Goal: Information Seeking & Learning: Learn about a topic

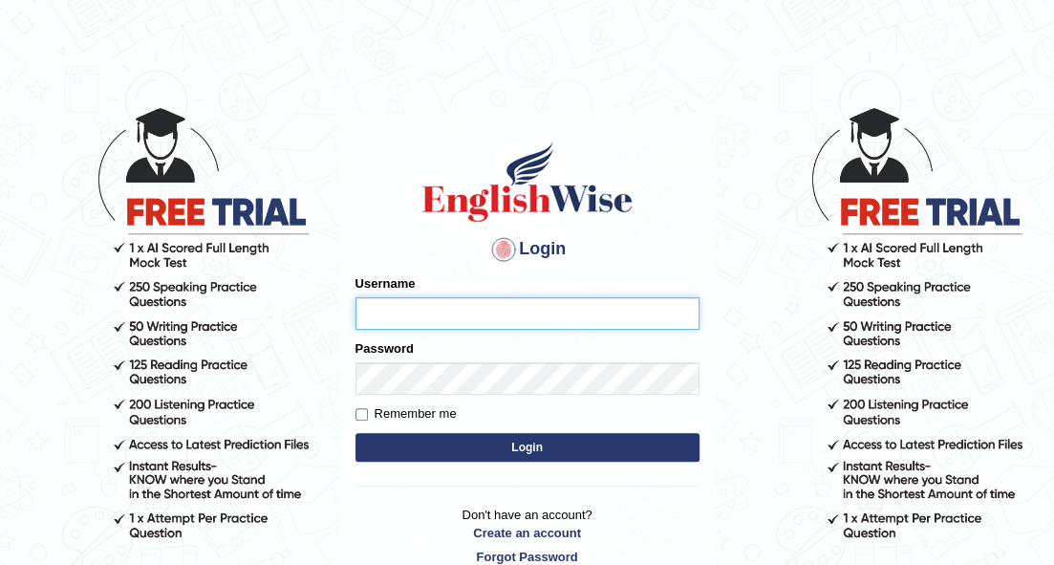
click at [442, 300] on input "Username" at bounding box center [528, 313] width 344 height 32
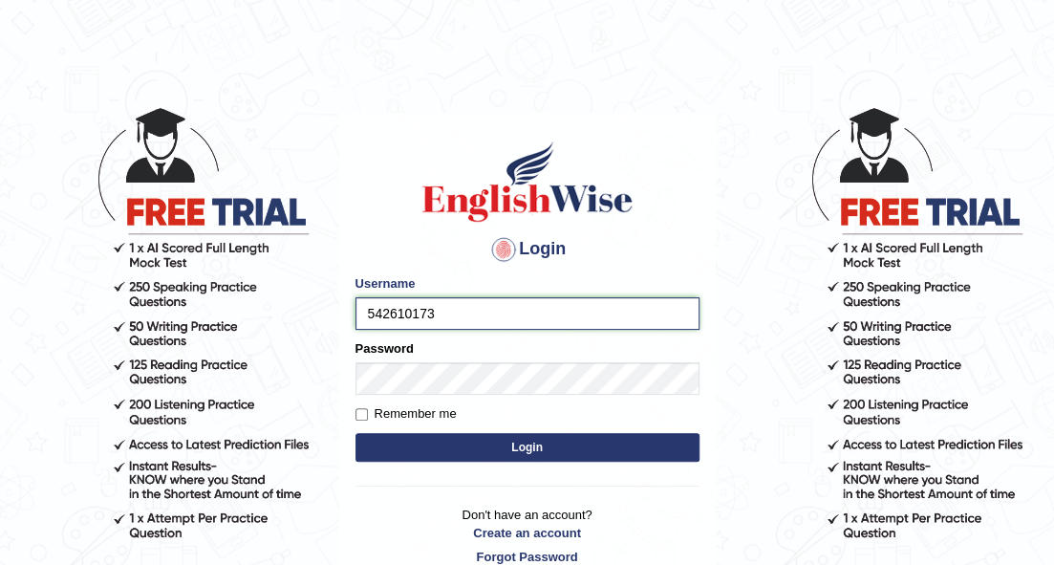
click at [373, 310] on input "542610173" at bounding box center [528, 313] width 344 height 32
click at [432, 312] on input "42610173" at bounding box center [528, 313] width 344 height 32
type input "426101735"
click at [498, 448] on button "Login" at bounding box center [528, 447] width 344 height 29
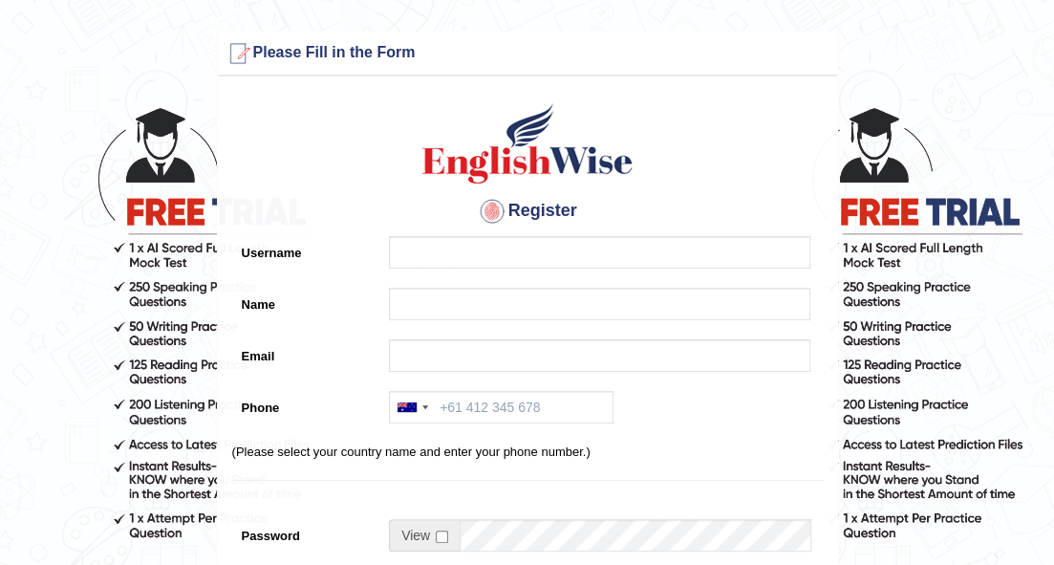
click at [429, 300] on input "Name" at bounding box center [600, 304] width 422 height 32
type input "426101735"
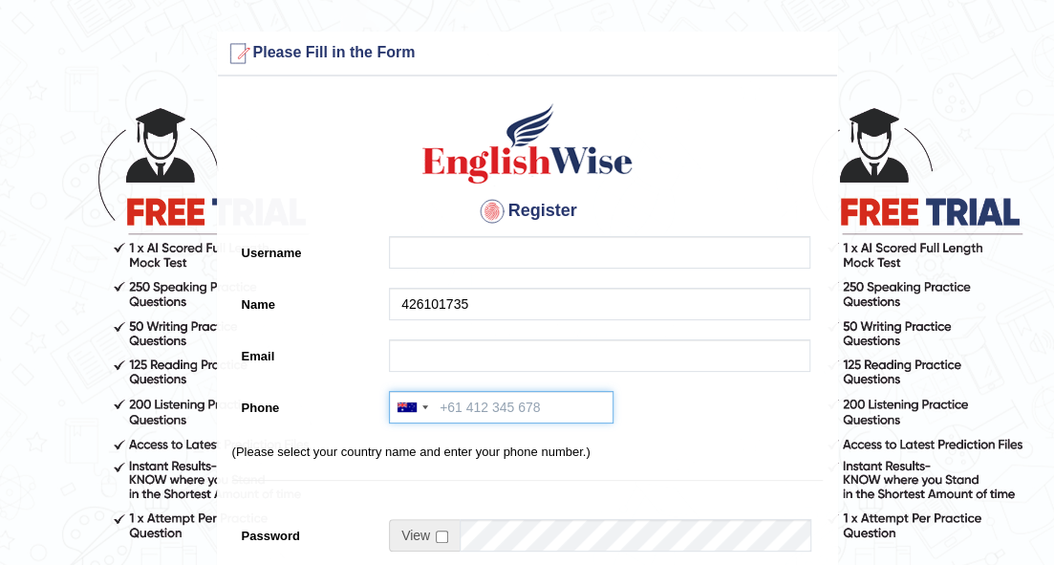
click at [462, 407] on input "Phone" at bounding box center [501, 407] width 225 height 32
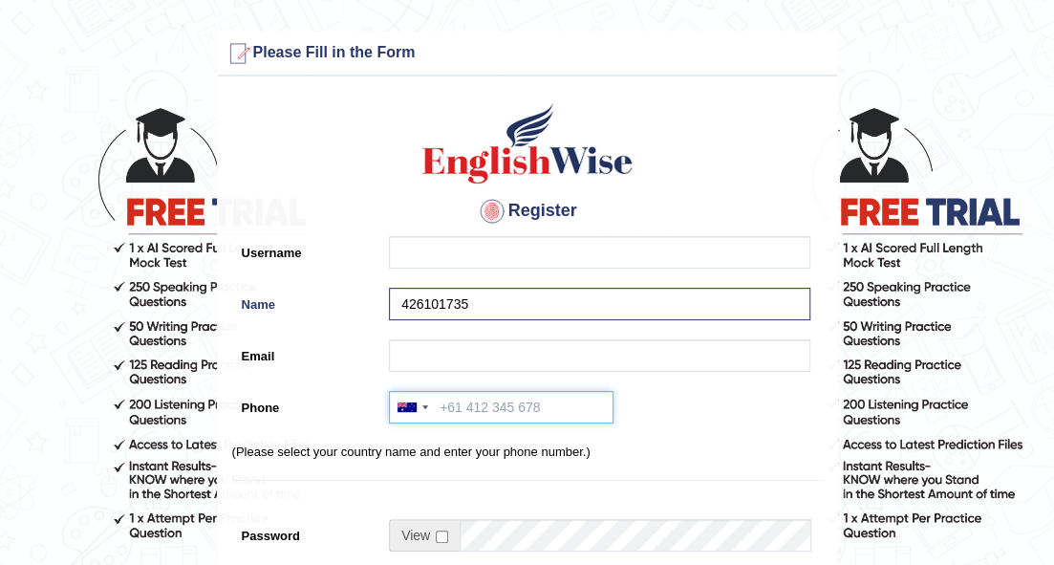
click at [487, 406] on input "Phone" at bounding box center [501, 407] width 225 height 32
type input "426101735"
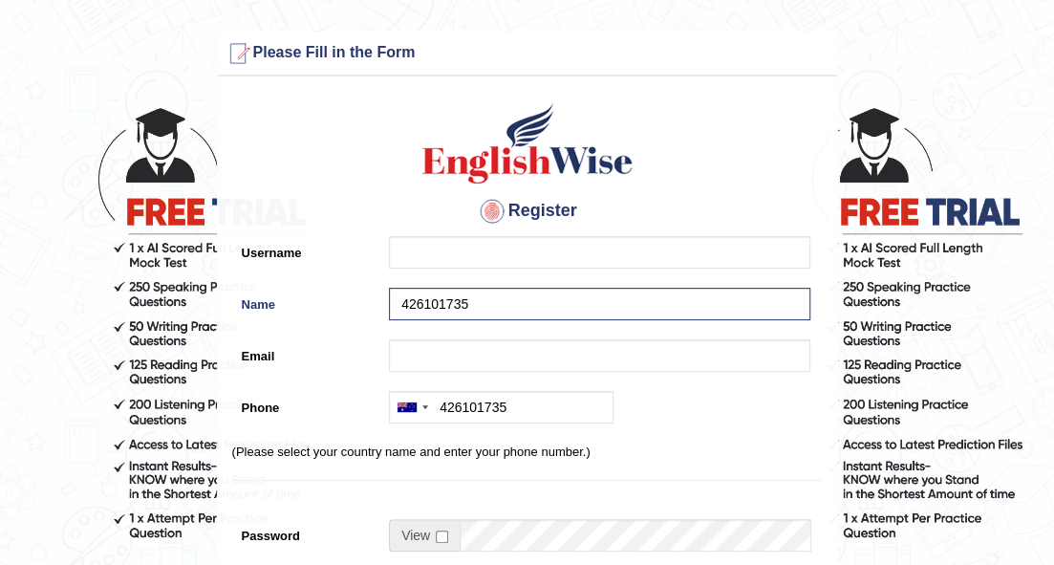
click at [784, 434] on div "Register Username Name 426101735 Email Phone Australia +61 India (भारत) +91 New…" at bounding box center [527, 485] width 619 height 798
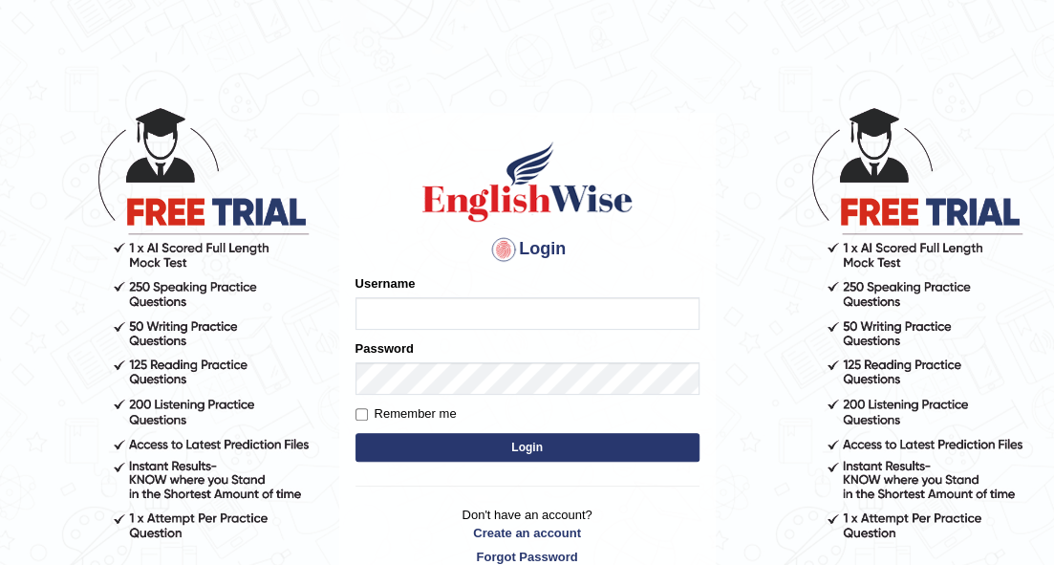
click at [622, 308] on input "Username" at bounding box center [528, 313] width 344 height 32
type input "426101735"
click at [356, 414] on input "Remember me" at bounding box center [362, 414] width 12 height 12
checkbox input "true"
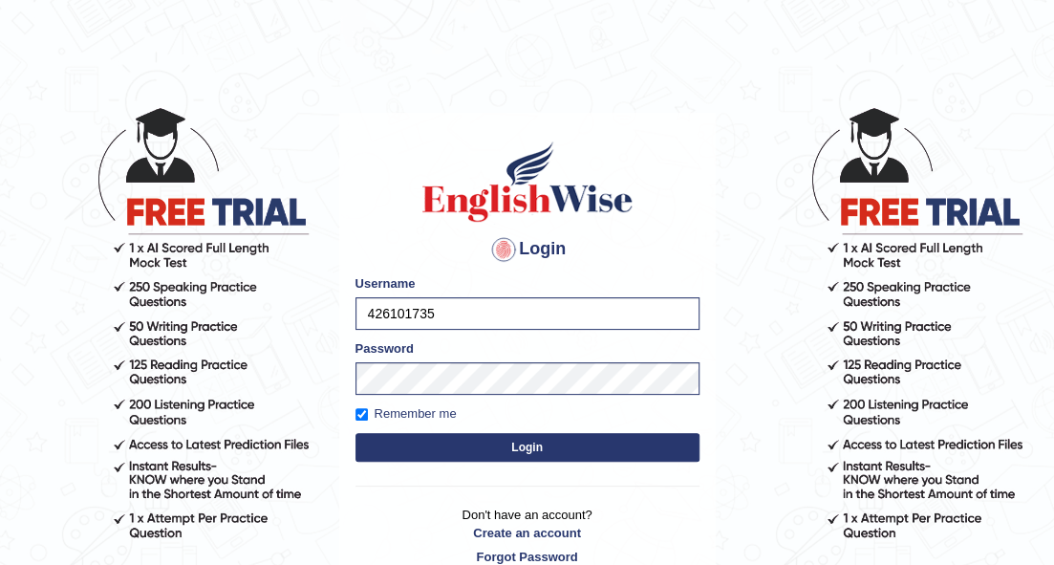
click at [451, 465] on form "Please fix the following errors: Username 426101735 Password Remember me Login" at bounding box center [528, 370] width 344 height 192
click at [458, 453] on button "Login" at bounding box center [528, 447] width 344 height 29
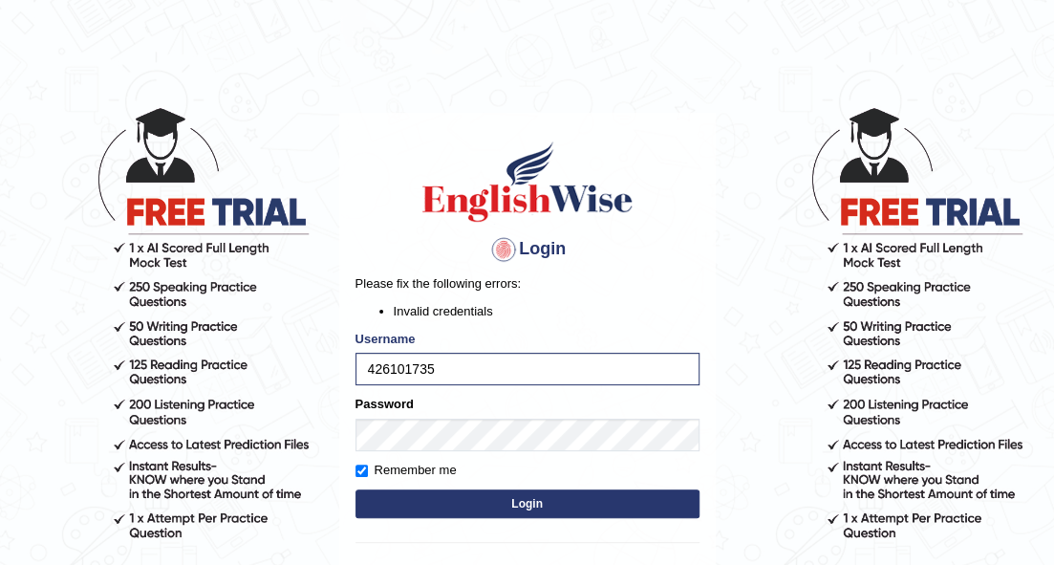
click at [470, 503] on button "Login" at bounding box center [528, 503] width 344 height 29
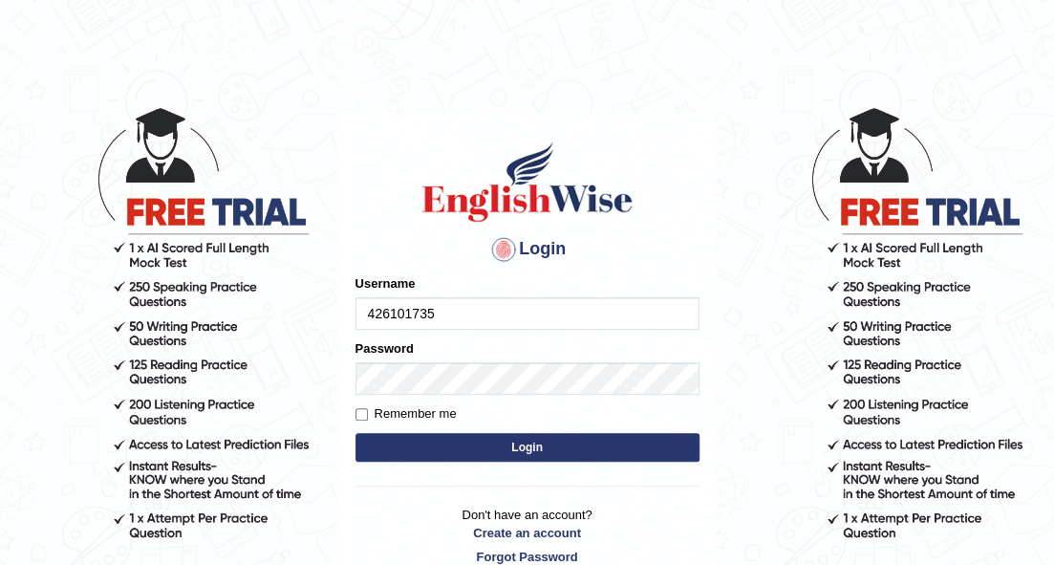
type input "426101735"
click at [394, 442] on button "Login" at bounding box center [528, 447] width 344 height 29
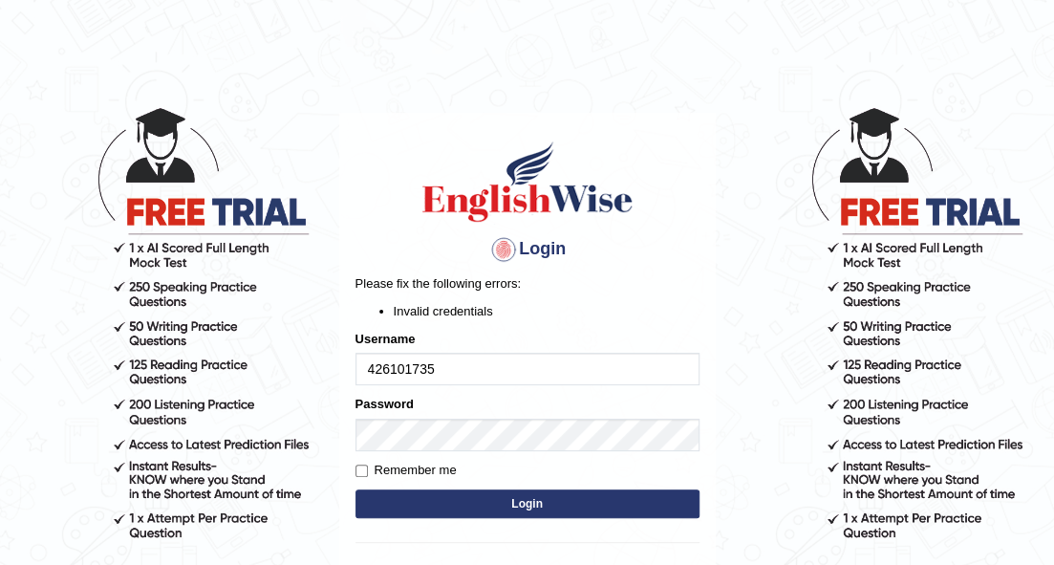
click at [368, 373] on input "426101735" at bounding box center [528, 369] width 344 height 32
type input "0426101735"
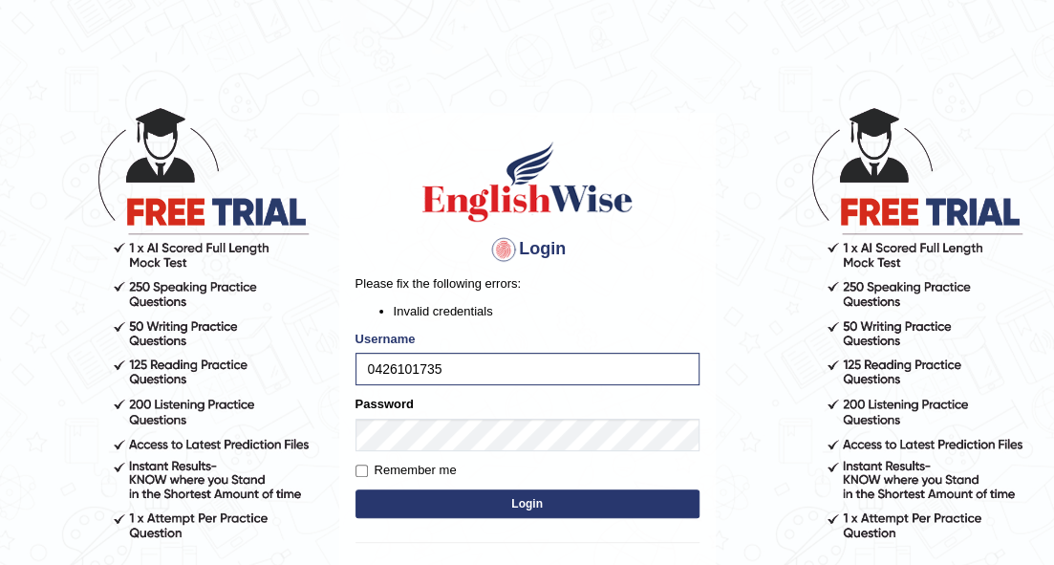
click at [412, 496] on button "Login" at bounding box center [528, 503] width 344 height 29
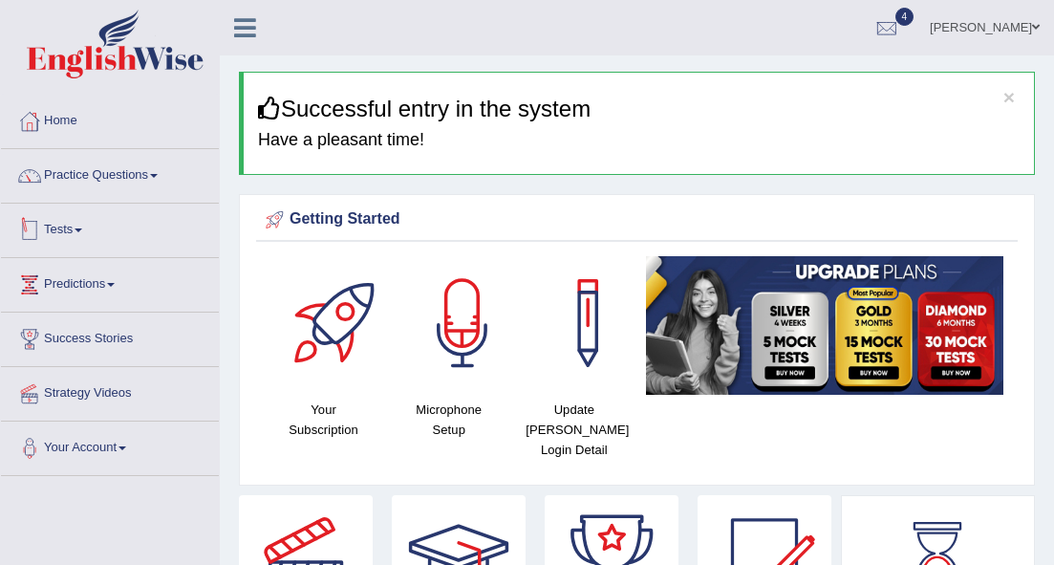
click at [163, 170] on link "Practice Questions" at bounding box center [110, 173] width 218 height 48
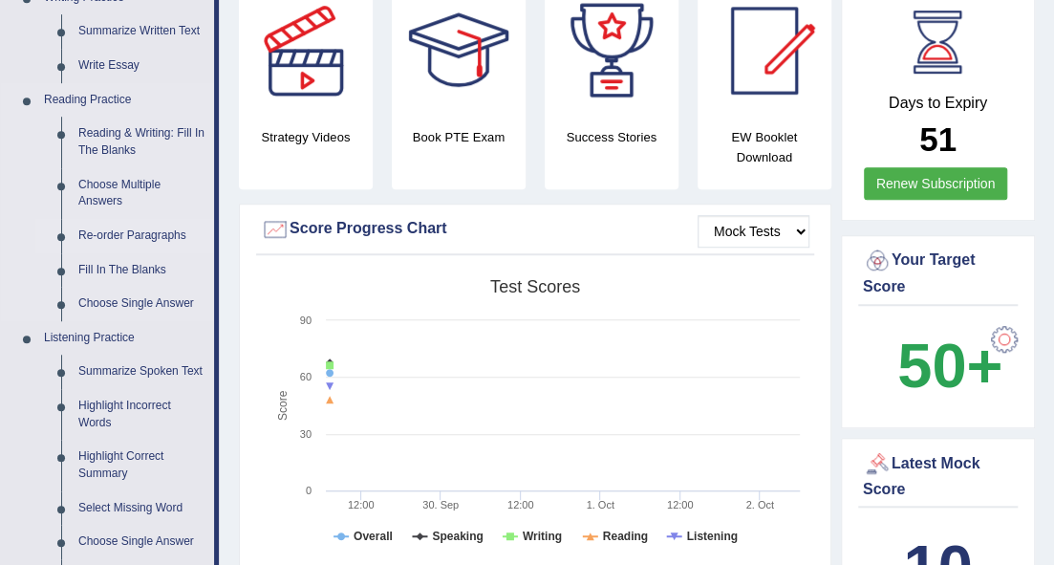
scroll to position [509, 0]
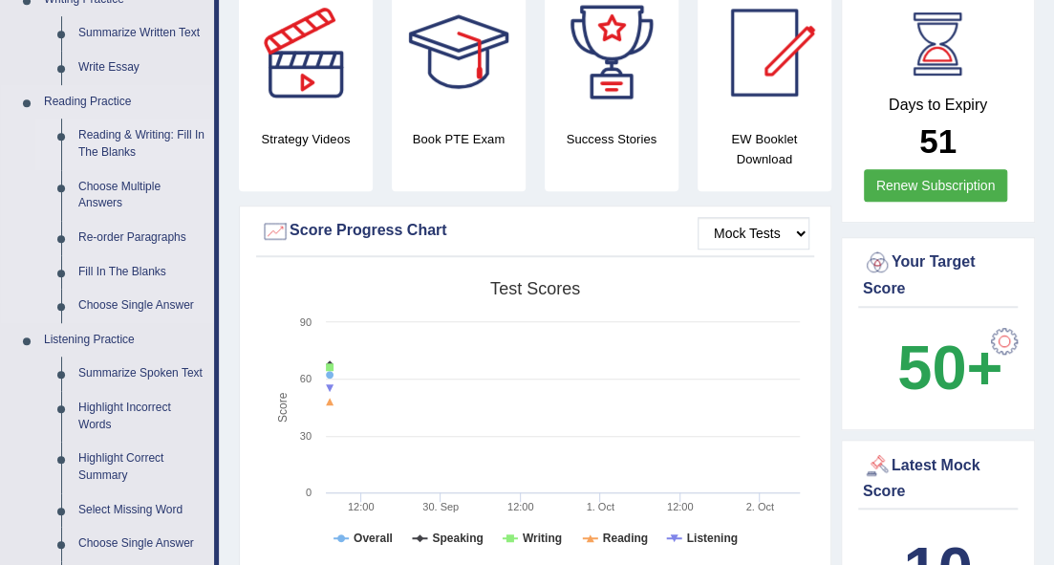
click at [145, 133] on link "Reading & Writing: Fill In The Blanks" at bounding box center [142, 144] width 144 height 51
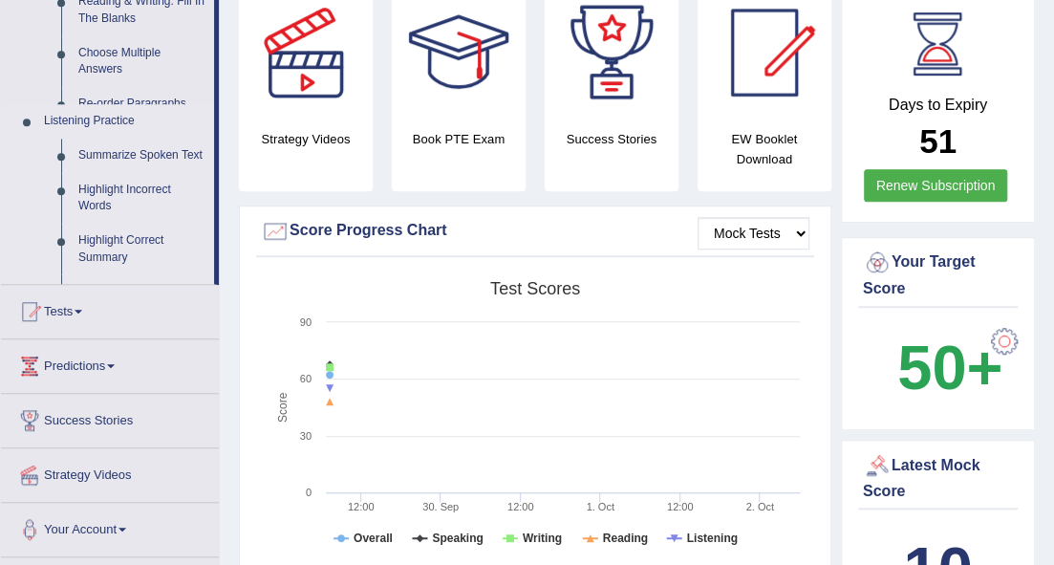
click at [145, 133] on ul "Home Practice Questions Speaking Practice Read Aloud Repeat Sentence Describe I…" at bounding box center [110, 71] width 218 height 972
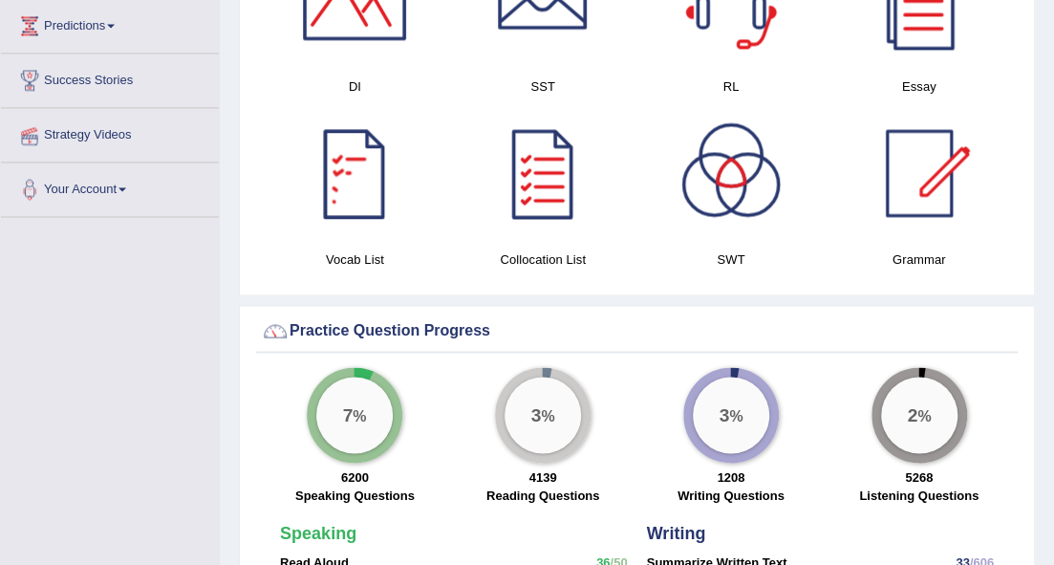
scroll to position [1231, 0]
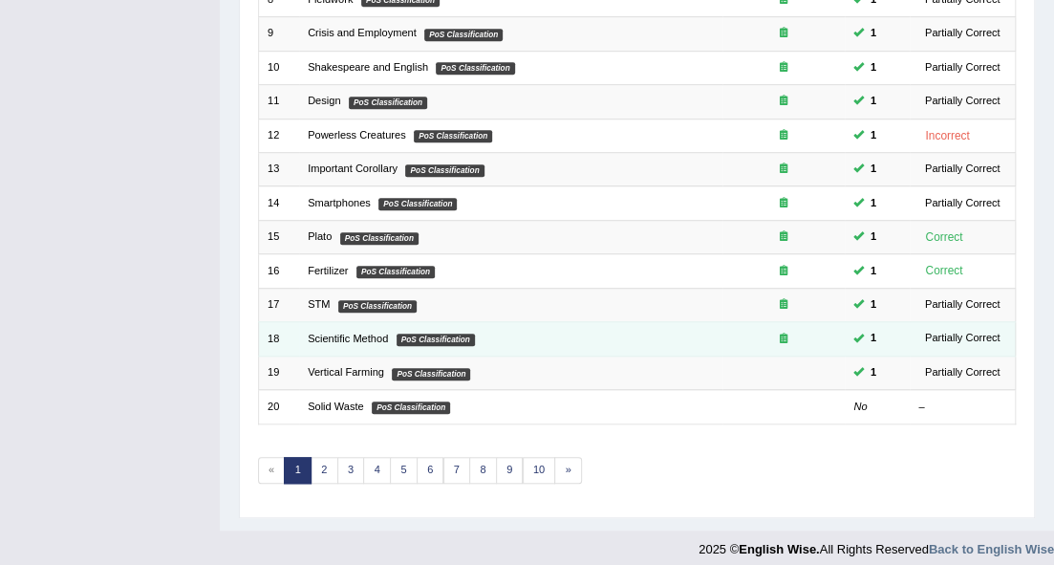
scroll to position [531, 0]
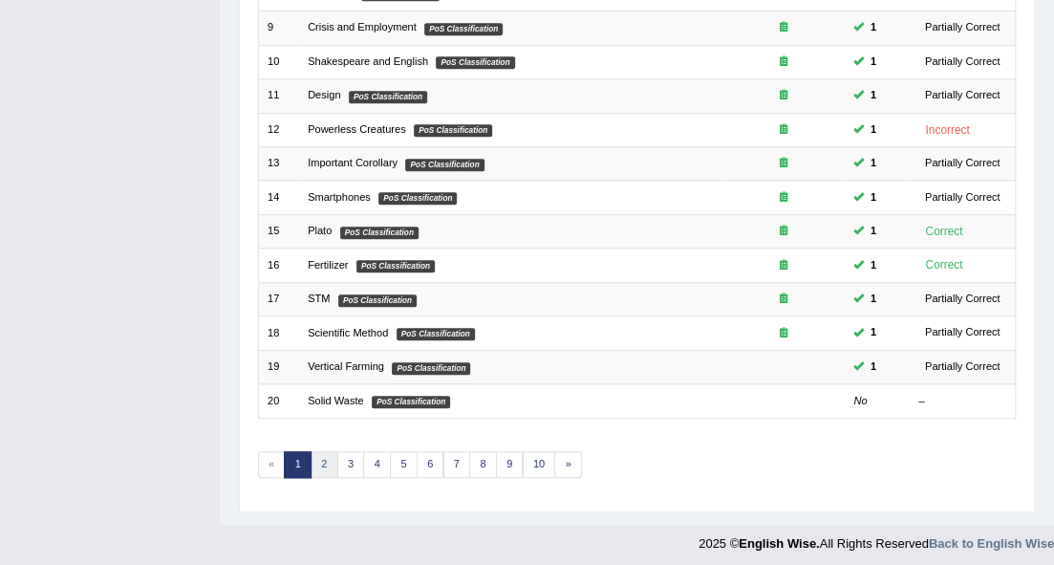
click at [325, 460] on link "2" at bounding box center [325, 464] width 28 height 27
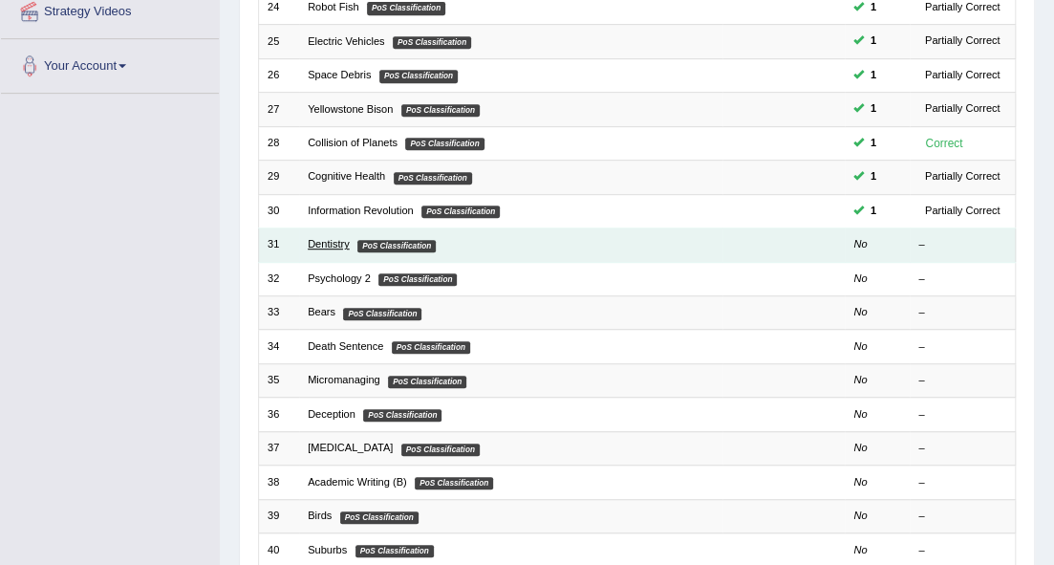
click at [335, 244] on link "Dentistry" at bounding box center [329, 243] width 42 height 11
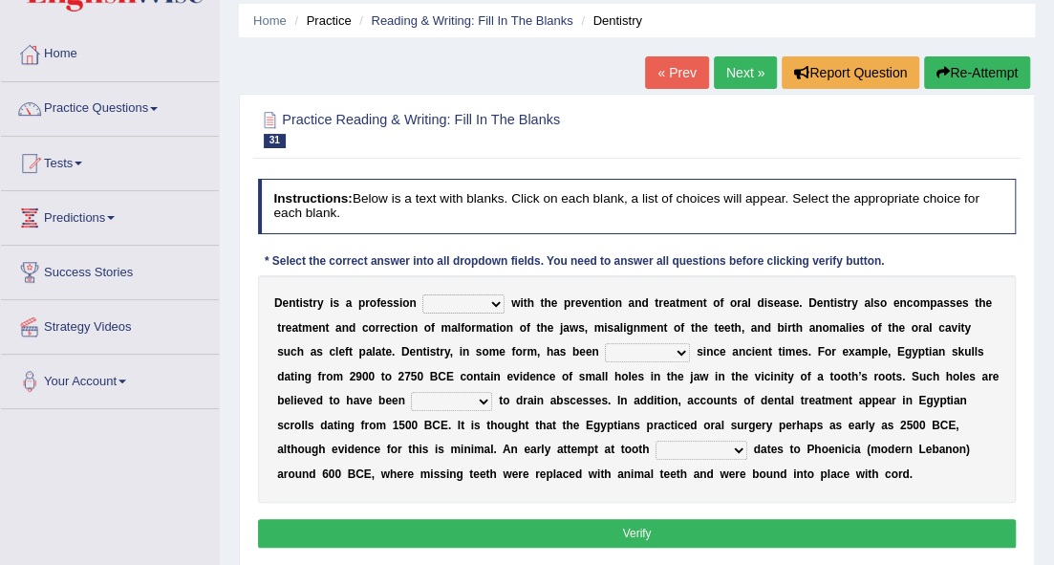
scroll to position [63, 0]
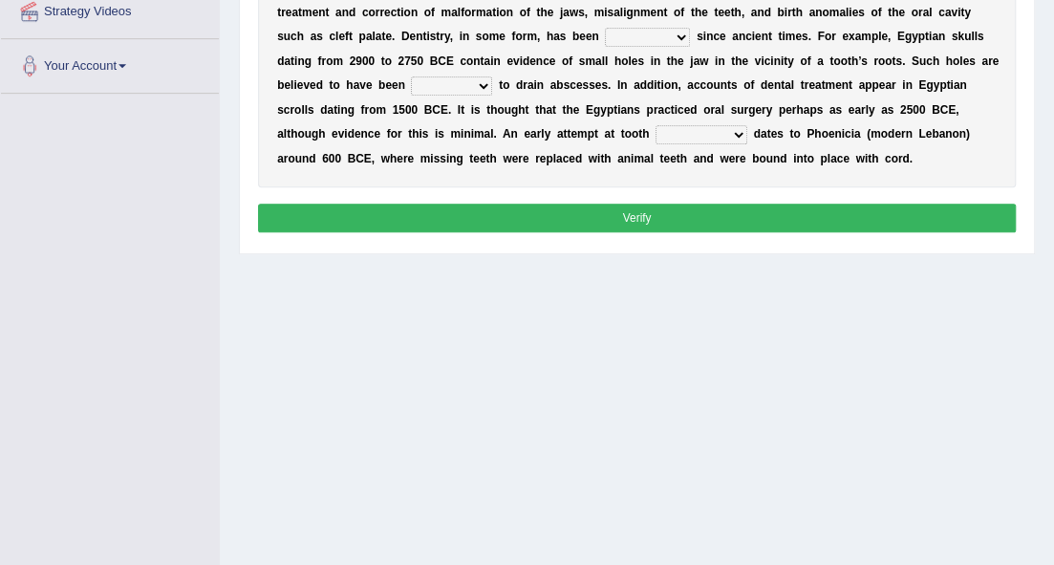
click at [613, 214] on button "Verify" at bounding box center [637, 218] width 759 height 28
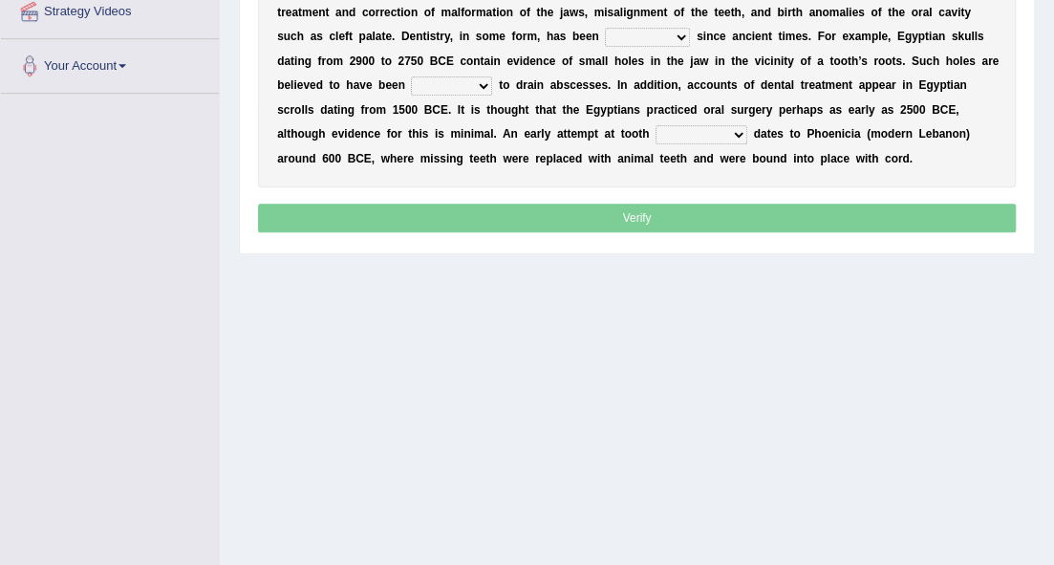
scroll to position [87, 0]
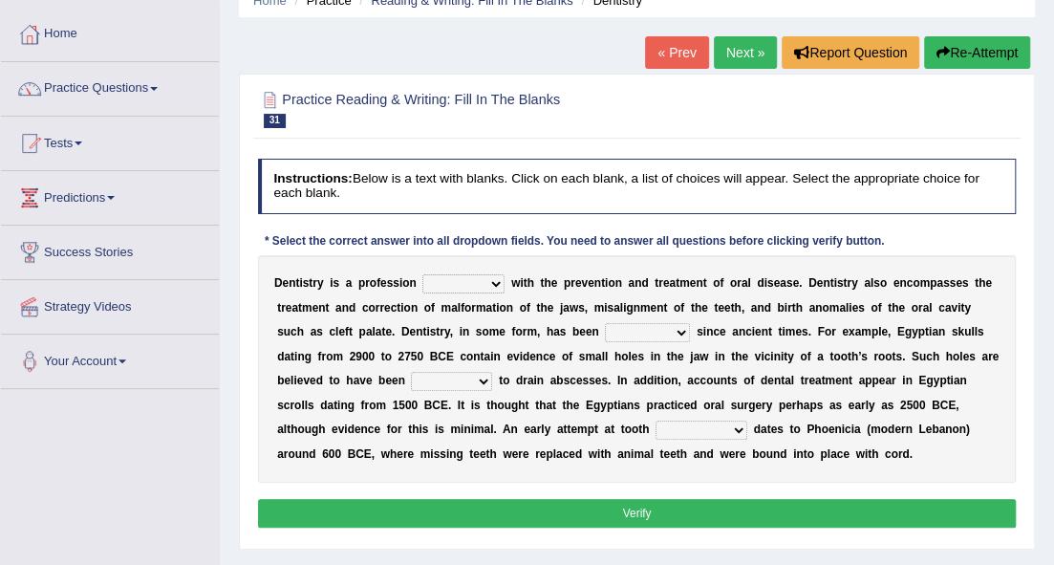
click at [488, 278] on select "agreed dealt concerned taken" at bounding box center [463, 283] width 82 height 19
select select "concerned"
click at [422, 274] on select "agreed dealt concerned taken" at bounding box center [463, 283] width 82 height 19
click at [677, 327] on select "criticized replaced practiced abandoned" at bounding box center [647, 332] width 85 height 19
click at [605, 323] on select "criticized replaced practiced abandoned" at bounding box center [647, 332] width 85 height 19
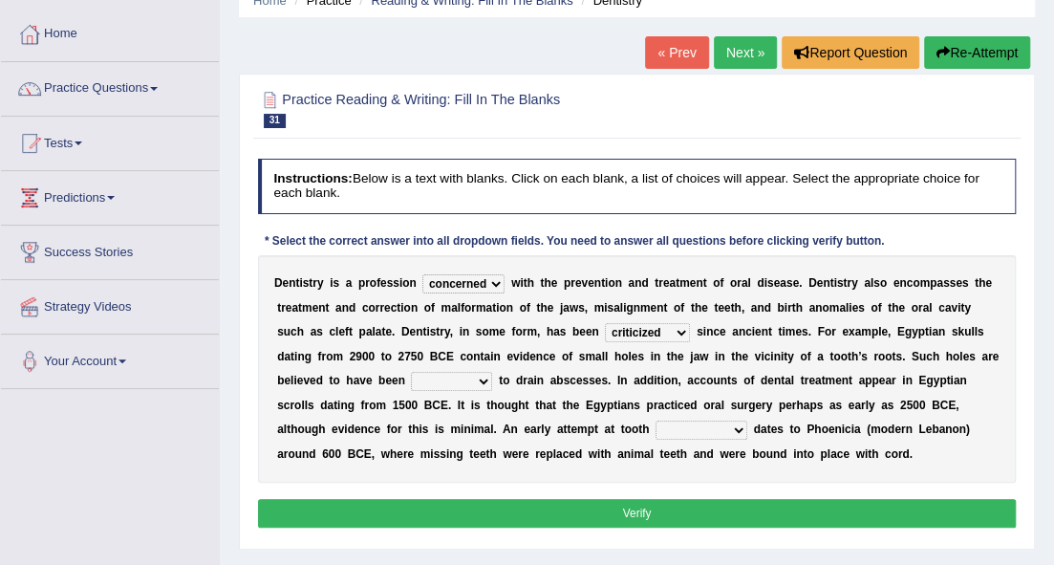
click at [476, 379] on select "fluctuated laminated drilled sealed" at bounding box center [451, 381] width 81 height 19
click at [507, 396] on div "D e n t i s t r y i s a p r o f e s s i o n agreed dealt concerned taken w i t …" at bounding box center [637, 368] width 759 height 227
click at [690, 336] on div "D e n t i s t r y i s a p r o f e s s i o n agreed dealt concerned taken w i t …" at bounding box center [637, 368] width 759 height 227
select select "practiced"
click at [605, 323] on select "criticized replaced practiced abandoned" at bounding box center [647, 332] width 85 height 19
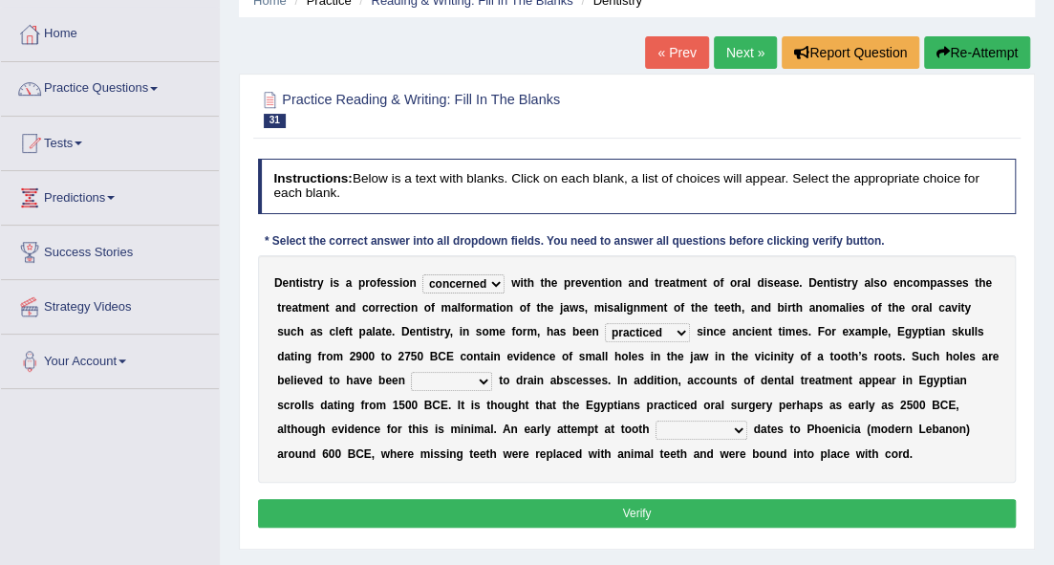
click at [735, 422] on select "reparation sacrament restitution replacement" at bounding box center [702, 430] width 92 height 19
select select "reparation"
click at [656, 421] on select "reparation sacrament restitution replacement" at bounding box center [702, 430] width 92 height 19
click at [479, 377] on select "fluctuated laminated drilled sealed" at bounding box center [451, 381] width 81 height 19
select select "sealed"
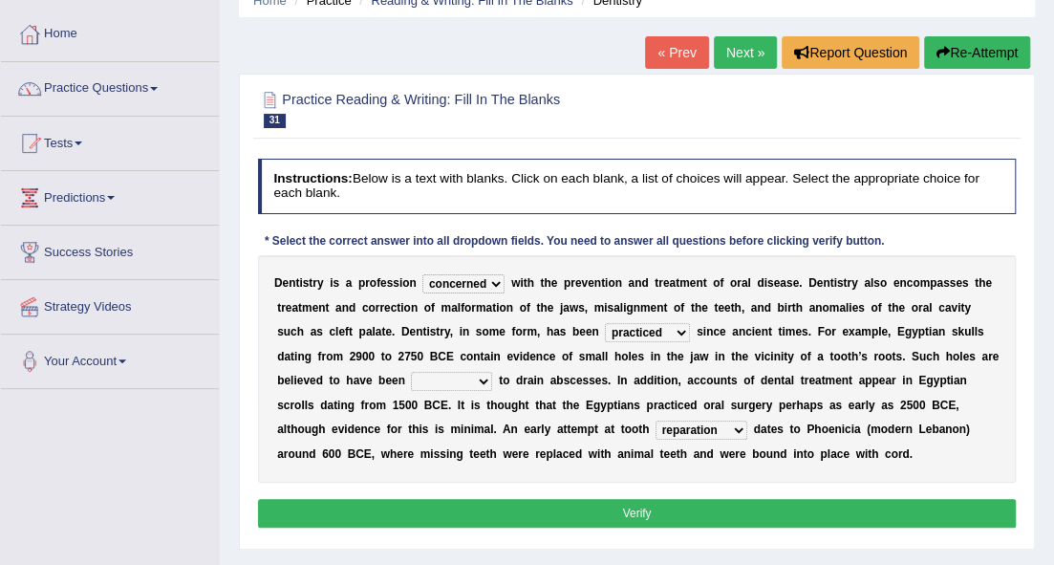
click at [411, 372] on select "fluctuated laminated drilled sealed" at bounding box center [451, 381] width 81 height 19
click at [489, 501] on button "Verify" at bounding box center [637, 513] width 759 height 28
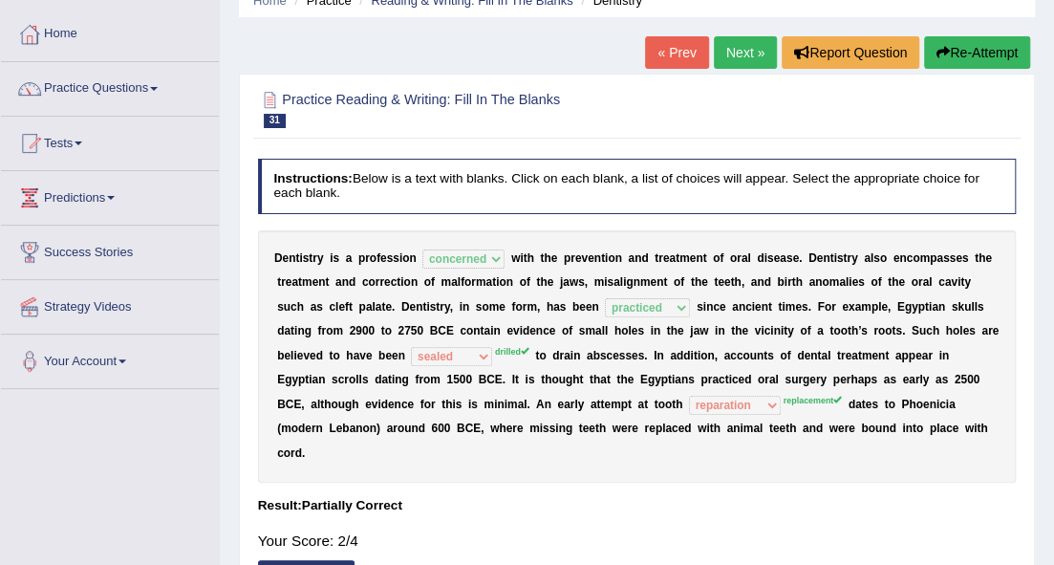
click at [734, 54] on link "Next »" at bounding box center [745, 52] width 63 height 32
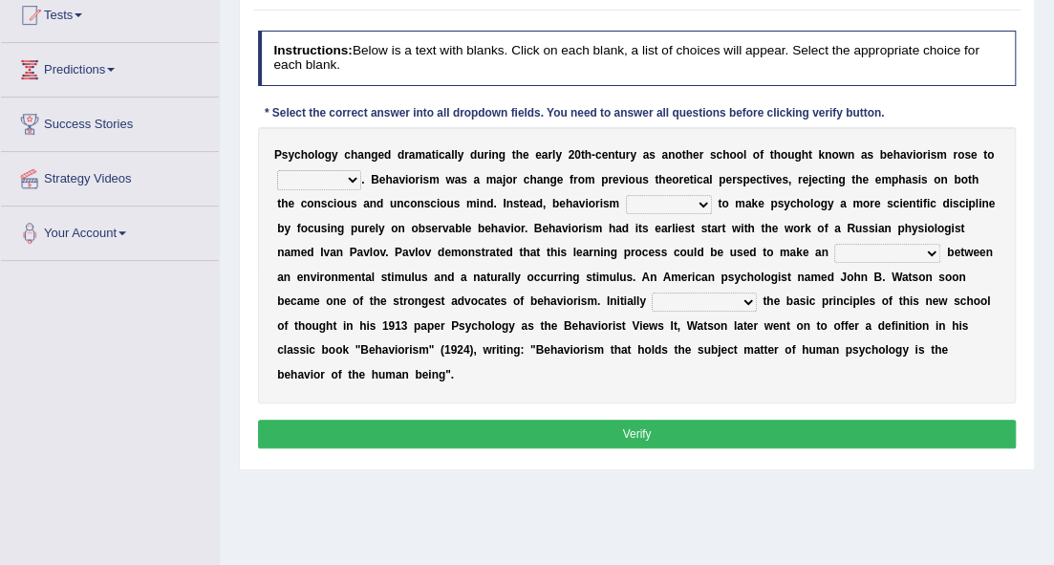
click at [345, 171] on select "dominance temptation challenge temper" at bounding box center [319, 179] width 84 height 19
click at [352, 162] on div "P s y c h o l o g y c h a n g e d d r a m a t i c a l l y d u r i n g t h e e a…" at bounding box center [637, 265] width 759 height 276
click at [677, 201] on select "reproached reproved strove rewove" at bounding box center [669, 204] width 86 height 19
select select "reproved"
click at [626, 195] on select "reproached reproved strove rewove" at bounding box center [669, 204] width 86 height 19
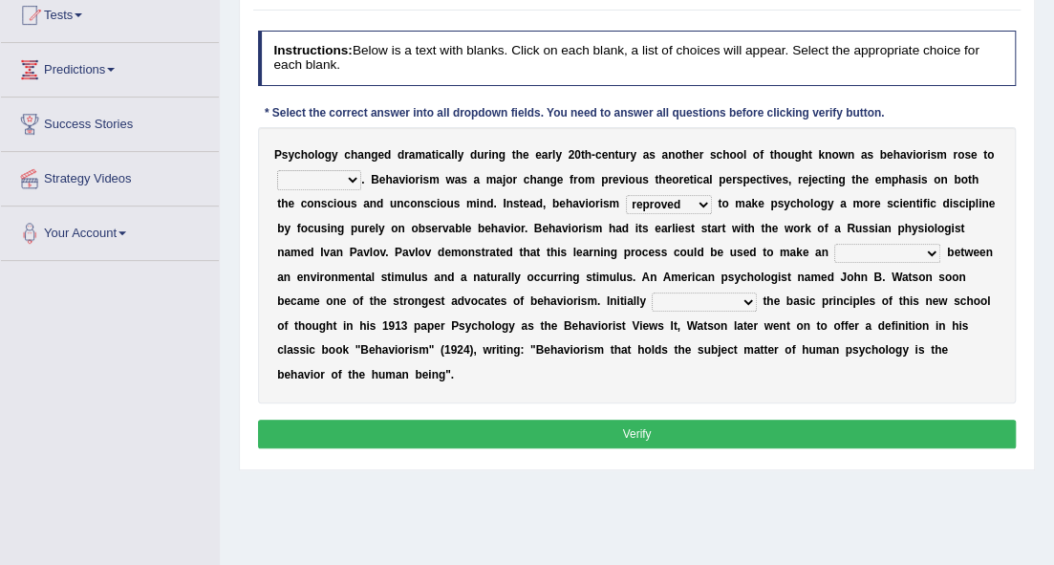
click at [881, 249] on select "acclimatization association union combination" at bounding box center [887, 253] width 106 height 19
select select "union"
click at [834, 244] on select "acclimatization association union combination" at bounding box center [887, 253] width 106 height 19
click at [694, 300] on select "questioning foreshortening unburdening outlining" at bounding box center [704, 301] width 104 height 19
select select "outlining"
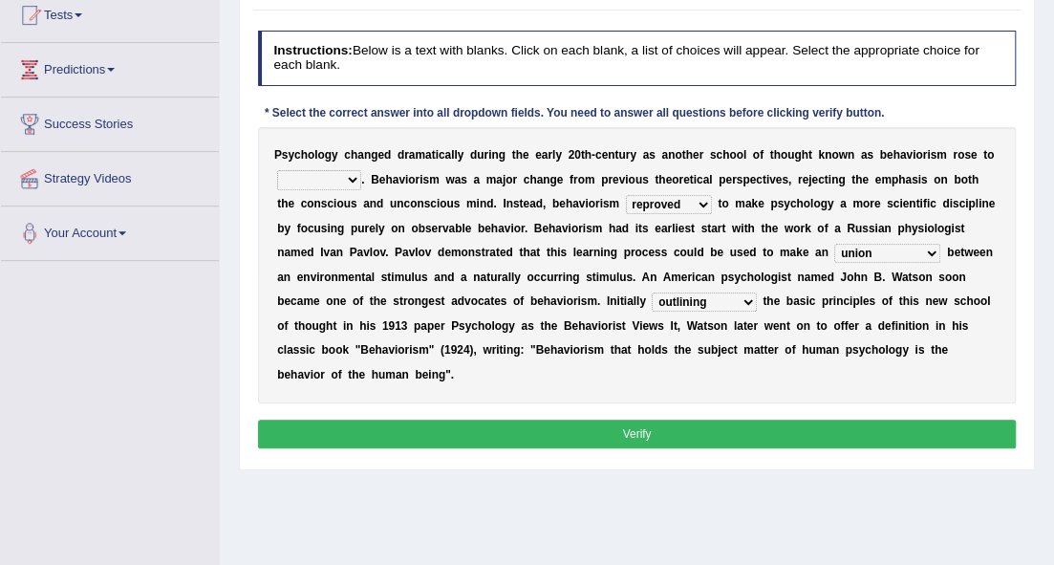
click at [652, 292] on select "questioning foreshortening unburdening outlining" at bounding box center [704, 301] width 104 height 19
click at [340, 177] on select "dominance temptation challenge temper" at bounding box center [319, 179] width 84 height 19
select select "dominance"
click at [277, 170] on select "dominance temptation challenge temper" at bounding box center [319, 179] width 84 height 19
click at [348, 432] on button "Verify" at bounding box center [637, 434] width 759 height 28
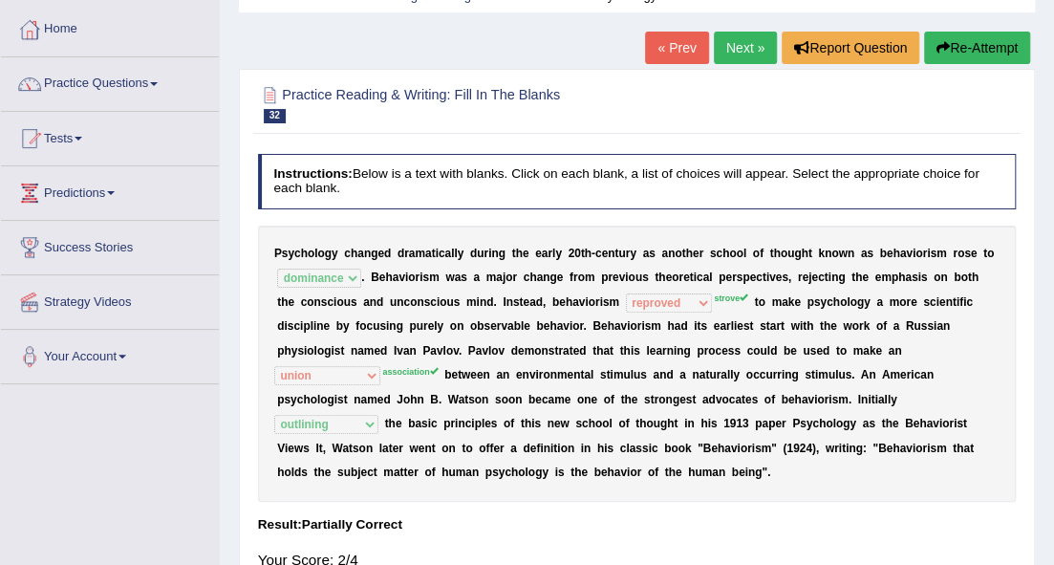
scroll to position [88, 0]
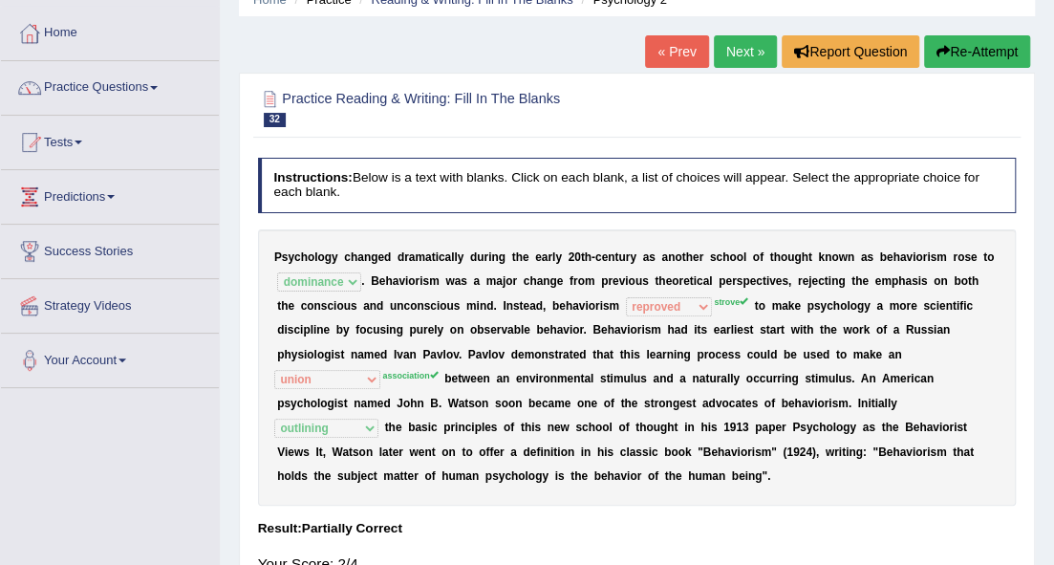
click at [755, 50] on link "Next »" at bounding box center [745, 51] width 63 height 32
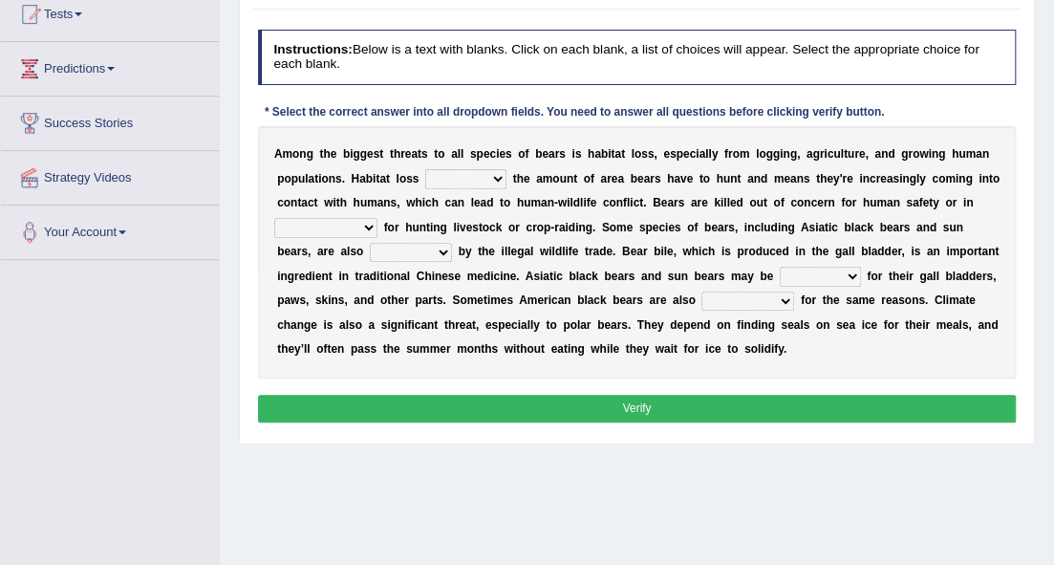
click at [490, 177] on select "increases reduces complies interacts" at bounding box center [465, 178] width 81 height 19
click at [425, 169] on select "increases reduces complies interacts" at bounding box center [465, 178] width 81 height 19
click at [491, 177] on select "increases reduces complies interacts" at bounding box center [465, 178] width 81 height 19
select select "reduces"
click at [425, 169] on select "increases reduces complies interacts" at bounding box center [465, 178] width 81 height 19
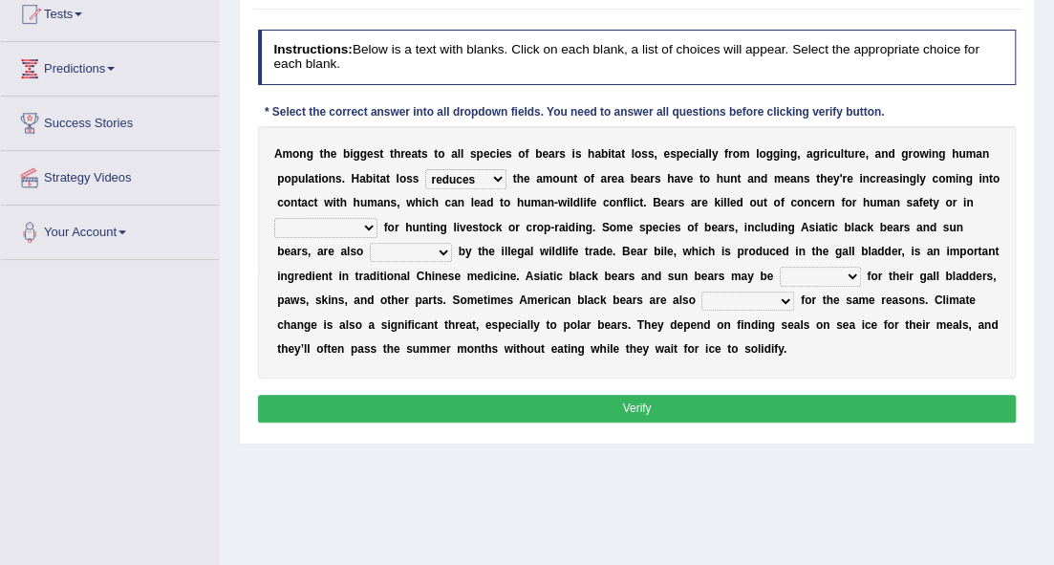
click at [373, 226] on select "coalition retaliation appreciation disinformation" at bounding box center [325, 227] width 103 height 19
select select "retaliation"
click at [274, 218] on select "coalition retaliation appreciation disinformation" at bounding box center [325, 227] width 103 height 19
click at [442, 249] on select "protected prohibited fattened threatened" at bounding box center [411, 252] width 82 height 19
select select "threatened"
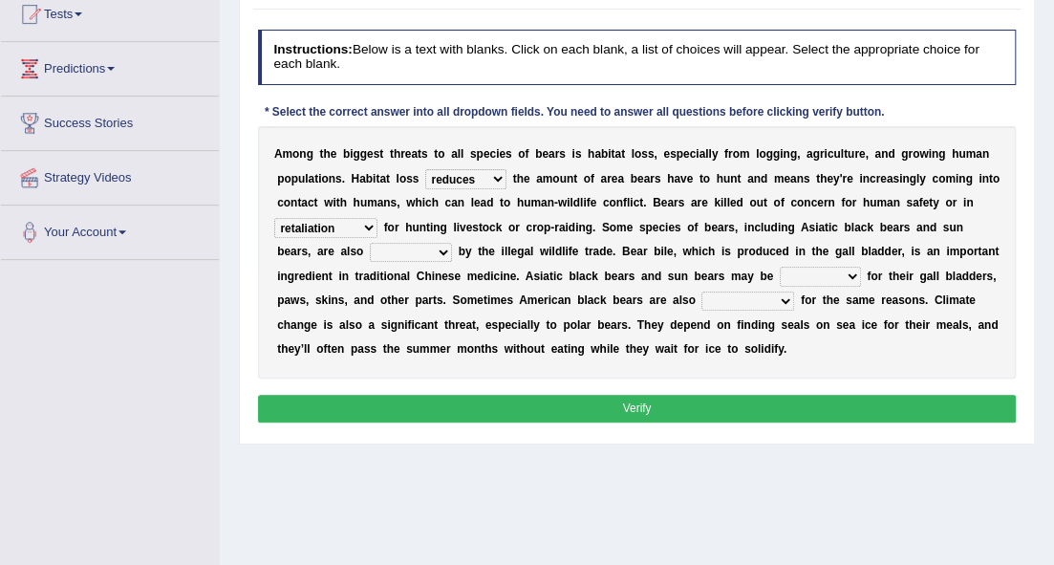
click at [370, 243] on select "protected prohibited fattened threatened" at bounding box center [411, 252] width 82 height 19
click at [856, 271] on select "poached squelched coached blenched" at bounding box center [820, 276] width 81 height 19
select select "poached"
click at [780, 267] on select "poached squelched coached blenched" at bounding box center [820, 276] width 81 height 19
click at [778, 296] on select "begot foreseen encountered targeted" at bounding box center [748, 301] width 93 height 19
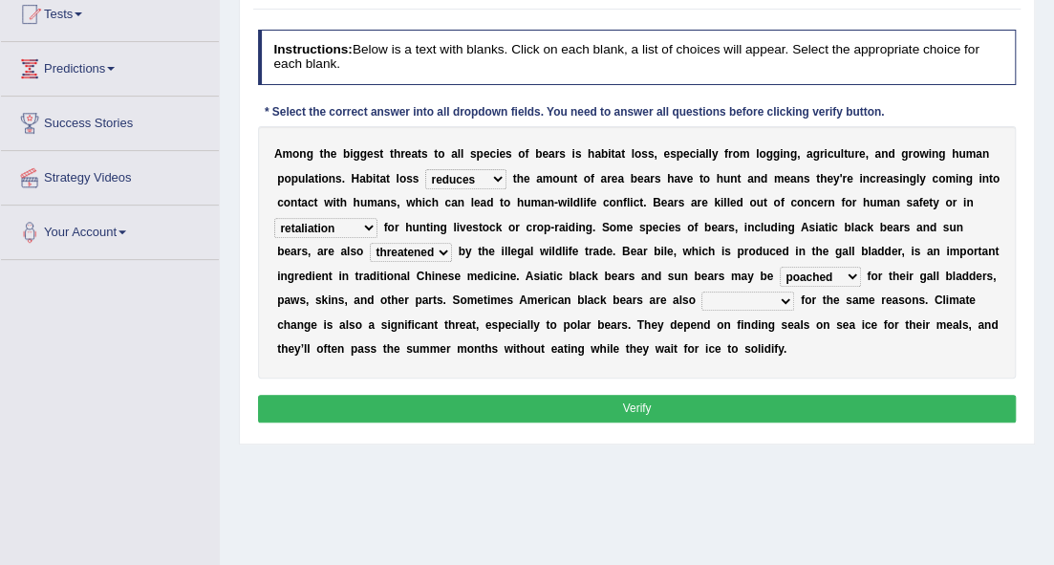
select select "encountered"
click at [702, 292] on select "begot foreseen encountered targeted" at bounding box center [748, 301] width 93 height 19
click at [634, 397] on button "Verify" at bounding box center [637, 409] width 759 height 28
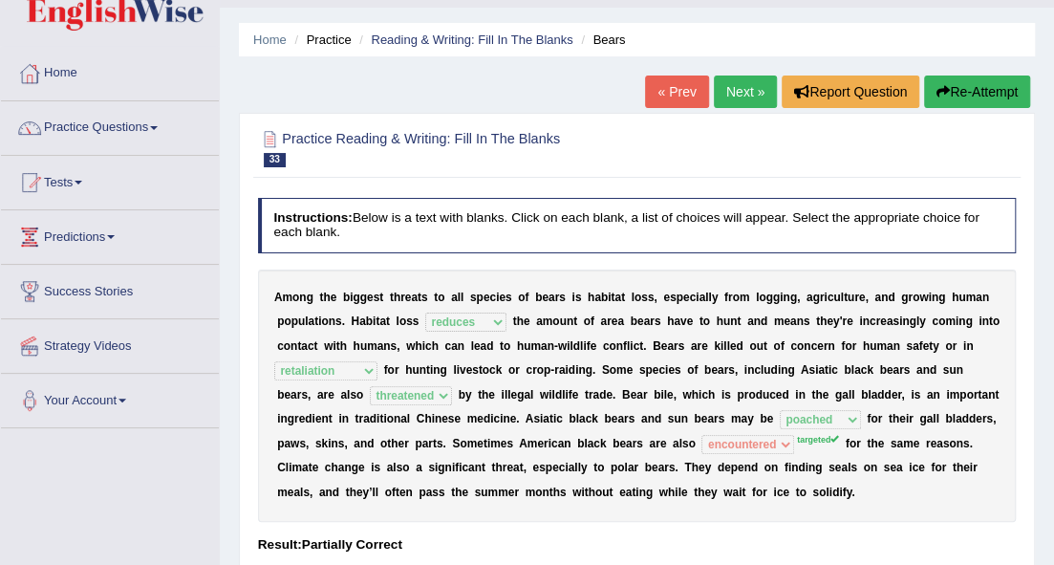
scroll to position [25, 0]
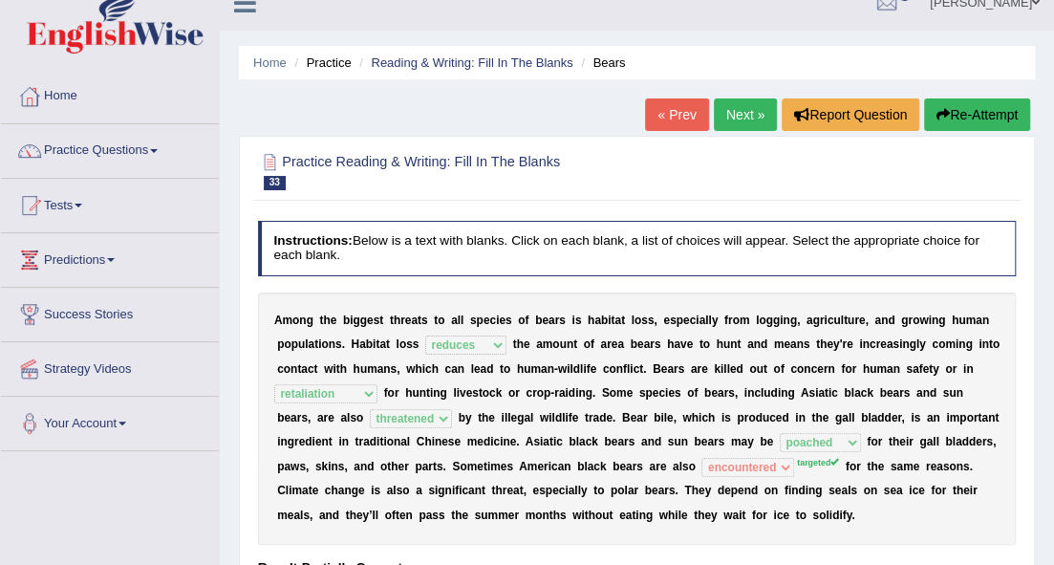
click at [727, 113] on link "Next »" at bounding box center [745, 114] width 63 height 32
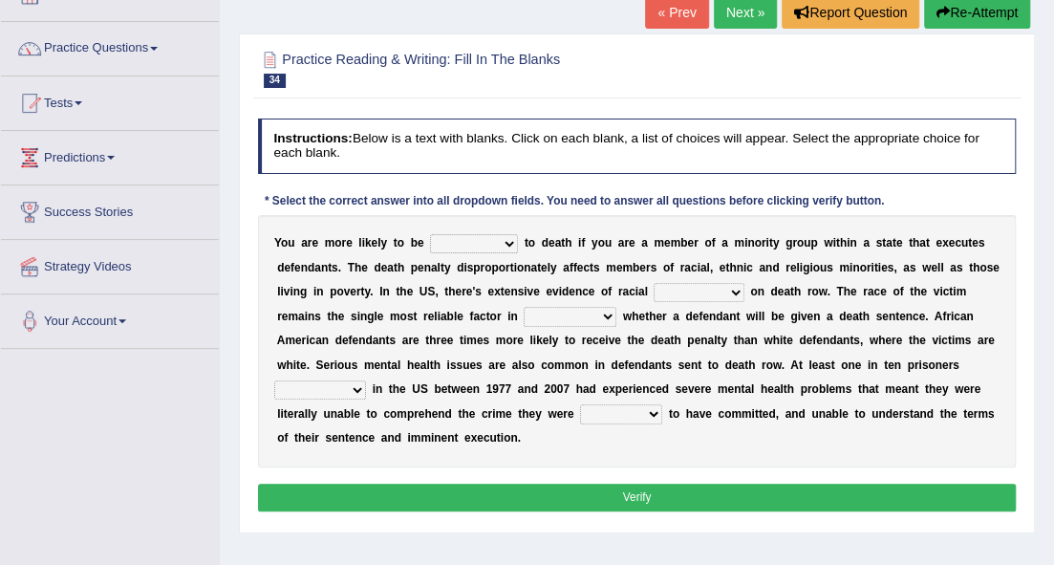
click at [507, 242] on select "penalized blamed complained sentenced" at bounding box center [474, 243] width 88 height 19
select select "sentenced"
click at [430, 234] on select "penalized blamed complained sentenced" at bounding box center [474, 243] width 88 height 19
click at [507, 243] on select "penalized blamed complained sentenced" at bounding box center [474, 243] width 88 height 19
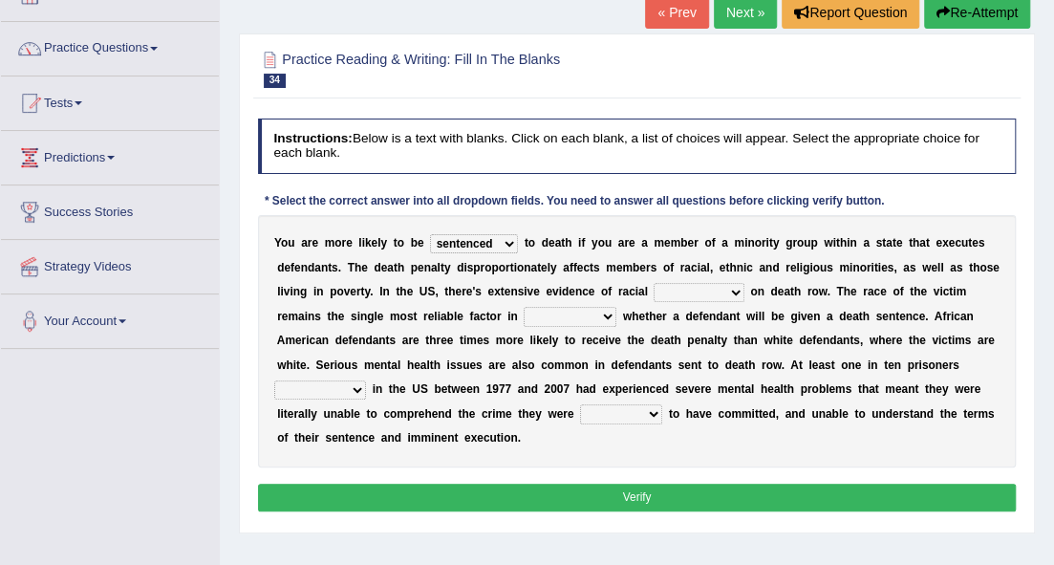
click at [730, 287] on select "bias equality appearance background" at bounding box center [699, 292] width 90 height 19
click at [654, 283] on select "bias equality appearance background" at bounding box center [699, 292] width 90 height 19
click at [740, 287] on select "bias equality appearance background" at bounding box center [699, 292] width 90 height 19
select select "equality"
click at [654, 283] on select "bias equality appearance background" at bounding box center [699, 292] width 90 height 19
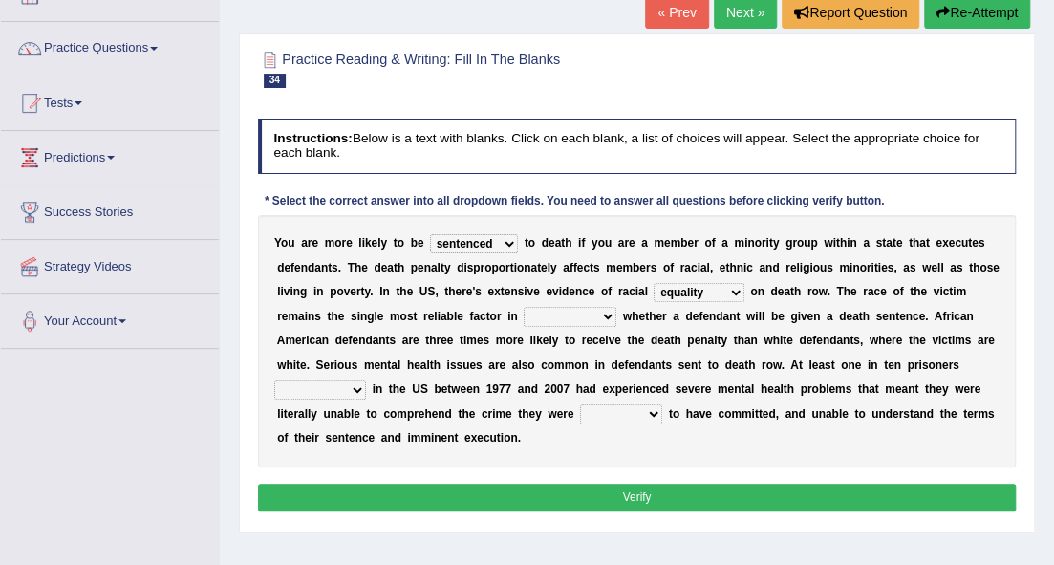
click at [591, 308] on select "determining adjoining undermining examining" at bounding box center [570, 316] width 93 height 19
select select "determining"
click at [524, 307] on select "determining adjoining undermining examining" at bounding box center [570, 316] width 93 height 19
click at [353, 387] on select "electrocuted persecuted executed captured" at bounding box center [320, 389] width 92 height 19
select select "captured"
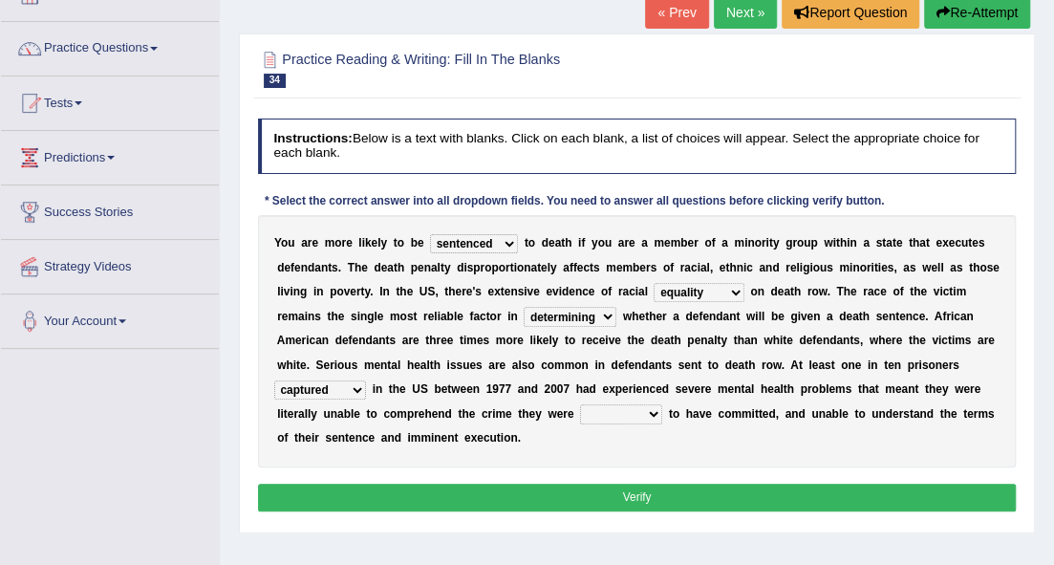
click at [274, 380] on select "electrocuted persecuted executed captured" at bounding box center [320, 389] width 92 height 19
click at [651, 413] on select "alleged acclaimed persuaded claimed" at bounding box center [621, 413] width 82 height 19
select select "alleged"
click at [580, 404] on select "alleged acclaimed persuaded claimed" at bounding box center [621, 413] width 82 height 19
click at [590, 489] on button "Verify" at bounding box center [637, 498] width 759 height 28
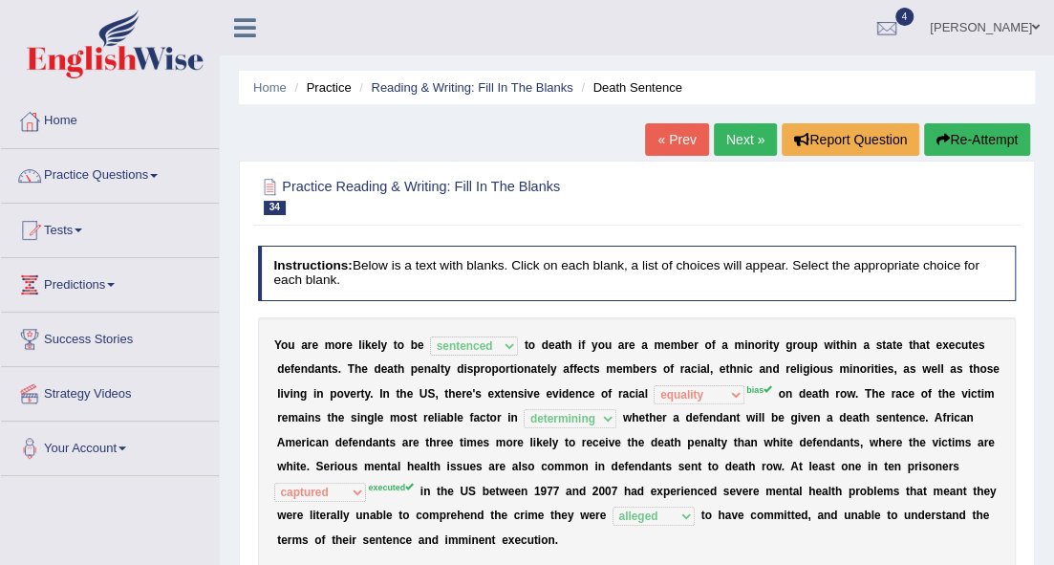
drag, startPoint x: 749, startPoint y: 123, endPoint x: 753, endPoint y: 143, distance: 20.4
click at [750, 123] on link "Next »" at bounding box center [745, 139] width 63 height 32
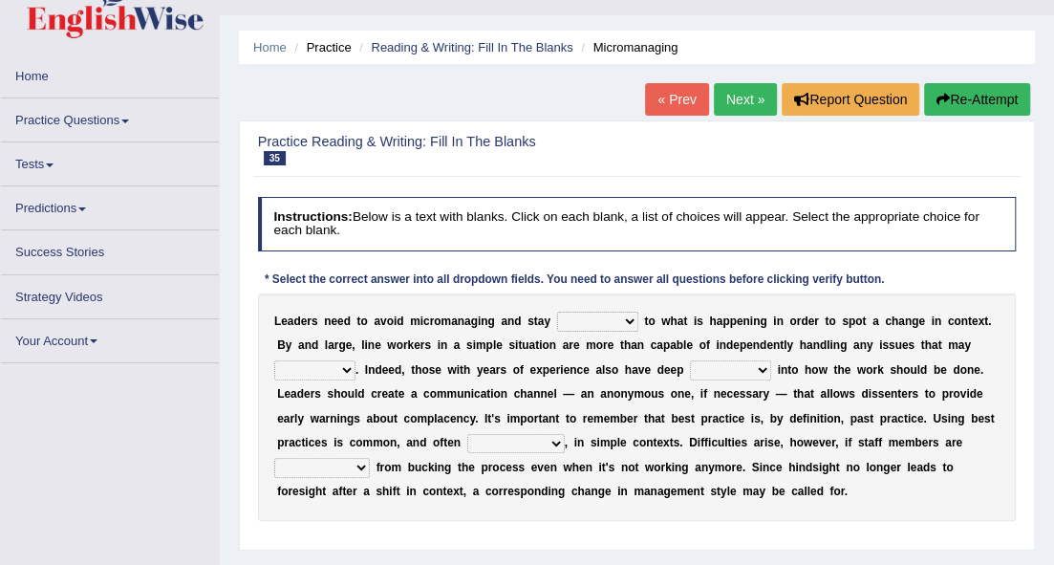
scroll to position [63, 0]
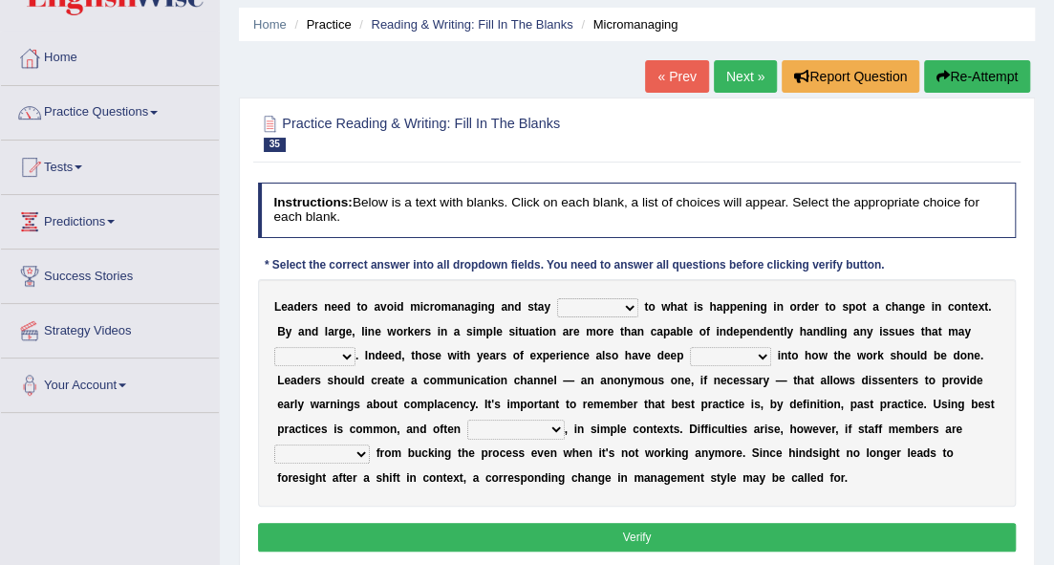
click at [621, 301] on select "complied connected precise concise" at bounding box center [597, 307] width 81 height 19
select select "connected"
click at [557, 298] on select "complied connected precise concise" at bounding box center [597, 307] width 81 height 19
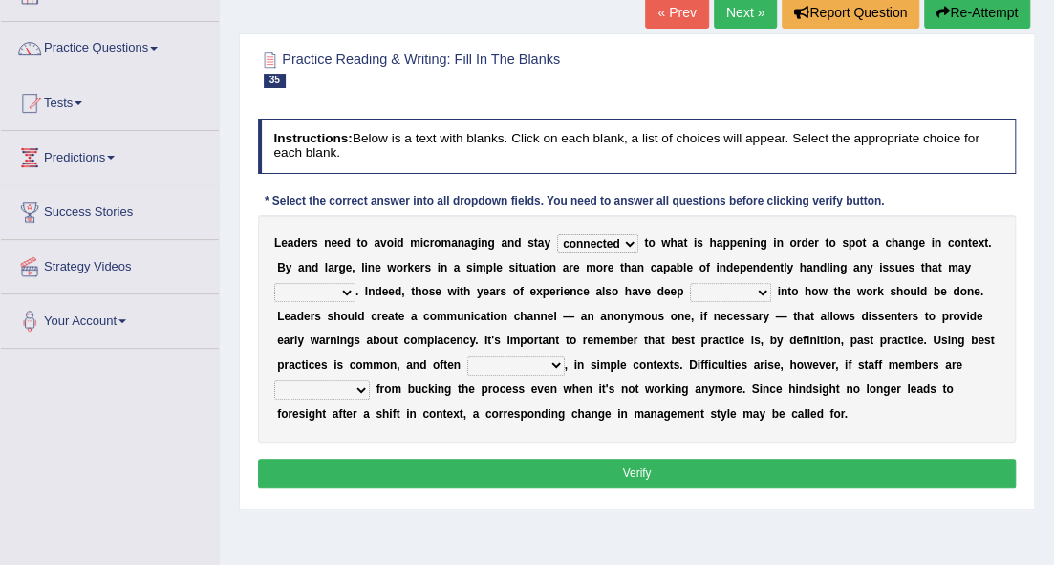
click at [349, 288] on select "apprise rise encounter arise" at bounding box center [314, 292] width 81 height 19
select select "arise"
click at [274, 283] on select "apprise rise encounter arise" at bounding box center [314, 292] width 81 height 19
click at [765, 287] on select "incursion insight indignity indication" at bounding box center [730, 292] width 81 height 19
select select "insight"
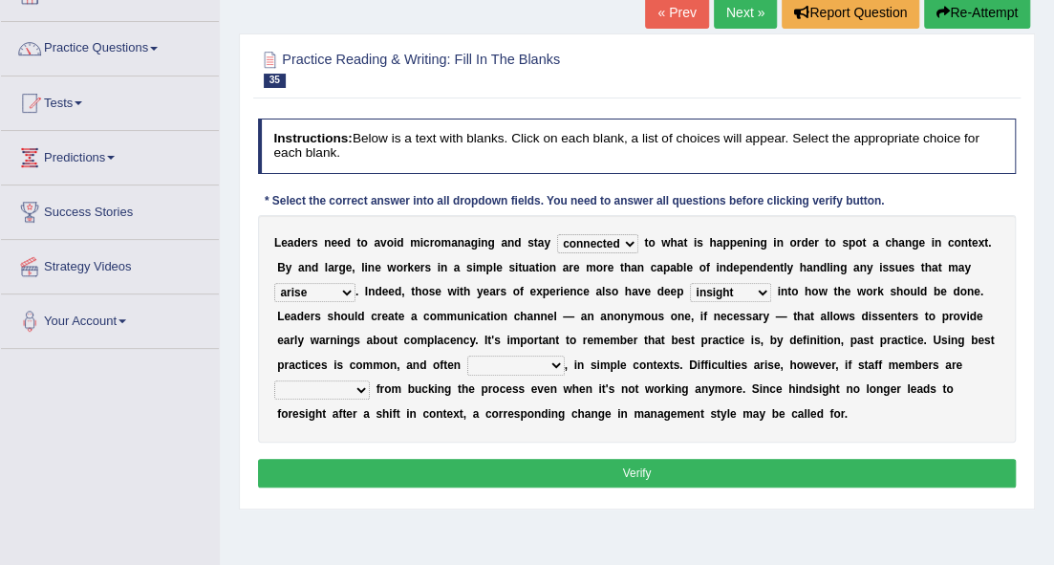
click at [690, 283] on select "incursion insight indignity indication" at bounding box center [730, 292] width 81 height 19
click at [768, 291] on select "incursion insight indignity indication" at bounding box center [730, 292] width 81 height 19
click at [440, 317] on b "m" at bounding box center [442, 316] width 11 height 13
click at [559, 367] on select "inappropriate apprehensive appropriate forbidden" at bounding box center [515, 365] width 97 height 19
click at [467, 356] on select "inappropriate apprehensive appropriate forbidden" at bounding box center [515, 365] width 97 height 19
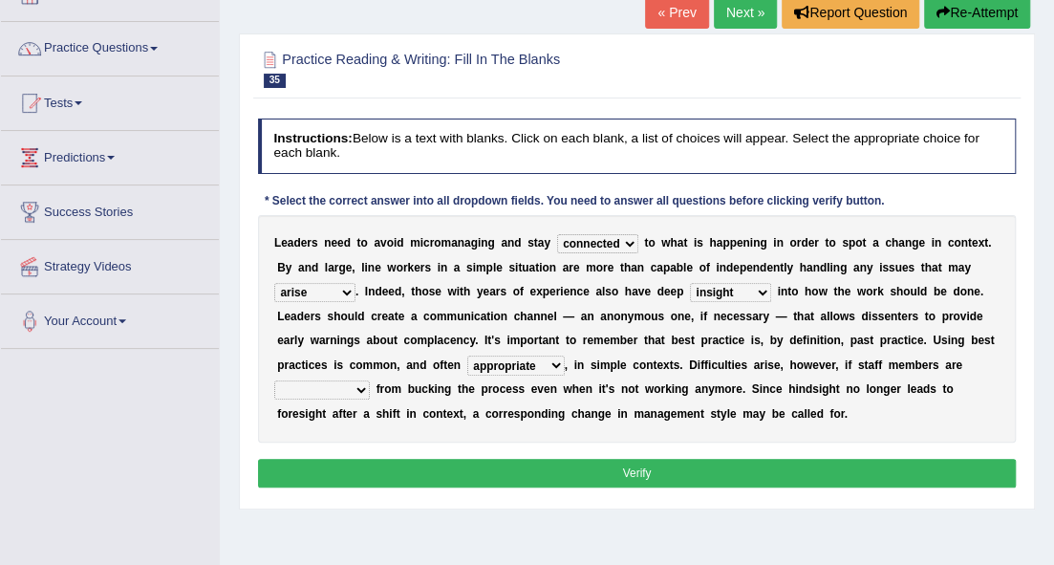
click at [552, 361] on select "inappropriate apprehensive appropriate forbidden" at bounding box center [515, 365] width 97 height 19
select select "apprehensive"
click at [467, 356] on select "inappropriate apprehensive appropriate forbidden" at bounding box center [515, 365] width 97 height 19
click at [360, 388] on select "disarranged disinclined discouraged disintegrated" at bounding box center [322, 389] width 96 height 19
select select "disinclined"
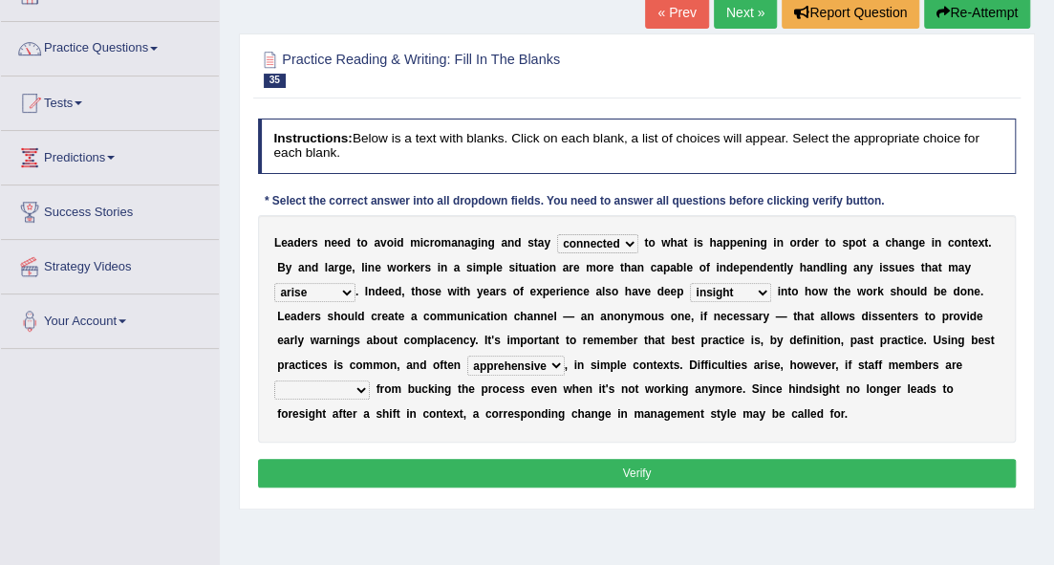
click at [274, 380] on select "disarranged disinclined discouraged disintegrated" at bounding box center [322, 389] width 96 height 19
click at [493, 474] on button "Verify" at bounding box center [637, 473] width 759 height 28
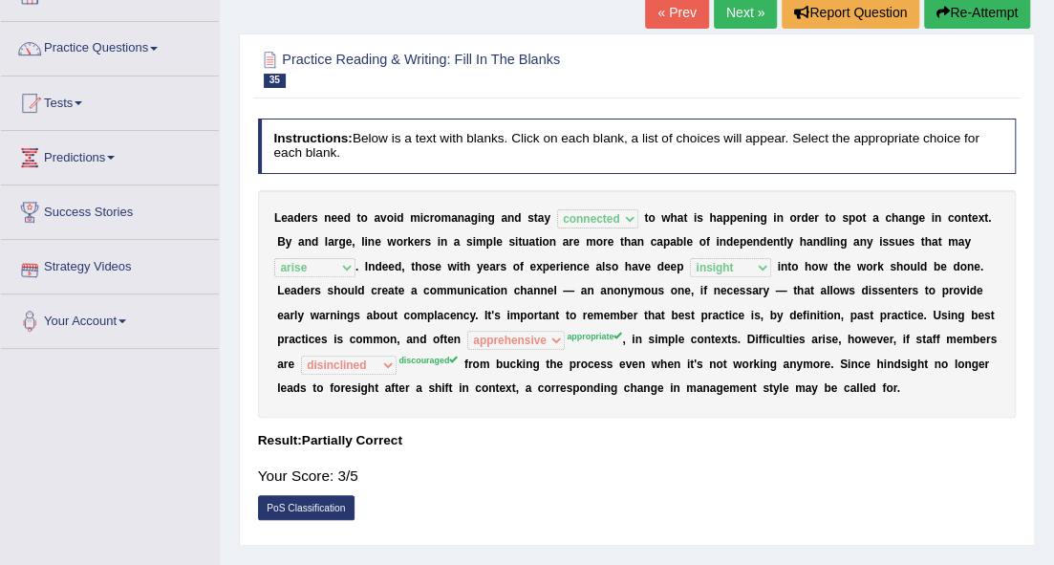
click at [758, 12] on link "Next »" at bounding box center [745, 12] width 63 height 32
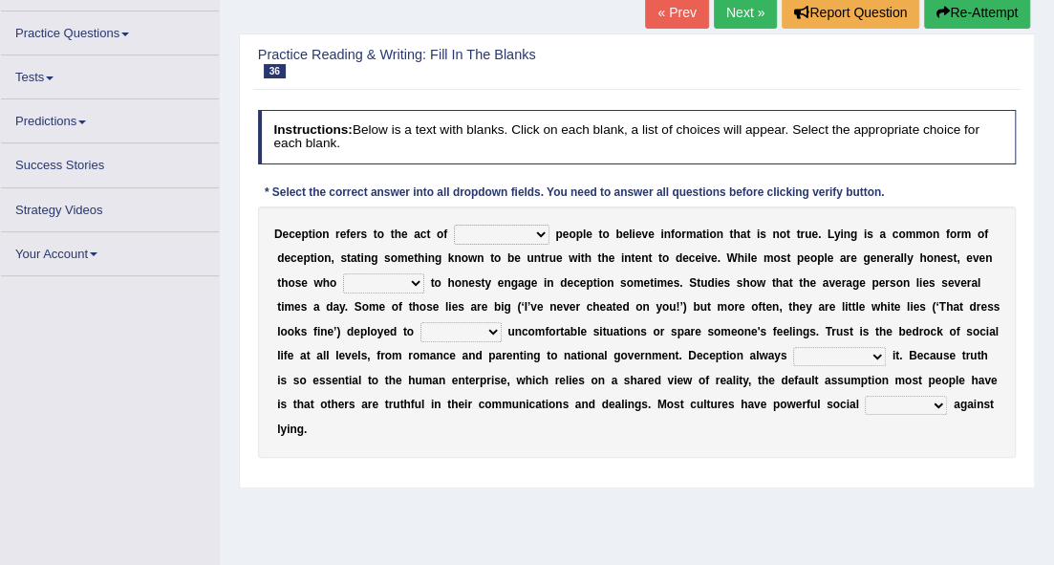
click at [536, 228] on select "discouraging forbidding detecting encouraging" at bounding box center [502, 234] width 96 height 19
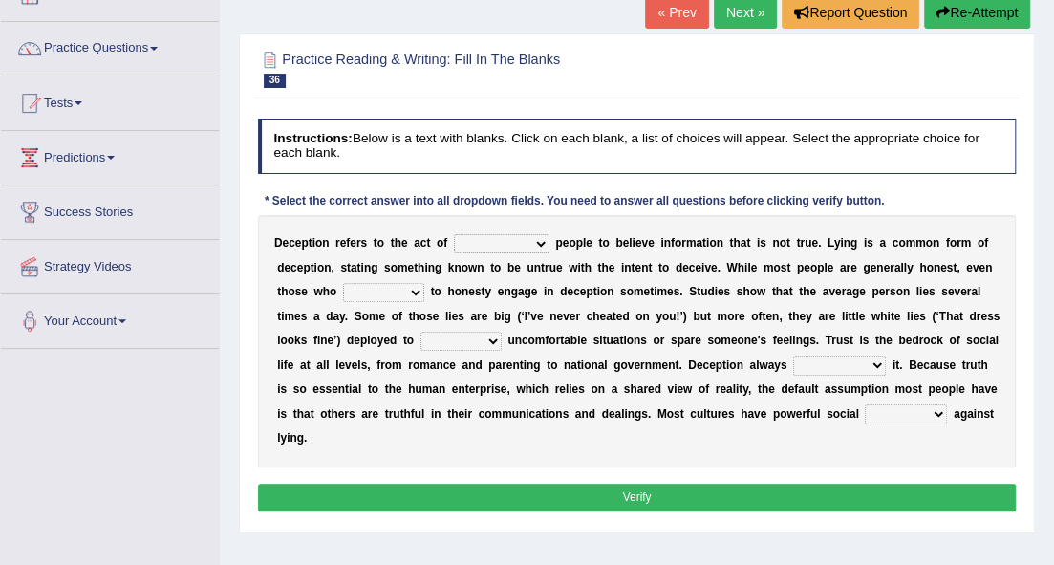
select select "encouraging"
click at [454, 234] on select "discouraging forbidding detecting encouraging" at bounding box center [502, 243] width 96 height 19
click at [417, 287] on select "describe prescribe inscribe subscribe" at bounding box center [383, 292] width 81 height 19
select select "subscribe"
click at [343, 283] on select "describe prescribe inscribe subscribe" at bounding box center [383, 292] width 81 height 19
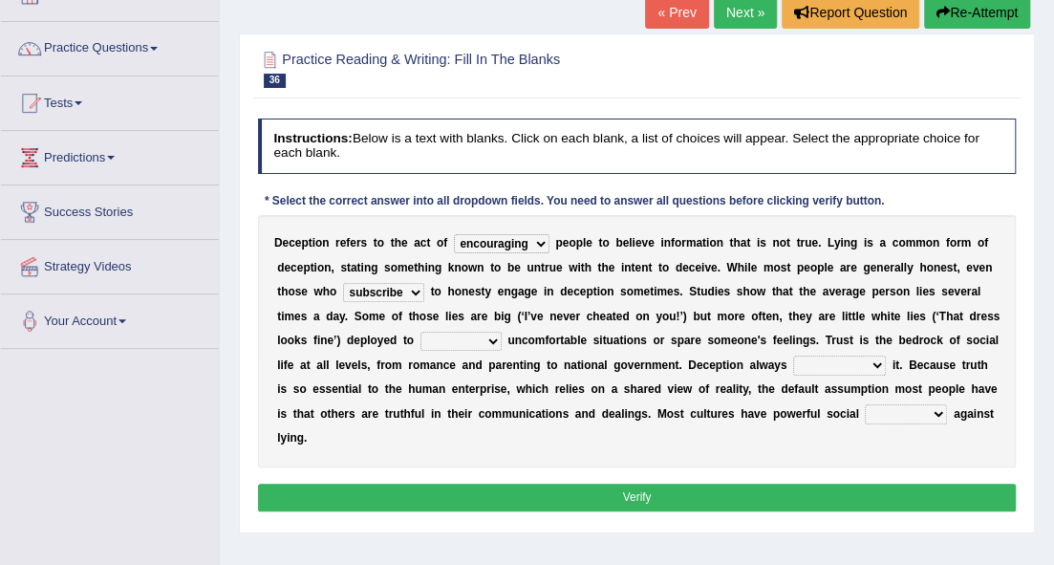
click at [476, 336] on select "contest illuminate disguise avoid" at bounding box center [461, 341] width 81 height 19
select select "disguise"
click at [421, 332] on select "contest illuminate disguise avoid" at bounding box center [461, 341] width 81 height 19
click at [862, 357] on select "undermines underscores undertakes underwrites" at bounding box center [839, 365] width 93 height 19
select select "undermines"
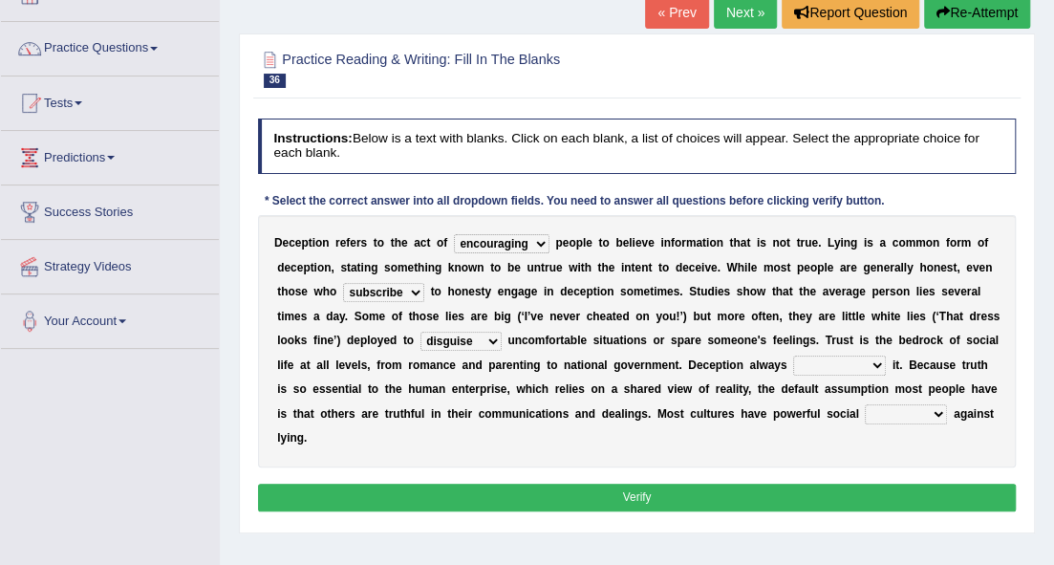
click at [793, 356] on select "undermines underscores undertakes underwrites" at bounding box center [839, 365] width 93 height 19
click at [906, 413] on select "ejections sanctions fractions inductions" at bounding box center [906, 413] width 82 height 19
select select "inductions"
click at [865, 404] on select "ejections sanctions fractions inductions" at bounding box center [906, 413] width 82 height 19
click at [765, 505] on button "Verify" at bounding box center [637, 498] width 759 height 28
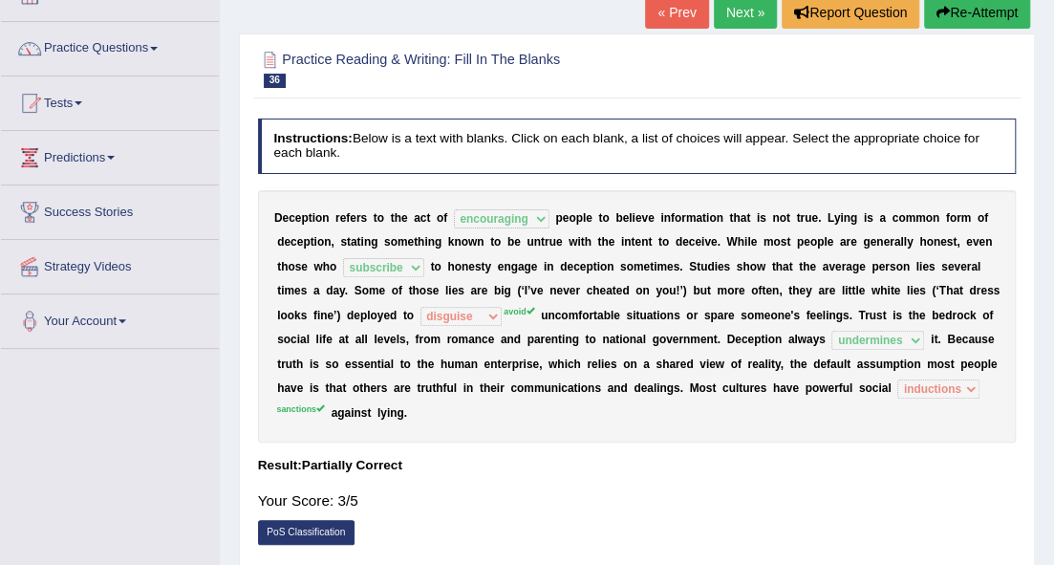
click at [736, 20] on link "Next »" at bounding box center [745, 12] width 63 height 32
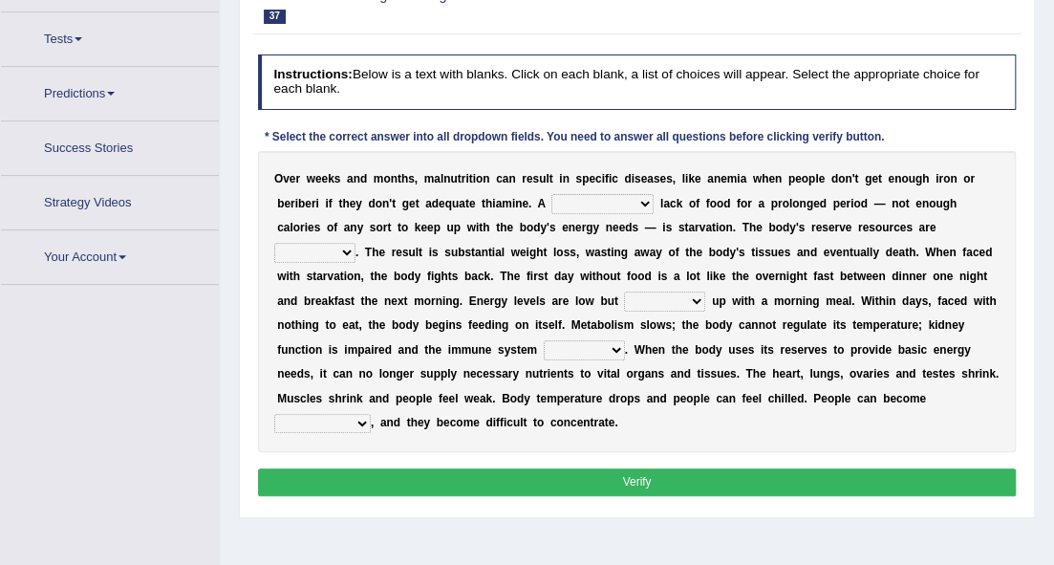
scroll to position [216, 0]
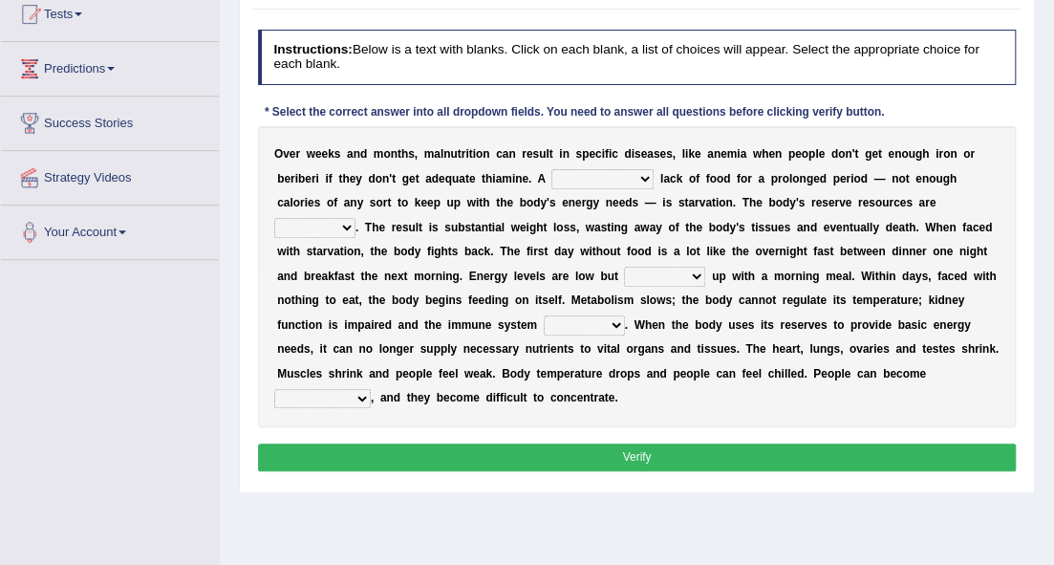
click at [634, 174] on select "severe distinguishing proper distinctive" at bounding box center [603, 178] width 102 height 19
select select "severe"
click at [552, 169] on select "severe distinguishing proper distinctive" at bounding box center [603, 178] width 102 height 19
click at [337, 222] on select "obsoleted depleted pelleted deleted" at bounding box center [314, 227] width 81 height 19
select select "obsoleted"
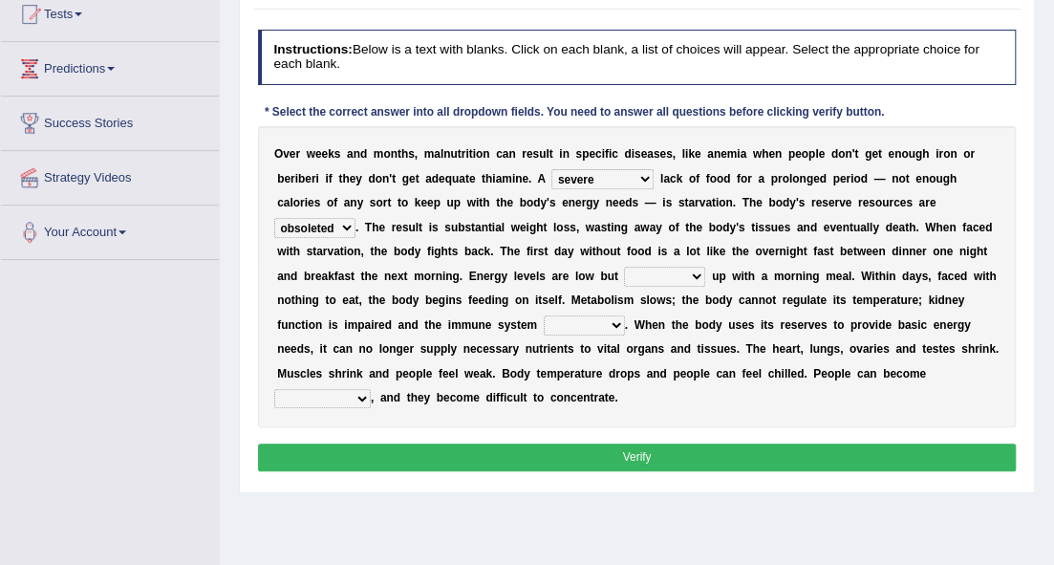
click at [274, 218] on select "obsoleted depleted pelleted deleted" at bounding box center [314, 227] width 81 height 19
click at [684, 270] on select "feed come chill pick" at bounding box center [664, 276] width 81 height 19
select select "feed"
click at [624, 267] on select "feed come chill pick" at bounding box center [664, 276] width 81 height 19
click at [608, 321] on select "deepens deafens weakens surpasses" at bounding box center [584, 324] width 81 height 19
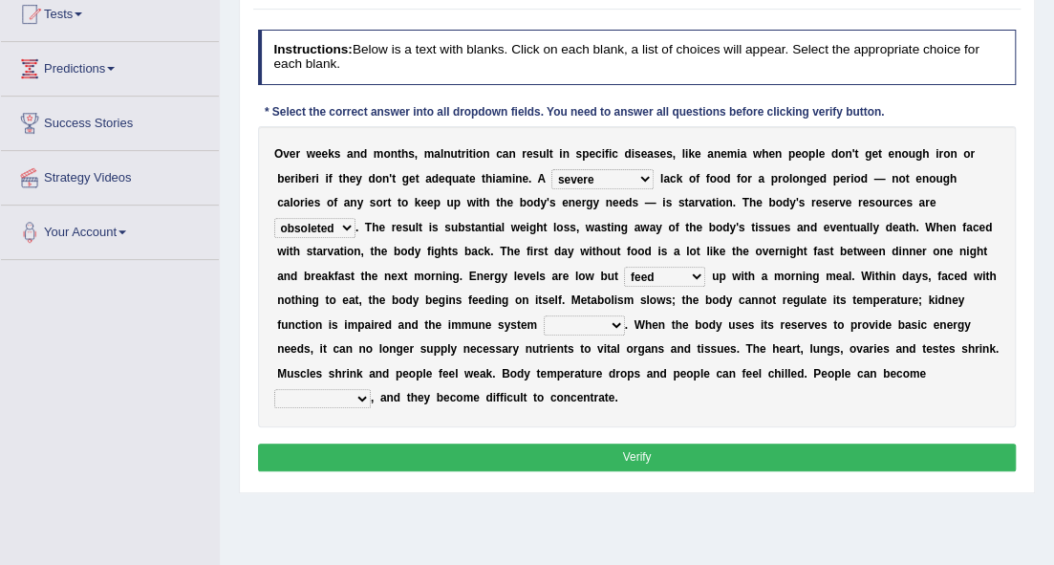
select select "weakens"
click at [544, 315] on select "deepens deafens weakens surpasses" at bounding box center [584, 324] width 81 height 19
click at [349, 392] on select "irritable commutable indisputable transportable" at bounding box center [322, 398] width 97 height 19
select select "irritable"
click at [274, 389] on select "irritable commutable indisputable transportable" at bounding box center [322, 398] width 97 height 19
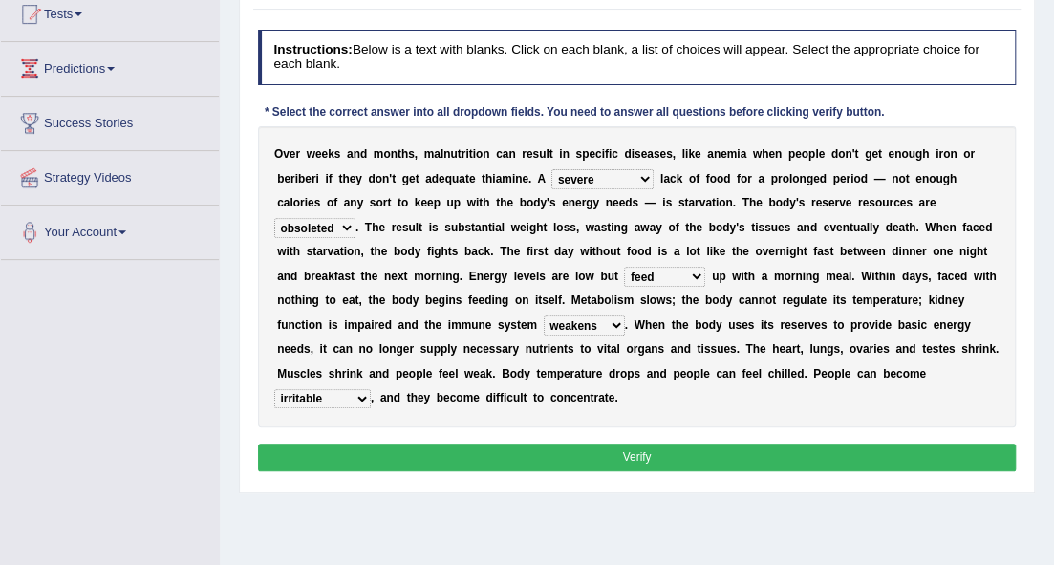
click at [393, 449] on button "Verify" at bounding box center [637, 458] width 759 height 28
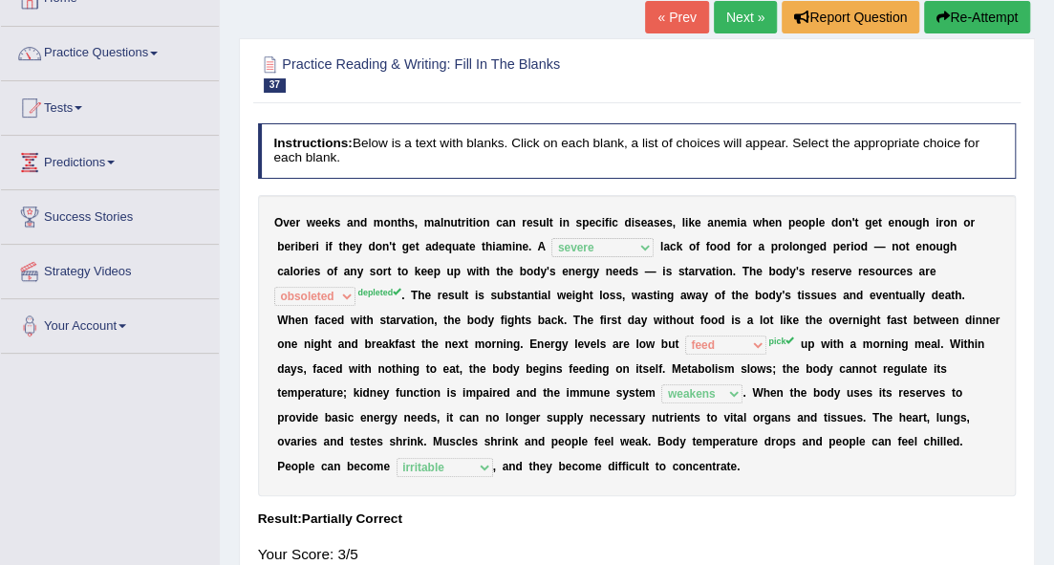
scroll to position [88, 0]
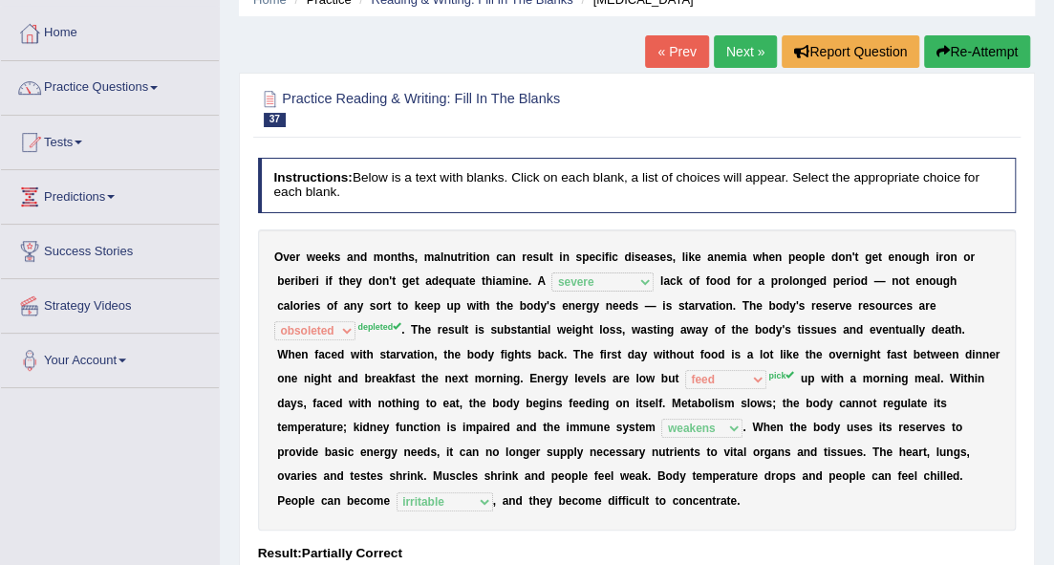
click at [725, 43] on link "Next »" at bounding box center [745, 51] width 63 height 32
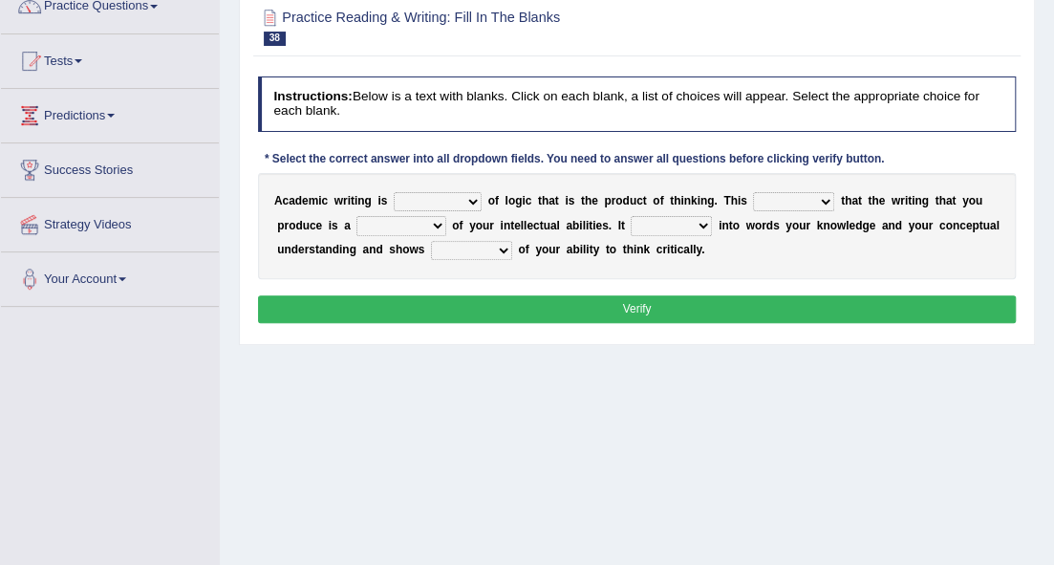
scroll to position [191, 0]
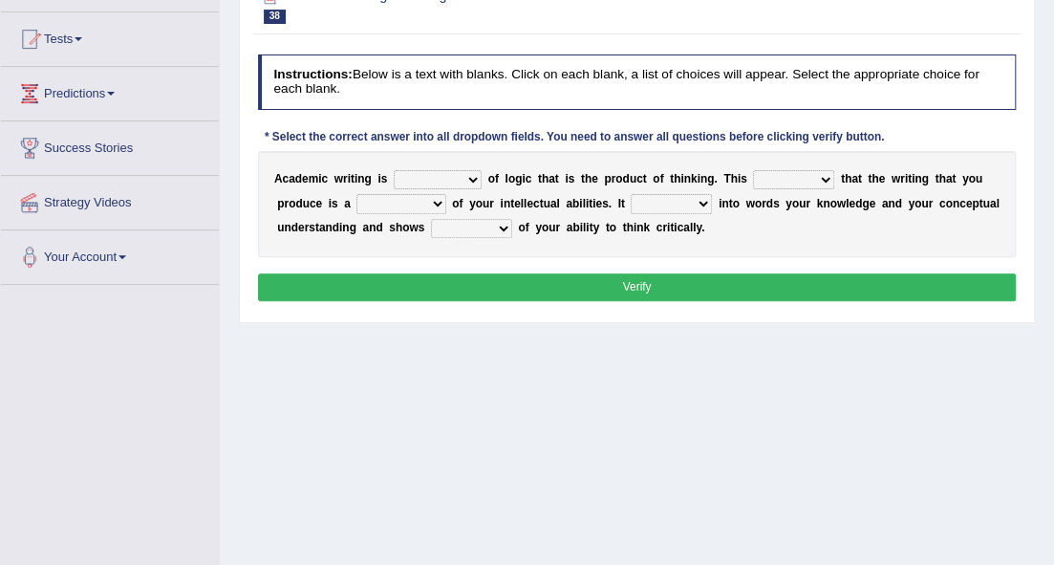
click at [466, 176] on select "expectation entitlement expression exchange" at bounding box center [438, 179] width 88 height 19
select select "exchange"
click at [394, 170] on select "expectation entitlement expression exchange" at bounding box center [438, 179] width 88 height 19
click at [466, 179] on select "expectation entitlement expression exchange" at bounding box center [438, 179] width 88 height 19
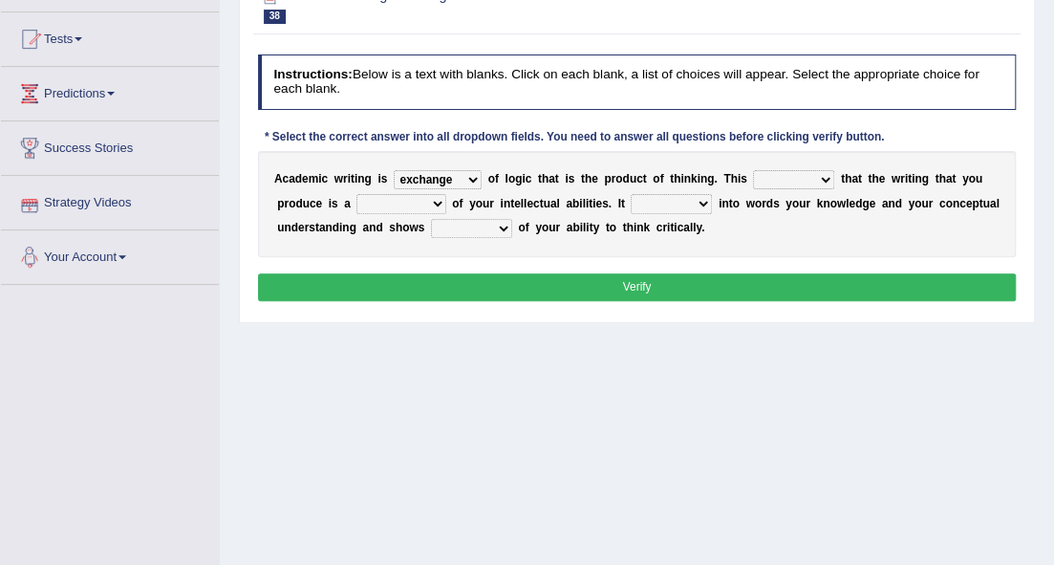
click at [763, 181] on select "means questions stipulates answers" at bounding box center [793, 179] width 81 height 19
select select "means"
click at [753, 170] on select "means questions stipulates answers" at bounding box center [793, 179] width 81 height 19
click at [435, 201] on select "redundancy mission credit reflection" at bounding box center [401, 203] width 89 height 19
select select "reflection"
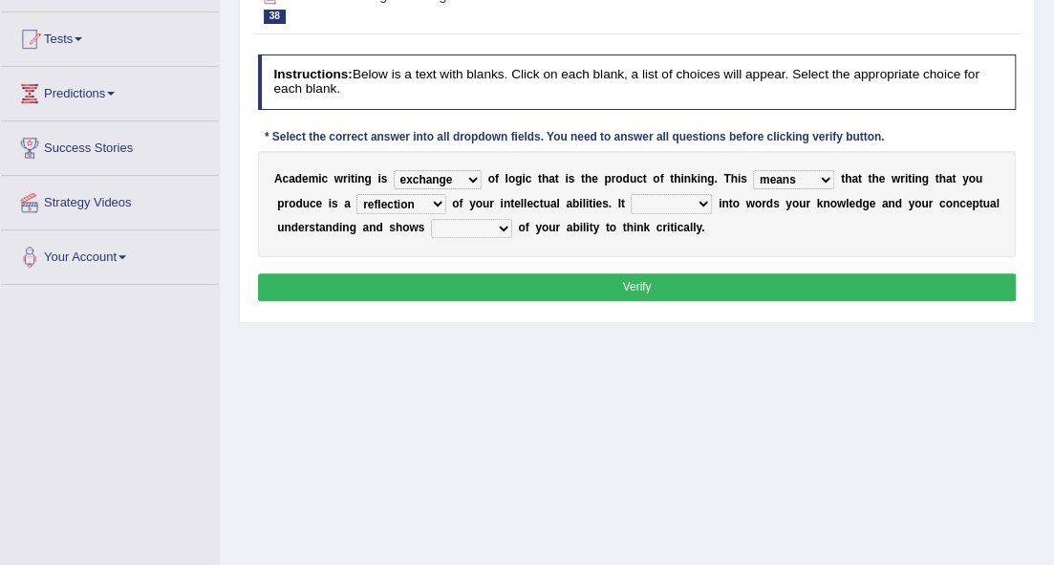
click at [357, 194] on select "redundancy mission credit reflection" at bounding box center [401, 203] width 89 height 19
click at [662, 200] on select "enriches shows allows puts" at bounding box center [671, 203] width 81 height 19
select select "shows"
click at [631, 194] on select "enriches shows allows puts" at bounding box center [671, 203] width 81 height 19
click at [480, 229] on select "hassle excuse capacity evidence" at bounding box center [471, 228] width 81 height 19
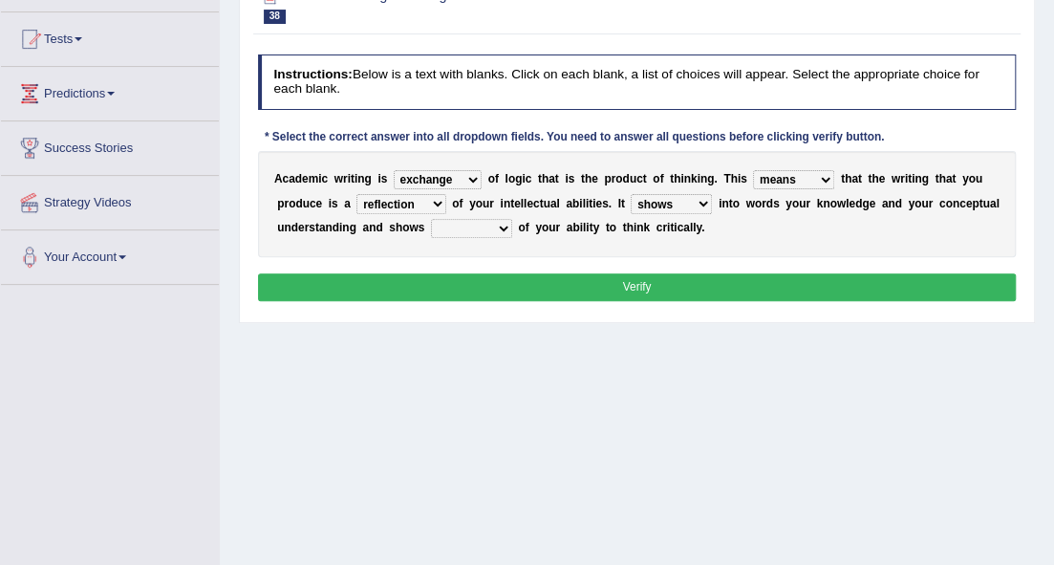
select select "capacity"
click at [431, 219] on select "hassle excuse capacity evidence" at bounding box center [471, 228] width 81 height 19
click at [497, 277] on button "Verify" at bounding box center [637, 287] width 759 height 28
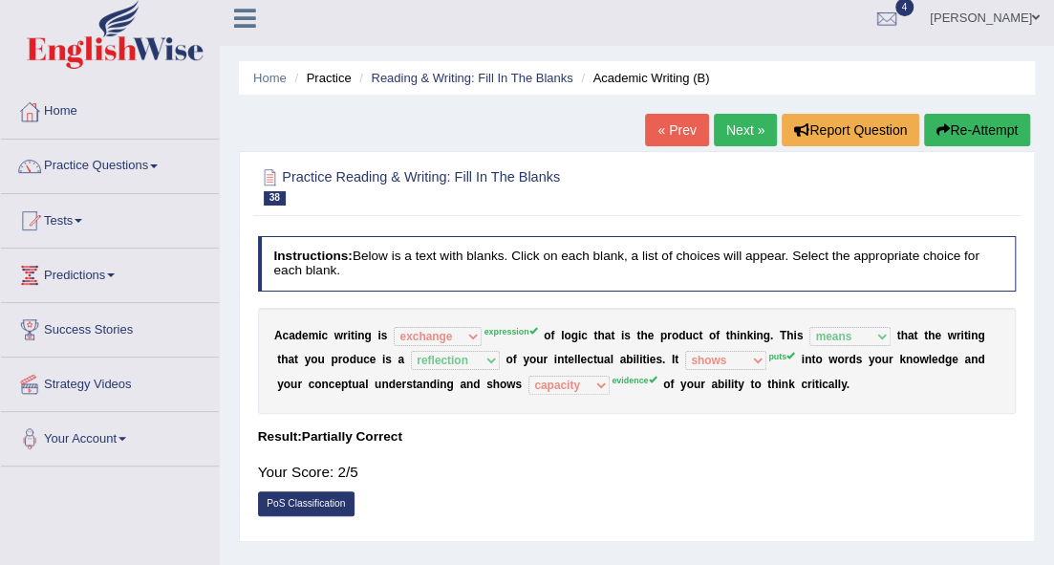
scroll to position [0, 0]
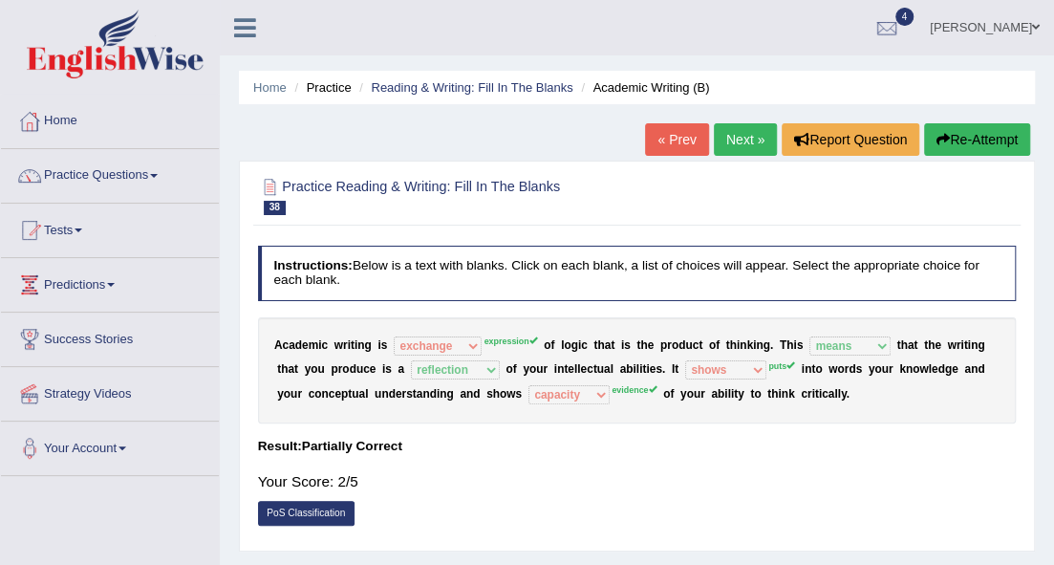
click at [714, 145] on link "Next »" at bounding box center [745, 139] width 63 height 32
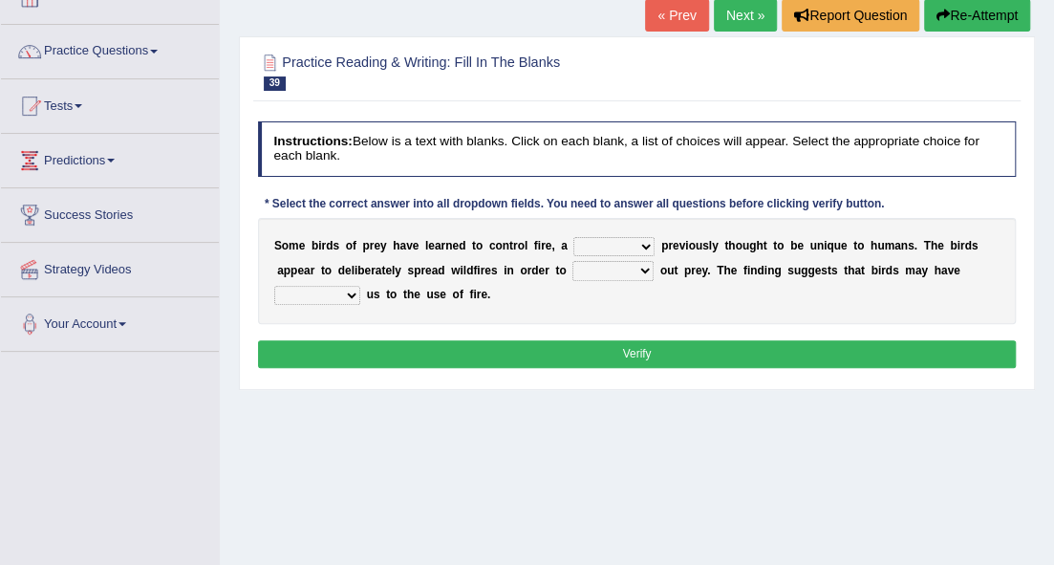
scroll to position [127, 0]
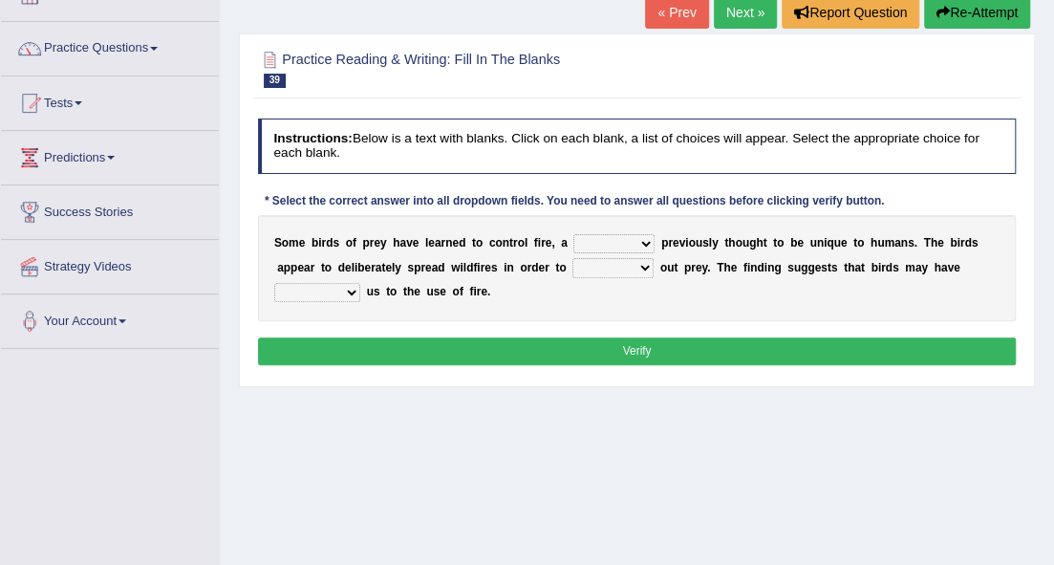
click at [648, 241] on select "question profile tale skill" at bounding box center [614, 243] width 81 height 19
select select "skill"
click at [574, 234] on select "question profile tale skill" at bounding box center [614, 243] width 81 height 19
click at [633, 260] on select "prevent limit span flush" at bounding box center [613, 267] width 81 height 19
select select "flush"
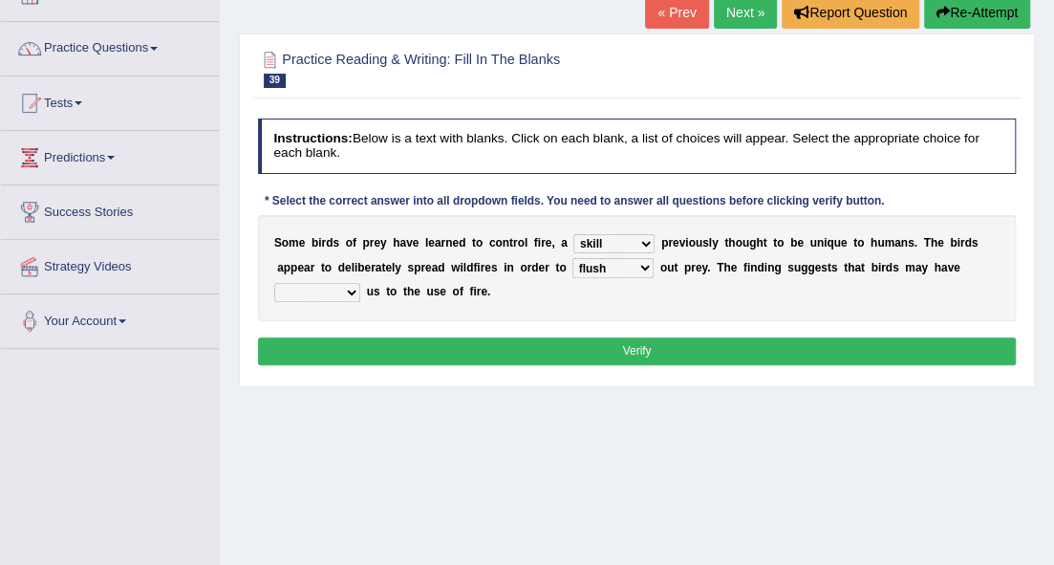
click at [573, 258] on select "prevent limit span flush" at bounding box center [613, 267] width 81 height 19
click at [356, 291] on select "prophesied beaten transmitted forced" at bounding box center [317, 292] width 86 height 19
select select "forced"
click at [274, 283] on select "prophesied beaten transmitted forced" at bounding box center [317, 292] width 86 height 19
click at [377, 351] on button "Verify" at bounding box center [637, 351] width 759 height 28
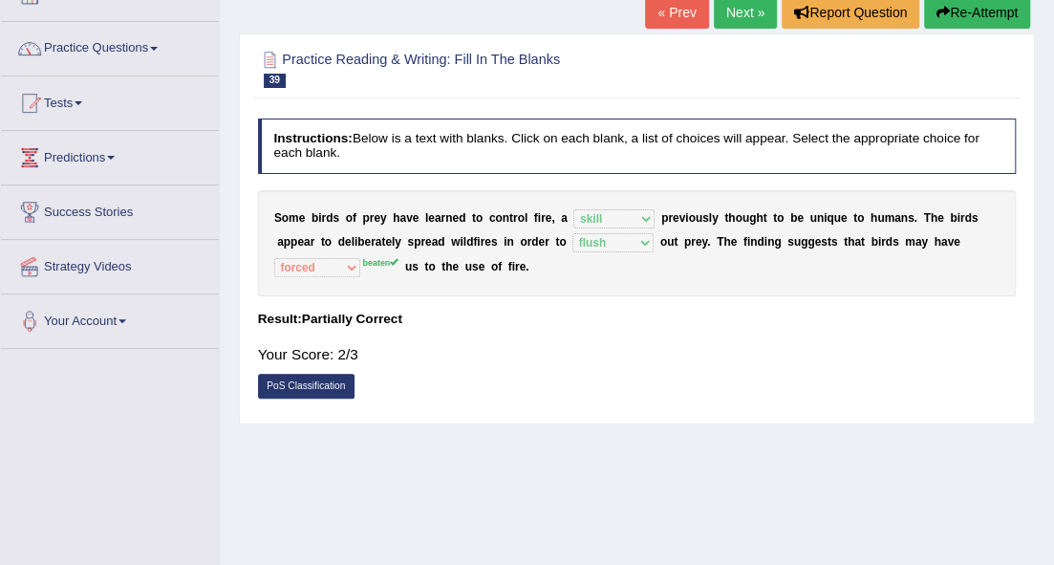
scroll to position [63, 0]
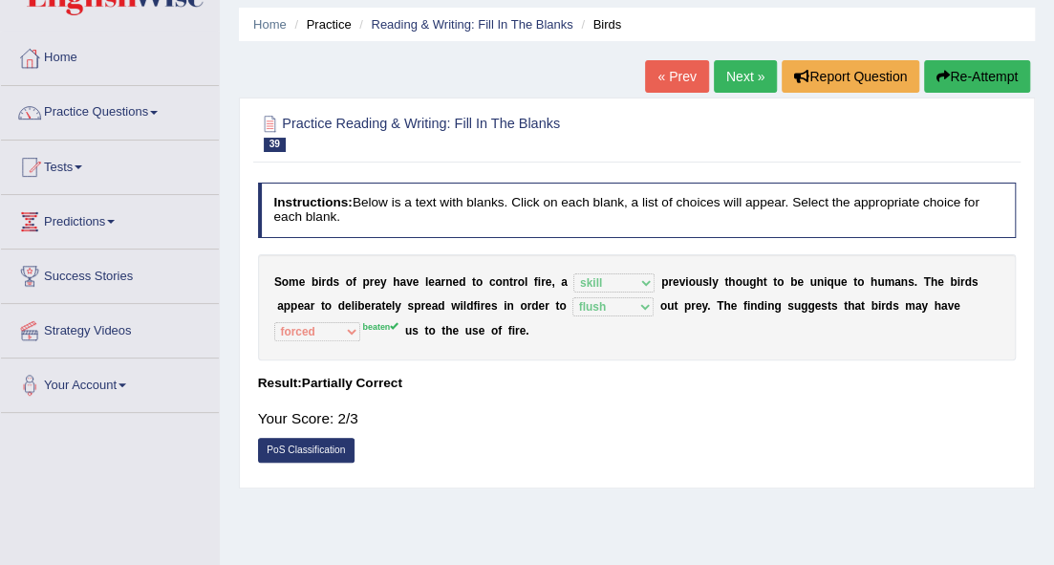
click at [723, 73] on link "Next »" at bounding box center [745, 76] width 63 height 32
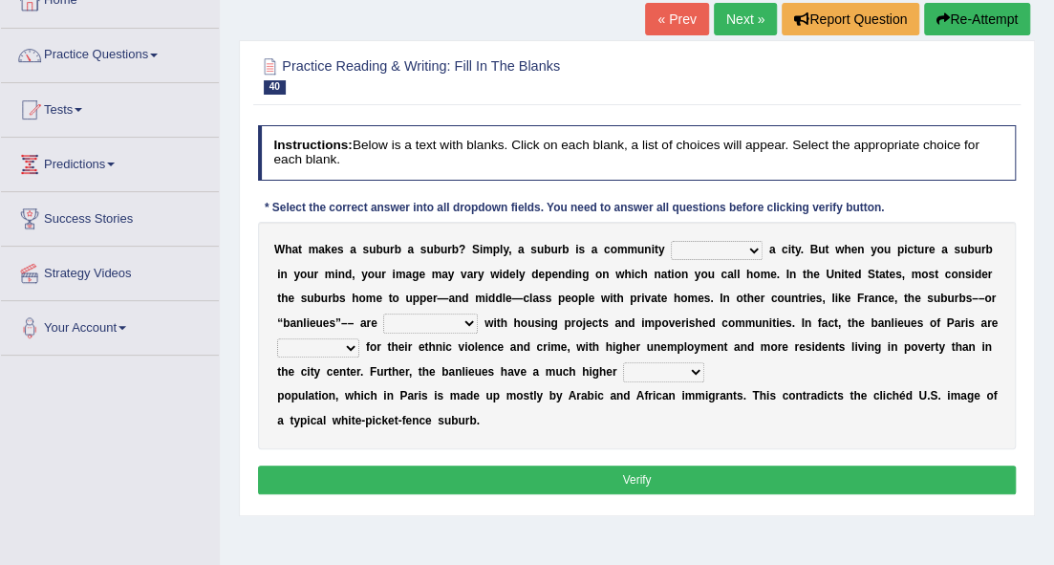
scroll to position [127, 0]
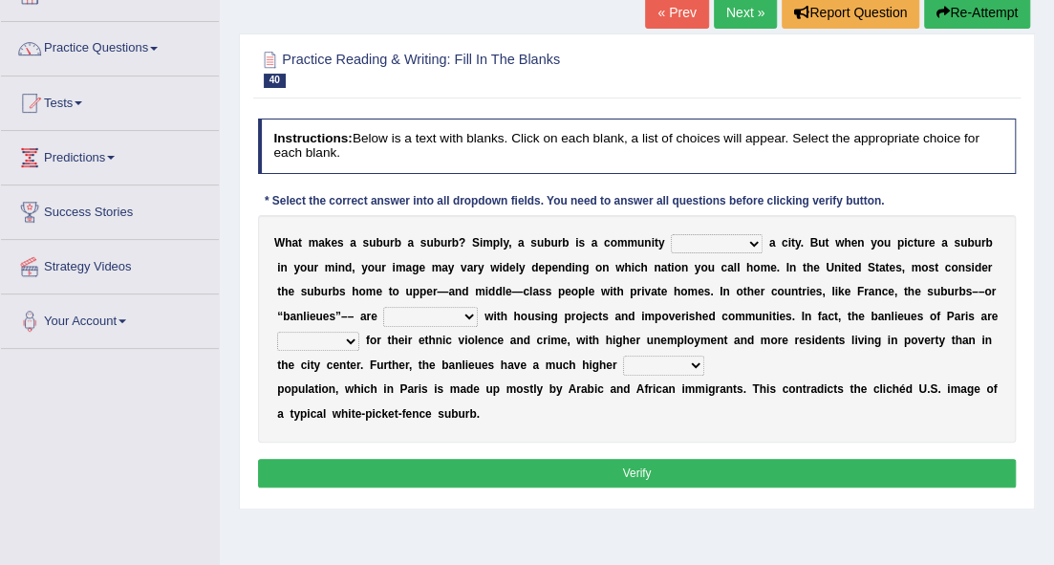
click at [747, 237] on select "lying locating situating surrounding" at bounding box center [717, 243] width 92 height 19
select select "surrounding"
click at [671, 234] on select "lying locating situating surrounding" at bounding box center [717, 243] width 92 height 19
click at [465, 315] on select "antonymous antibiotic synonymous synthetic" at bounding box center [430, 316] width 95 height 19
select select "synthetic"
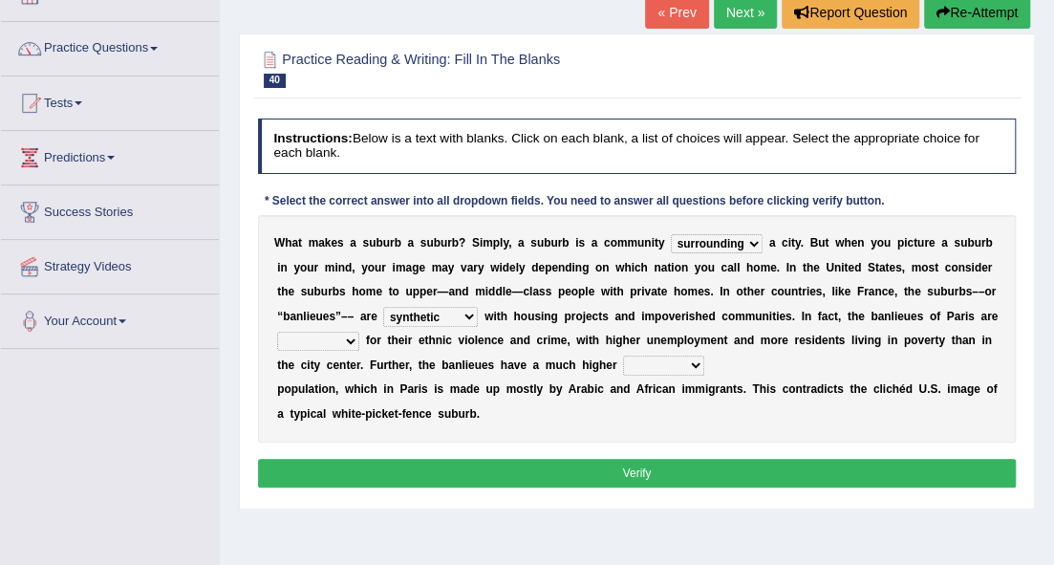
click at [383, 307] on select "antonymous antibiotic synonymous synthetic" at bounding box center [430, 316] width 95 height 19
click at [346, 337] on select "clamorous sensitive famous notorious" at bounding box center [318, 341] width 82 height 19
select select "famous"
click at [277, 332] on select "clamorous sensitive famous notorious" at bounding box center [318, 341] width 82 height 19
click at [459, 318] on select "antonymous antibiotic synonymous synthetic" at bounding box center [430, 316] width 95 height 19
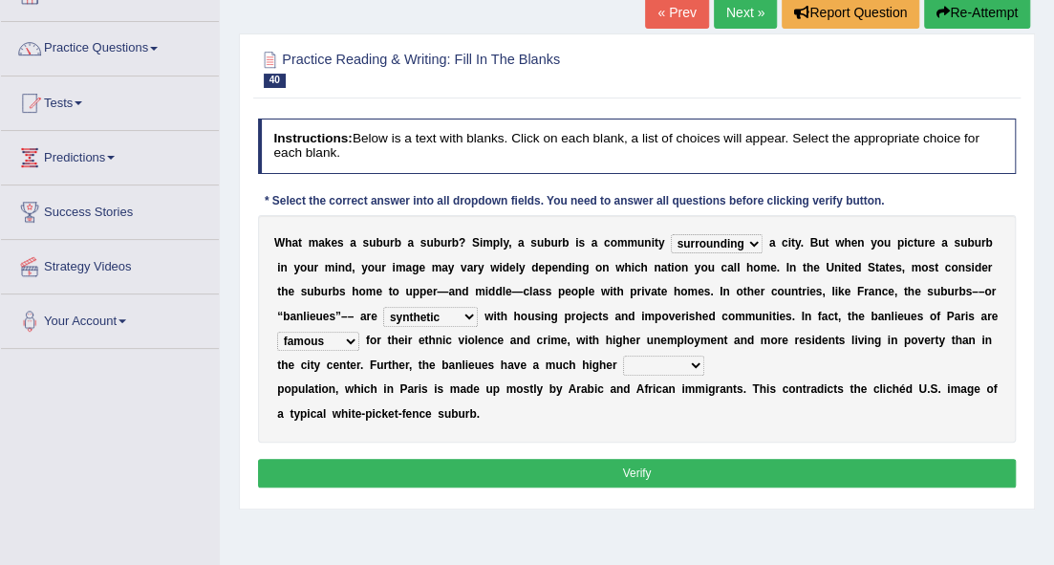
click at [654, 350] on div "W h a t m a k e s a s u b u r b a s u b u r b ? S i m p l y , a s u b u r b i s…" at bounding box center [637, 328] width 759 height 227
click at [692, 360] on select "local young immigrant senior" at bounding box center [663, 365] width 81 height 19
select select "young"
click at [623, 356] on select "local young immigrant senior" at bounding box center [663, 365] width 81 height 19
click at [607, 468] on button "Verify" at bounding box center [637, 473] width 759 height 28
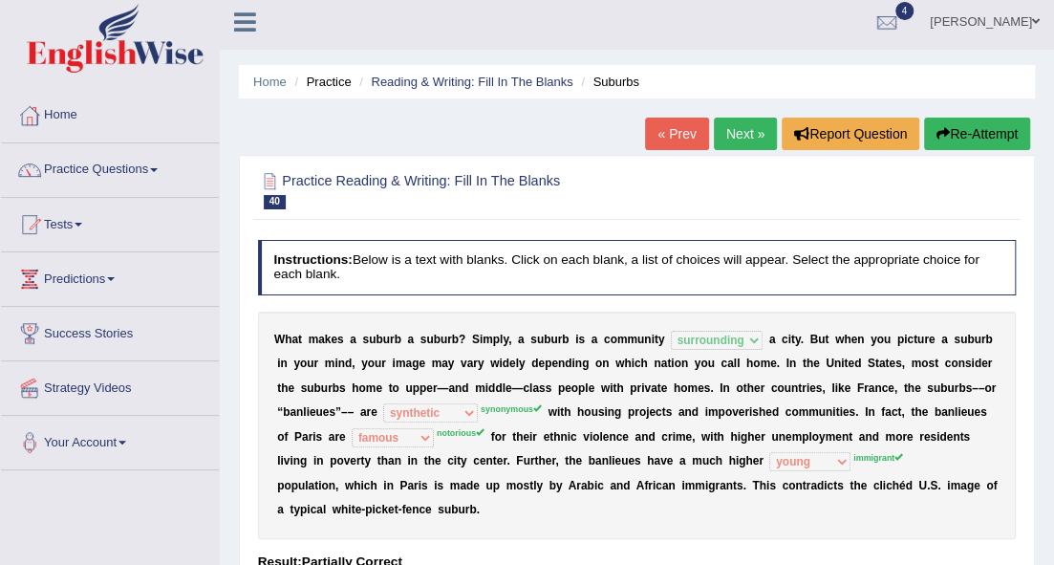
scroll to position [0, 0]
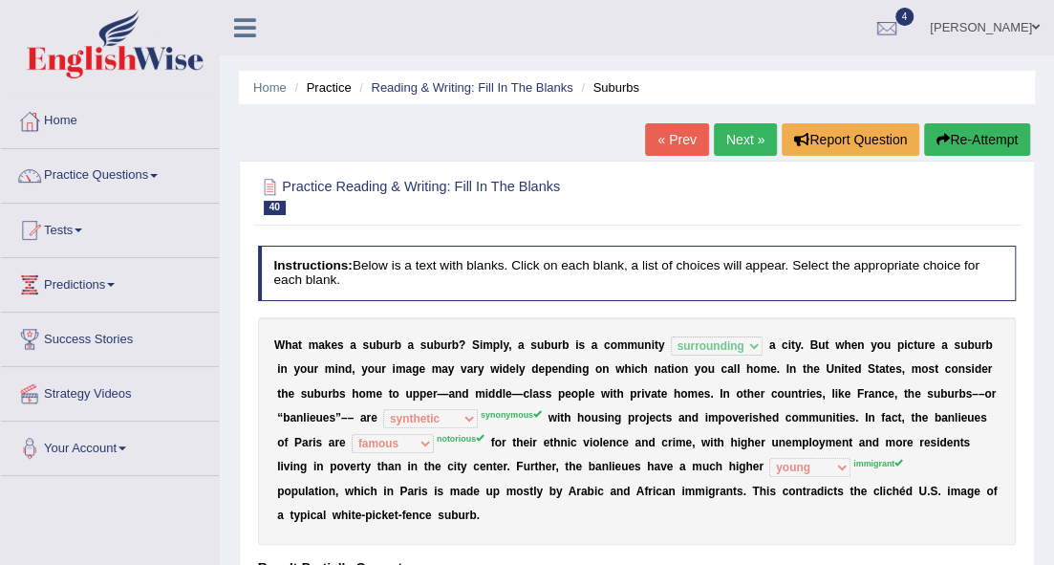
click at [729, 130] on link "Next »" at bounding box center [745, 139] width 63 height 32
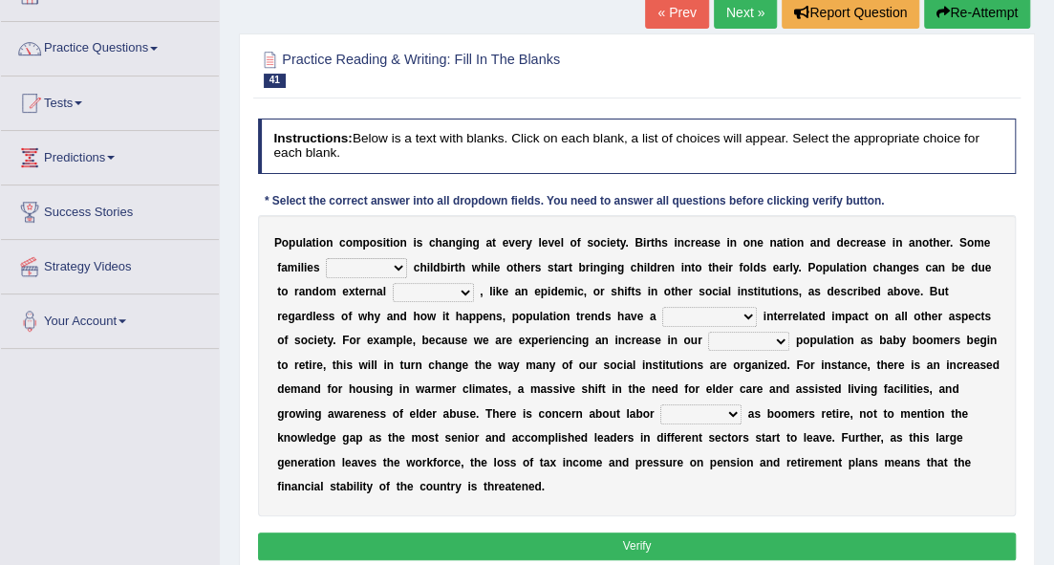
click at [396, 267] on select "demand default deliver delay" at bounding box center [366, 267] width 81 height 19
click at [583, 299] on div "P o p u l a t i o n c o m p o s i t i o n i s c h a n g i n g a t e v e r y l e…" at bounding box center [637, 365] width 759 height 301
click at [384, 262] on select "demand default deliver delay" at bounding box center [366, 267] width 81 height 19
click at [509, 324] on div "P o p u l a t i o n c o m p o s i t i o n i s c h a n g i n g a t e v e r y l e…" at bounding box center [637, 365] width 759 height 301
click at [396, 267] on select "demand default deliver delay" at bounding box center [366, 267] width 81 height 19
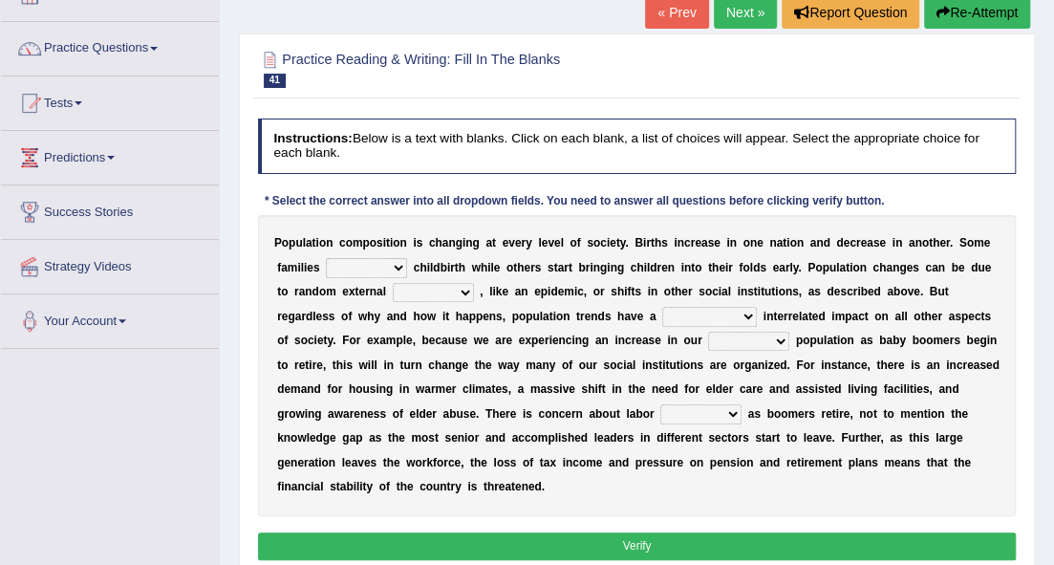
select select "delay"
click at [326, 258] on select "demand default deliver delay" at bounding box center [366, 267] width 81 height 19
click at [452, 287] on select "variations fortune formation forces" at bounding box center [433, 292] width 81 height 19
click at [393, 283] on select "variations fortune formation forces" at bounding box center [433, 292] width 81 height 19
click at [455, 292] on select "variations fortune formation forces" at bounding box center [433, 292] width 81 height 19
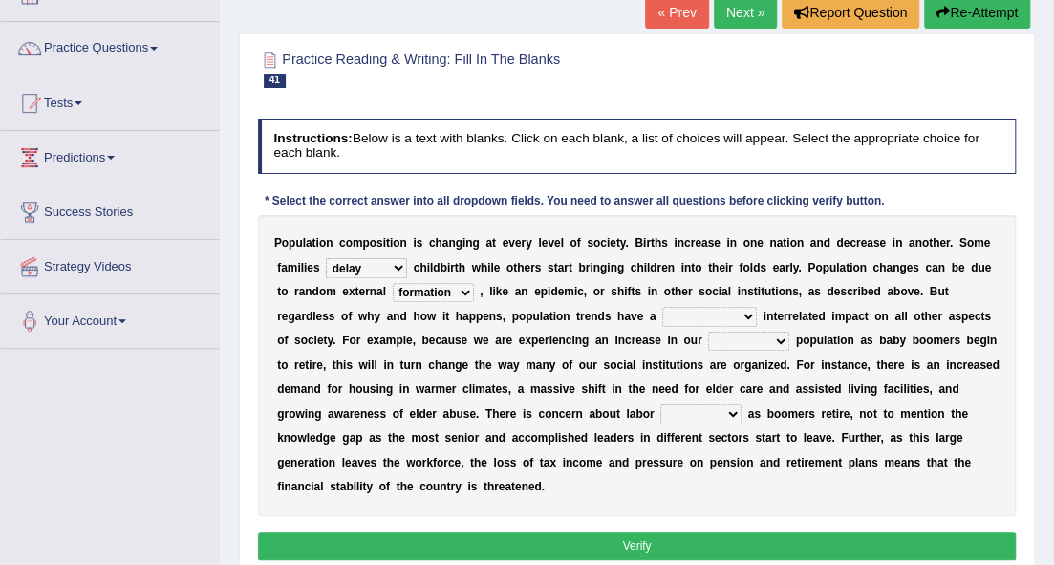
select select "forces"
click at [393, 283] on select "variations fortune formation forces" at bounding box center [433, 292] width 81 height 19
click at [734, 312] on select "tremendous tenuous tremulous spontaneous" at bounding box center [709, 316] width 95 height 19
select select "tremendous"
click at [662, 307] on select "tremendous tenuous tremulous spontaneous" at bounding box center [709, 316] width 95 height 19
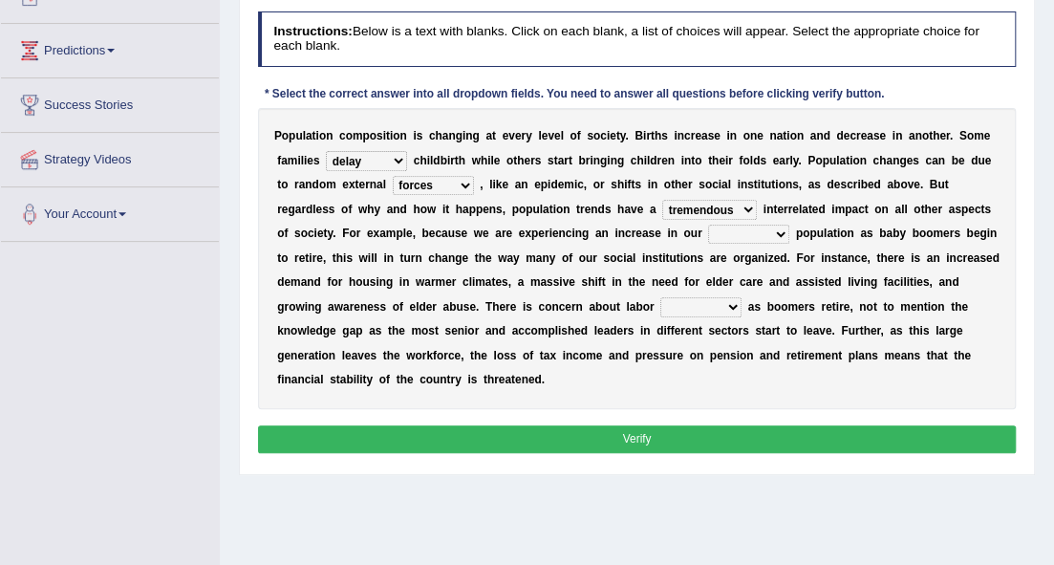
scroll to position [254, 0]
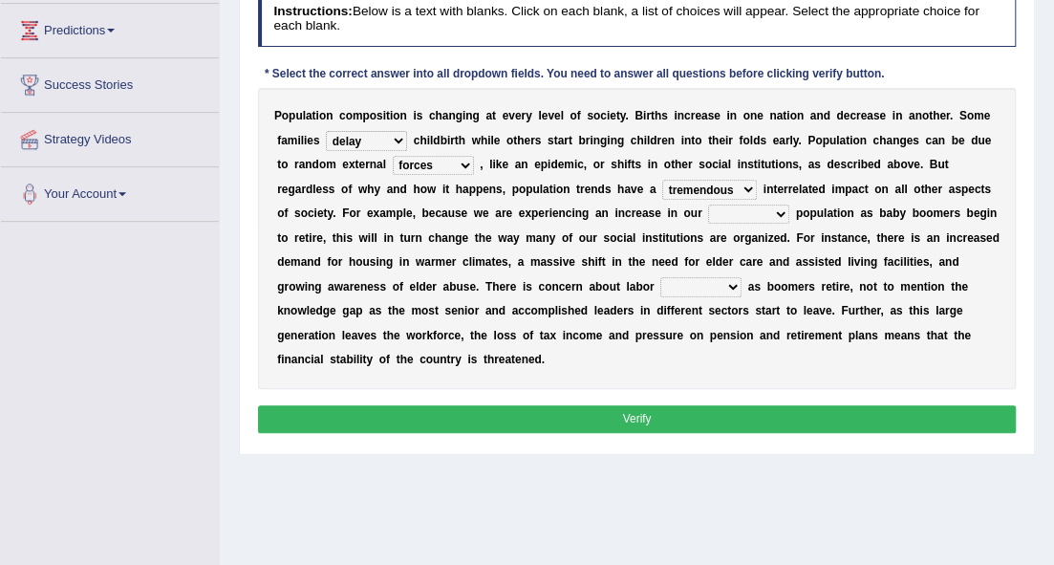
click at [724, 209] on select "tertiary senior junior primary" at bounding box center [748, 214] width 81 height 19
select select "senior"
click at [708, 205] on select "tertiary senior junior primary" at bounding box center [748, 214] width 81 height 19
click at [669, 281] on select "shortcuts shortfalls shortages shorthand" at bounding box center [700, 286] width 81 height 19
click at [736, 281] on select "shortcuts shortfalls shortages shorthand" at bounding box center [700, 286] width 81 height 19
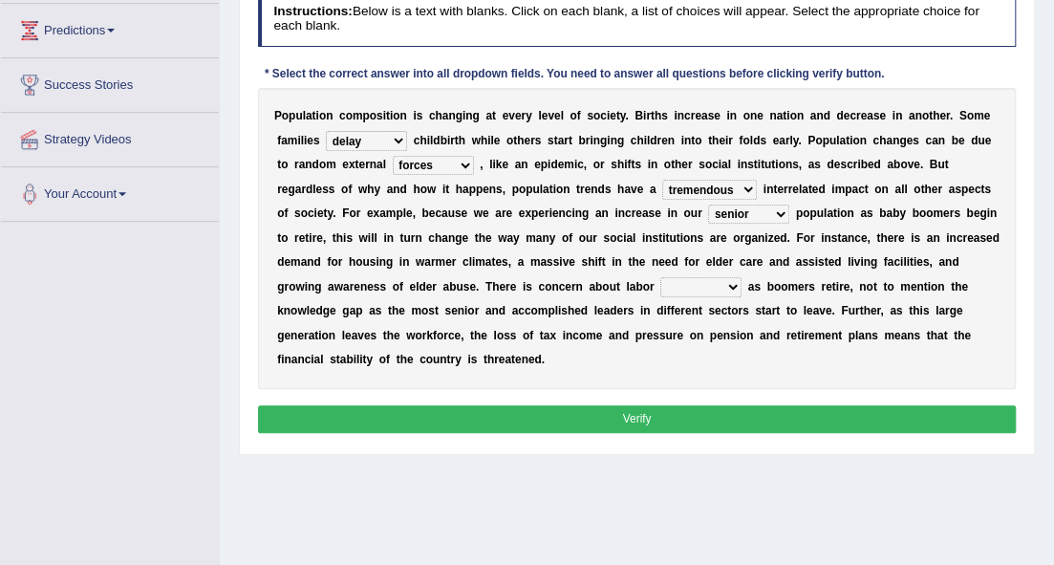
select select "shortfalls"
click at [660, 277] on select "shortcuts shortfalls shortages shorthand" at bounding box center [700, 286] width 81 height 19
click at [664, 412] on button "Verify" at bounding box center [637, 419] width 759 height 28
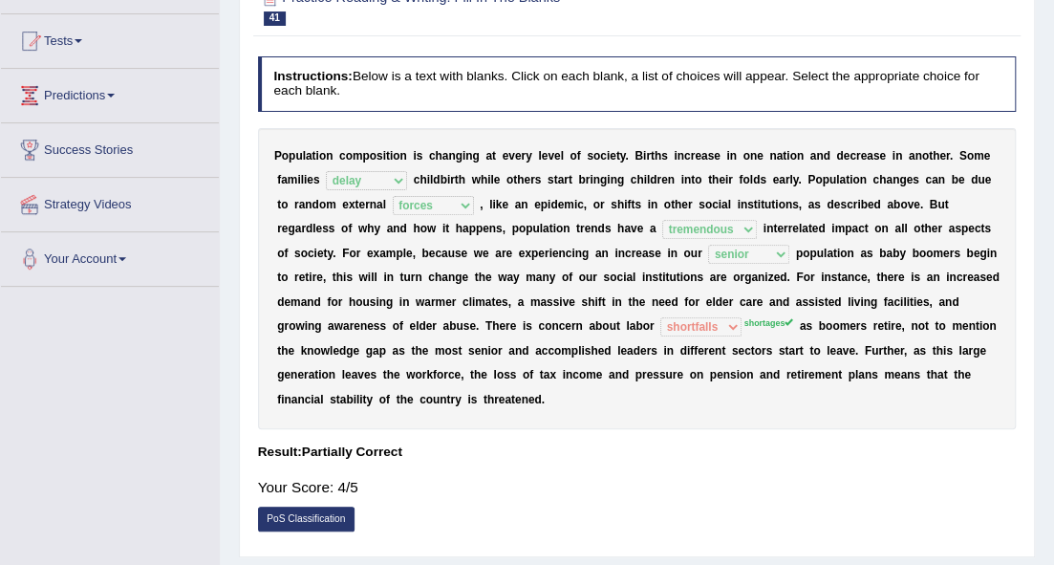
scroll to position [127, 0]
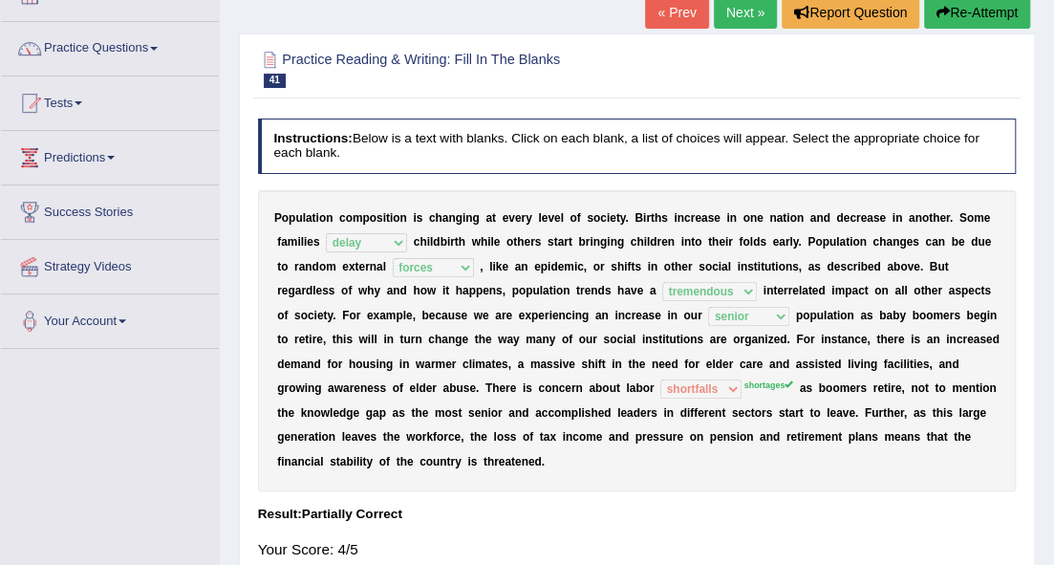
click at [748, 11] on link "Next »" at bounding box center [745, 12] width 63 height 32
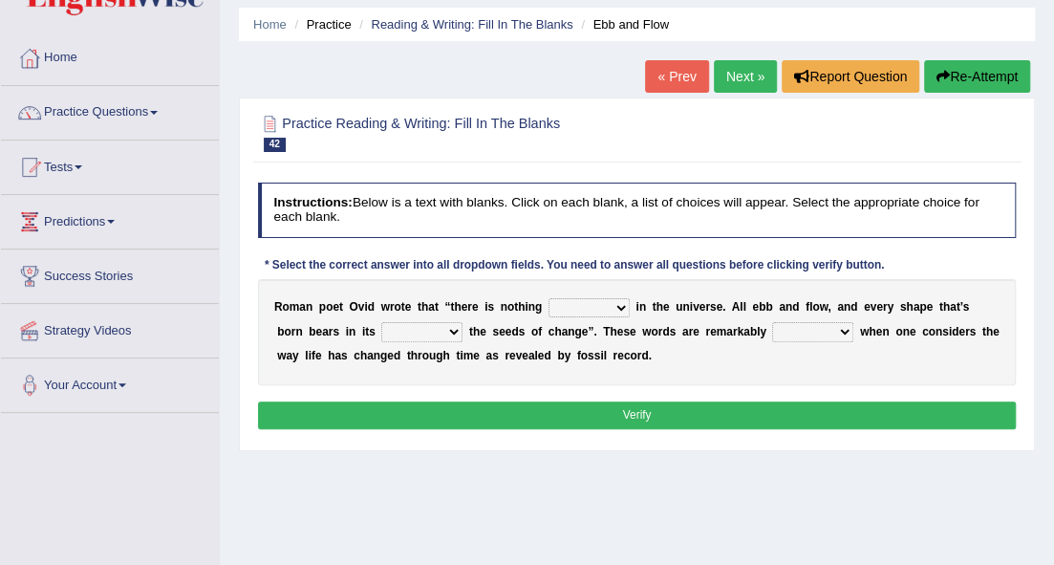
scroll to position [254, 0]
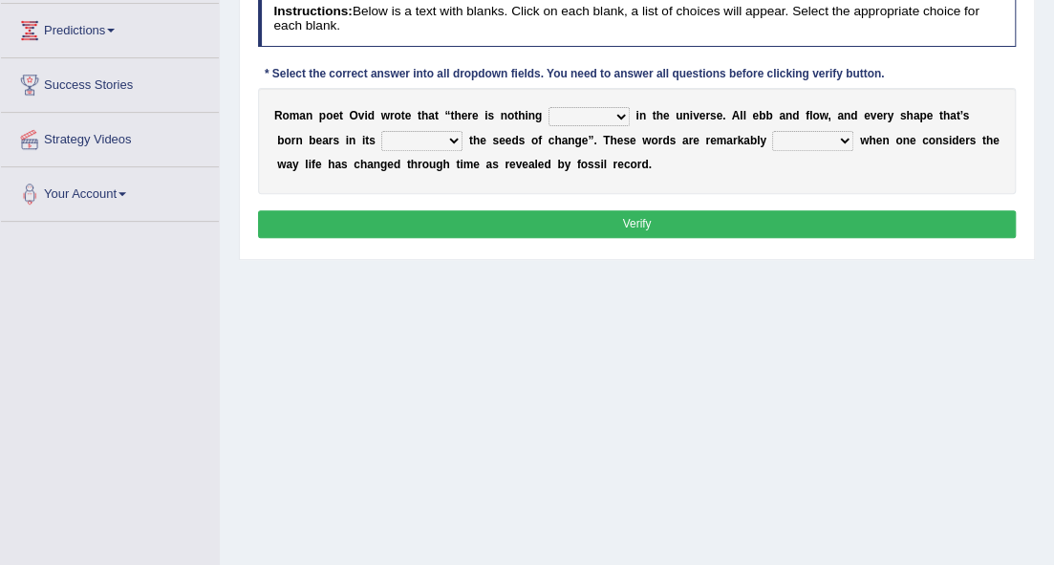
click at [617, 109] on select "orthodox volatile constant cheap" at bounding box center [589, 116] width 81 height 19
select select "constant"
click at [549, 107] on select "orthodox volatile constant cheap" at bounding box center [589, 116] width 81 height 19
click at [408, 135] on select "heart limb womb brain" at bounding box center [421, 140] width 81 height 19
select select "limb"
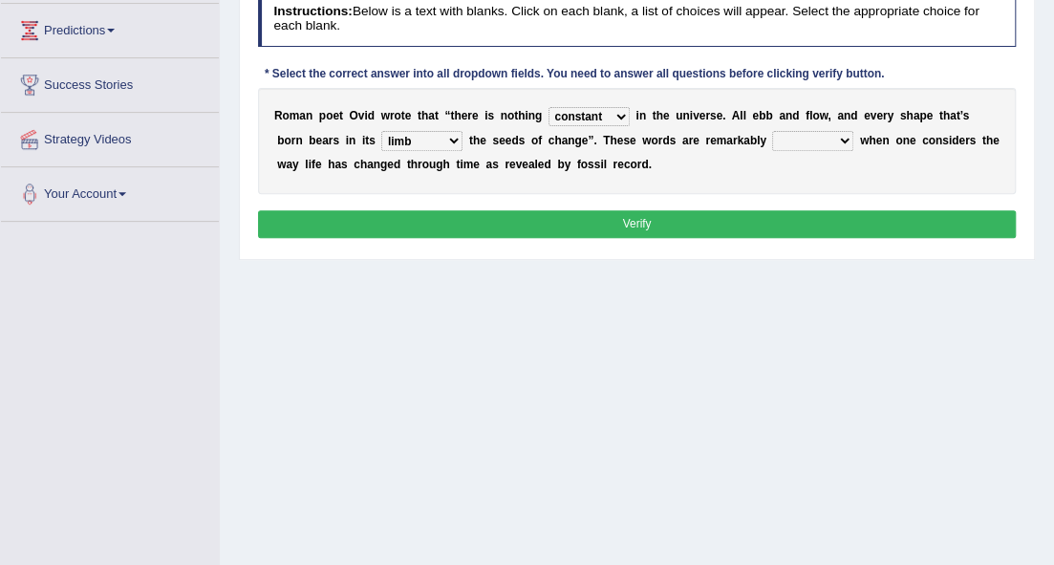
click at [381, 131] on select "heart limb womb brain" at bounding box center [421, 140] width 81 height 19
click at [834, 135] on select "prevalent detached relevant dominant" at bounding box center [812, 140] width 81 height 19
select select "prevalent"
click at [772, 131] on select "prevalent detached relevant dominant" at bounding box center [812, 140] width 81 height 19
click at [791, 221] on button "Verify" at bounding box center [637, 224] width 759 height 28
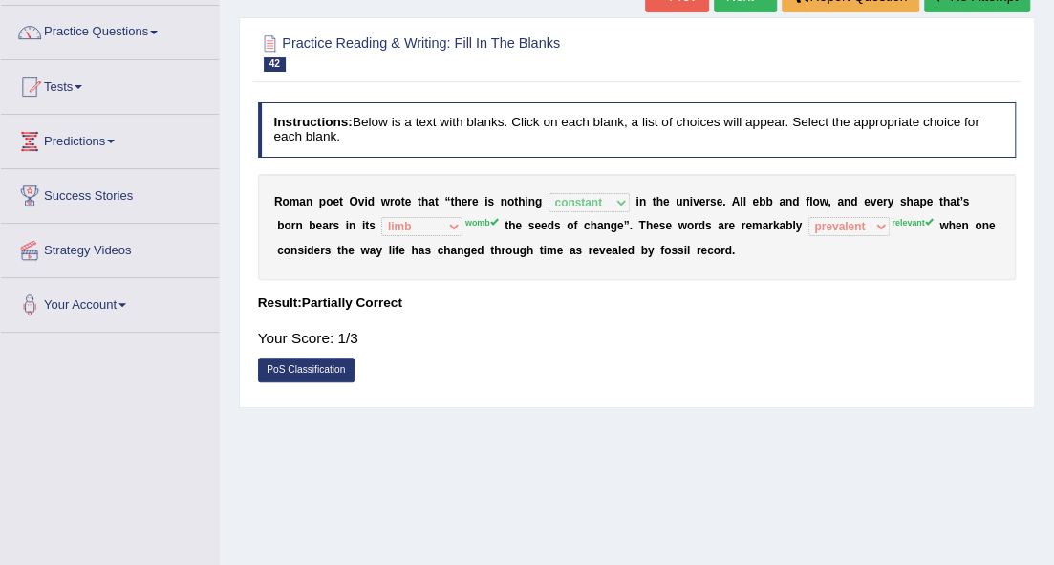
scroll to position [119, 0]
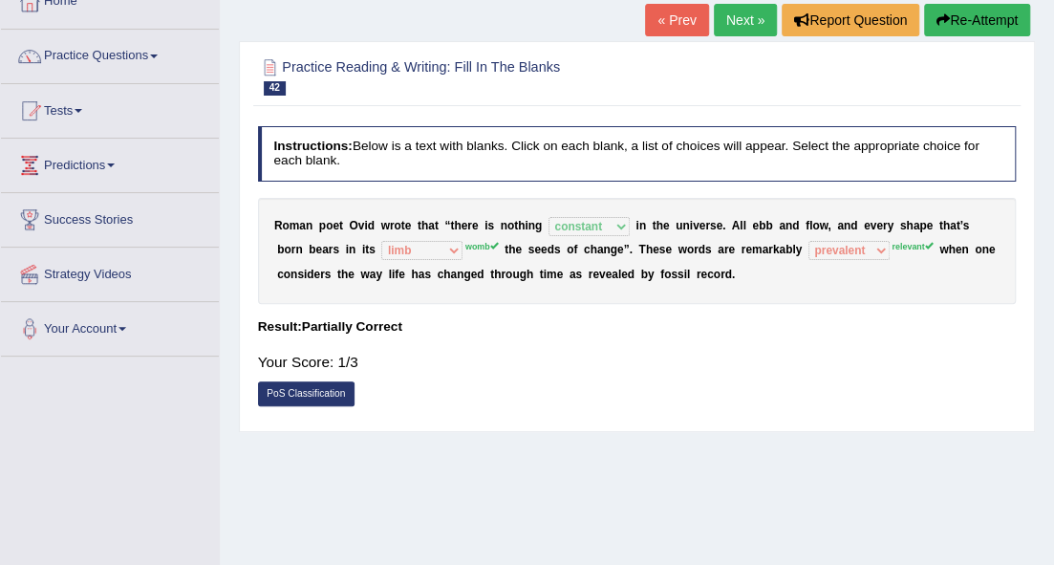
click at [747, 18] on link "Next »" at bounding box center [745, 20] width 63 height 32
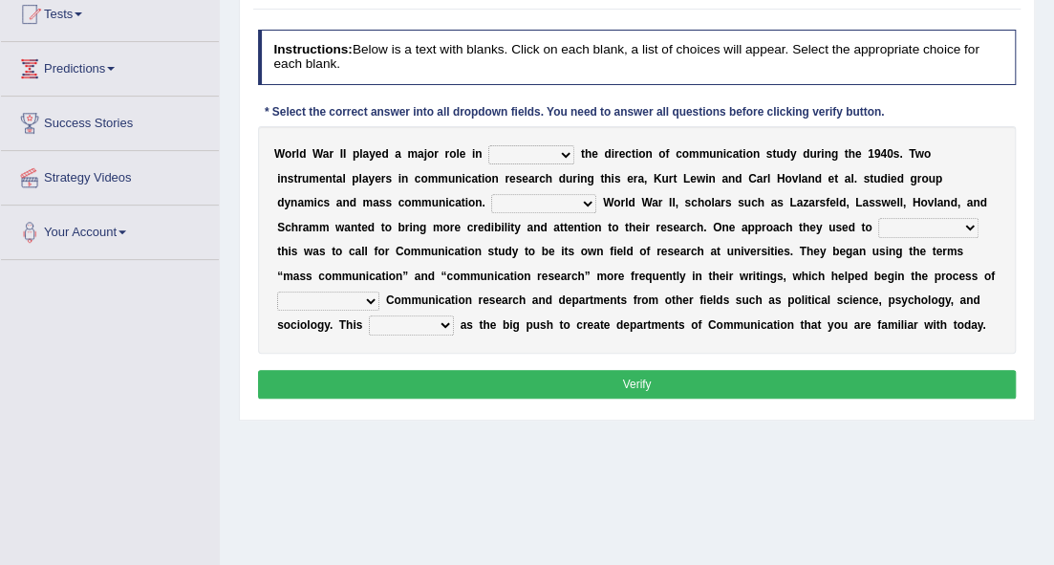
select select "shaping"
click at [488, 145] on select "shaping sharpening shunning shivering" at bounding box center [531, 154] width 86 height 19
click at [526, 203] on select "Being followed To be followed Following Followed" at bounding box center [543, 203] width 105 height 19
click at [530, 187] on div "W o r l d W a r I I p l a y e d a m a j o r r o l e i n shaping sharpening shun…" at bounding box center [637, 239] width 759 height 227
click at [535, 201] on select "Being followed To be followed Following Followed" at bounding box center [543, 203] width 105 height 19
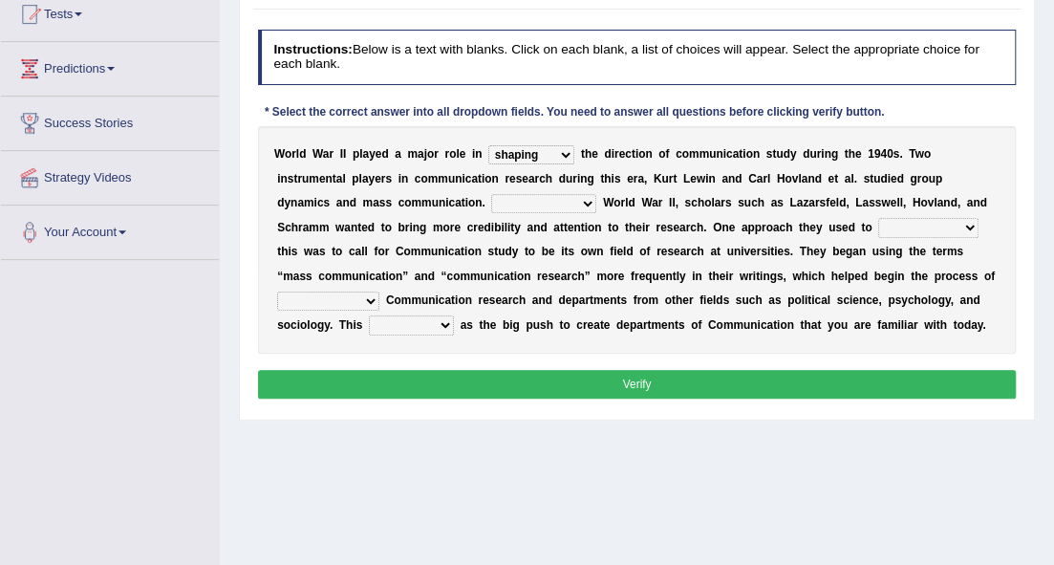
click at [491, 194] on select "Being followed To be followed Following Followed" at bounding box center [543, 203] width 105 height 19
click at [579, 196] on select "Being followed To be followed Following Followed" at bounding box center [543, 203] width 105 height 19
click at [570, 198] on select "Being followed To be followed Following Followed" at bounding box center [543, 203] width 105 height 19
click at [571, 198] on select "Being followed To be followed Following Followed" at bounding box center [543, 203] width 105 height 19
select select "To be followed"
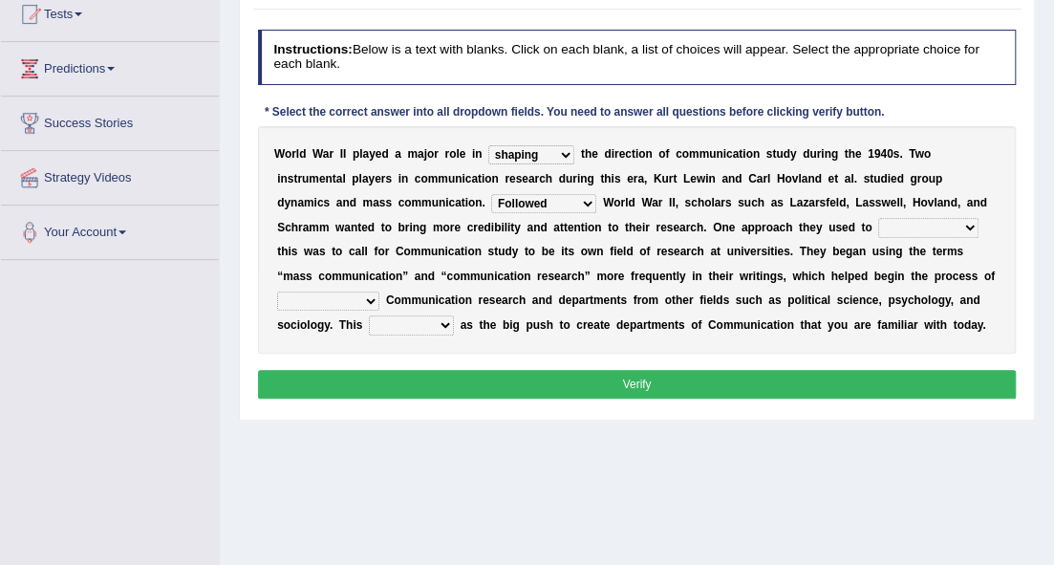
click at [491, 194] on select "Being followed To be followed Following Followed" at bounding box center [543, 203] width 105 height 19
click at [887, 229] on select "accompany accomplish acknowledge accommodate" at bounding box center [928, 227] width 100 height 19
click at [878, 218] on select "accompany accomplish acknowledge accommodate" at bounding box center [928, 227] width 100 height 19
click at [923, 233] on select "accompany accomplish acknowledge accommodate" at bounding box center [928, 227] width 100 height 19
click at [878, 218] on select "accompany accomplish acknowledge accommodate" at bounding box center [928, 227] width 100 height 19
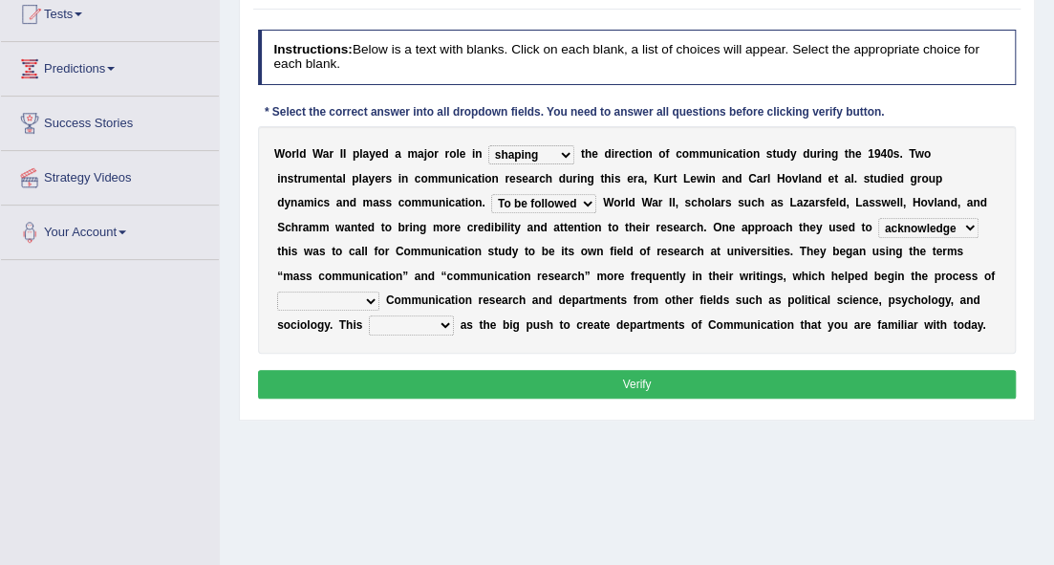
click at [942, 214] on div "W o r l d W a r I I p l a y e d a m a j o r r o l e i n shaping sharpening shun…" at bounding box center [637, 239] width 759 height 227
click at [946, 223] on select "accompany accomplish acknowledge accommodate" at bounding box center [928, 227] width 100 height 19
select select "accommodate"
click at [878, 218] on select "accompany accomplish acknowledge accommodate" at bounding box center [928, 227] width 100 height 19
click at [364, 295] on select "discharging distinguishing disputing displaying" at bounding box center [328, 301] width 102 height 19
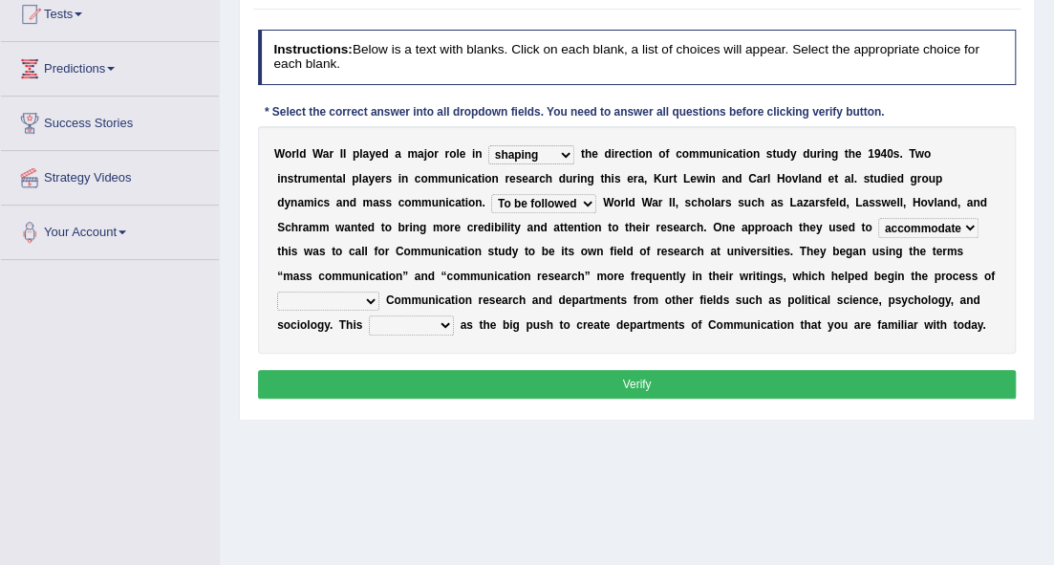
select select "distinguishing"
click at [277, 292] on select "discharging distinguishing disputing displaying" at bounding box center [328, 301] width 102 height 19
click at [424, 326] on select "served considered regarded provided" at bounding box center [411, 324] width 85 height 19
select select "regarded"
click at [369, 315] on select "served considered regarded provided" at bounding box center [411, 324] width 85 height 19
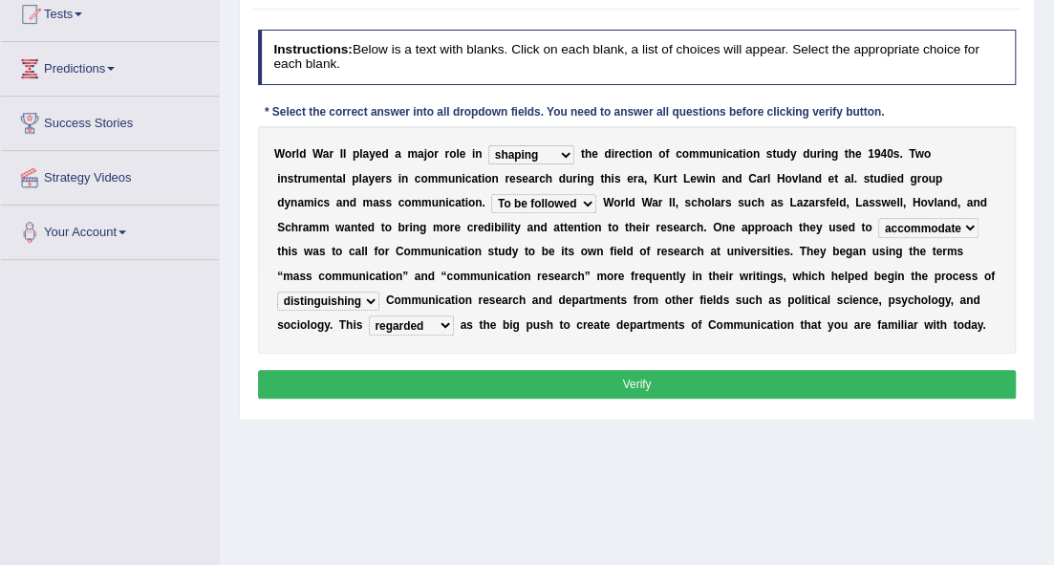
click at [495, 379] on button "Verify" at bounding box center [637, 384] width 759 height 28
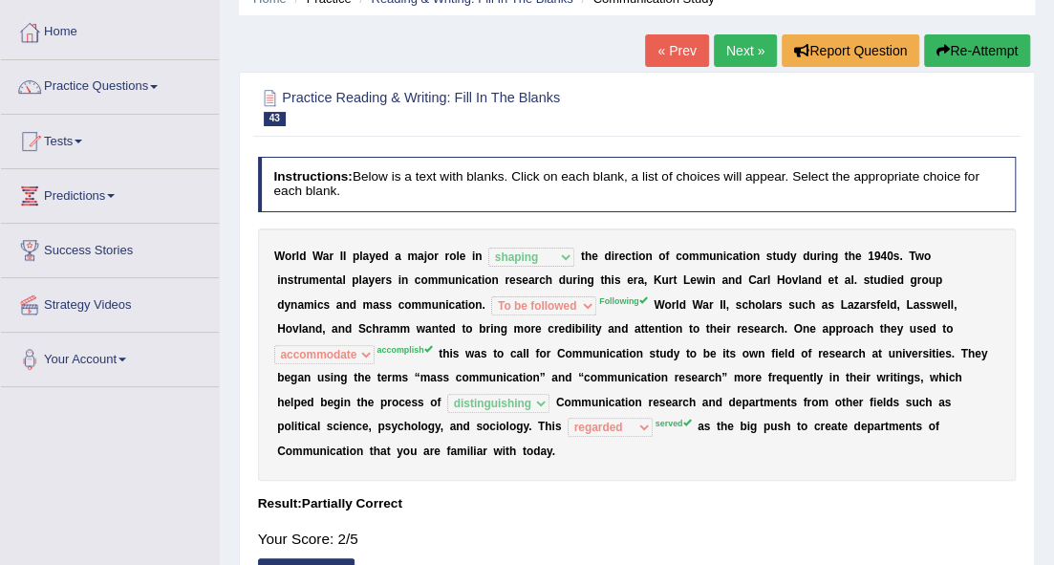
scroll to position [88, 0]
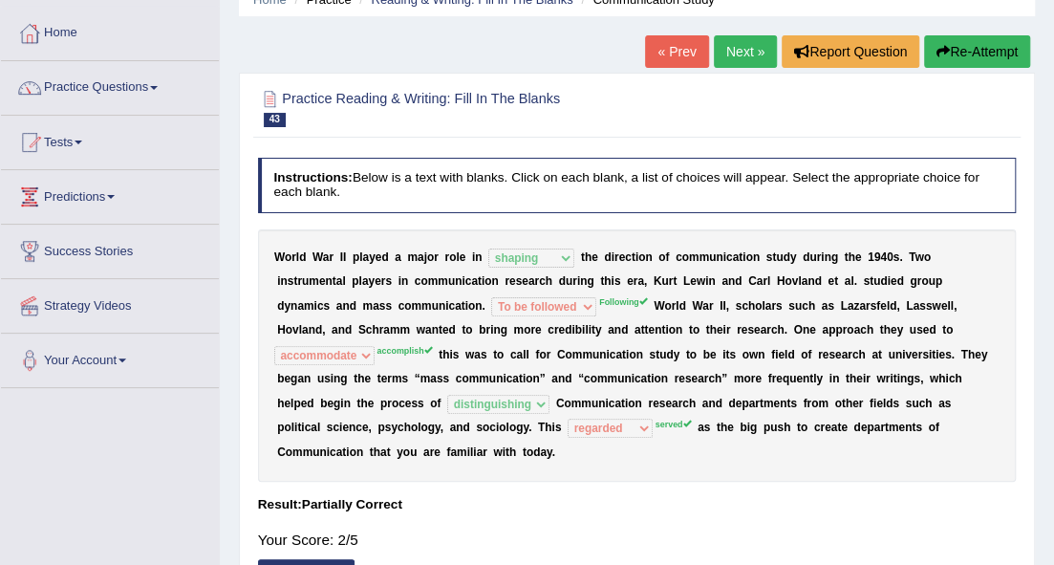
click at [749, 43] on link "Next »" at bounding box center [745, 51] width 63 height 32
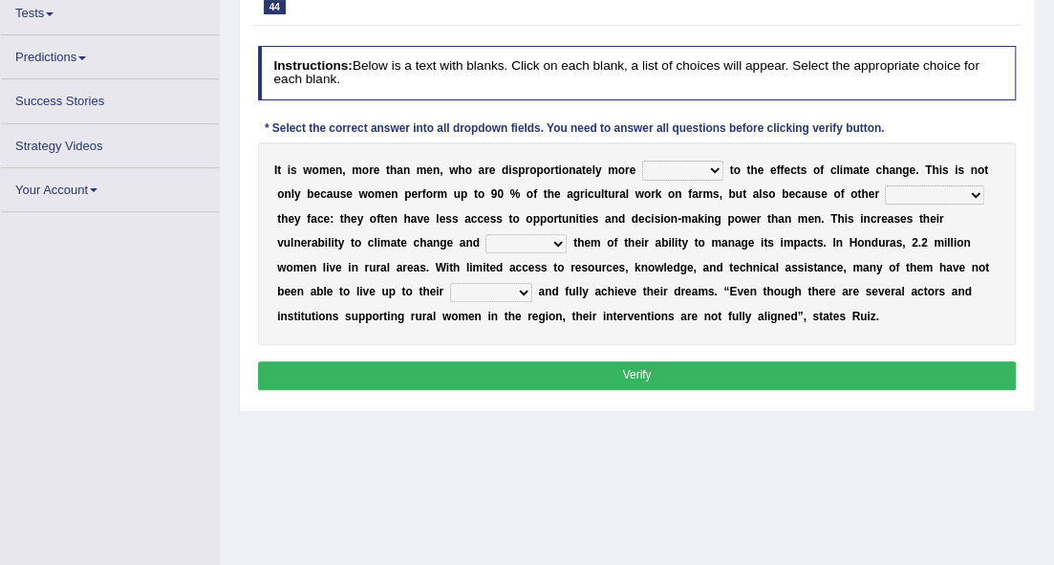
scroll to position [216, 0]
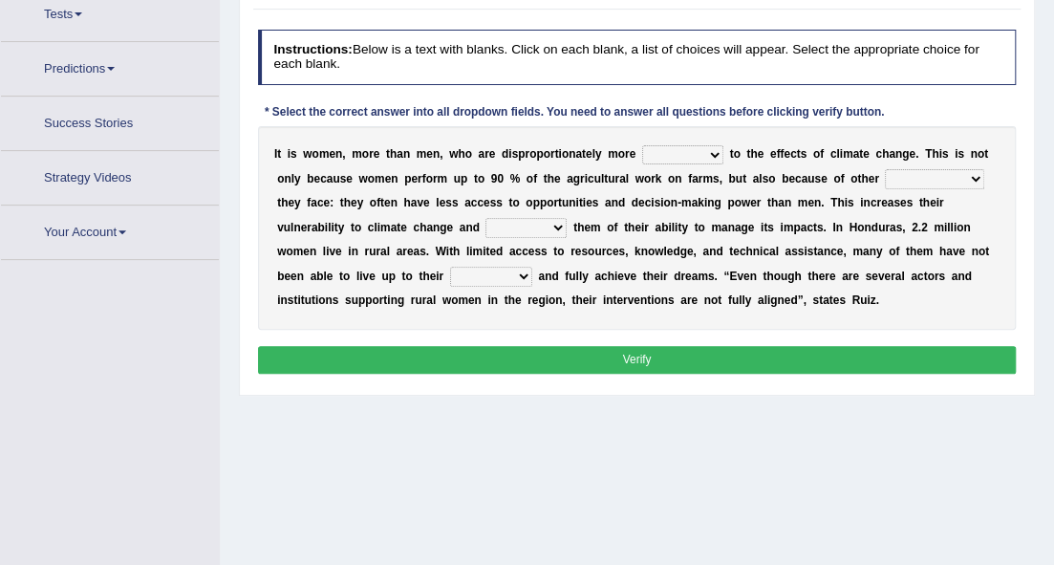
click at [687, 169] on div "I t i s w o m e n , m o r e t h a n m e n , w h o a r e d i s p r o p o r t i o…" at bounding box center [637, 228] width 759 height 204
click at [695, 159] on select "defensive beatable vulnerable defective" at bounding box center [682, 154] width 81 height 19
select select "defective"
click at [642, 145] on select "defensive beatable vulnerable defective" at bounding box center [682, 154] width 81 height 19
click at [887, 174] on select "chances challenges awkwardness changes" at bounding box center [934, 178] width 98 height 19
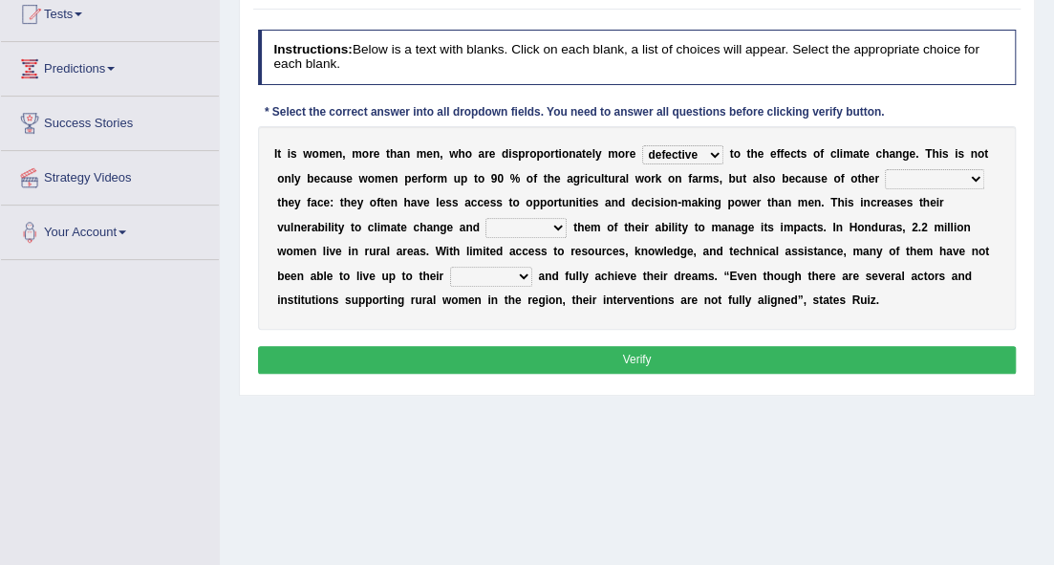
select select "challenges"
click at [885, 169] on select "chances challenges awkwardness changes" at bounding box center [934, 178] width 98 height 19
click at [713, 149] on select "defensive beatable vulnerable defective" at bounding box center [682, 154] width 81 height 19
select select "vulnerable"
click at [642, 145] on select "defensive beatable vulnerable defective" at bounding box center [682, 154] width 81 height 19
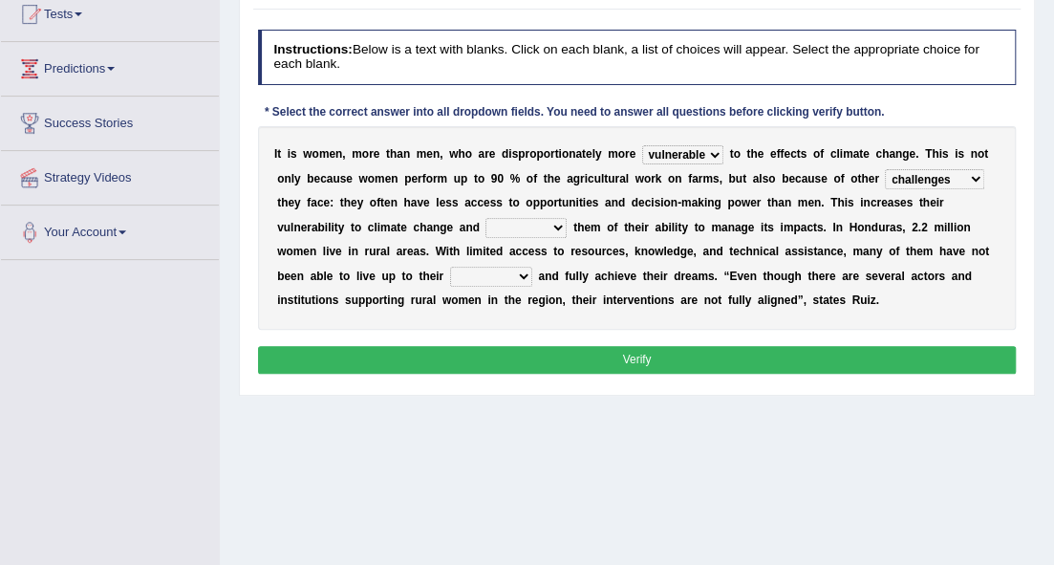
click at [515, 227] on select "deprives caprices deposits thrives" at bounding box center [526, 227] width 81 height 19
select select "deprives"
click at [486, 218] on select "deprives caprices deposits thrives" at bounding box center [526, 227] width 81 height 19
click at [491, 273] on select "endurance patience capacities publicity" at bounding box center [491, 276] width 82 height 19
select select "capacities"
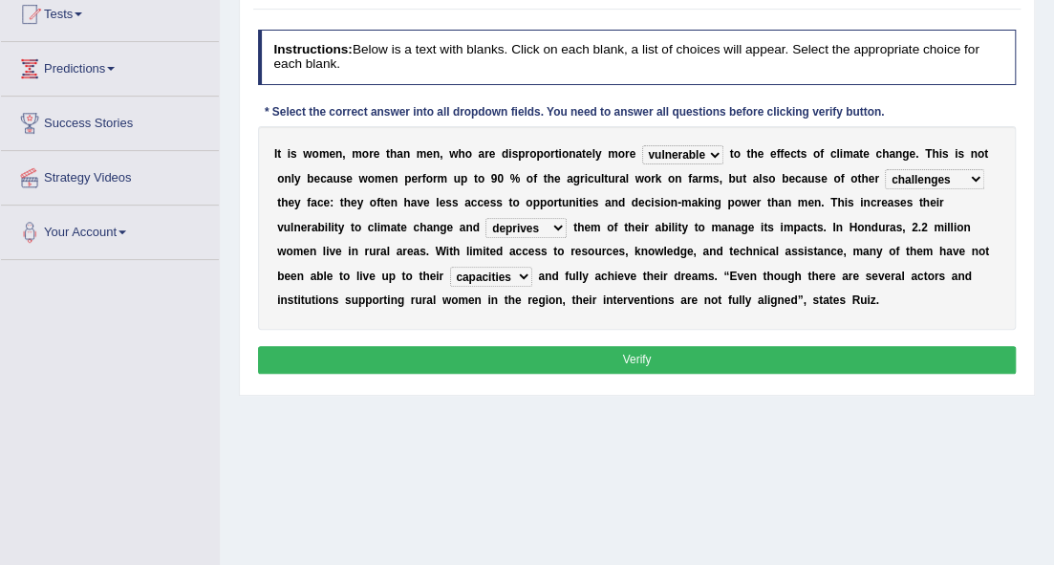
click at [450, 267] on select "endurance patience capacities publicity" at bounding box center [491, 276] width 82 height 19
click at [520, 271] on select "endurance patience capacities publicity" at bounding box center [491, 276] width 82 height 19
click at [687, 371] on button "Verify" at bounding box center [637, 360] width 759 height 28
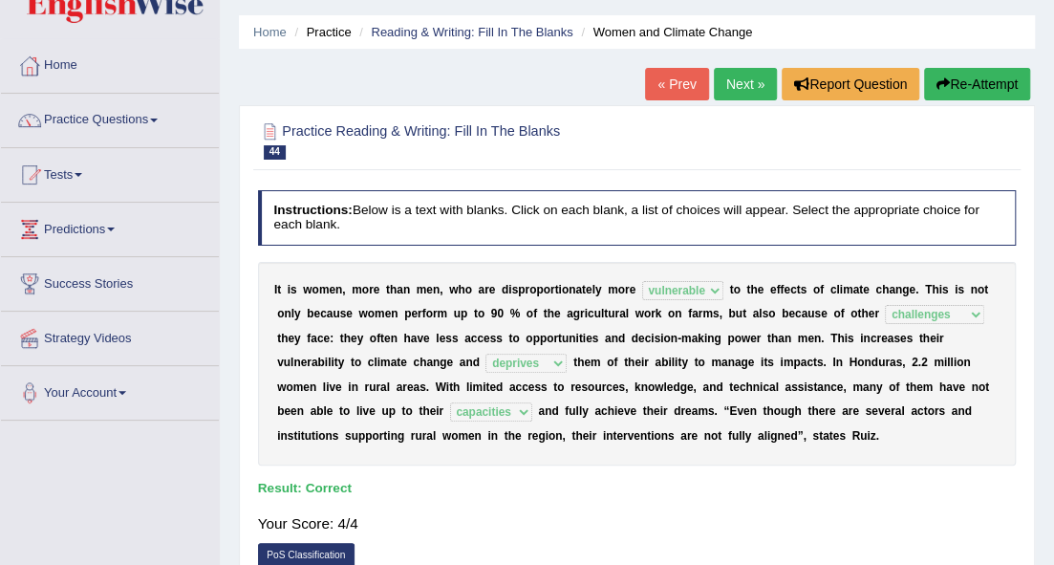
scroll to position [25, 0]
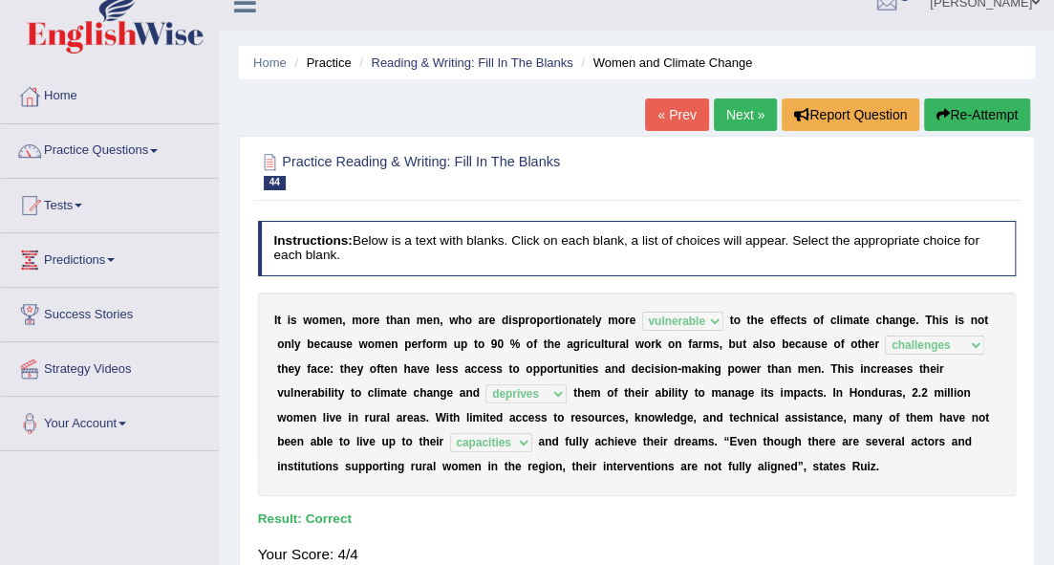
click at [726, 107] on link "Next »" at bounding box center [745, 114] width 63 height 32
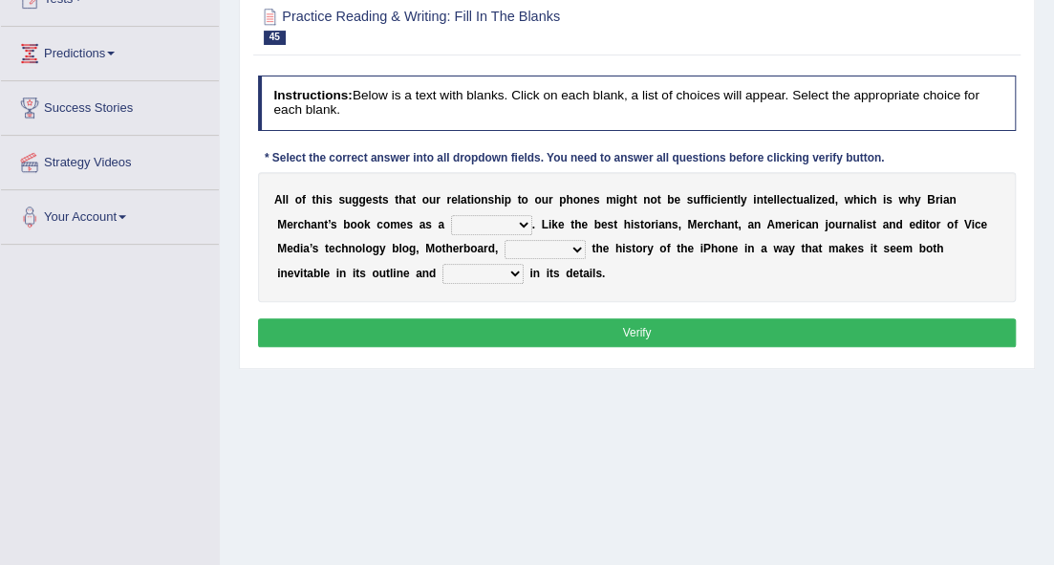
scroll to position [254, 0]
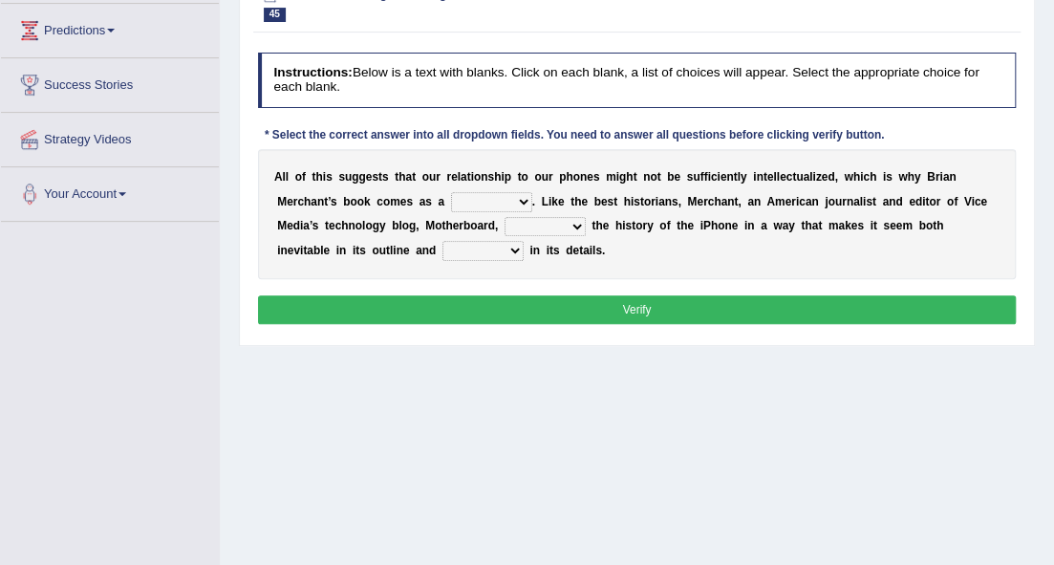
click at [501, 197] on select "privilege relief demotion flash" at bounding box center [491, 201] width 81 height 19
select select "relief"
click at [451, 192] on select "privilege relief demotion flash" at bounding box center [491, 201] width 81 height 19
click at [560, 226] on select "enriches unpacks detours contorts" at bounding box center [545, 226] width 81 height 19
select select "enriches"
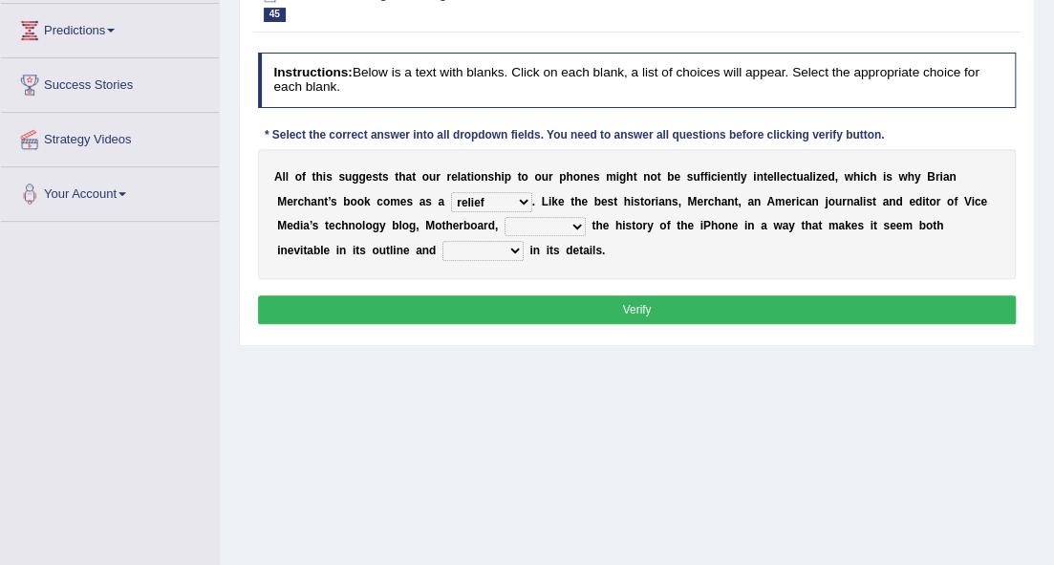
click at [505, 217] on select "enriches unpacks detours contorts" at bounding box center [545, 226] width 81 height 19
click at [512, 245] on select "surprises surprised surprising surprise" at bounding box center [483, 250] width 81 height 19
select select "surprises"
click at [443, 241] on select "surprises surprised surprising surprise" at bounding box center [483, 250] width 81 height 19
click at [461, 295] on button "Verify" at bounding box center [637, 309] width 759 height 28
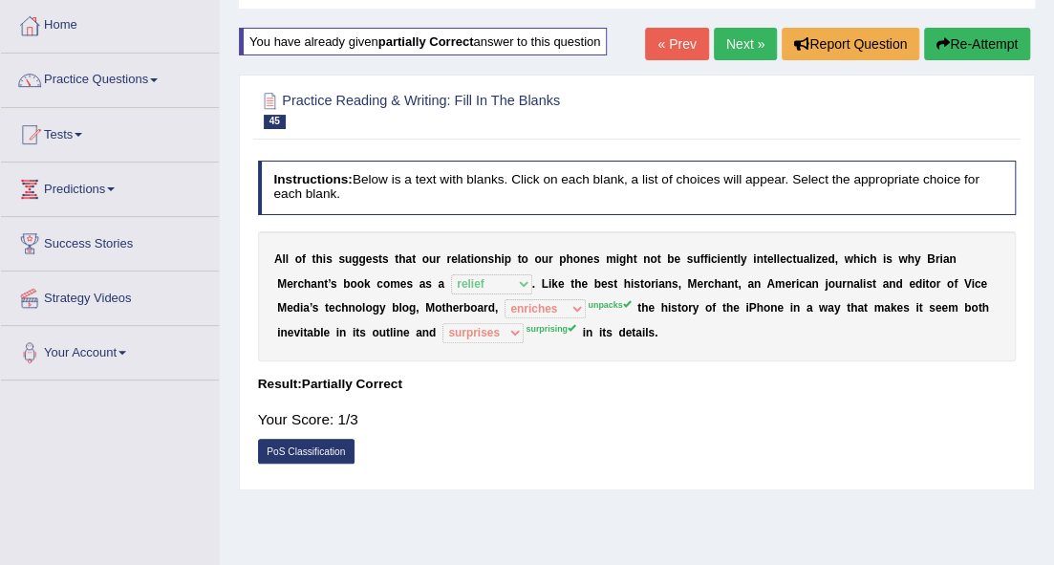
scroll to position [63, 0]
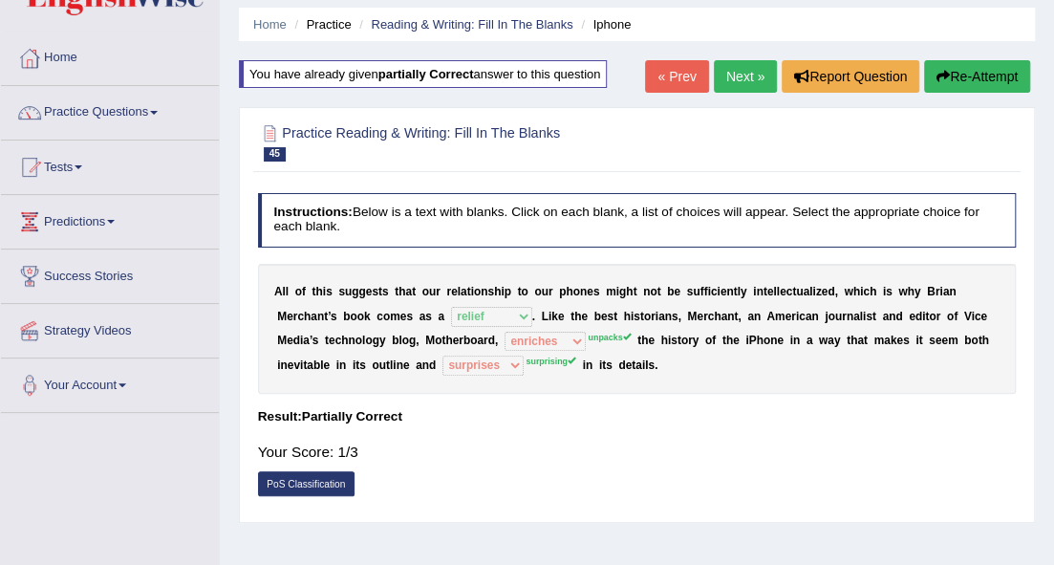
click at [747, 76] on link "Next »" at bounding box center [745, 76] width 63 height 32
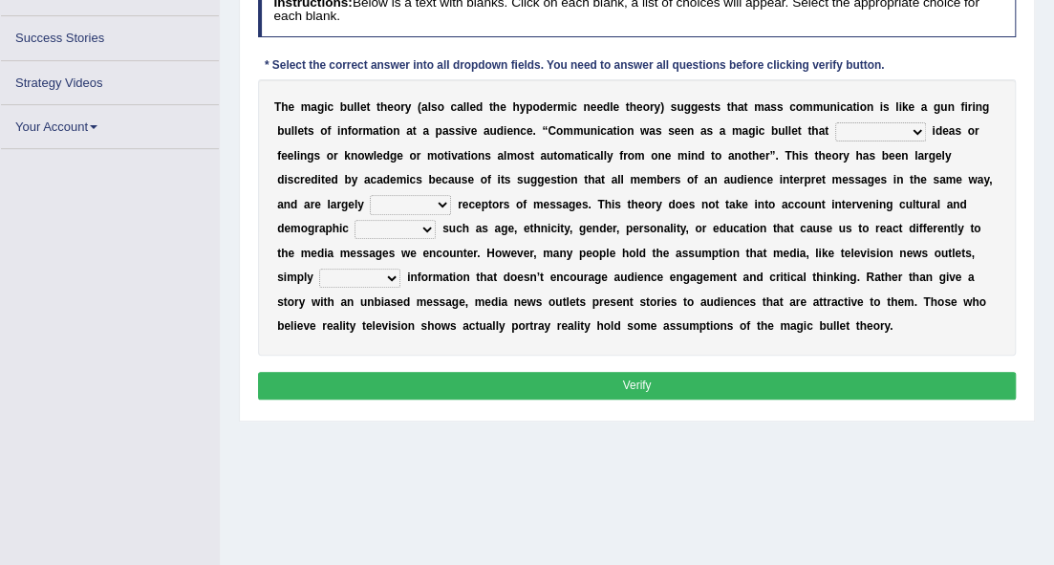
scroll to position [286, 0]
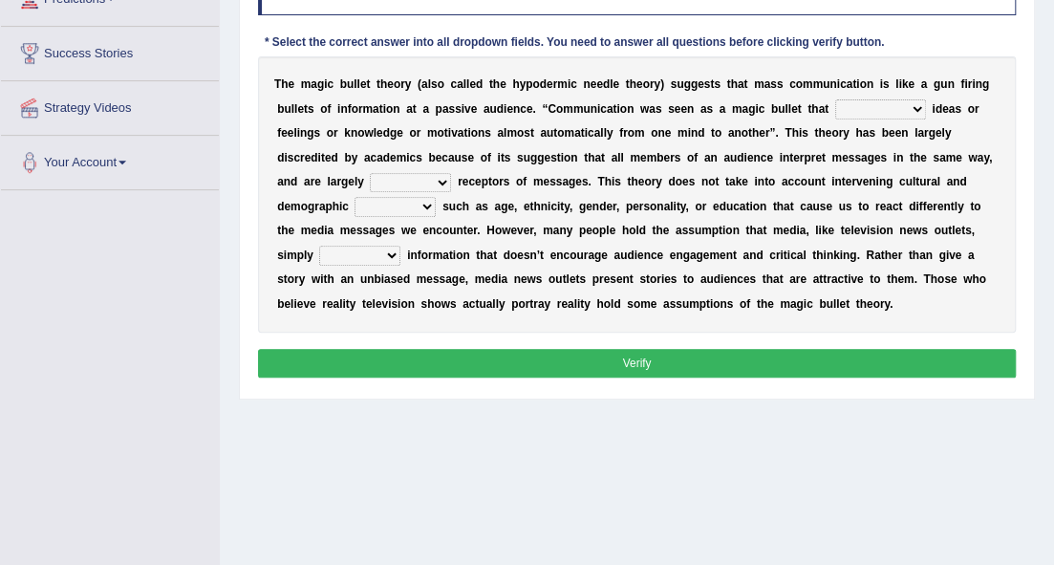
click at [912, 106] on select "transported translated transferred transformed" at bounding box center [880, 108] width 91 height 19
select select "transferred"
click at [835, 99] on select "transported translated transferred transformed" at bounding box center [880, 108] width 91 height 19
click at [430, 181] on select "negative active positive passive" at bounding box center [410, 182] width 81 height 19
select select "passive"
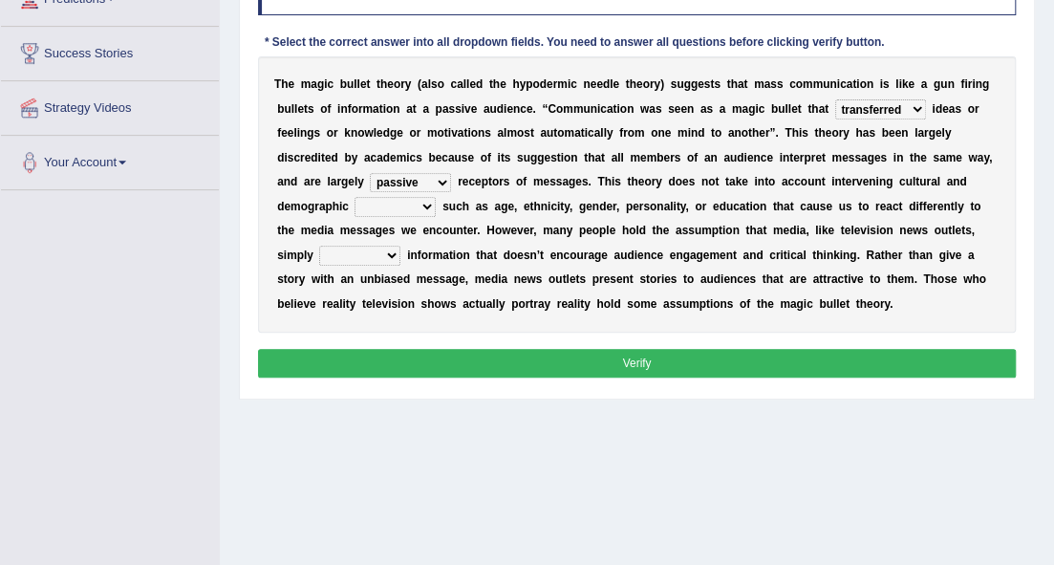
click at [370, 173] on select "negative active positive passive" at bounding box center [410, 182] width 81 height 19
click at [415, 203] on select "variables varies varieties variations" at bounding box center [395, 206] width 81 height 19
select select "variations"
click at [355, 197] on select "variables varies varieties variations" at bounding box center [395, 206] width 81 height 19
click at [411, 203] on select "variables varies varieties variations" at bounding box center [395, 206] width 81 height 19
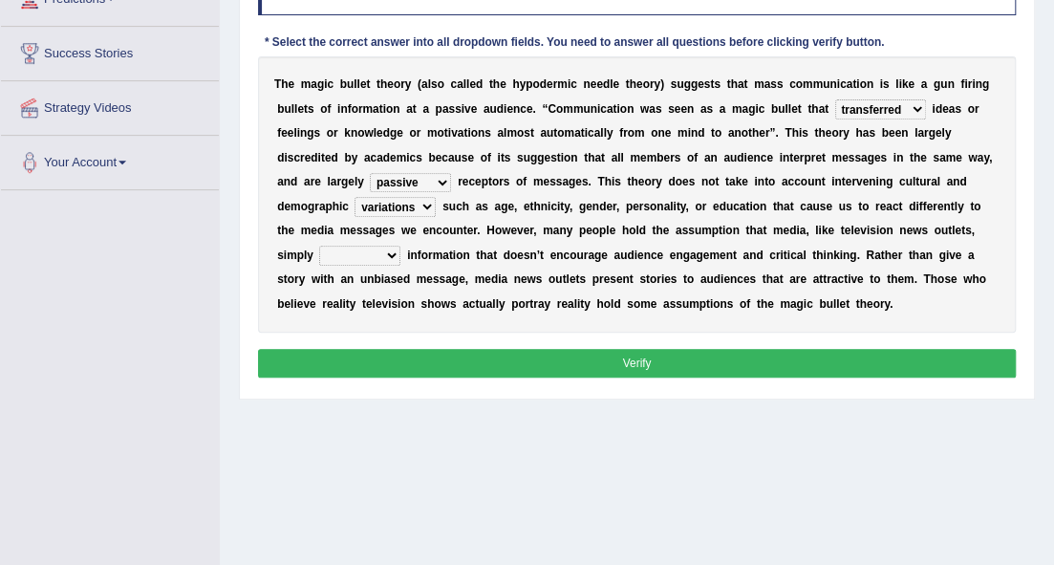
click at [451, 214] on div "T h e m a g i c b u l l e t t h e o r y ( a l s o c a l l e d t h e h y p o d e…" at bounding box center [637, 194] width 759 height 276
click at [370, 252] on select "respond resume release request" at bounding box center [359, 255] width 81 height 19
select select "release"
click at [319, 246] on select "respond resume release request" at bounding box center [359, 255] width 81 height 19
click at [501, 350] on button "Verify" at bounding box center [637, 363] width 759 height 28
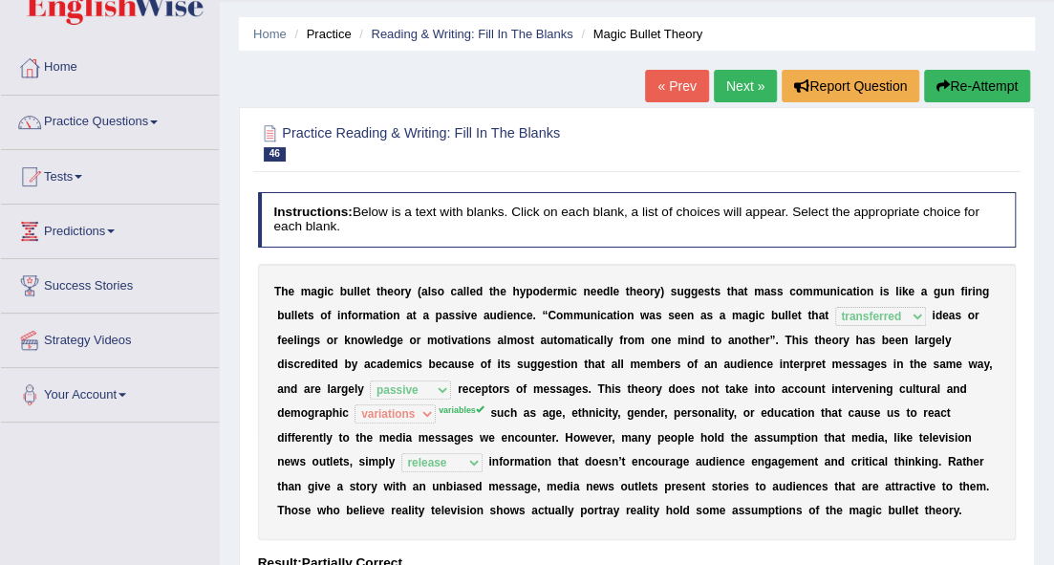
scroll to position [31, 0]
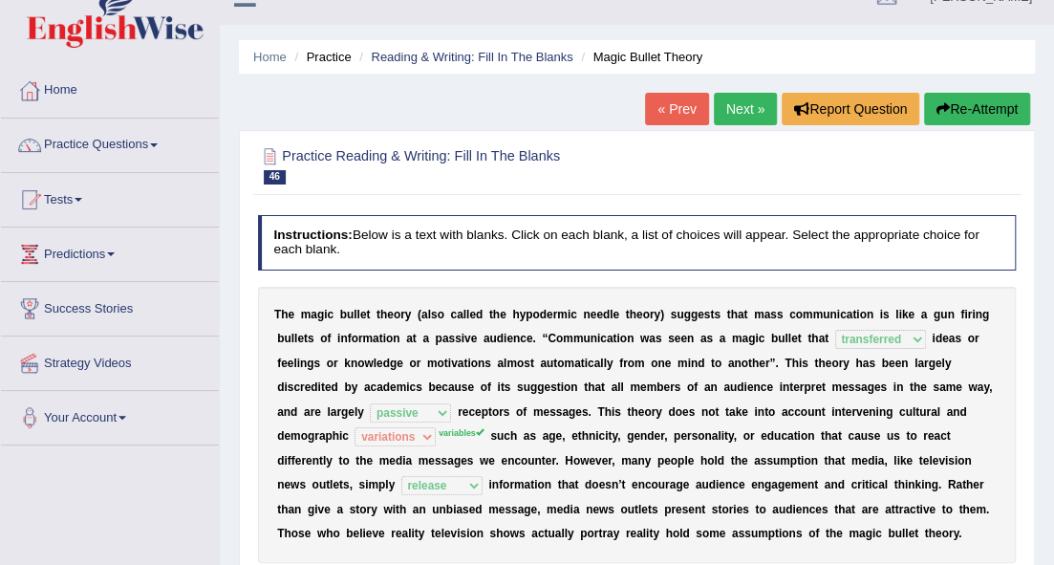
click at [748, 105] on link "Next »" at bounding box center [745, 109] width 63 height 32
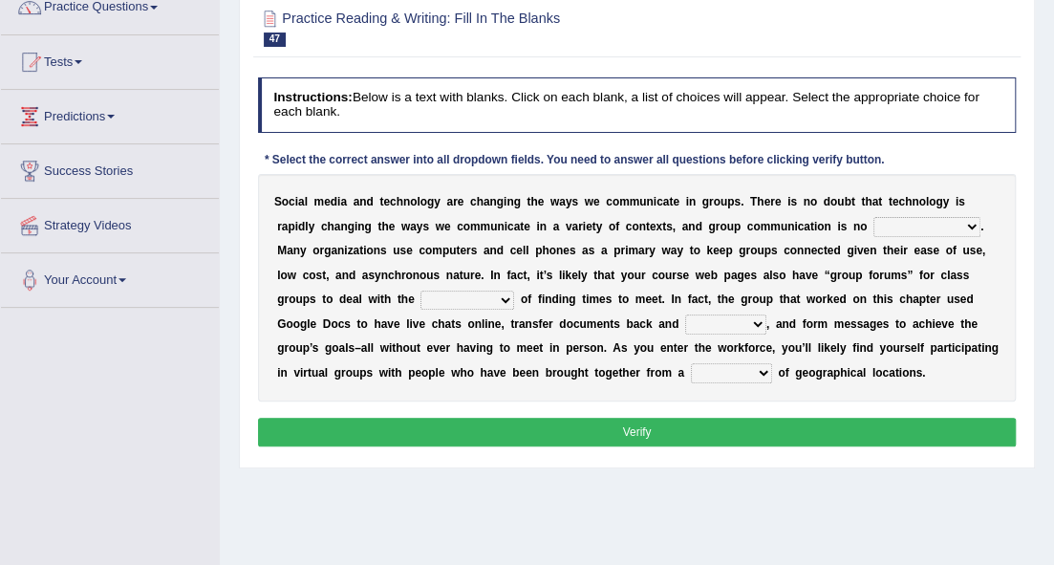
scroll to position [191, 0]
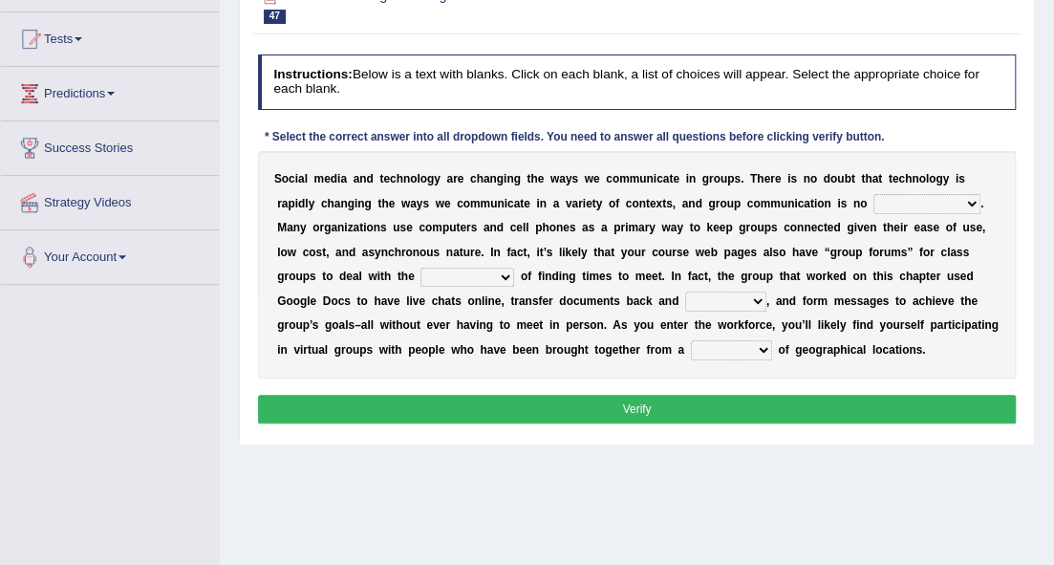
click at [897, 204] on select "exception exemplification extradition excursion" at bounding box center [927, 203] width 107 height 19
select select "exception"
click at [874, 194] on select "exception exemplification extradition excursion" at bounding box center [927, 203] width 107 height 19
click at [496, 285] on select "localities liabilities complexities causalities" at bounding box center [468, 277] width 94 height 19
select select "causalities"
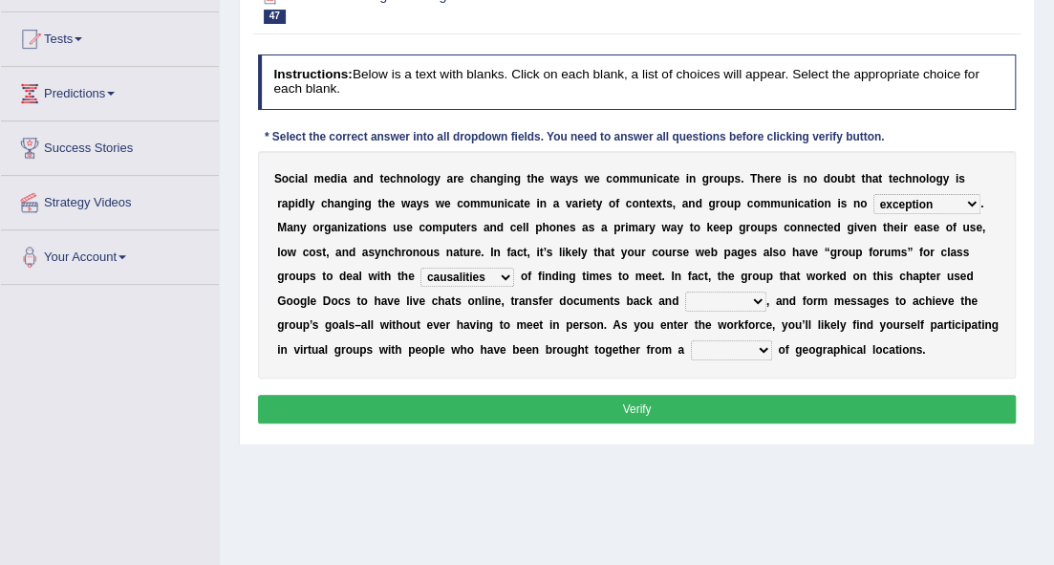
click at [421, 268] on select "localities liabilities complexities causalities" at bounding box center [468, 277] width 94 height 19
click at [701, 298] on select "fill forth toward beyond" at bounding box center [725, 301] width 81 height 19
select select "forth"
click at [685, 292] on select "fill forth toward beyond" at bounding box center [725, 301] width 81 height 19
click at [745, 346] on select "form variety kind variation" at bounding box center [731, 349] width 81 height 19
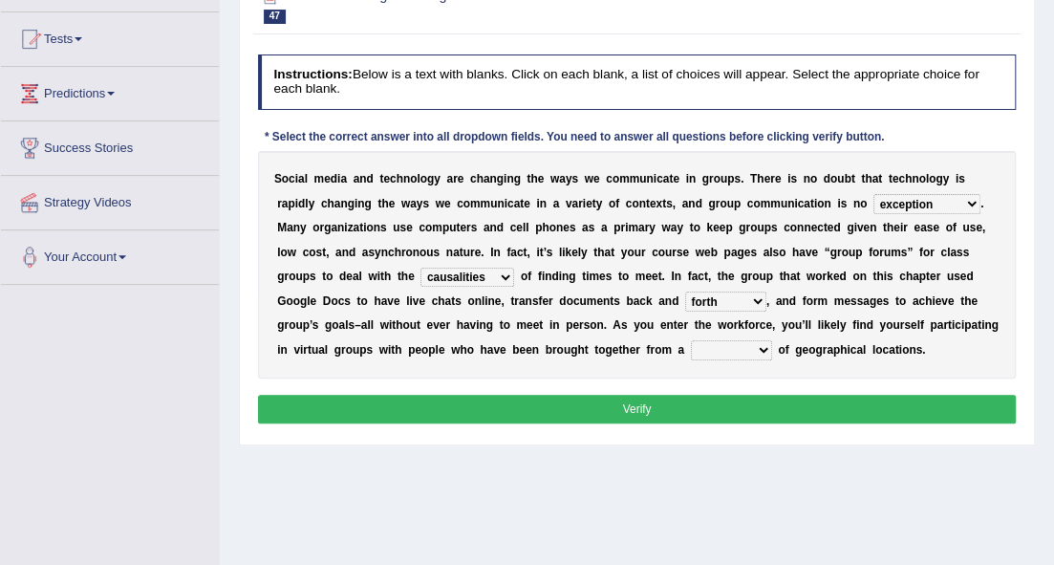
select select "variety"
click at [691, 340] on select "form variety kind variation" at bounding box center [731, 349] width 81 height 19
click at [748, 400] on button "Verify" at bounding box center [637, 409] width 759 height 28
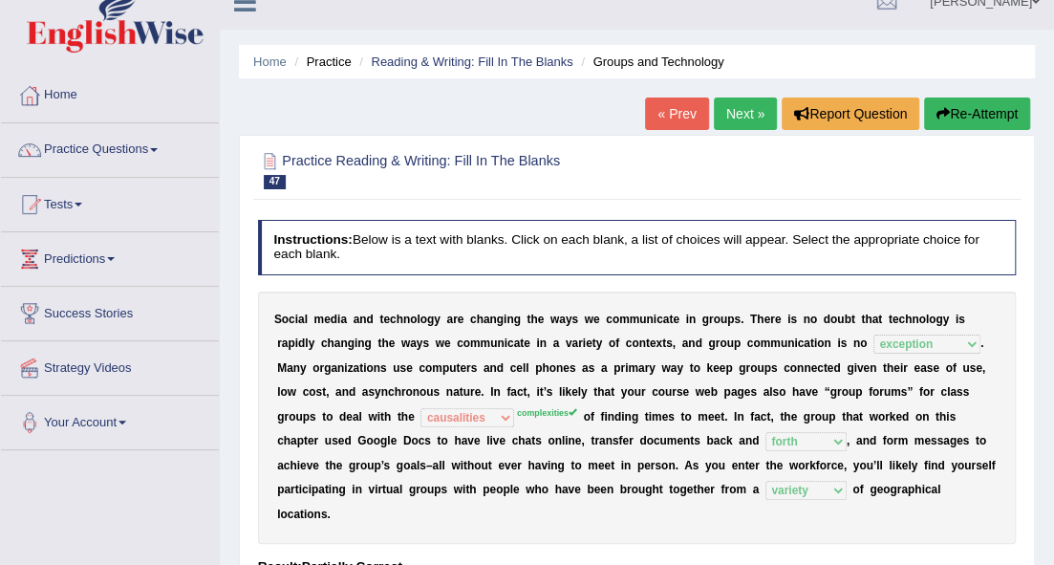
scroll to position [0, 0]
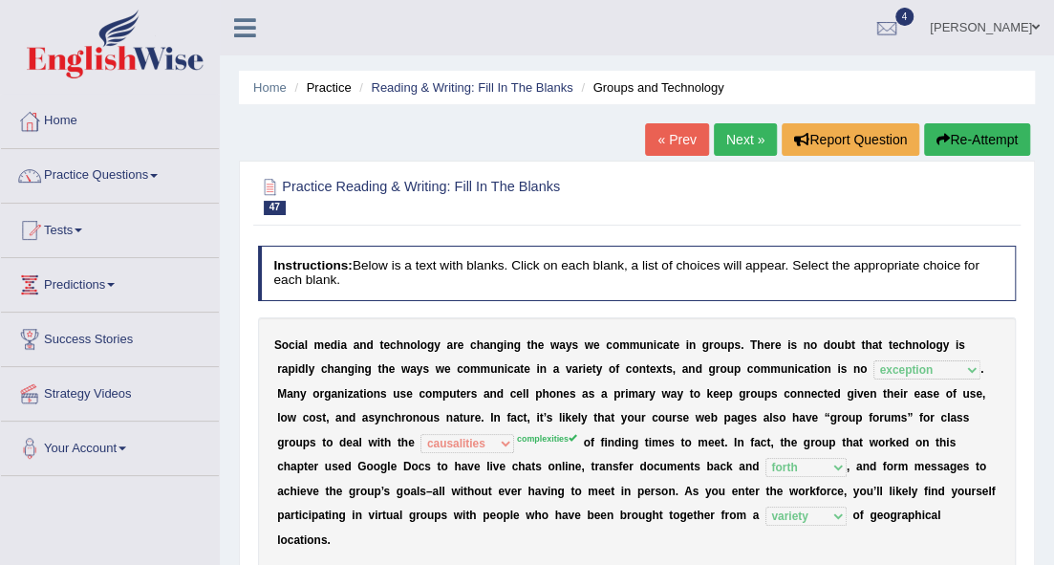
click at [738, 142] on link "Next »" at bounding box center [745, 139] width 63 height 32
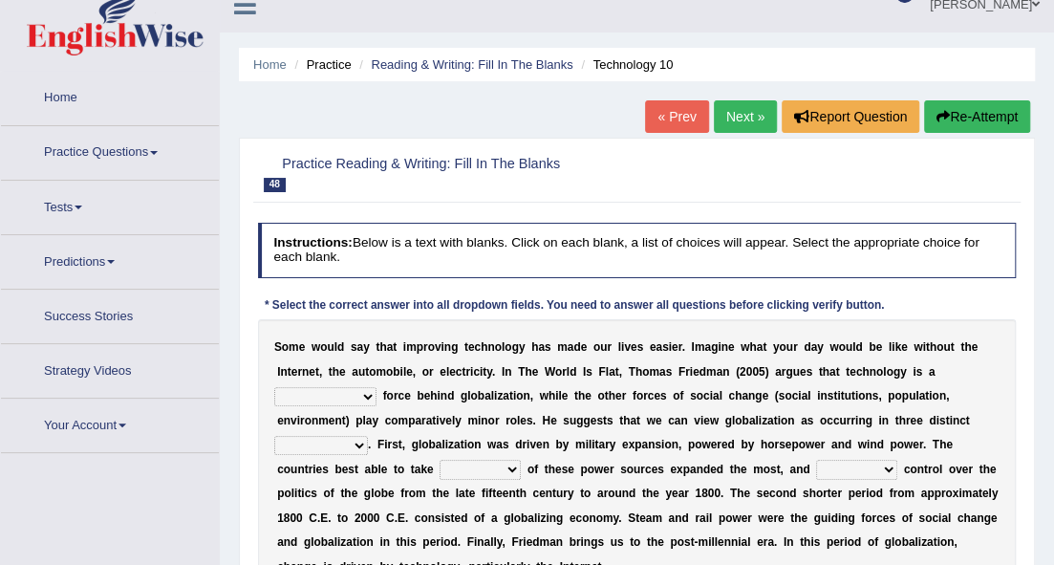
scroll to position [127, 0]
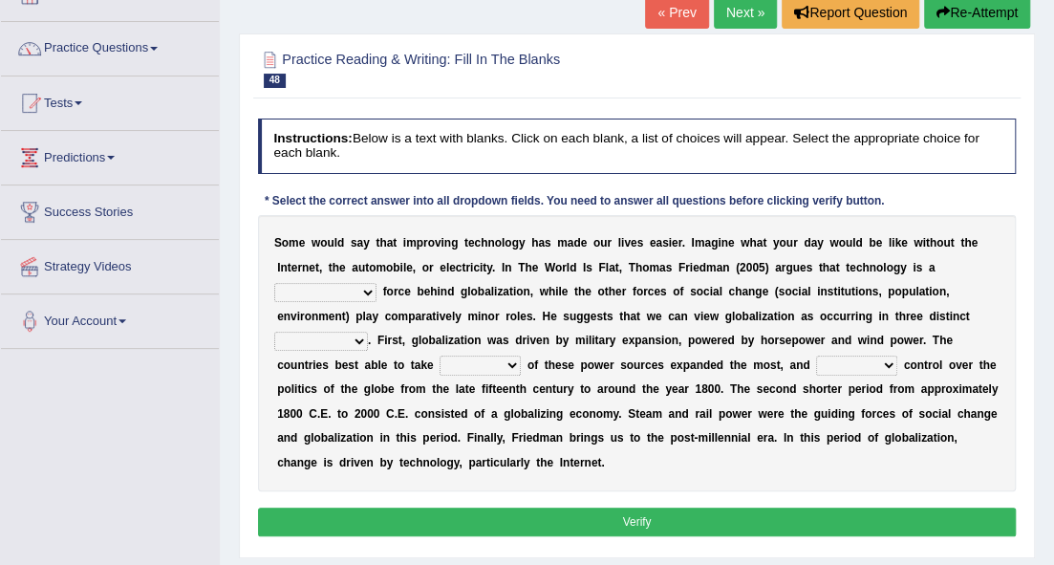
click at [360, 291] on select "driving demeaning distinguishing demanding" at bounding box center [325, 292] width 102 height 19
select select "driving"
click at [274, 283] on select "driving demeaning distinguishing demanding" at bounding box center [325, 292] width 102 height 19
click at [351, 292] on select "driving demeaning distinguishing demanding" at bounding box center [325, 292] width 102 height 19
click at [395, 321] on div "S o m e w o u l d s a y t h a t i m p r o v i n g t e c h n o l o g y h a s m a…" at bounding box center [637, 353] width 759 height 276
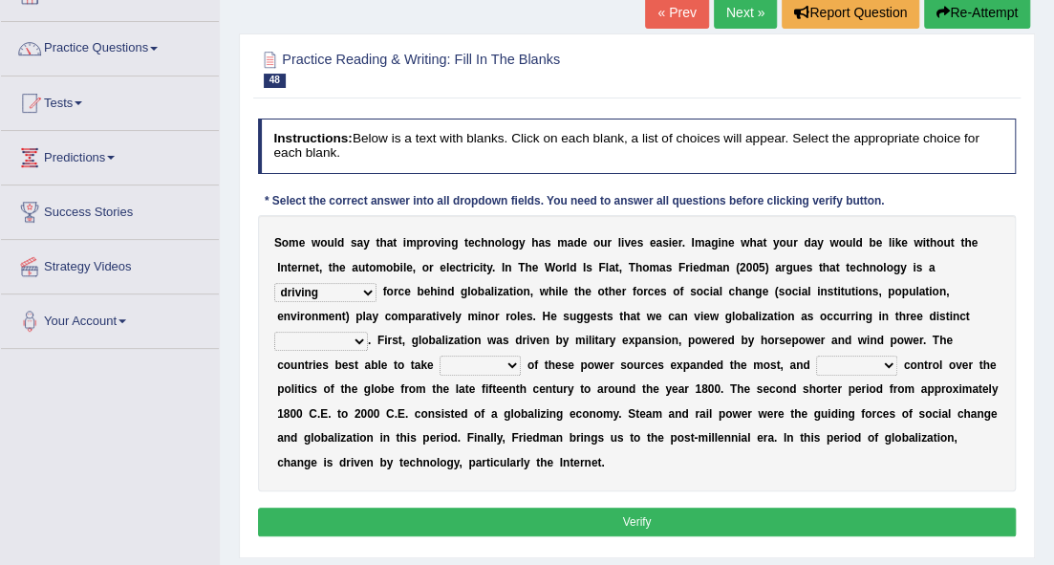
click at [364, 340] on select "periods periodicals perspectives perceptions" at bounding box center [321, 341] width 94 height 19
select select "perspectives"
click at [274, 332] on select "periods periodicals perspectives perceptions" at bounding box center [321, 341] width 94 height 19
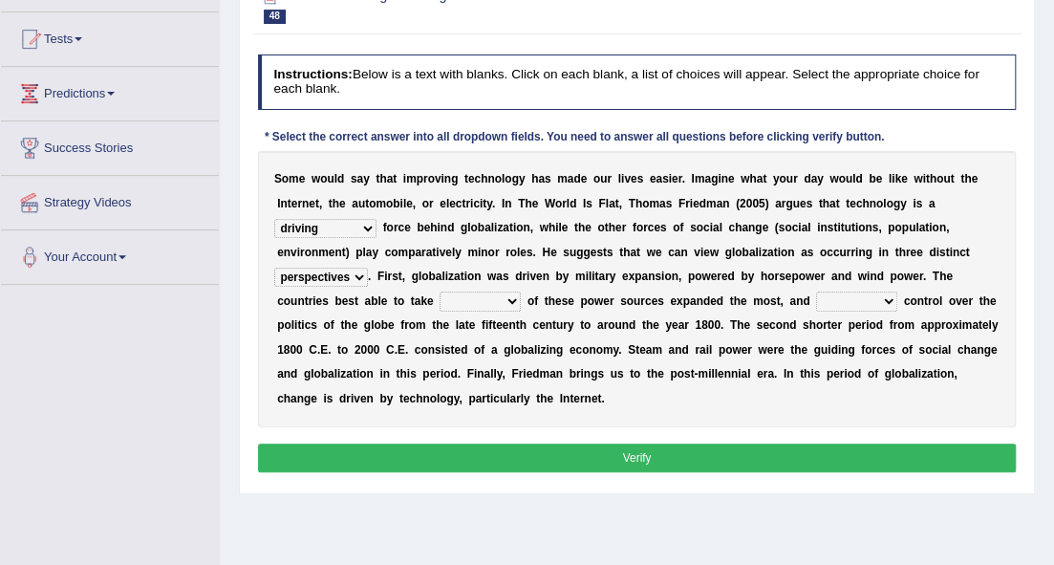
click at [351, 278] on select "periods periodicals perspectives perceptions" at bounding box center [321, 277] width 94 height 19
click at [390, 303] on b at bounding box center [390, 300] width 7 height 13
click at [363, 282] on select "periods periodicals perspectives perceptions" at bounding box center [321, 277] width 94 height 19
click at [375, 300] on b "b" at bounding box center [374, 300] width 7 height 13
click at [482, 304] on select "action advantage account care" at bounding box center [480, 301] width 81 height 19
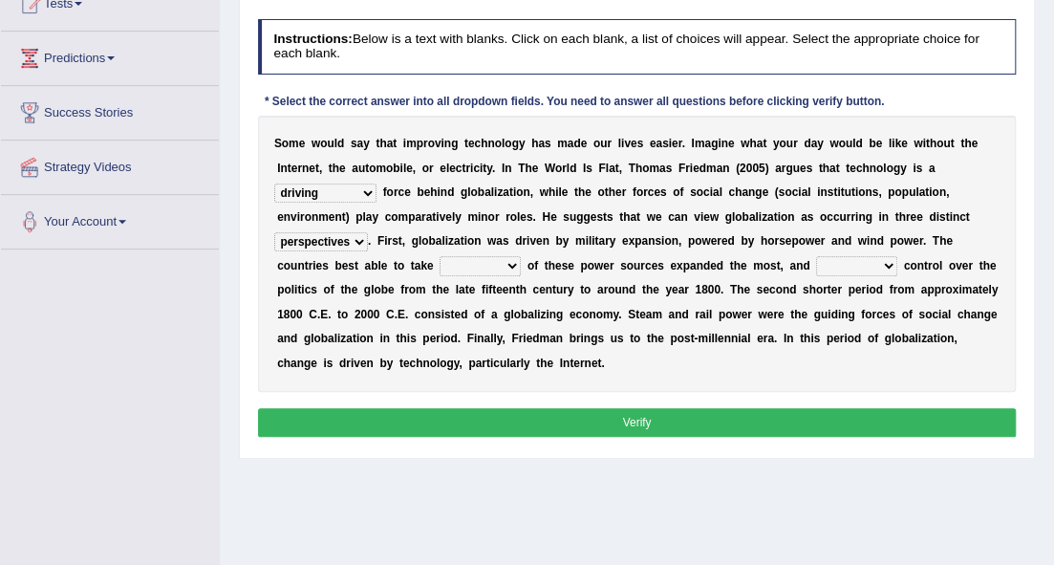
scroll to position [254, 0]
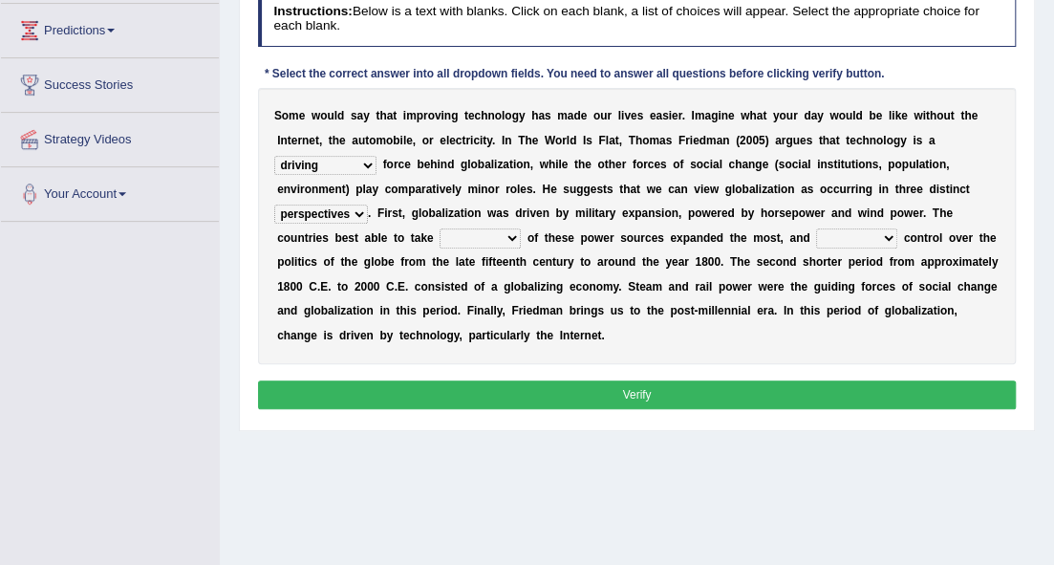
click at [438, 239] on b at bounding box center [437, 237] width 7 height 13
click at [514, 234] on select "action advantage account care" at bounding box center [480, 237] width 81 height 19
select select "action"
click at [440, 228] on select "action advantage account care" at bounding box center [480, 237] width 81 height 19
click at [842, 233] on select "exist extract exert expect" at bounding box center [856, 237] width 81 height 19
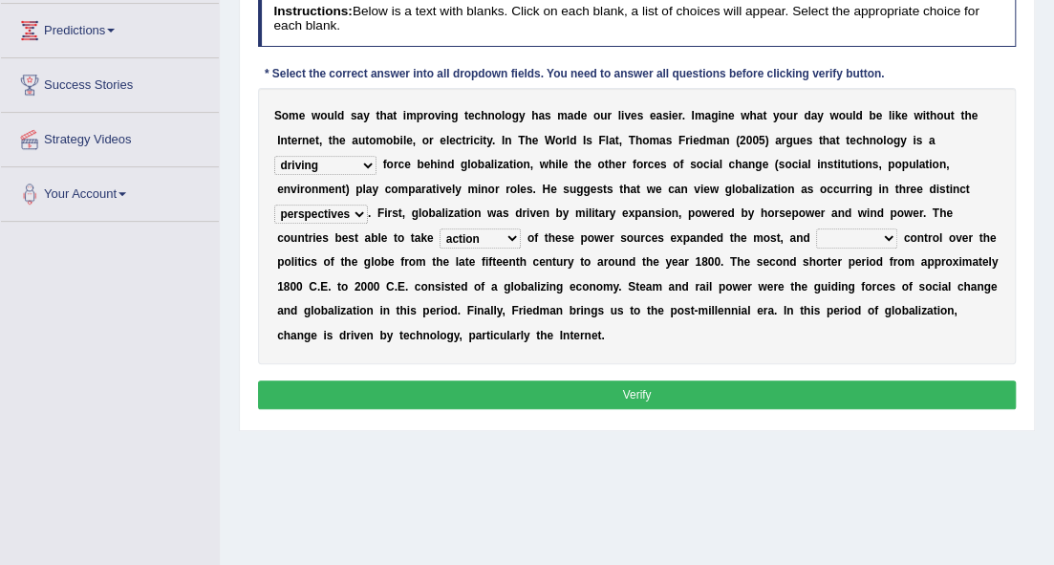
select select "expect"
click at [816, 228] on select "exist extract exert expect" at bounding box center [856, 237] width 81 height 19
click at [582, 388] on button "Verify" at bounding box center [637, 394] width 759 height 28
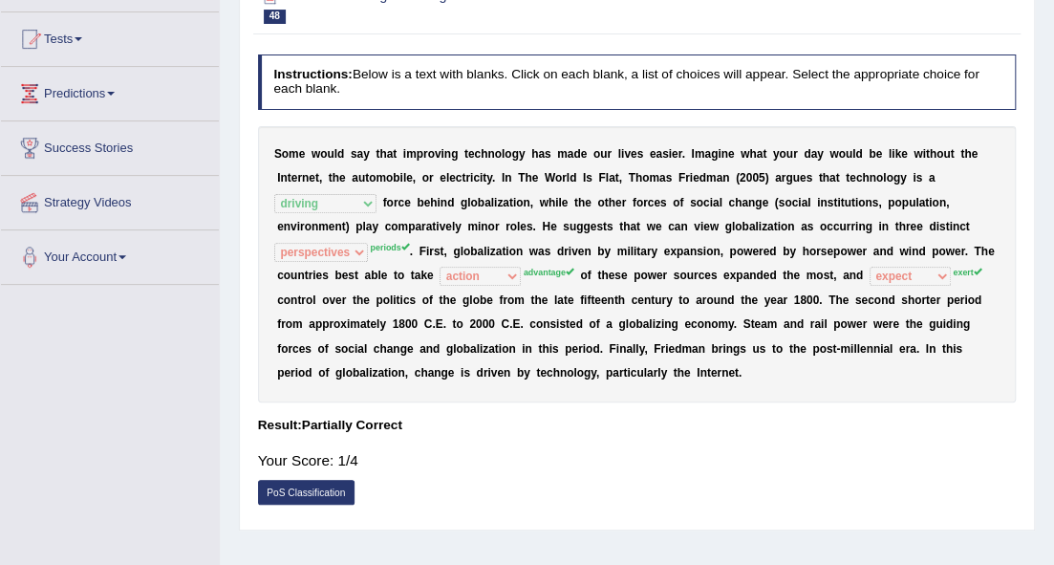
scroll to position [127, 0]
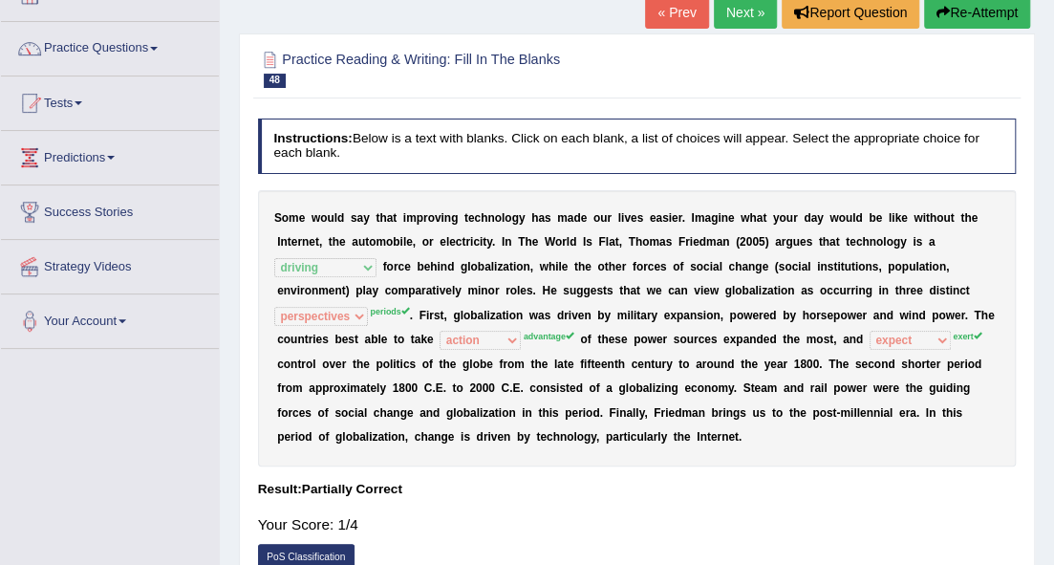
click at [757, 6] on link "Next »" at bounding box center [745, 12] width 63 height 32
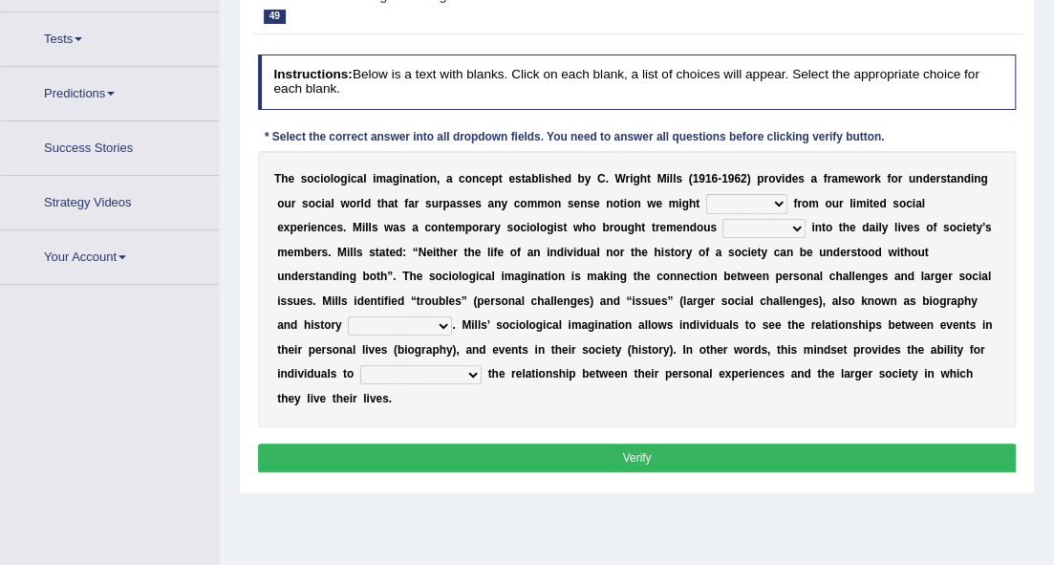
scroll to position [216, 0]
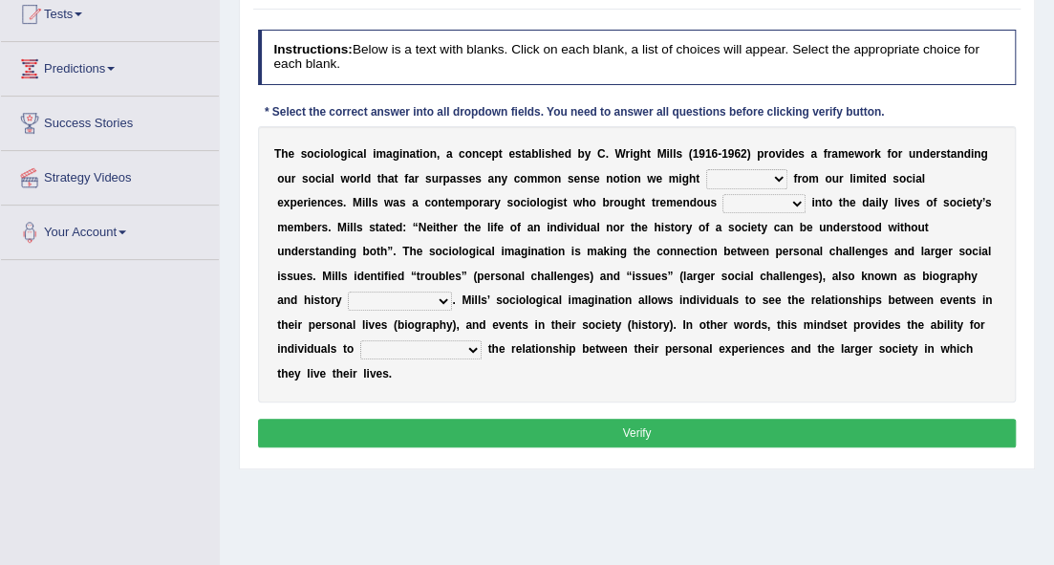
click at [712, 169] on select "depart derive describe deprive" at bounding box center [746, 178] width 81 height 19
select select "deprive"
click at [706, 169] on select "depart derive describe deprive" at bounding box center [746, 178] width 81 height 19
click at [723, 205] on select "sight insight comment interaction" at bounding box center [764, 203] width 82 height 19
click at [723, 194] on select "sight insight comment interaction" at bounding box center [764, 203] width 82 height 19
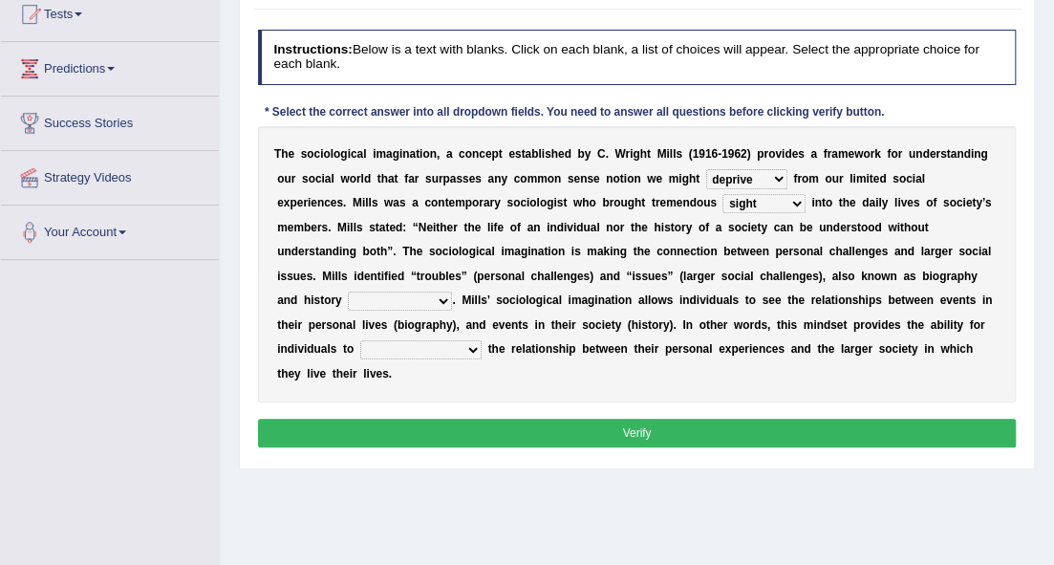
click at [723, 205] on select "sight insight comment interaction" at bounding box center [764, 203] width 82 height 19
click at [723, 194] on select "sight insight comment interaction" at bounding box center [764, 203] width 82 height 19
click at [723, 197] on select "sight insight comment interaction" at bounding box center [764, 203] width 82 height 19
click at [677, 291] on div "T h e s o c i o l o g i c a l i m a g i n a t i o n , a c o n c e p t e s t a b…" at bounding box center [637, 264] width 759 height 276
click at [723, 207] on select "sight insight comment interaction" at bounding box center [764, 203] width 82 height 19
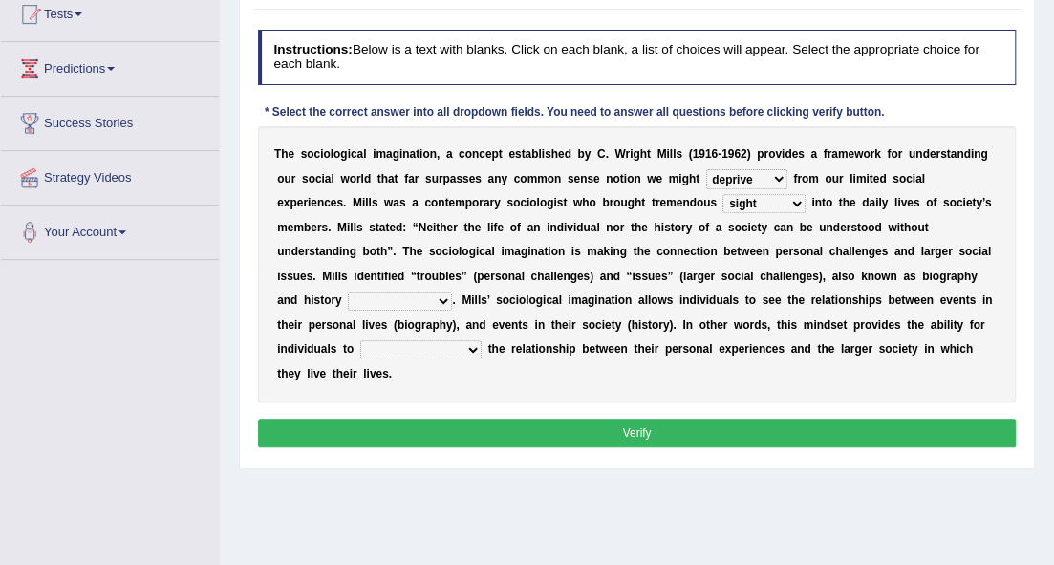
select select "interaction"
click at [723, 194] on select "sight insight comment interaction" at bounding box center [764, 203] width 82 height 19
click at [371, 300] on select "accordingly collectively respectively spontaneously" at bounding box center [400, 301] width 104 height 19
select select "respectively"
click at [348, 292] on select "accordingly collectively respectively spontaneously" at bounding box center [400, 301] width 104 height 19
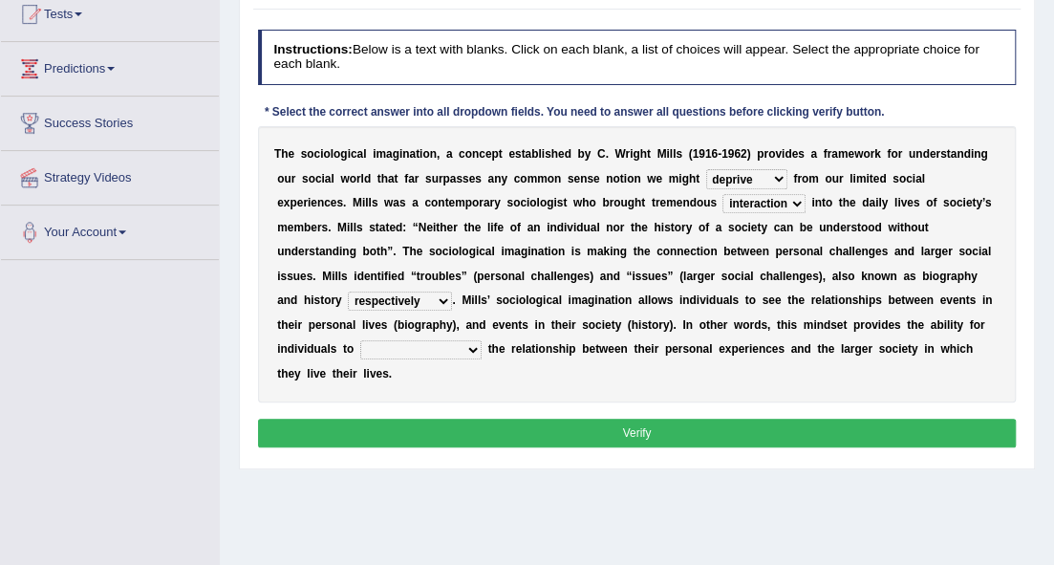
click at [468, 340] on select "commercialize capitalize realize compartmentalize" at bounding box center [420, 349] width 121 height 19
select select "realize"
click at [360, 340] on select "commercialize capitalize realize compartmentalize" at bounding box center [420, 349] width 121 height 19
click at [353, 419] on button "Verify" at bounding box center [637, 433] width 759 height 28
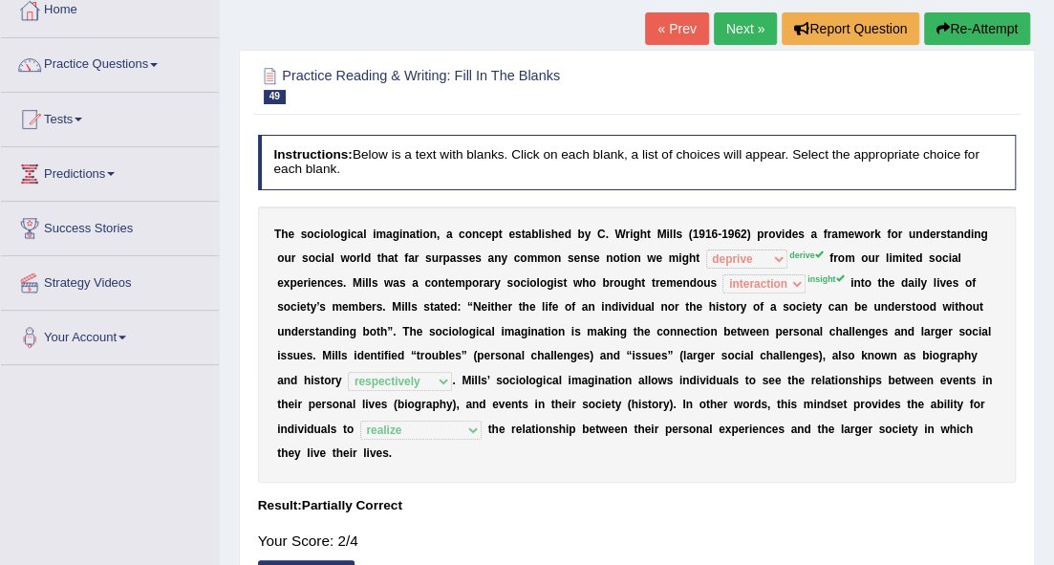
scroll to position [88, 0]
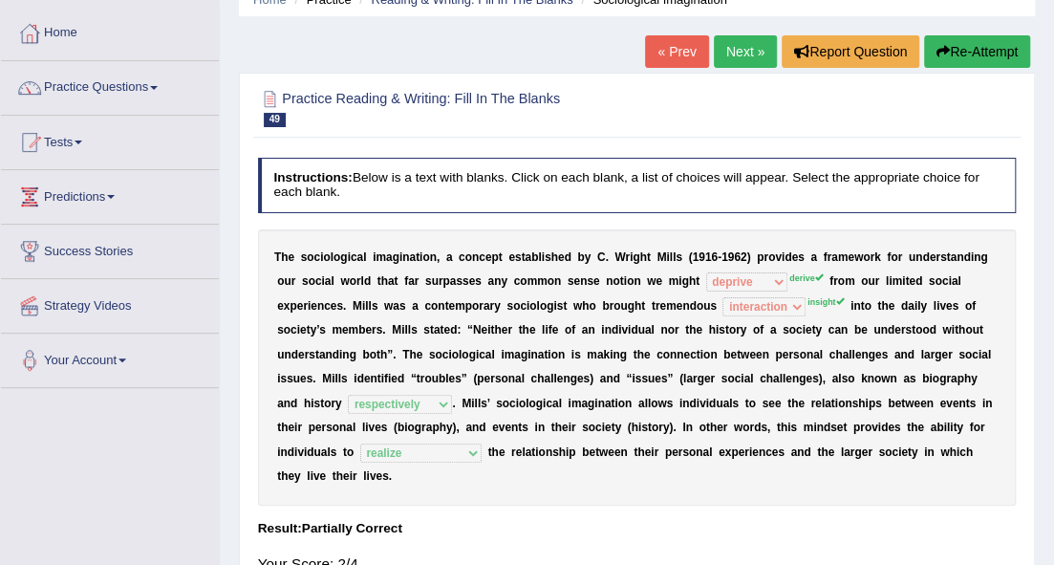
click at [730, 55] on link "Next »" at bounding box center [745, 51] width 63 height 32
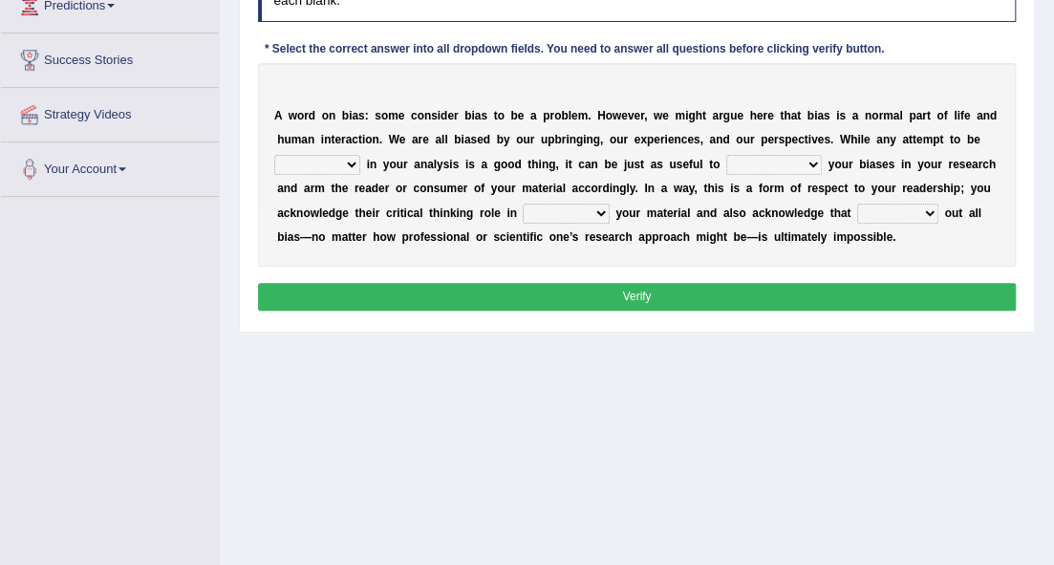
scroll to position [247, 0]
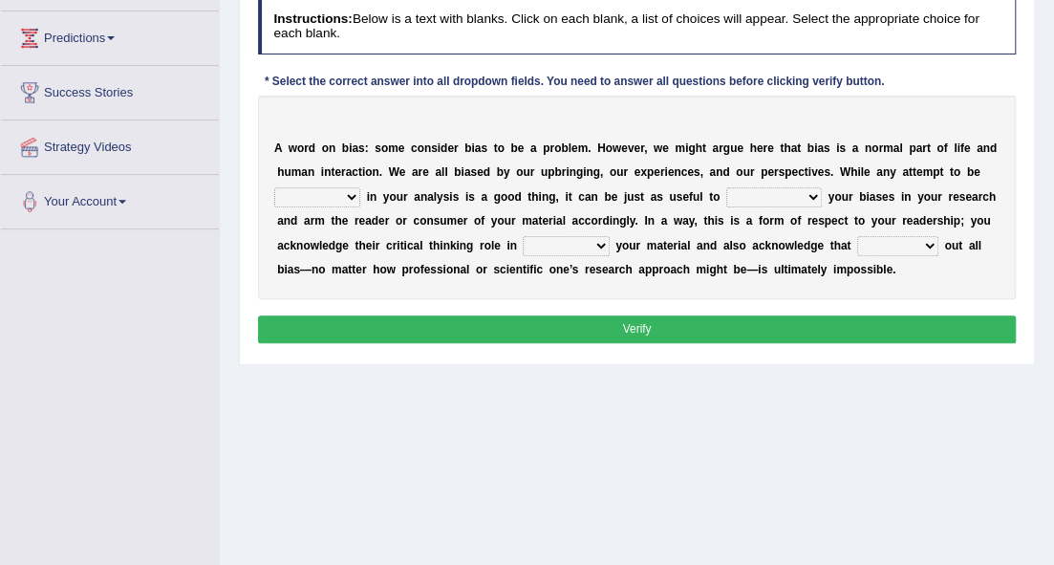
click at [354, 193] on select "objective optimistic subjective pessimistic" at bounding box center [317, 196] width 86 height 19
select select "optimistic"
click at [274, 187] on select "objective optimistic subjective pessimistic" at bounding box center [317, 196] width 86 height 19
click at [760, 195] on select "assume achieve acquire acknowledge" at bounding box center [774, 196] width 96 height 19
select select "acknowledge"
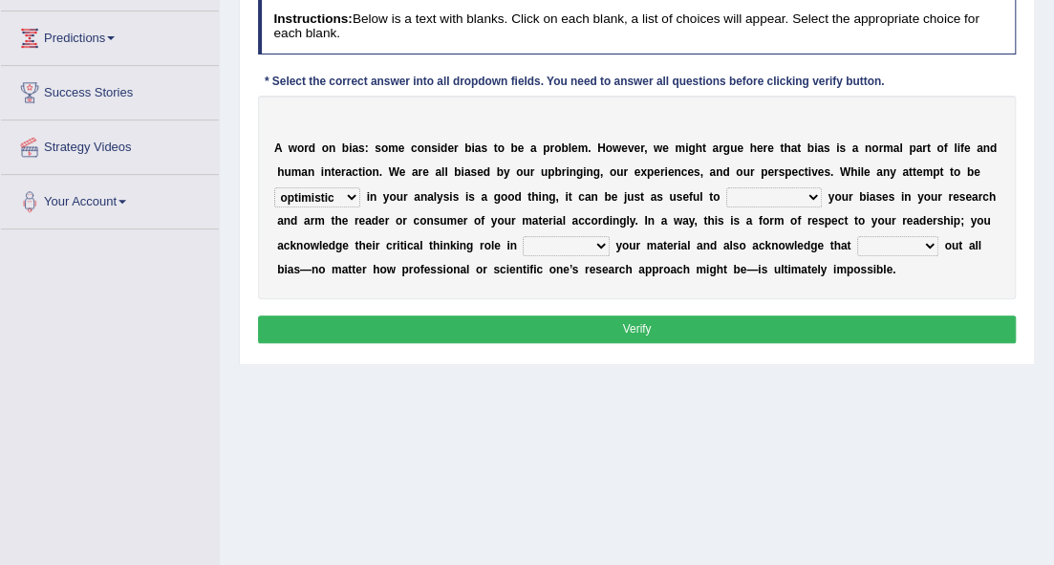
click at [726, 187] on select "assume achieve acquire acknowledge" at bounding box center [774, 196] width 96 height 19
click at [534, 245] on select "contacting consuming conducting confirming" at bounding box center [566, 245] width 86 height 19
select select "consuming"
click at [523, 236] on select "contacting consuming conducting confirming" at bounding box center [566, 245] width 86 height 19
click at [935, 243] on select "phasing building ruling pushing" at bounding box center [897, 245] width 81 height 19
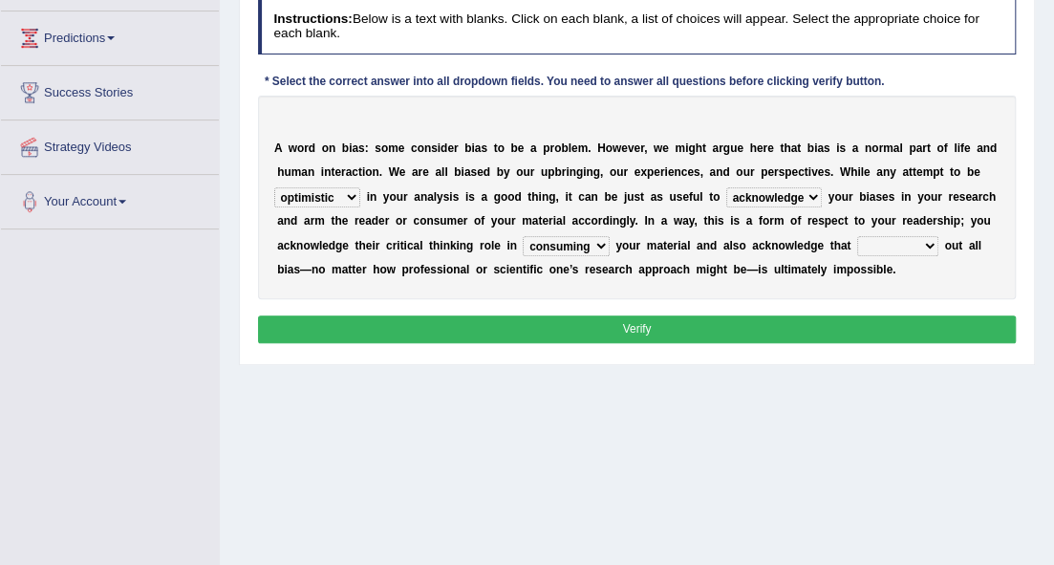
click at [953, 287] on div "A w o r d o n b i a s : s o m e c o n s i d e r b i a s t o b e a p r o b l e m…" at bounding box center [637, 198] width 759 height 204
click at [915, 244] on select "phasing building ruling pushing" at bounding box center [897, 245] width 81 height 19
select select "pushing"
click at [857, 236] on select "phasing building ruling pushing" at bounding box center [897, 245] width 81 height 19
click at [870, 327] on button "Verify" at bounding box center [637, 329] width 759 height 28
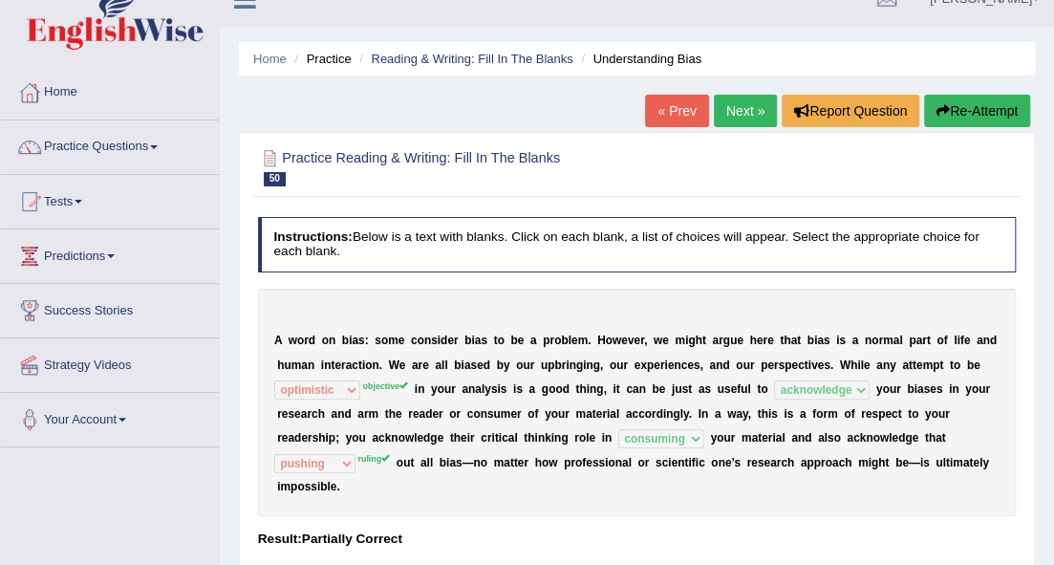
scroll to position [0, 0]
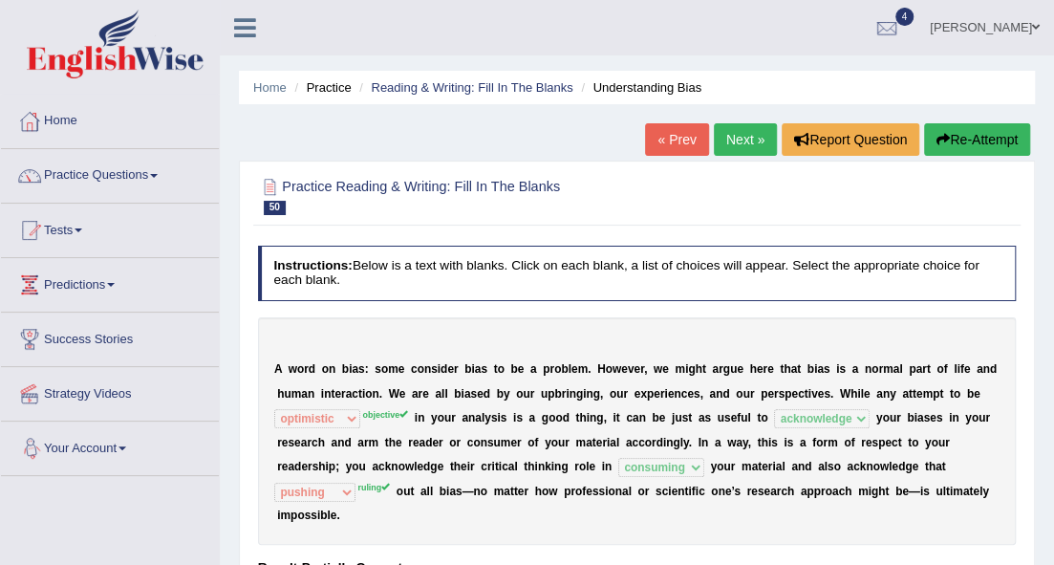
click at [725, 138] on link "Next »" at bounding box center [745, 139] width 63 height 32
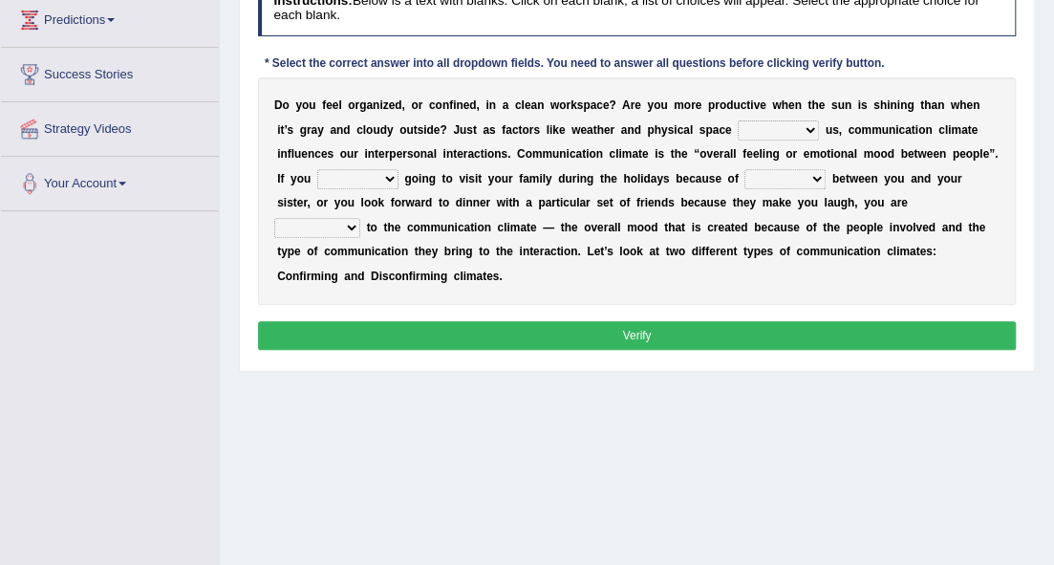
click at [740, 129] on select "improve impact impose imply" at bounding box center [778, 129] width 81 height 19
select select "impact"
click at [738, 120] on select "improve impact impose imply" at bounding box center [778, 129] width 81 height 19
click at [380, 176] on select "dread force scare afraid" at bounding box center [357, 178] width 81 height 19
click at [455, 292] on div "D o y o u f e e l o r g a n i z e d , o r c o n f i n e d , i n a c l e a n w o…" at bounding box center [637, 190] width 759 height 227
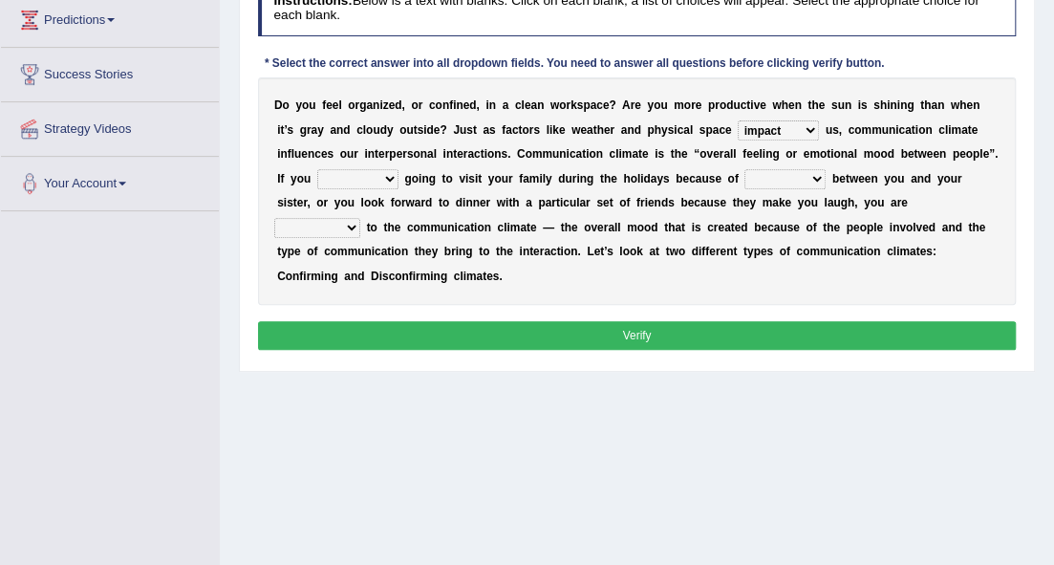
click at [809, 173] on select "tender tension tendency tenacity" at bounding box center [785, 178] width 81 height 19
select select "tension"
click at [745, 169] on select "tender tension tendency tenacity" at bounding box center [785, 178] width 81 height 19
click at [389, 174] on select "dread force scare afraid" at bounding box center [357, 178] width 81 height 19
select select "afraid"
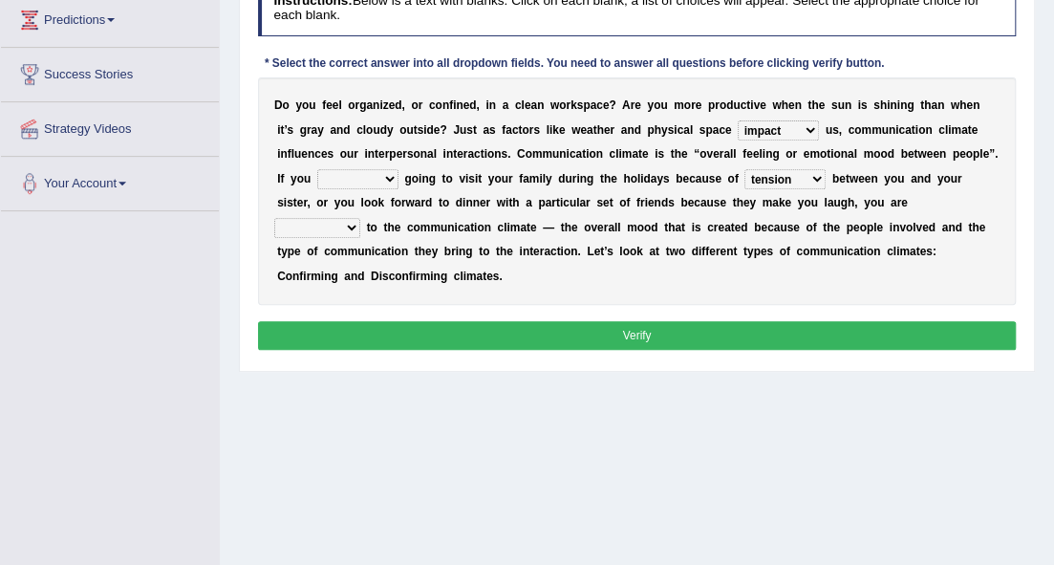
click at [317, 169] on select "dread force scare afraid" at bounding box center [357, 178] width 81 height 19
click at [360, 218] on select "relying relating responding recycling" at bounding box center [317, 227] width 86 height 19
click at [679, 249] on b "o" at bounding box center [682, 251] width 7 height 13
click at [360, 218] on select "relying relating responding recycling" at bounding box center [317, 227] width 86 height 19
click at [379, 176] on select "dread force scare afraid" at bounding box center [357, 178] width 81 height 19
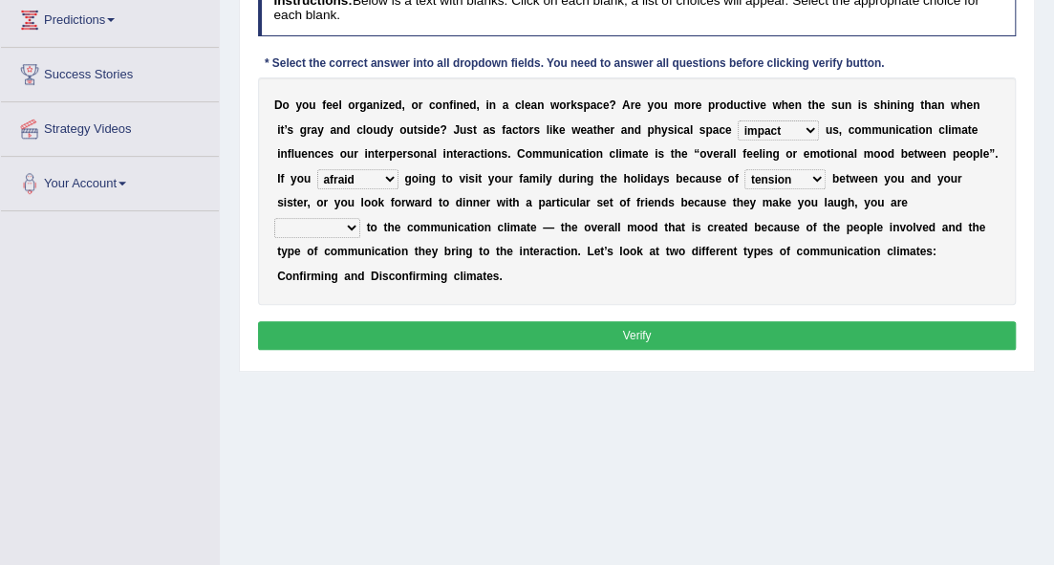
click at [360, 218] on select "relying relating responding recycling" at bounding box center [317, 227] width 86 height 19
click at [800, 225] on b at bounding box center [803, 227] width 7 height 13
click at [912, 197] on b at bounding box center [911, 202] width 7 height 13
click at [360, 218] on select "relying relating responding recycling" at bounding box center [317, 227] width 86 height 19
select select "relying"
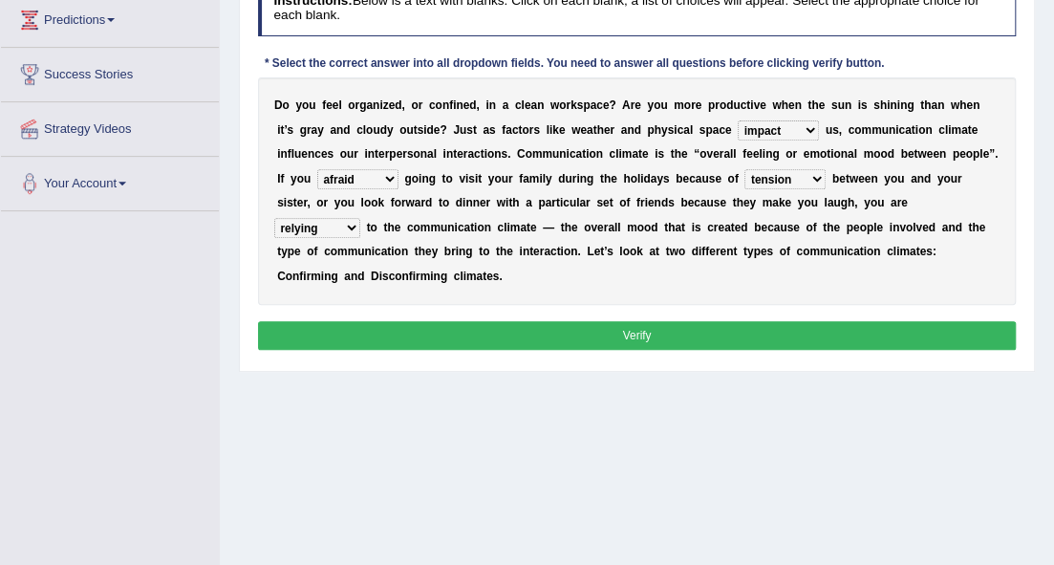
click at [360, 218] on select "relying relating responding recycling" at bounding box center [317, 227] width 86 height 19
click at [794, 323] on button "Verify" at bounding box center [637, 335] width 759 height 28
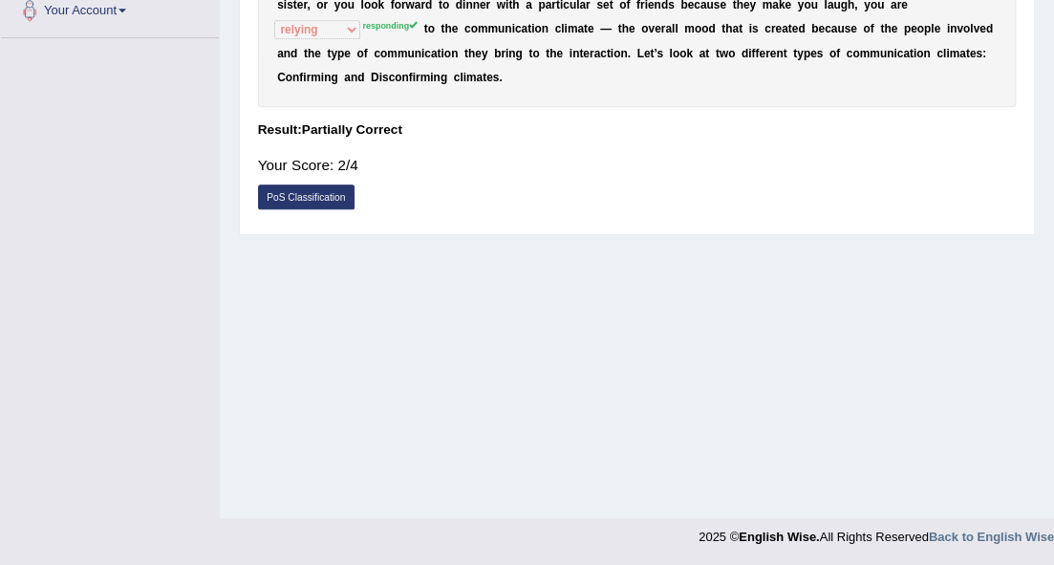
scroll to position [55, 0]
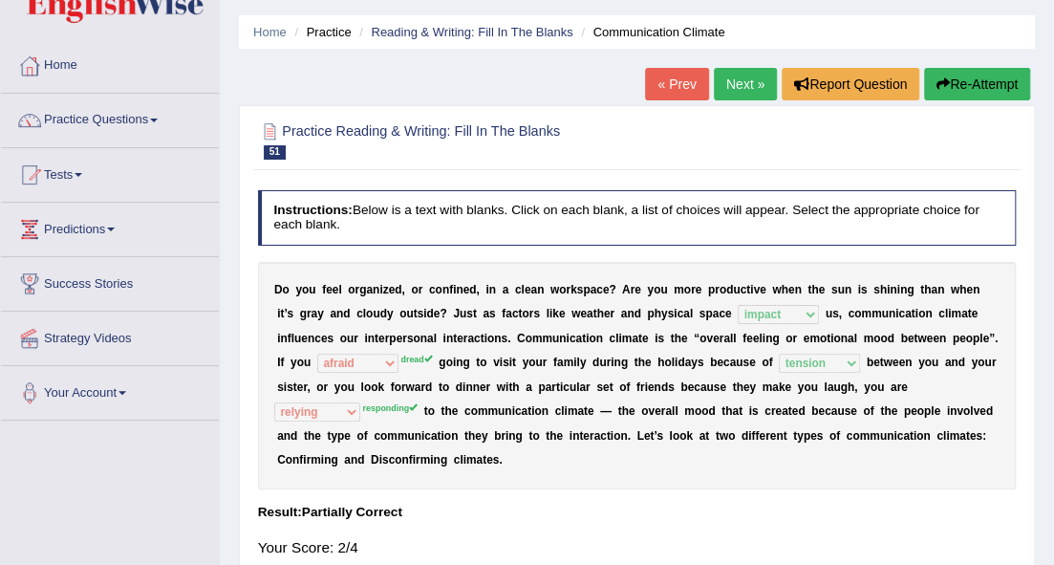
click at [742, 84] on link "Next »" at bounding box center [745, 84] width 63 height 32
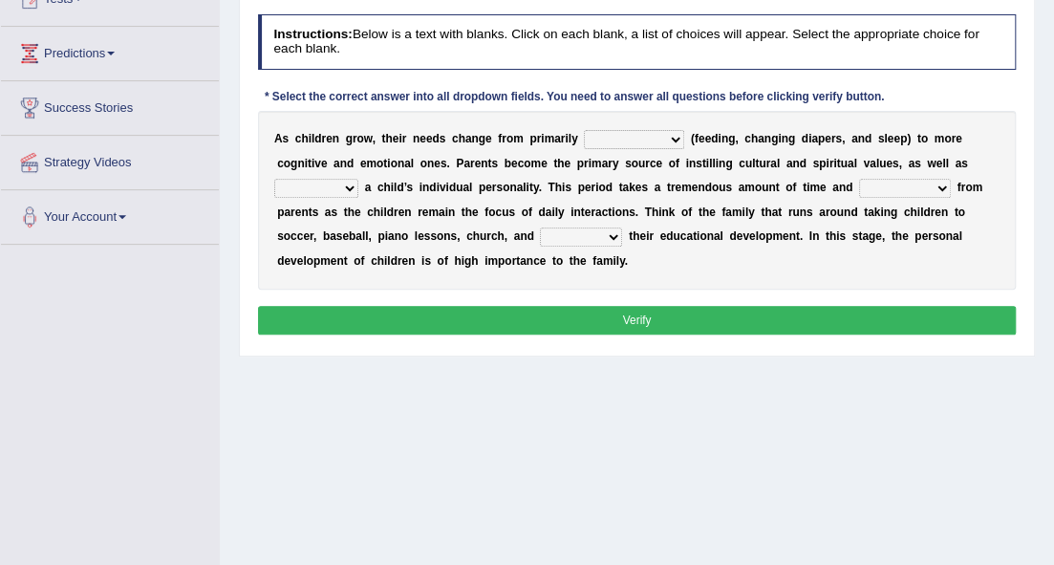
scroll to position [254, 0]
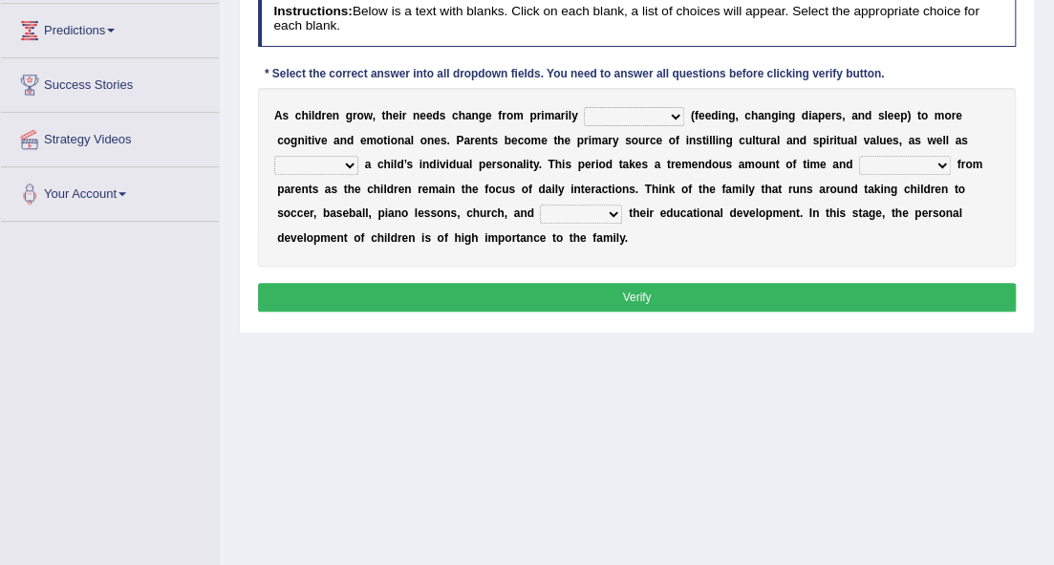
click at [650, 118] on select "psychological educational physical social" at bounding box center [634, 116] width 100 height 19
select select "physical"
click at [584, 107] on select "psychological educational physical social" at bounding box center [634, 116] width 100 height 19
click at [352, 164] on select "caring calculating feeding fostering" at bounding box center [316, 165] width 84 height 19
select select "caring"
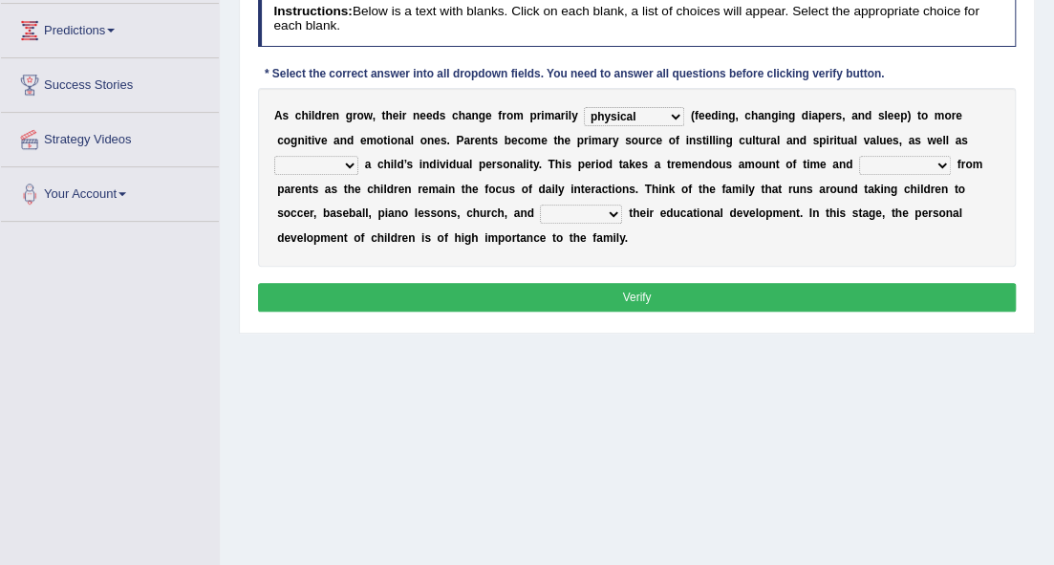
click at [274, 156] on select "caring calculating feeding fostering" at bounding box center [316, 165] width 84 height 19
click at [869, 161] on select "commitment components compliance comments" at bounding box center [905, 165] width 92 height 19
select select "commitment"
click at [859, 156] on select "commitment components compliance comments" at bounding box center [905, 165] width 92 height 19
click at [586, 209] on select "granting guiding generating gaining" at bounding box center [581, 214] width 82 height 19
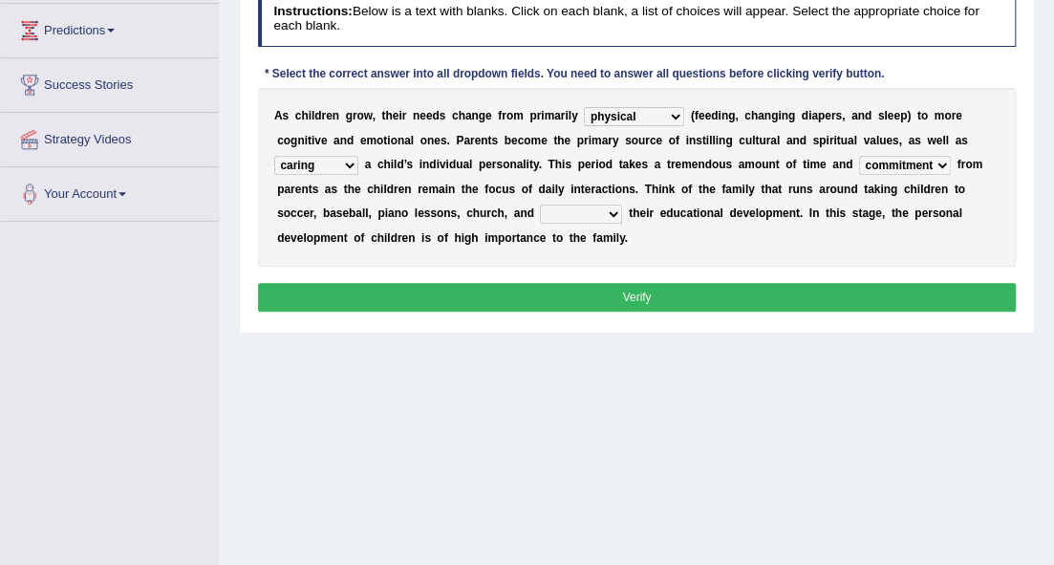
select select "granting"
click at [540, 205] on select "granting guiding generating gaining" at bounding box center [581, 214] width 82 height 19
click at [583, 287] on button "Verify" at bounding box center [637, 297] width 759 height 28
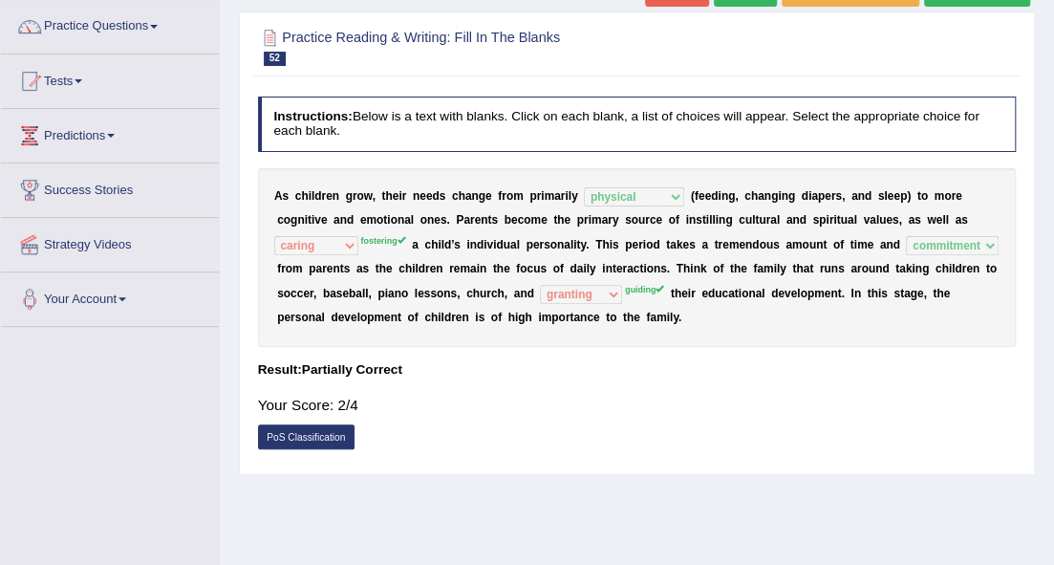
scroll to position [63, 0]
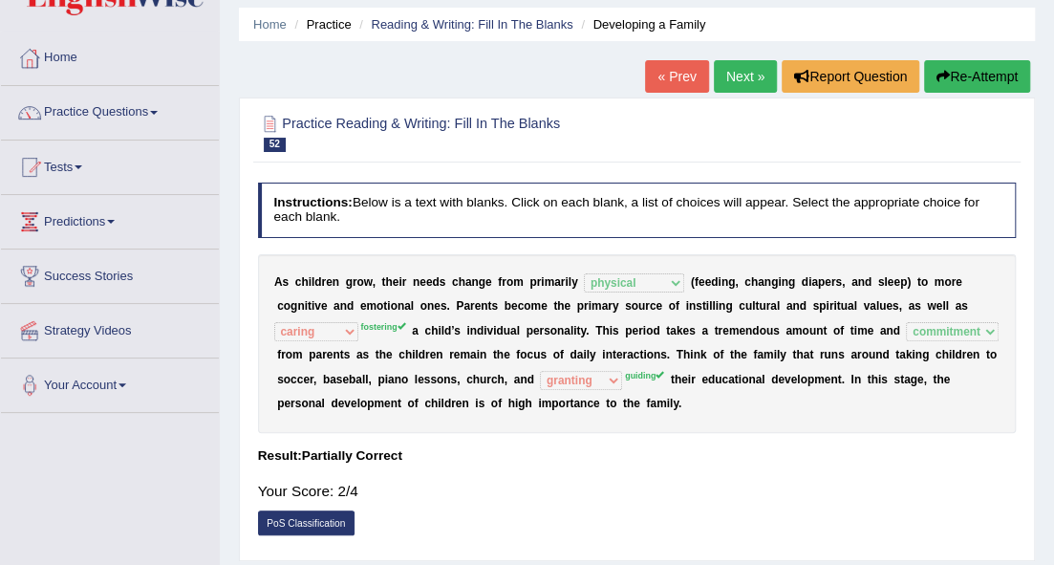
click at [722, 69] on link "Next »" at bounding box center [745, 76] width 63 height 32
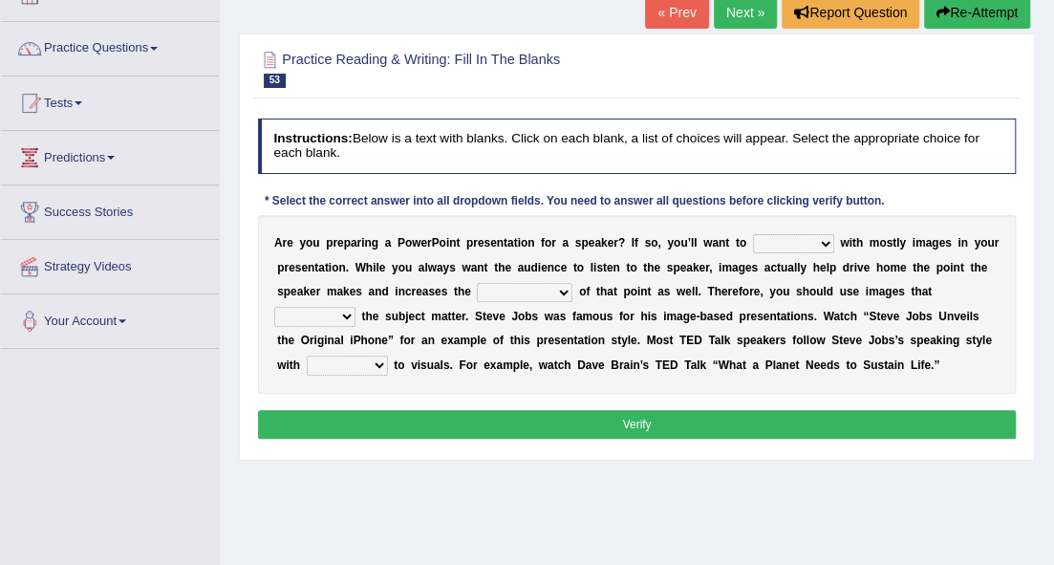
click at [803, 241] on select "stand stay stick stock" at bounding box center [793, 243] width 81 height 19
select select "stay"
click at [753, 234] on select "stand stay stick stock" at bounding box center [793, 243] width 81 height 19
click at [510, 291] on select "memorability morality mobilization mobility" at bounding box center [525, 292] width 96 height 19
select select "mobility"
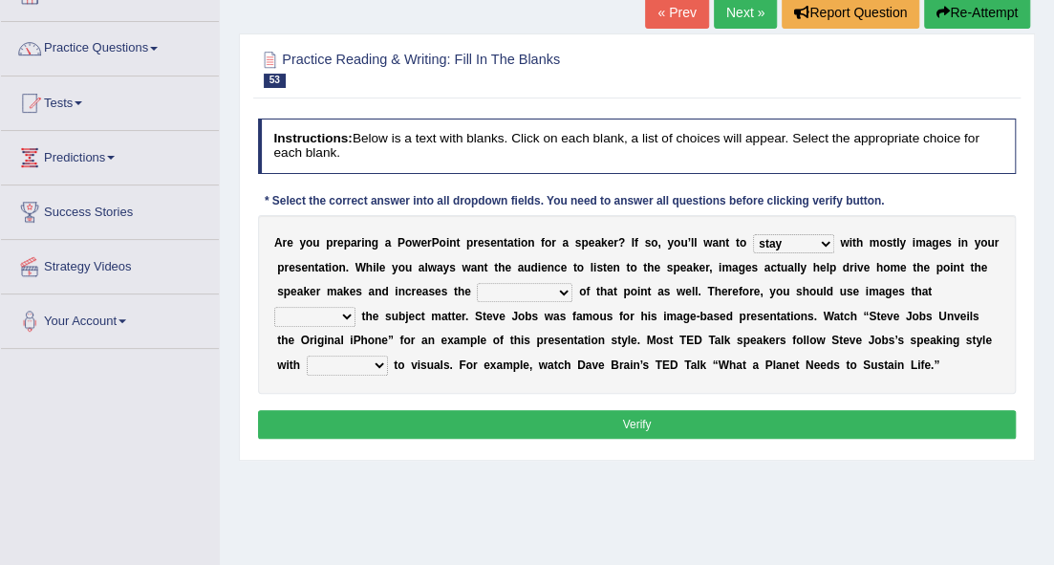
click at [477, 283] on select "memorability morality mobilization mobility" at bounding box center [525, 292] width 96 height 19
click at [331, 314] on select "suggest supply submit support" at bounding box center [314, 316] width 81 height 19
select select "support"
click at [274, 307] on select "suggest supply submit support" at bounding box center [314, 316] width 81 height 19
click at [358, 367] on select "regard result retrospect request" at bounding box center [347, 365] width 81 height 19
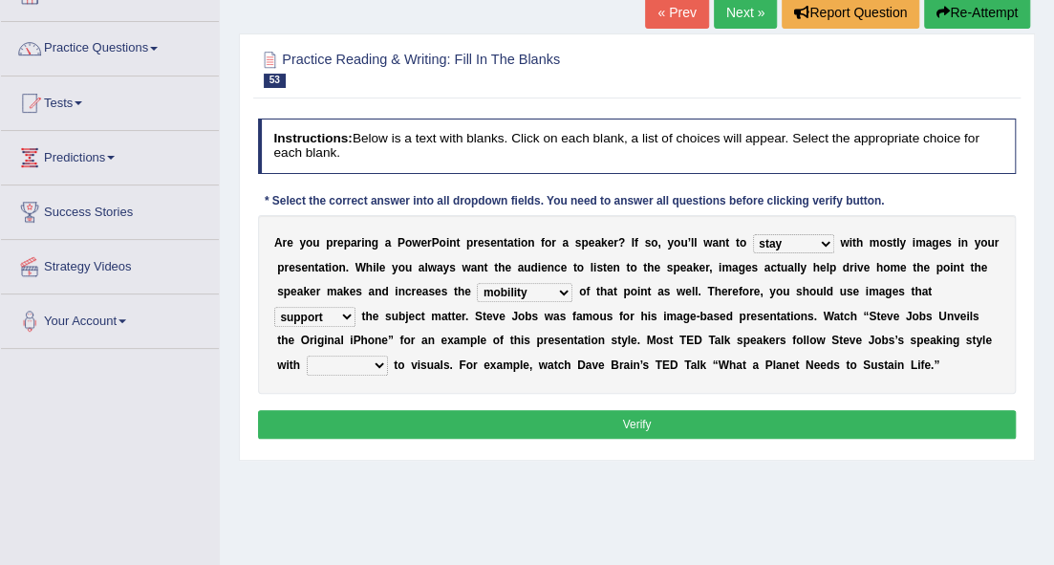
select select "regard"
click at [307, 356] on select "regard result retrospect request" at bounding box center [347, 365] width 81 height 19
click at [365, 413] on button "Verify" at bounding box center [637, 424] width 759 height 28
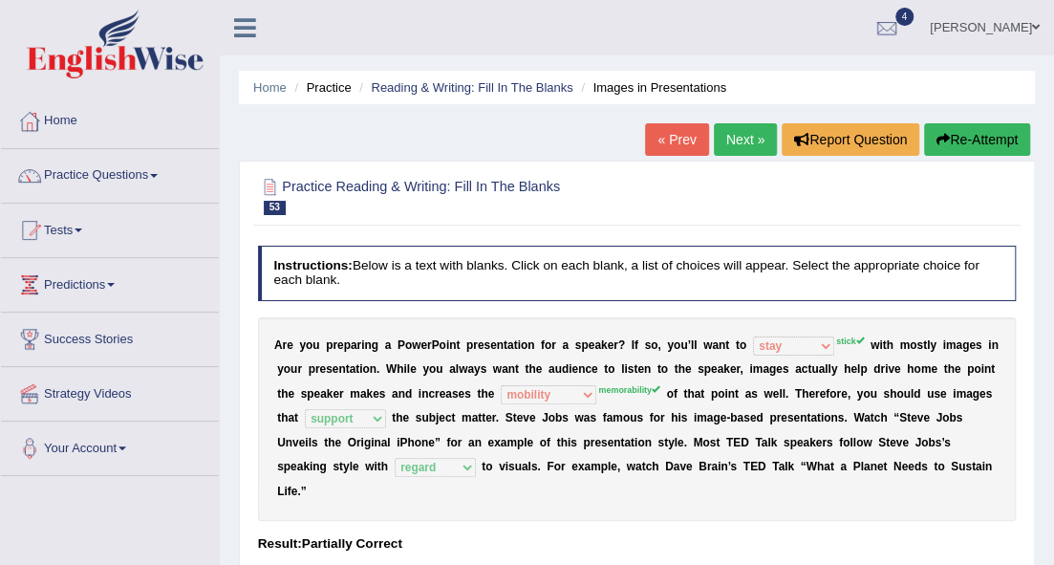
click at [730, 144] on link "Next »" at bounding box center [745, 139] width 63 height 32
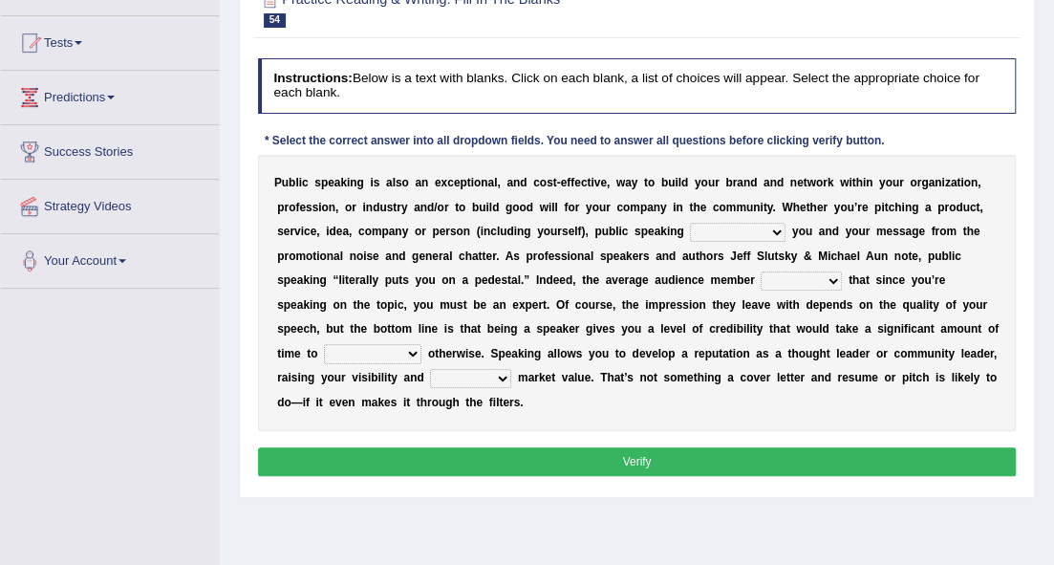
scroll to position [191, 0]
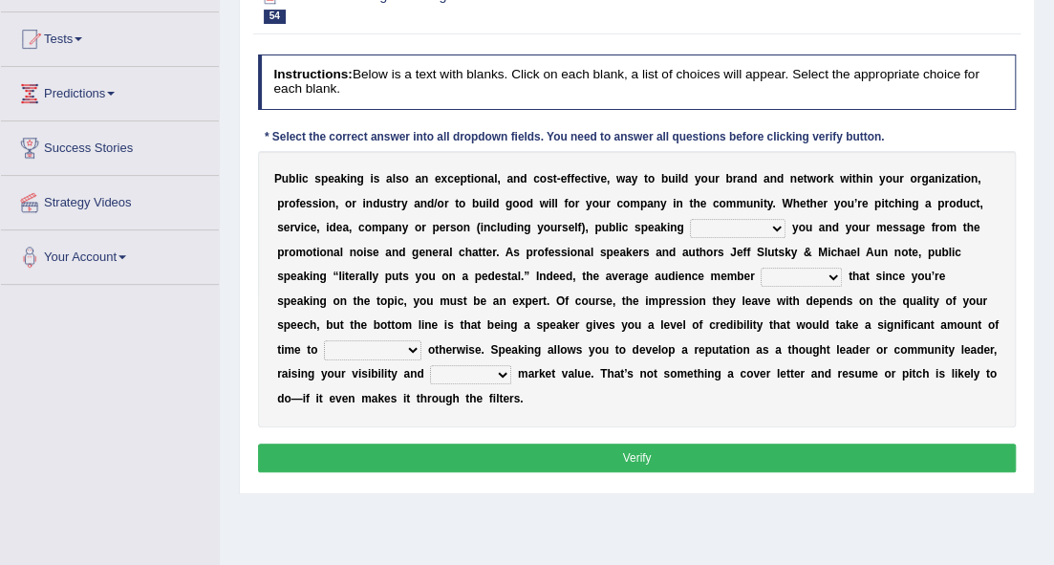
click at [747, 227] on select "differentiates disguises distributes dispute" at bounding box center [738, 228] width 96 height 19
select select "distributes"
click at [690, 219] on select "differentiates disguises distributes dispute" at bounding box center [738, 228] width 96 height 19
click at [775, 274] on select "assists assumes accesses assesses" at bounding box center [801, 277] width 81 height 19
select select "assumes"
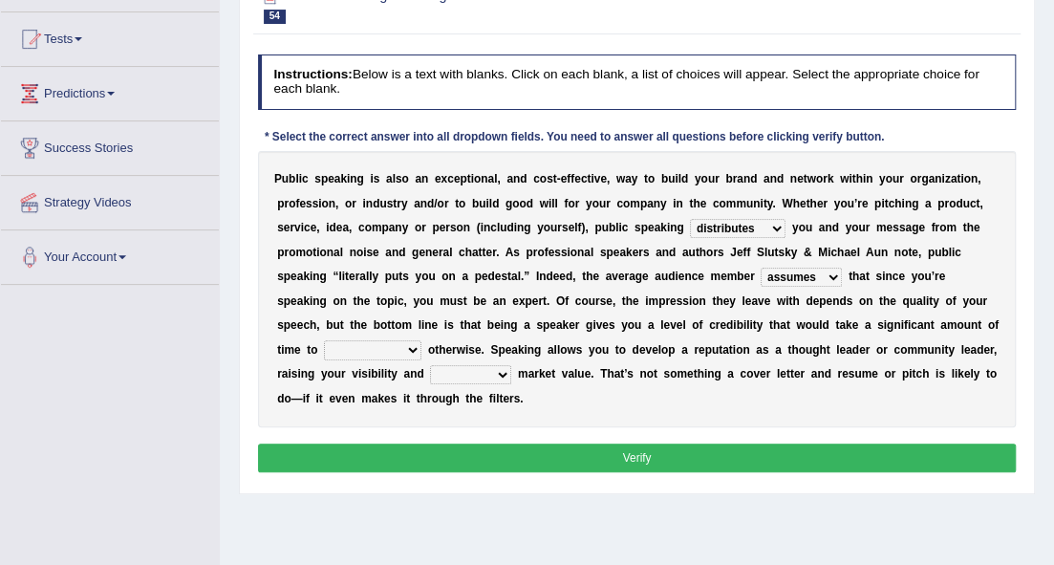
click at [761, 268] on select "assists assumes accesses assesses" at bounding box center [801, 277] width 81 height 19
click at [390, 344] on select "cultivate procrastinate communicate culminate" at bounding box center [372, 349] width 97 height 19
select select "communicate"
click at [324, 340] on select "cultivate procrastinate communicate culminate" at bounding box center [372, 349] width 97 height 19
click at [478, 376] on select "perceived diagnosed recessed divided" at bounding box center [470, 374] width 81 height 19
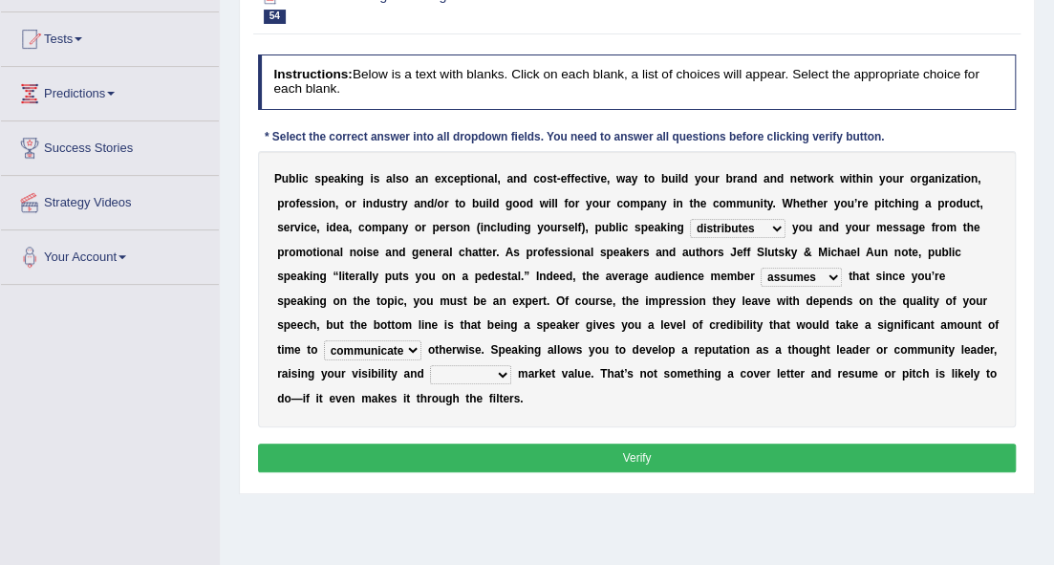
select select "perceived"
click at [430, 365] on select "perceived diagnosed recessed divided" at bounding box center [470, 374] width 81 height 19
click at [486, 455] on button "Verify" at bounding box center [637, 458] width 759 height 28
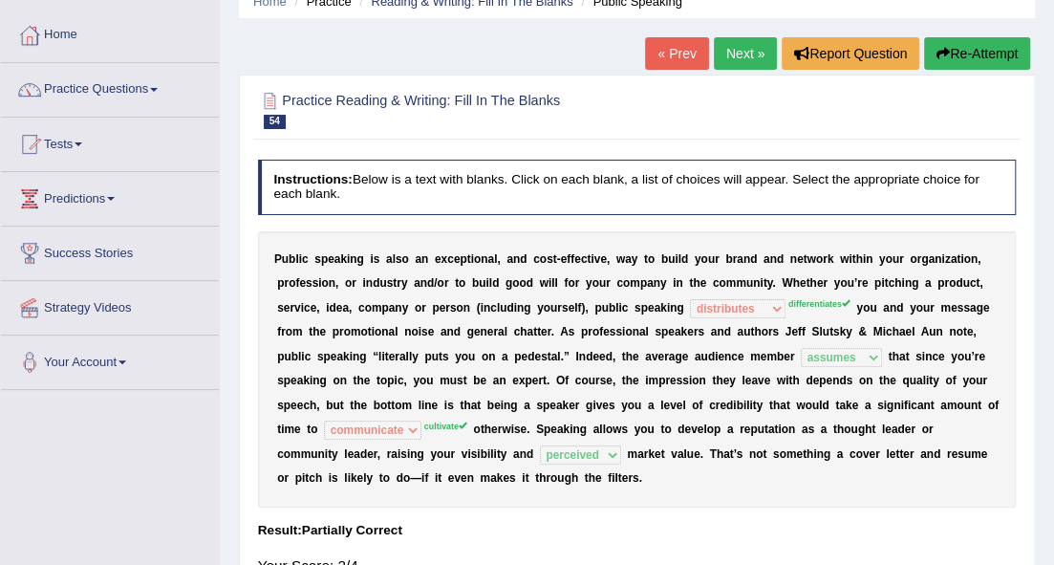
scroll to position [63, 0]
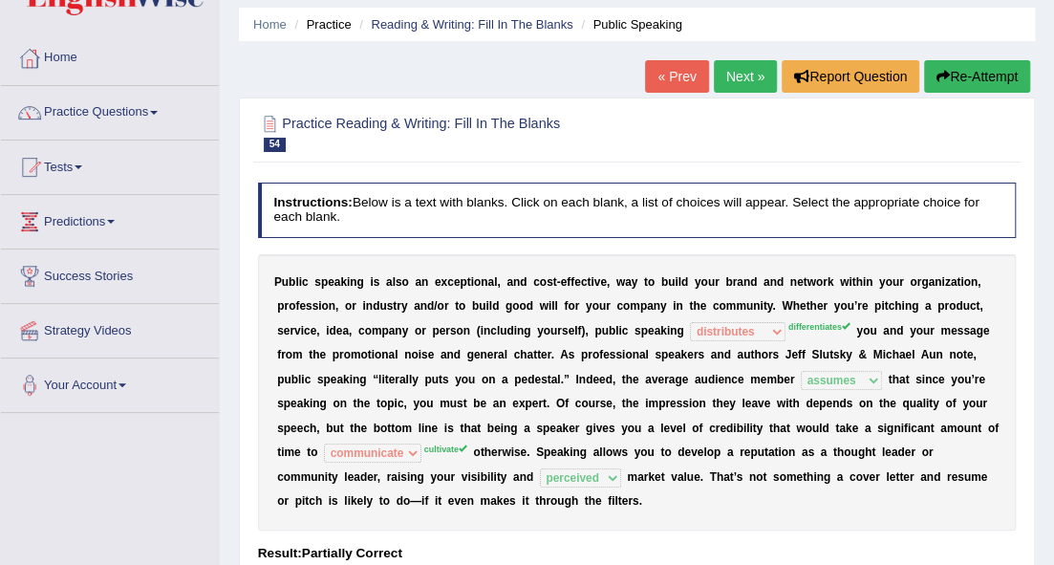
click at [746, 77] on link "Next »" at bounding box center [745, 76] width 63 height 32
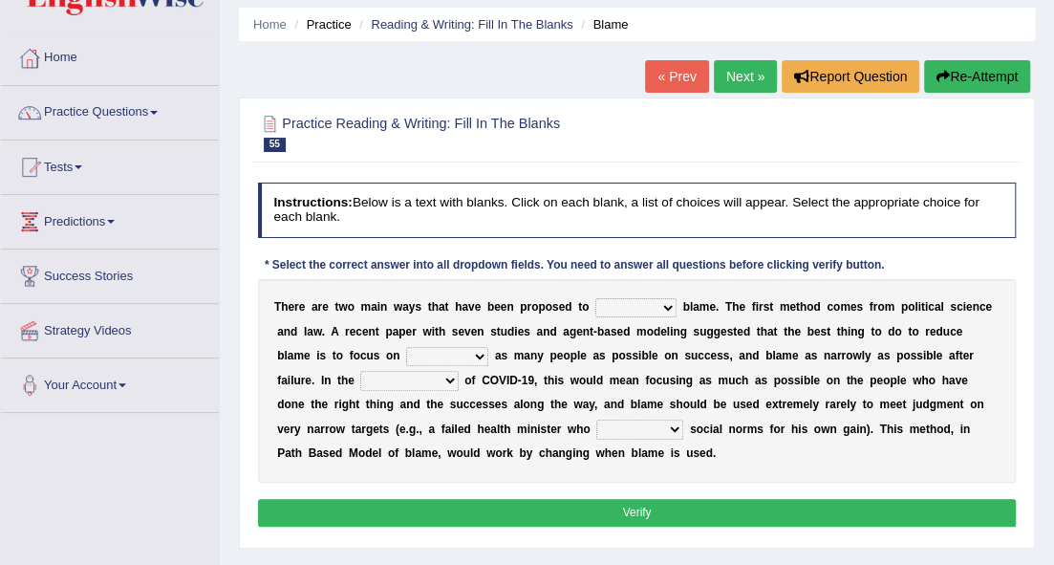
click at [653, 308] on select "abuse release reduce redress" at bounding box center [635, 307] width 81 height 19
select select "reduce"
click at [595, 298] on select "abuse release reduce redress" at bounding box center [635, 307] width 81 height 19
click at [459, 354] on select "praising promising preserving praying" at bounding box center [447, 356] width 82 height 19
select select "praising"
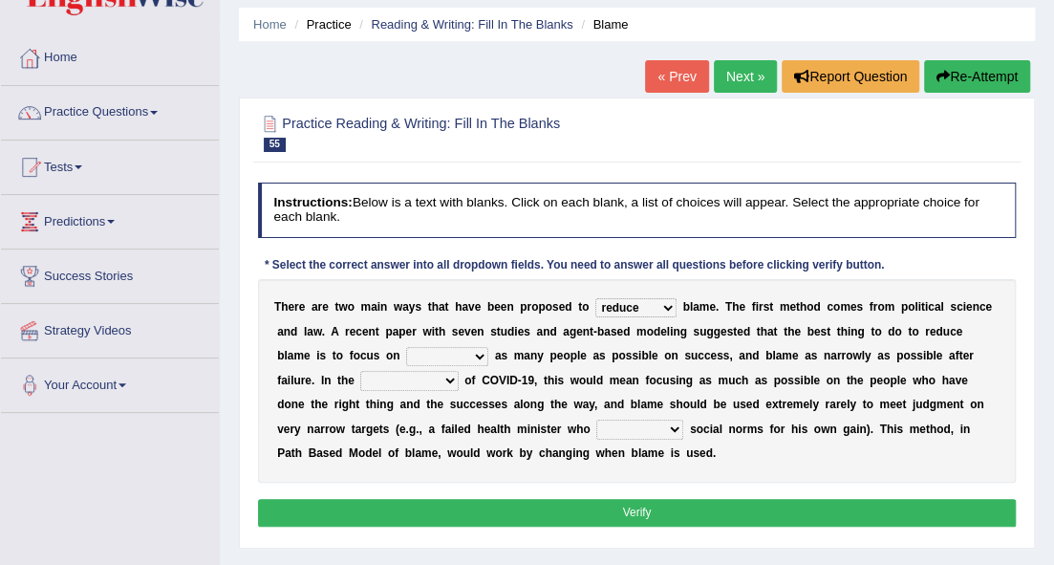
click at [406, 347] on select "praising promising preserving praying" at bounding box center [447, 356] width 82 height 19
click at [468, 357] on select "praising promising preserving praying" at bounding box center [447, 356] width 82 height 19
click at [384, 383] on select "context confrontation text construction" at bounding box center [408, 380] width 97 height 19
select select "context"
click at [360, 371] on select "context confrontation text construction" at bounding box center [408, 380] width 97 height 19
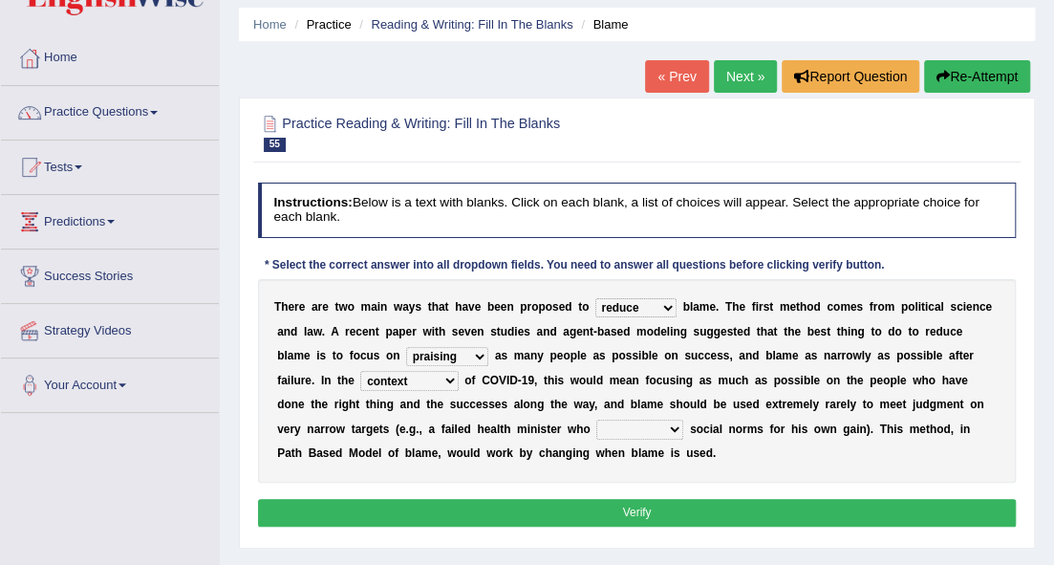
click at [665, 430] on select "departed established violated met" at bounding box center [639, 429] width 87 height 19
click at [596, 420] on select "departed established violated met" at bounding box center [639, 429] width 87 height 19
click at [673, 428] on select "departed established violated met" at bounding box center [639, 429] width 87 height 19
select select "violated"
click at [596, 420] on select "departed established violated met" at bounding box center [639, 429] width 87 height 19
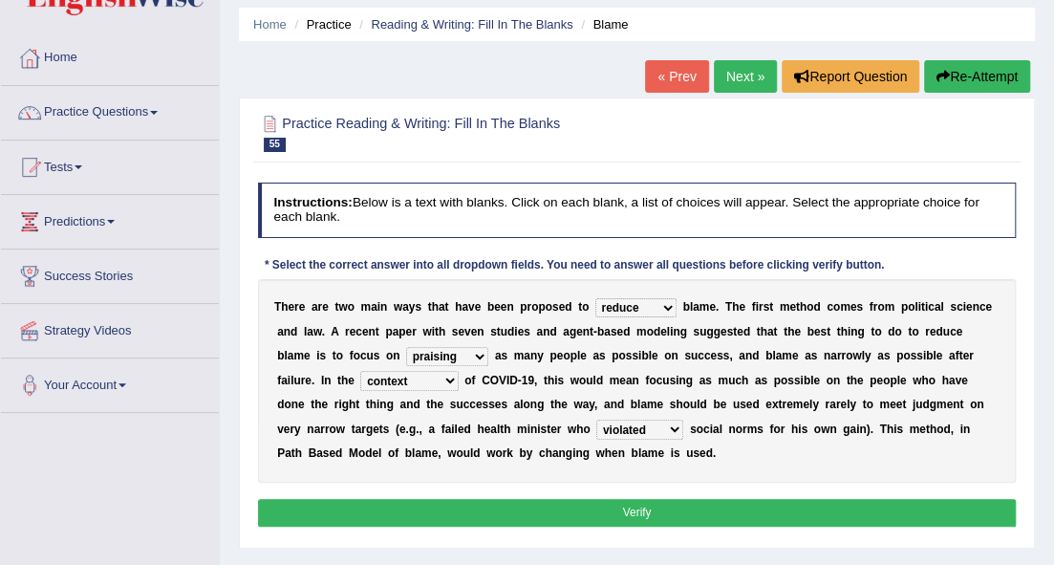
click at [631, 518] on button "Verify" at bounding box center [637, 513] width 759 height 28
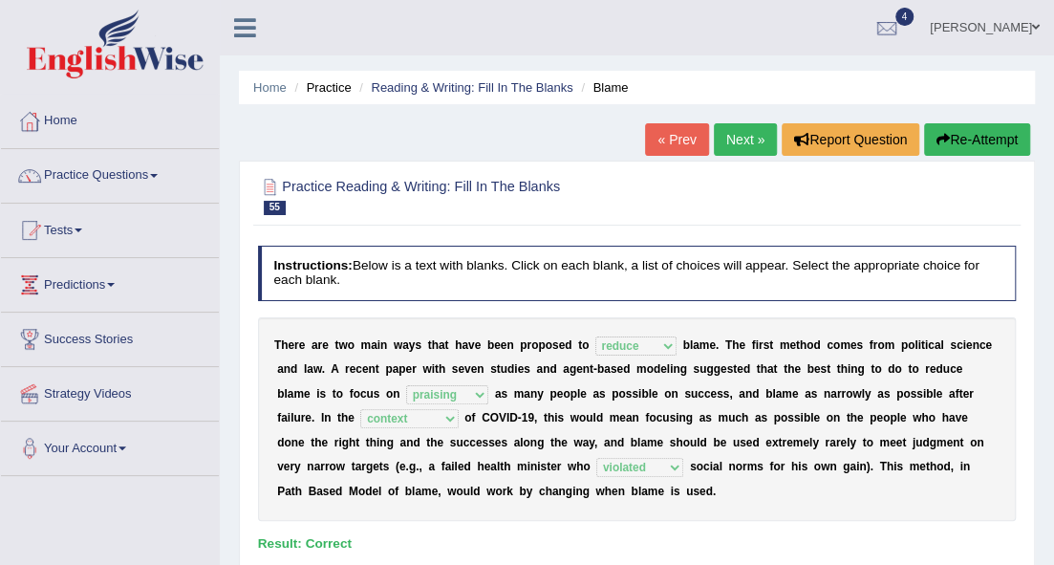
click at [741, 140] on link "Next »" at bounding box center [745, 139] width 63 height 32
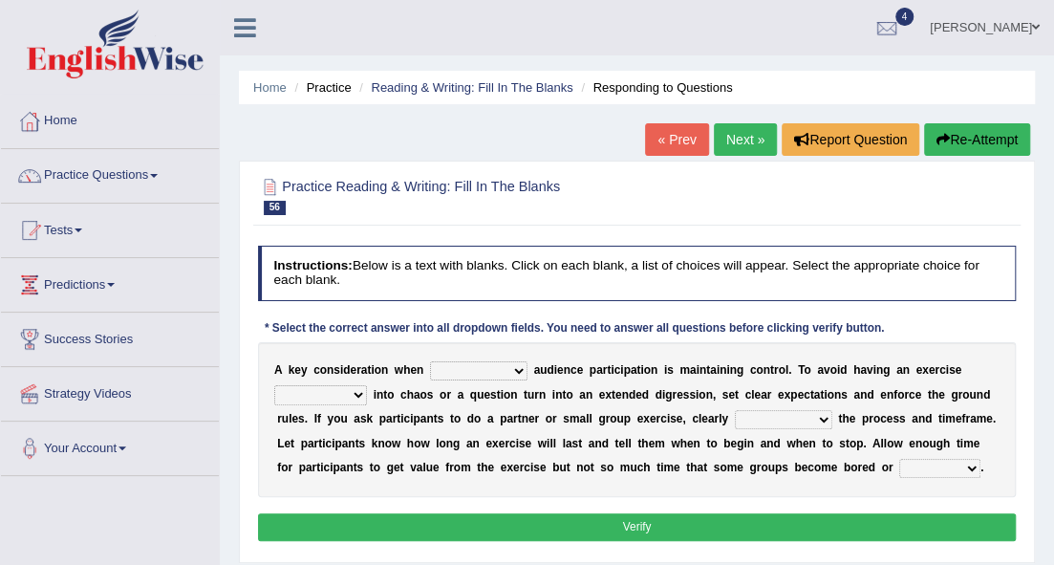
click at [507, 369] on select "incorporating increasing incurring indicating" at bounding box center [478, 370] width 97 height 19
select select "increasing"
click at [430, 361] on select "incorporating increasing incurring indicating" at bounding box center [478, 370] width 97 height 19
click at [358, 394] on select "deteriorate determine deliver demonstrate" at bounding box center [320, 394] width 93 height 19
select select "deteriorate"
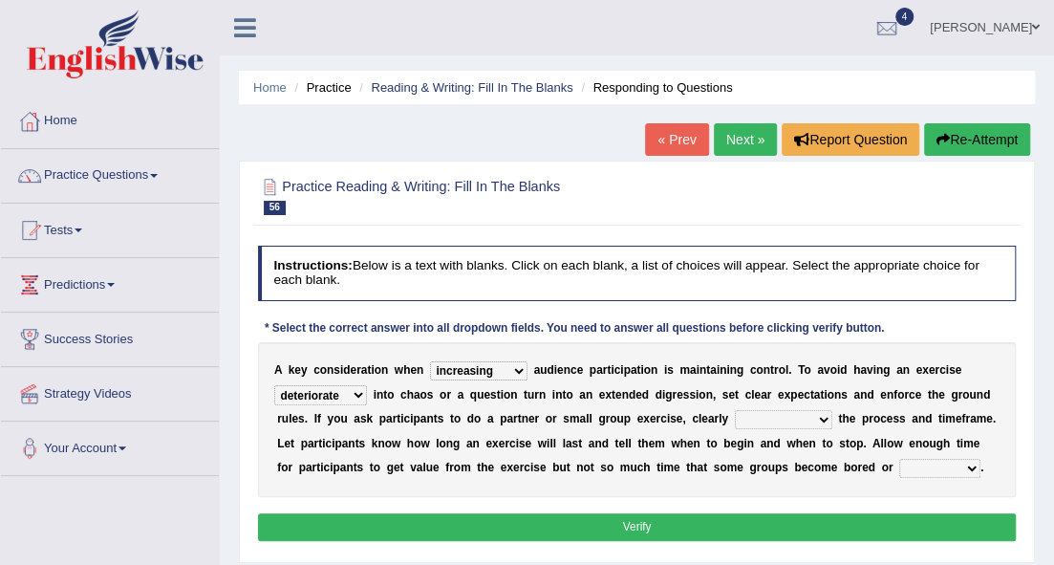
click at [274, 385] on select "deteriorate determine deliver demonstrate" at bounding box center [320, 394] width 93 height 19
click at [749, 417] on select "communicate confirm accumulate commit" at bounding box center [783, 419] width 97 height 19
select select "confirm"
click at [735, 410] on select "communicate confirm accumulate commit" at bounding box center [783, 419] width 97 height 19
click at [913, 466] on select "destroyed distracted disobeyed divided" at bounding box center [939, 468] width 81 height 19
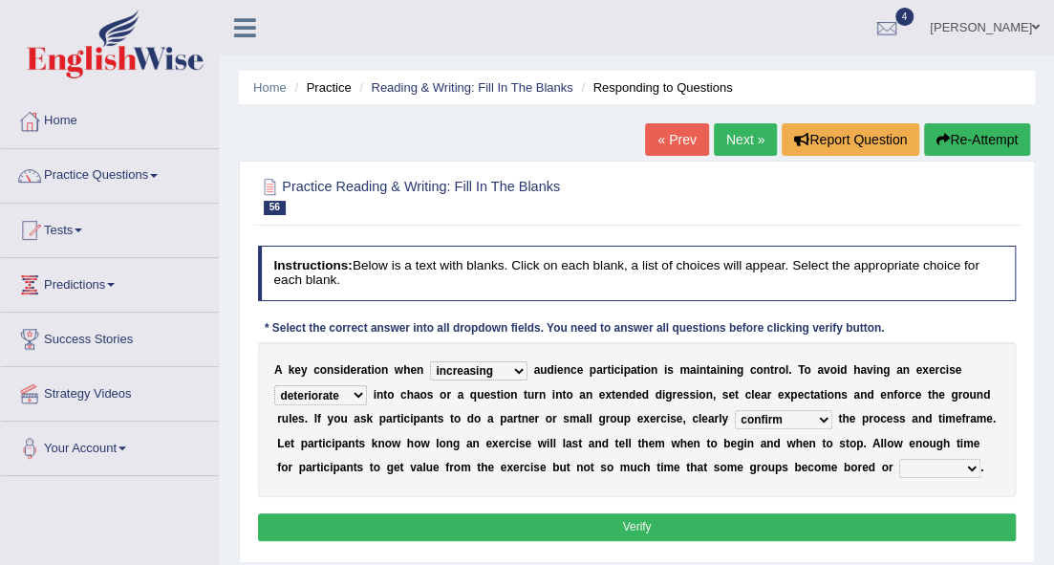
select select "distracted"
click at [899, 459] on select "destroyed distracted disobeyed divided" at bounding box center [939, 468] width 81 height 19
click at [861, 522] on button "Verify" at bounding box center [637, 527] width 759 height 28
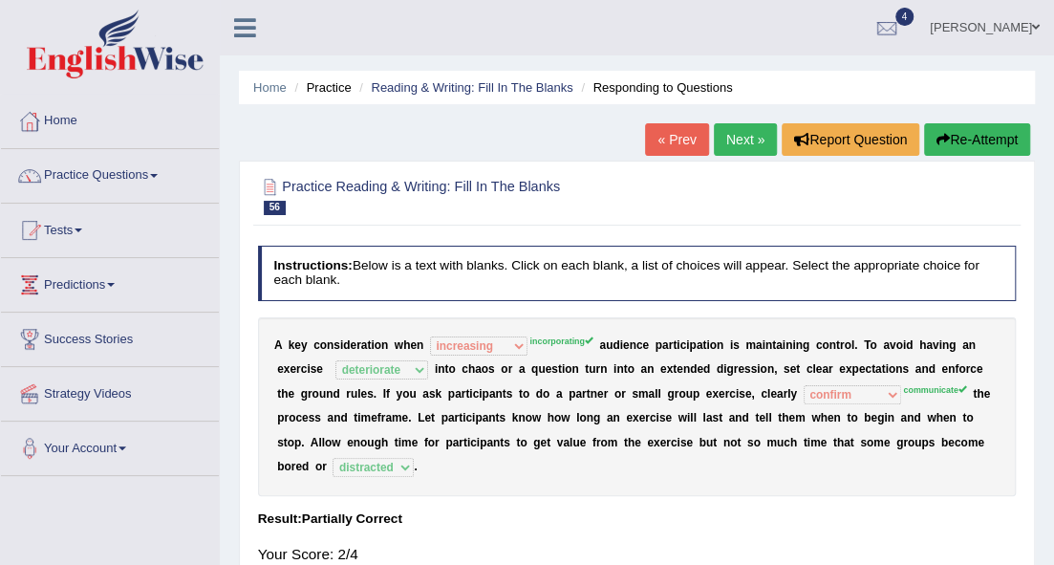
click at [714, 140] on link "Next »" at bounding box center [745, 139] width 63 height 32
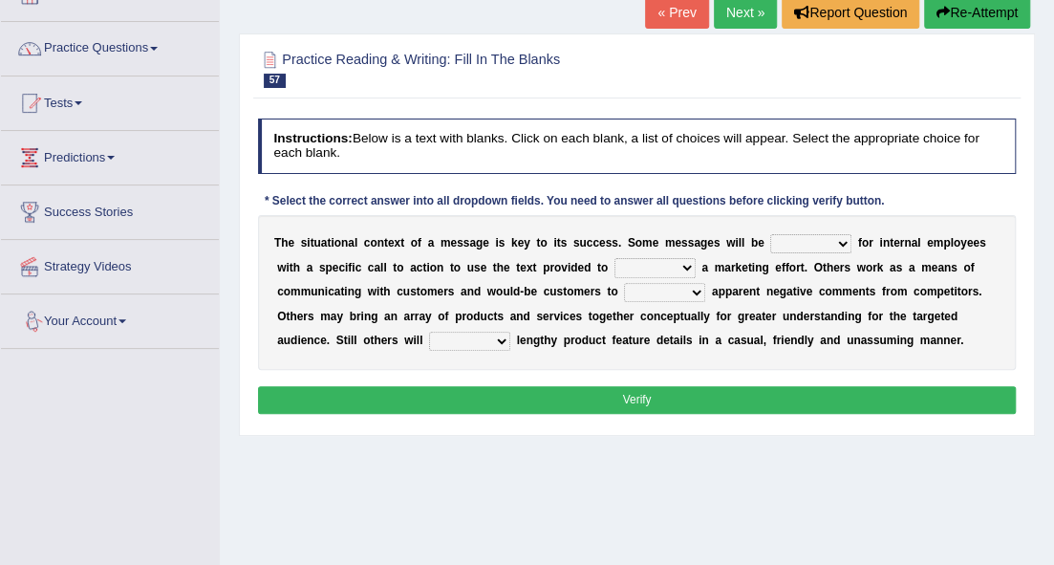
click at [838, 244] on select "targeted varied marketed parted" at bounding box center [810, 243] width 81 height 19
select select "varied"
click at [770, 234] on select "targeted varied marketed parted" at bounding box center [810, 243] width 81 height 19
click at [650, 271] on select "extract exceed expand export" at bounding box center [655, 267] width 81 height 19
select select "extract"
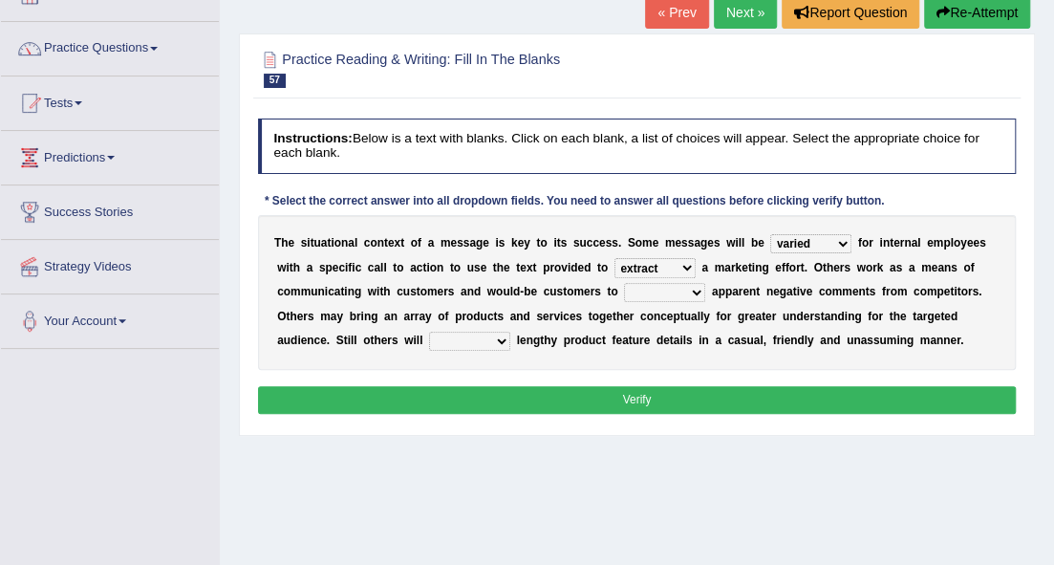
click at [615, 258] on select "extract exceed expand export" at bounding box center [655, 267] width 81 height 19
click at [658, 294] on select "rebut rebel review reboot" at bounding box center [664, 292] width 81 height 19
click at [624, 283] on select "rebut rebel review reboot" at bounding box center [664, 292] width 81 height 19
click at [682, 287] on select "rebut rebel review reboot" at bounding box center [664, 292] width 81 height 19
select select "review"
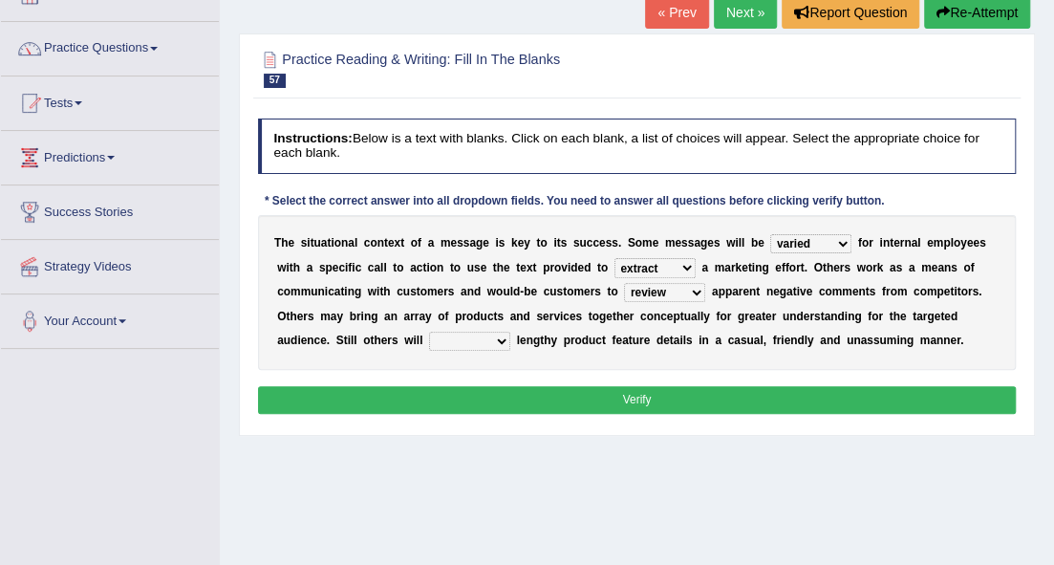
click at [624, 283] on select "rebut rebel review reboot" at bounding box center [664, 292] width 81 height 19
click at [508, 338] on select "deliver delay delight delegate" at bounding box center [469, 341] width 81 height 19
select select "delay"
click at [429, 332] on select "deliver delay delight delegate" at bounding box center [469, 341] width 81 height 19
click at [486, 395] on button "Verify" at bounding box center [637, 400] width 759 height 28
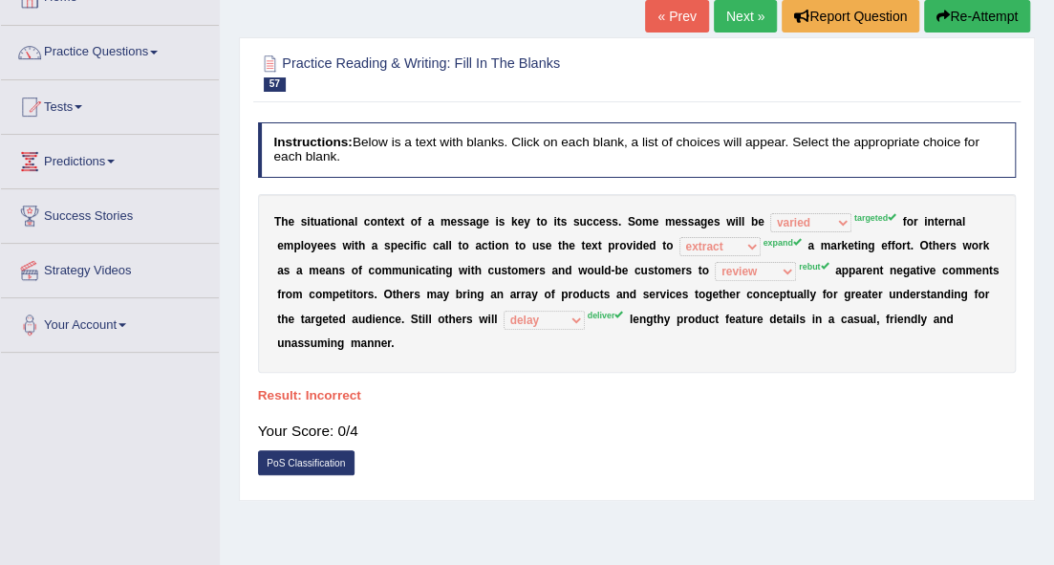
scroll to position [63, 0]
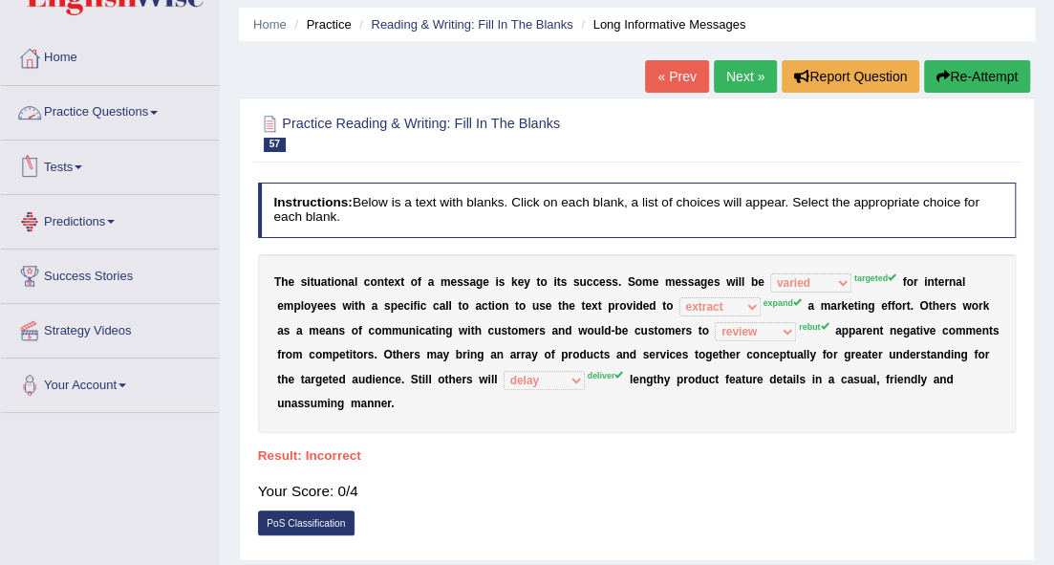
click at [137, 114] on link "Practice Questions" at bounding box center [110, 110] width 218 height 48
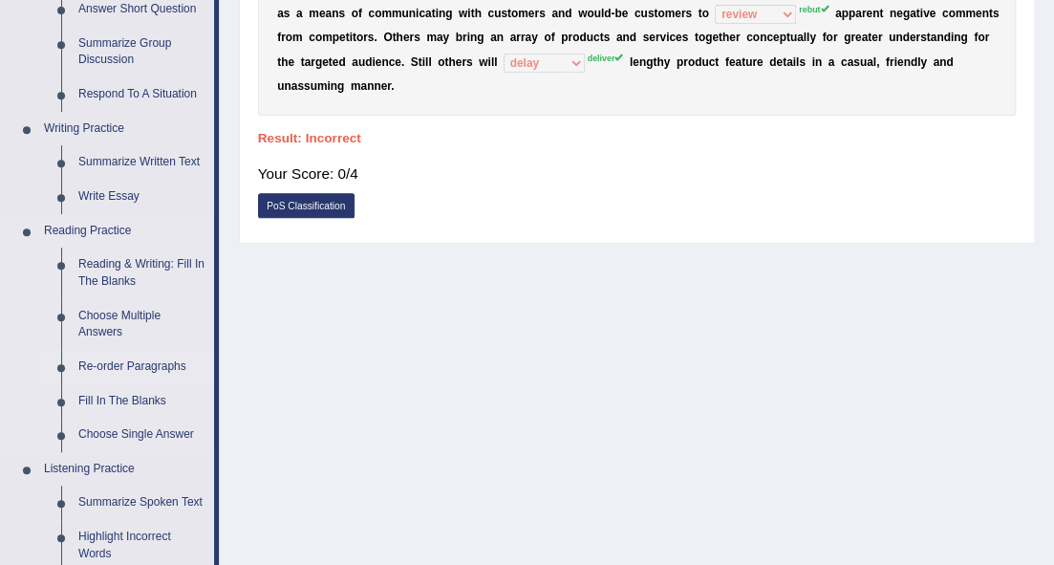
scroll to position [382, 0]
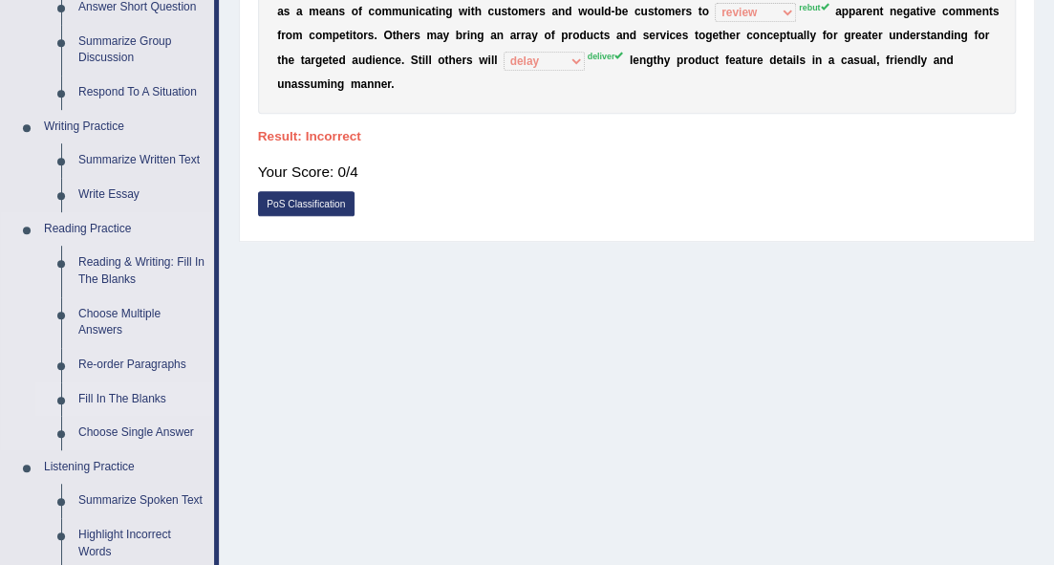
click at [131, 396] on link "Fill In The Blanks" at bounding box center [142, 399] width 144 height 34
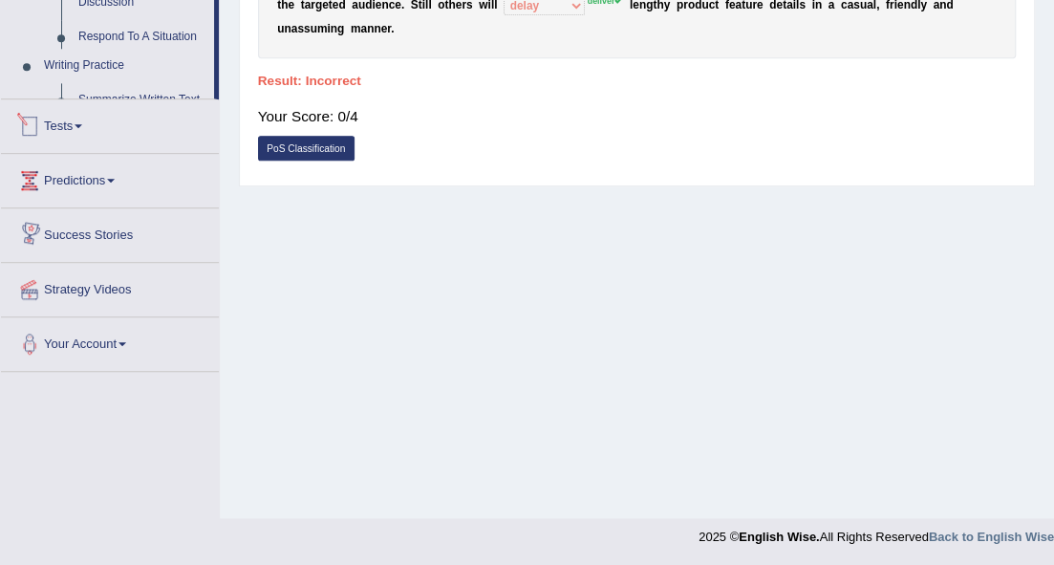
scroll to position [923, 0]
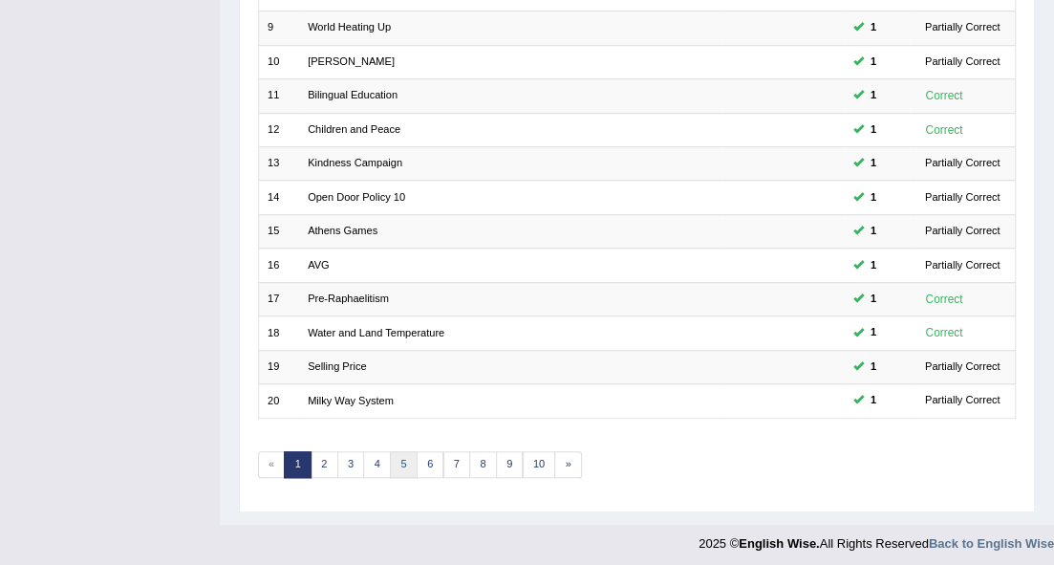
click at [396, 455] on link "5" at bounding box center [404, 464] width 28 height 27
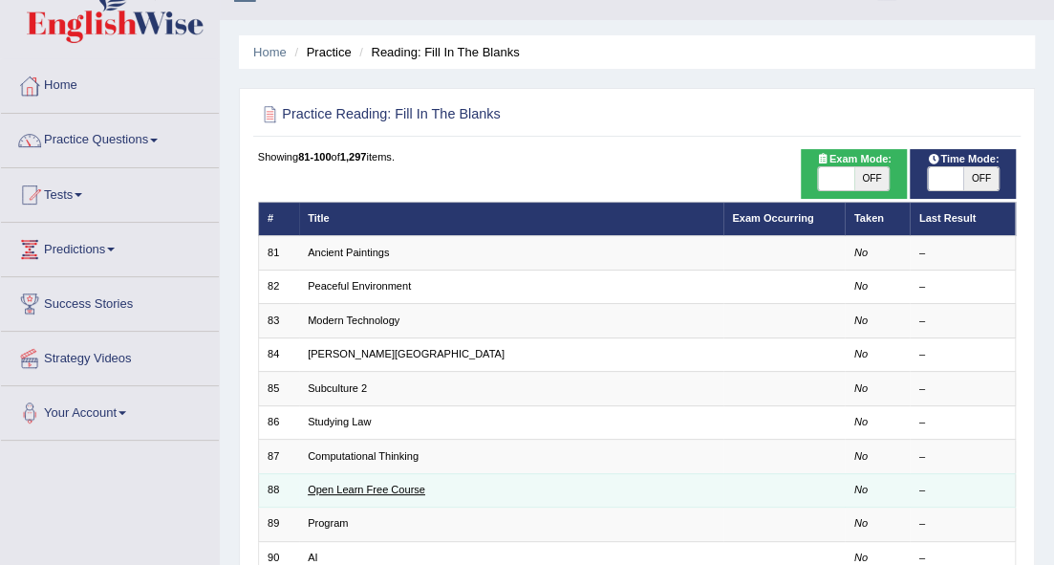
scroll to position [127, 0]
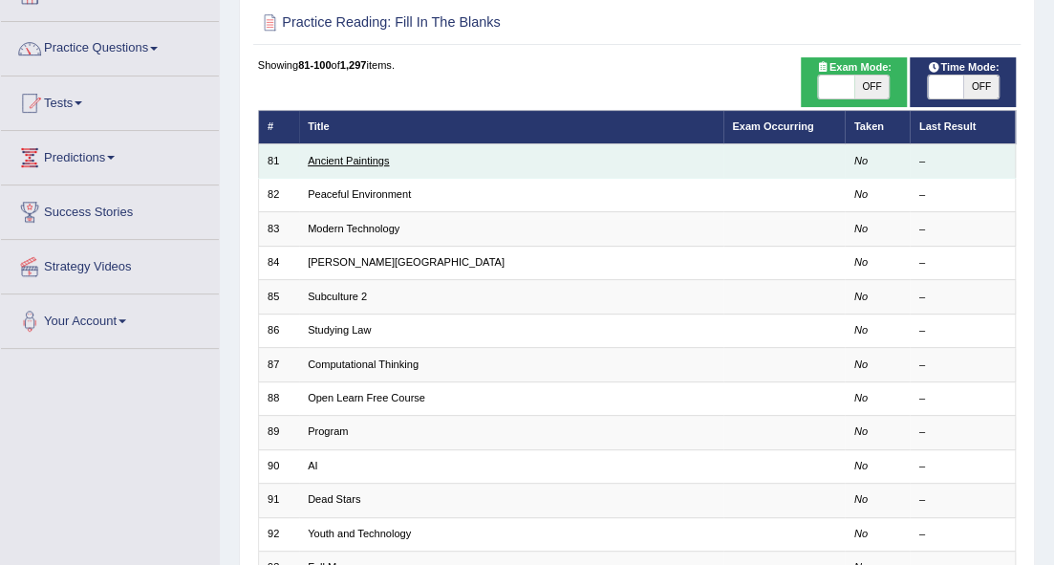
click at [357, 164] on link "Ancient Paintings" at bounding box center [348, 160] width 81 height 11
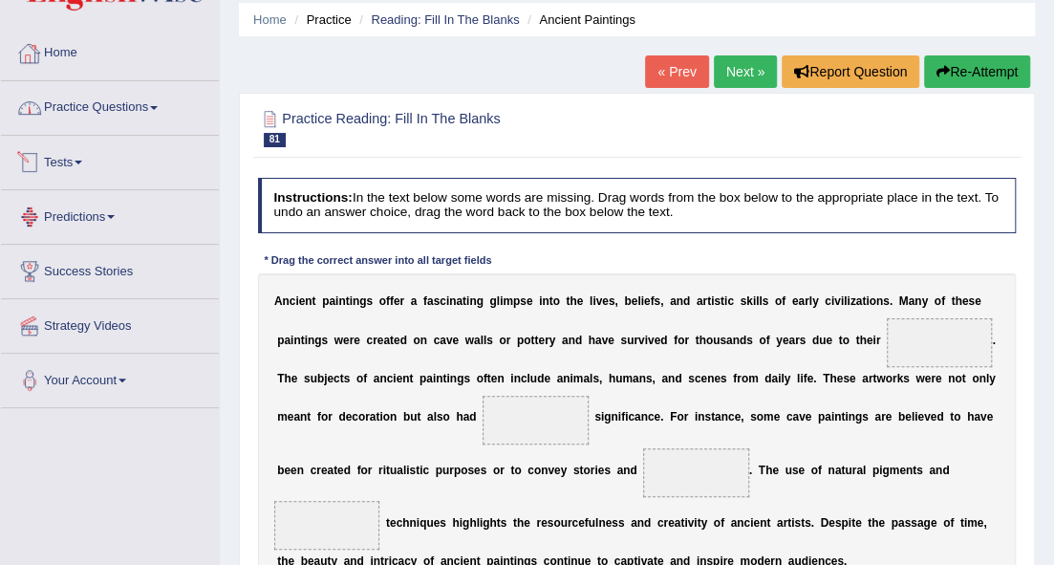
scroll to position [63, 0]
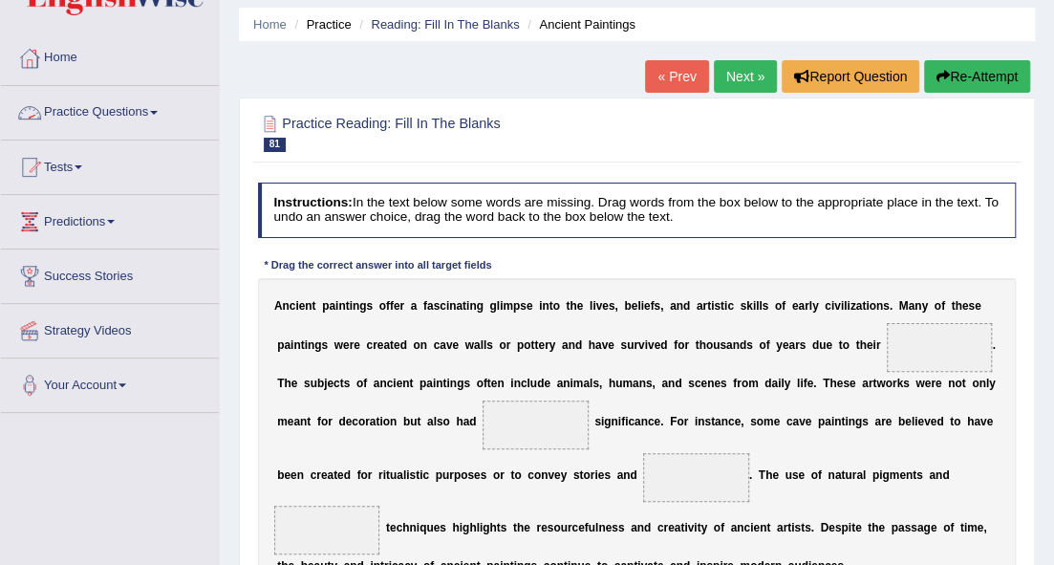
click at [129, 111] on link "Practice Questions" at bounding box center [110, 110] width 218 height 48
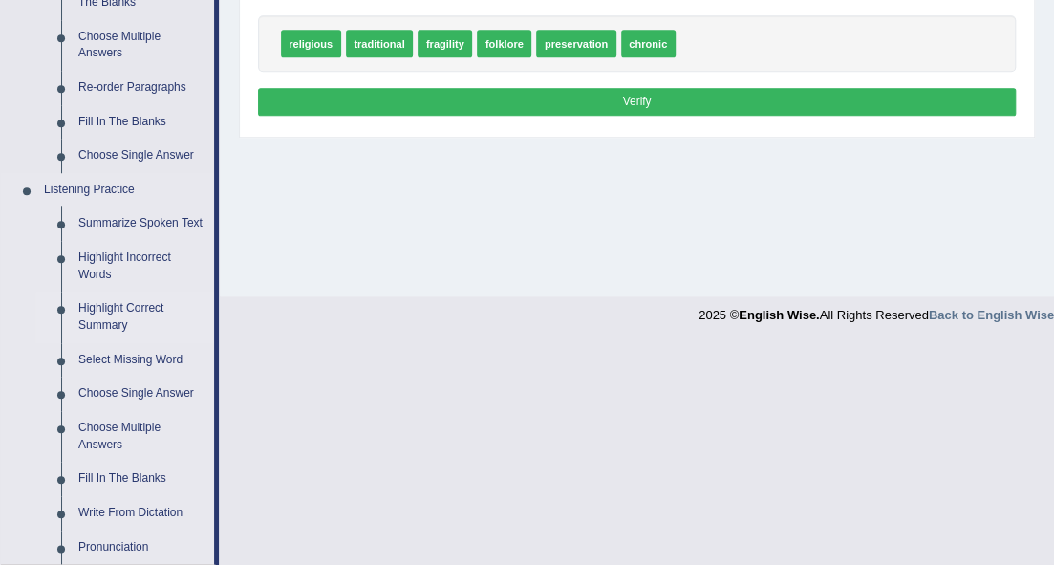
scroll to position [637, 0]
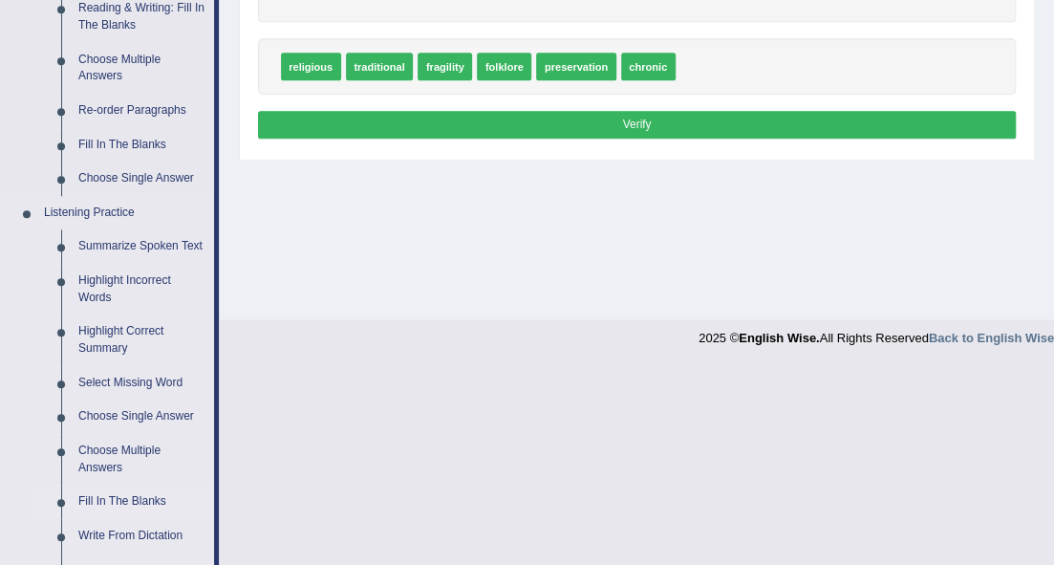
click at [122, 495] on link "Fill In The Blanks" at bounding box center [142, 502] width 144 height 34
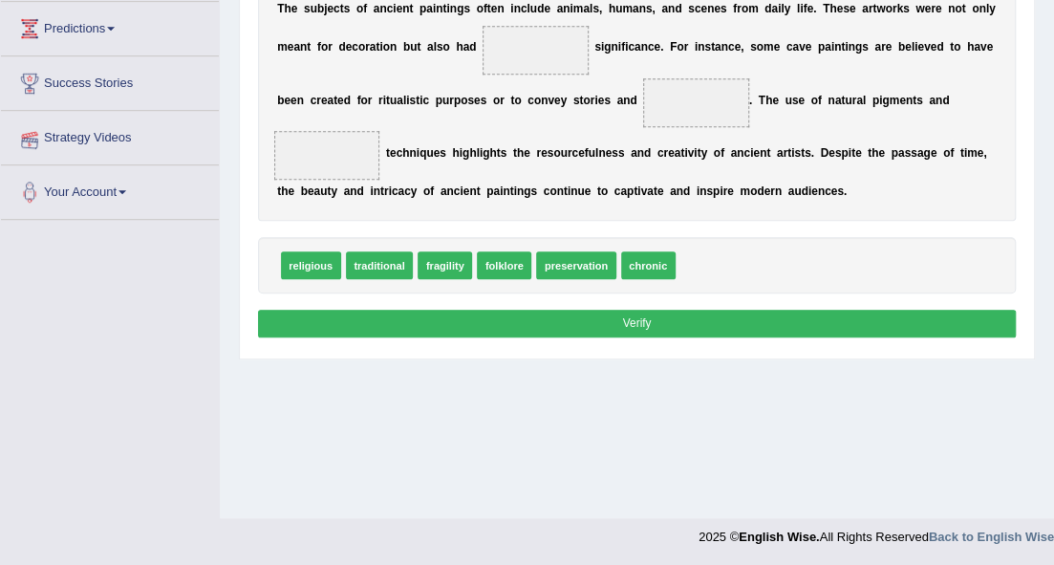
scroll to position [263, 0]
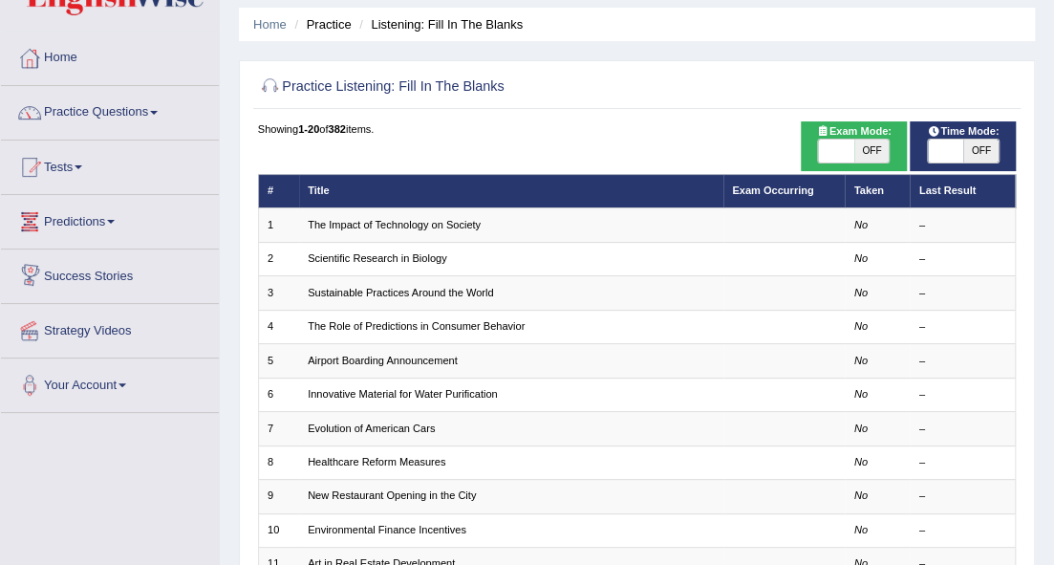
click at [875, 137] on span "Exam Mode:" at bounding box center [854, 131] width 88 height 17
click at [863, 145] on span "OFF" at bounding box center [872, 151] width 35 height 23
checkbox input "true"
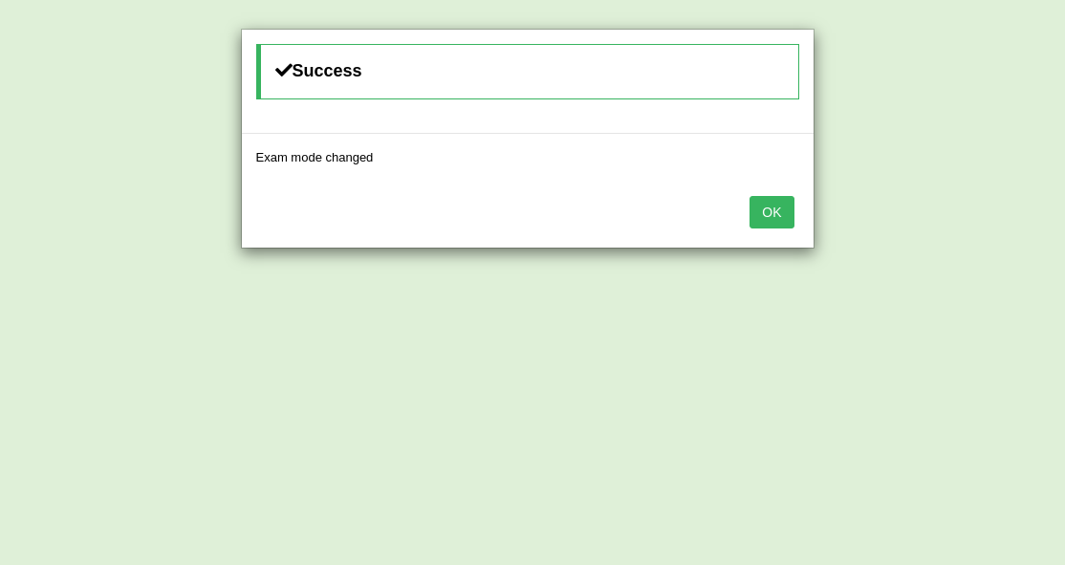
click at [787, 201] on button "OK" at bounding box center [771, 212] width 44 height 32
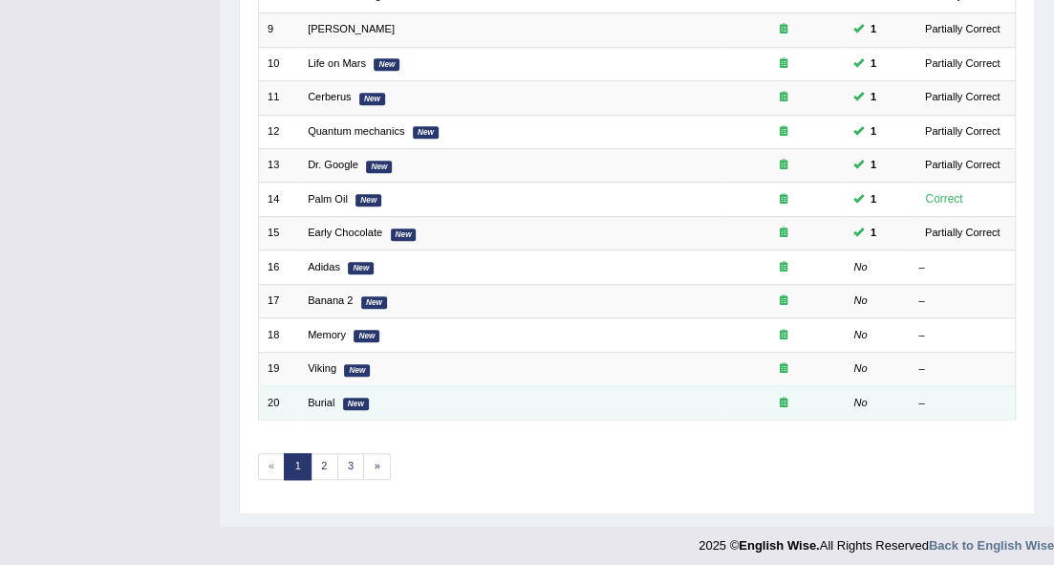
scroll to position [531, 0]
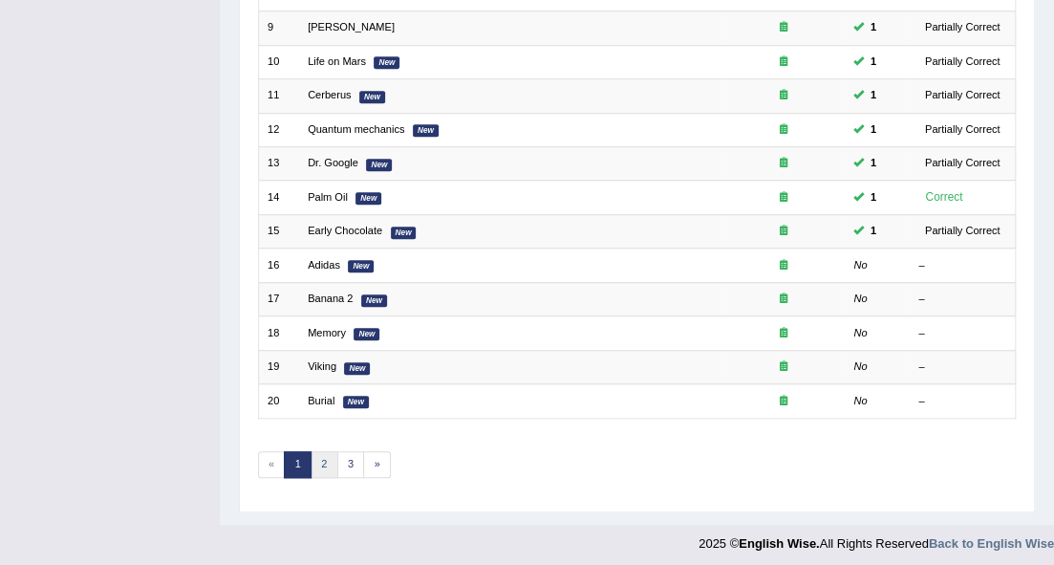
click at [319, 454] on link "2" at bounding box center [325, 464] width 28 height 27
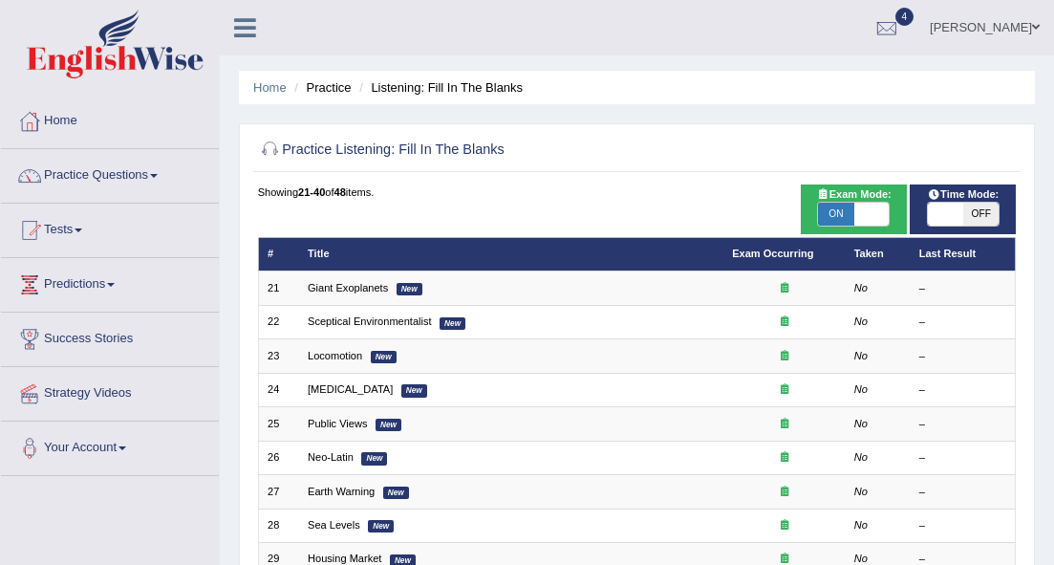
click at [377, 289] on link "Giant Exoplanets" at bounding box center [348, 287] width 80 height 11
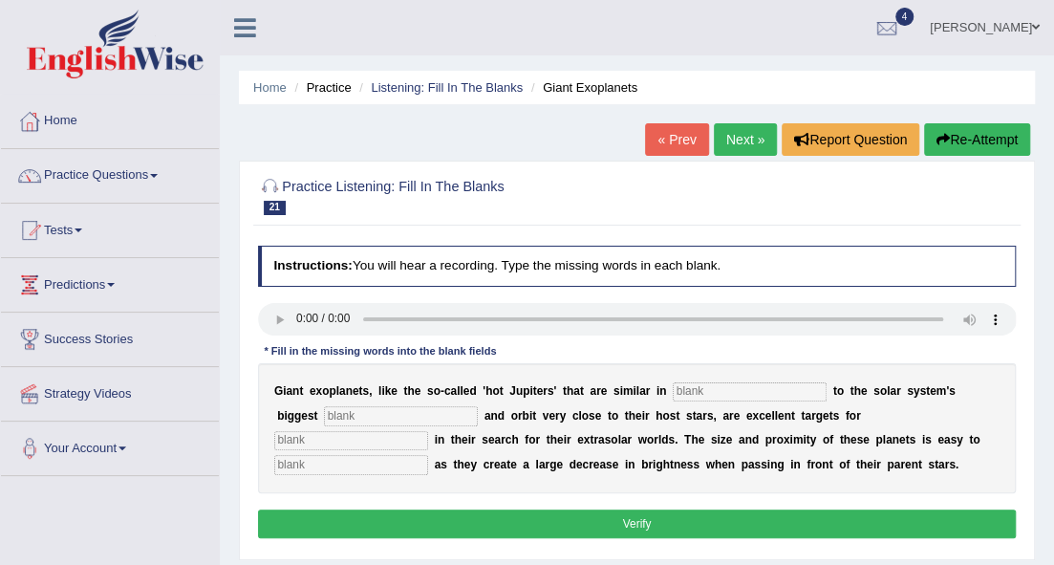
click at [735, 393] on input "text" at bounding box center [750, 391] width 154 height 19
type input "characteristics"
click at [436, 413] on input "text" at bounding box center [401, 415] width 154 height 19
type input "planet"
click at [411, 441] on input "text" at bounding box center [351, 440] width 154 height 19
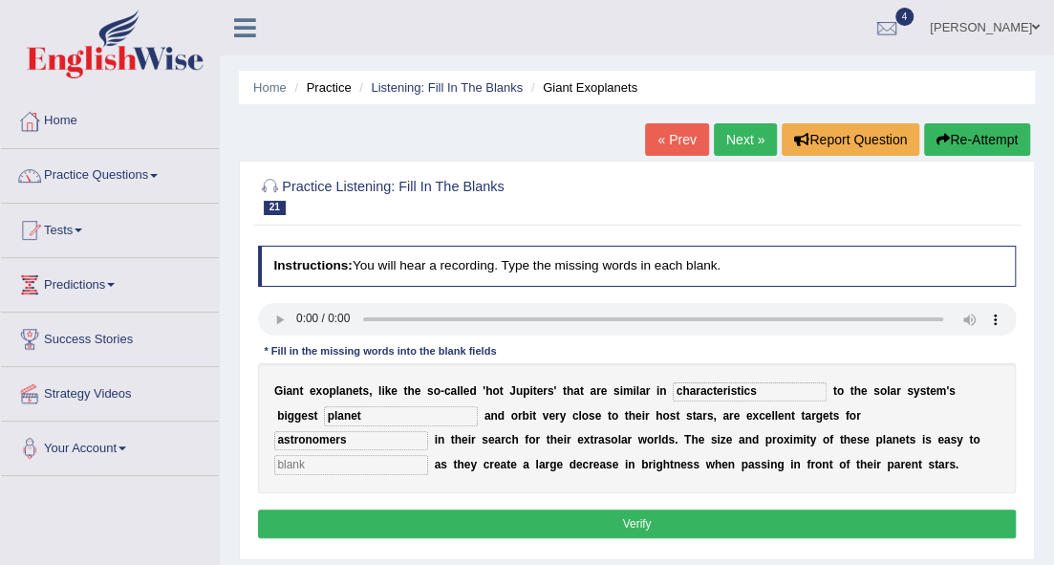
type input "astronomers"
click at [321, 465] on input "text" at bounding box center [351, 464] width 154 height 19
type input "detect"
click at [354, 512] on button "Verify" at bounding box center [637, 523] width 759 height 28
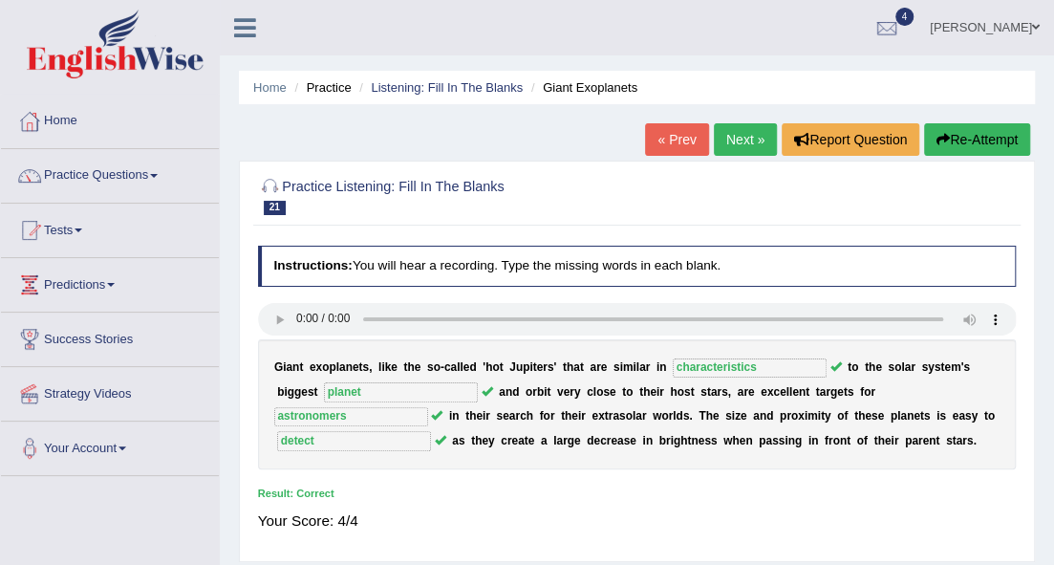
drag, startPoint x: 748, startPoint y: 135, endPoint x: 742, endPoint y: 145, distance: 12.5
click at [747, 136] on link "Next »" at bounding box center [745, 139] width 63 height 32
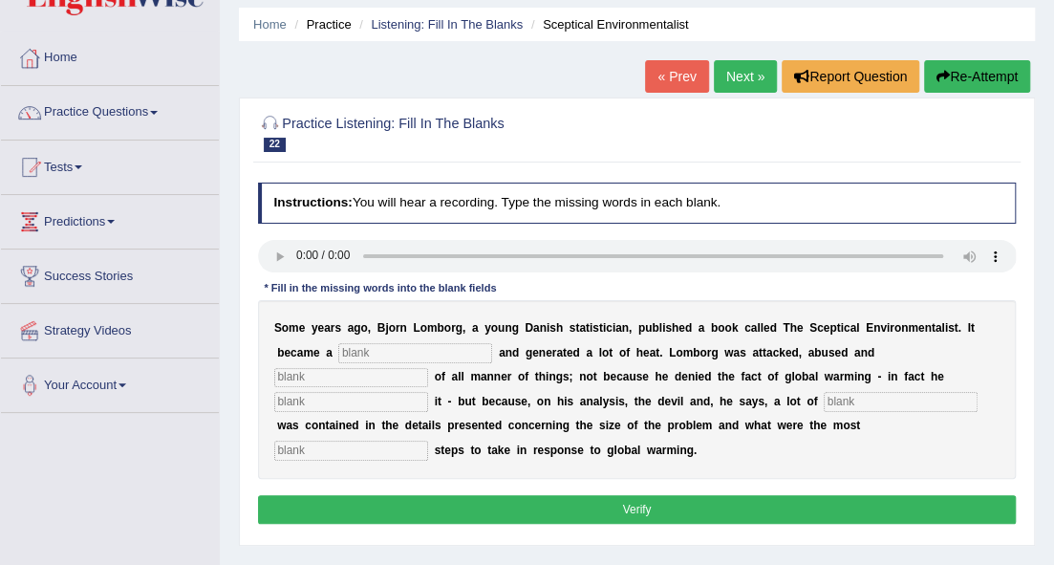
click at [374, 351] on input "text" at bounding box center [415, 352] width 154 height 19
type input "bestseller"
drag, startPoint x: 362, startPoint y: 367, endPoint x: 360, endPoint y: 377, distance: 9.7
click at [361, 373] on input "text" at bounding box center [351, 377] width 154 height 19
type input "accused"
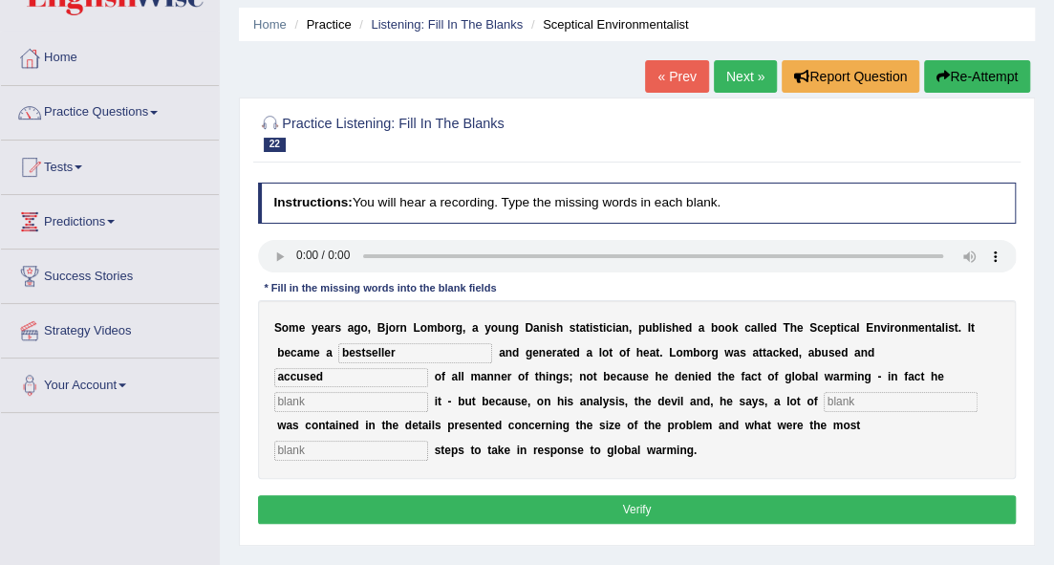
click at [310, 404] on input "text" at bounding box center [351, 401] width 154 height 19
type input "affirmed"
click at [891, 400] on input "text" at bounding box center [901, 401] width 154 height 19
type input "deviousness"
click at [402, 451] on input "text" at bounding box center [351, 450] width 154 height 19
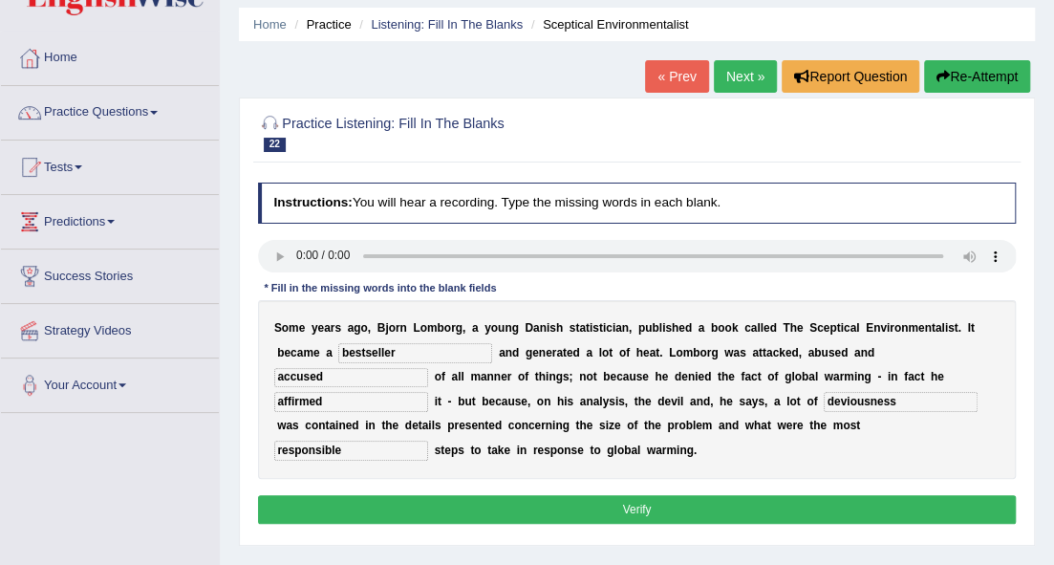
type input "responsible"
click at [658, 502] on button "Verify" at bounding box center [637, 509] width 759 height 28
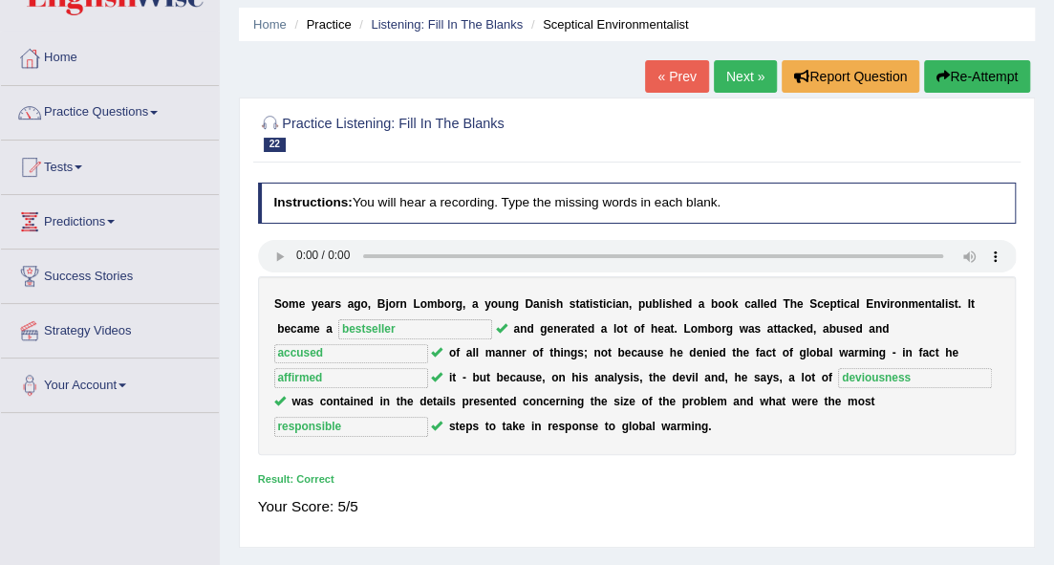
click at [763, 76] on link "Next »" at bounding box center [745, 76] width 63 height 32
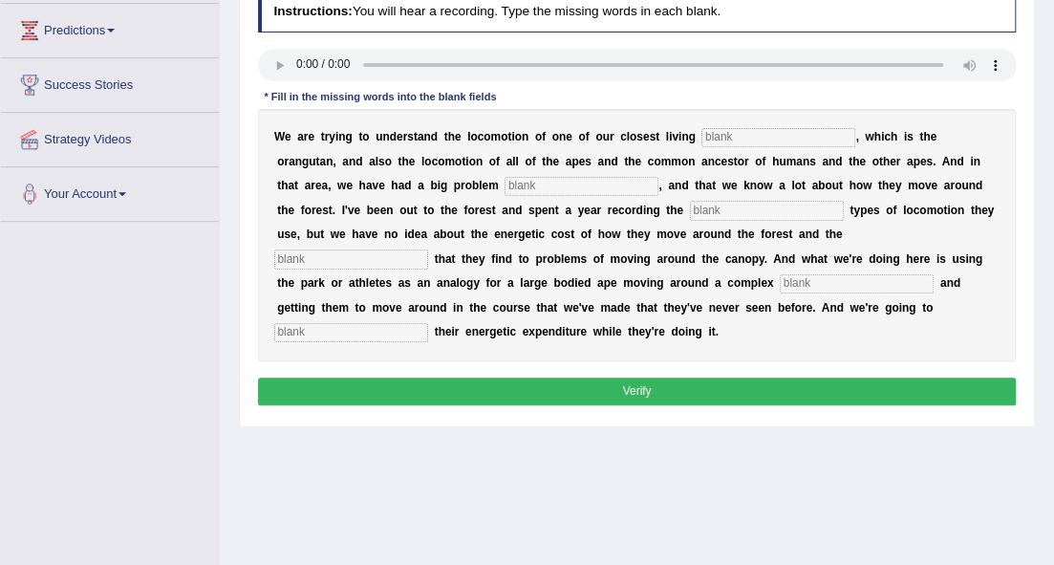
drag, startPoint x: 752, startPoint y: 138, endPoint x: 761, endPoint y: 128, distance: 12.9
click at [752, 138] on input "text" at bounding box center [779, 137] width 154 height 19
type input "relatives"
click at [614, 189] on input "text" at bounding box center [582, 186] width 154 height 19
type input "traditionally"
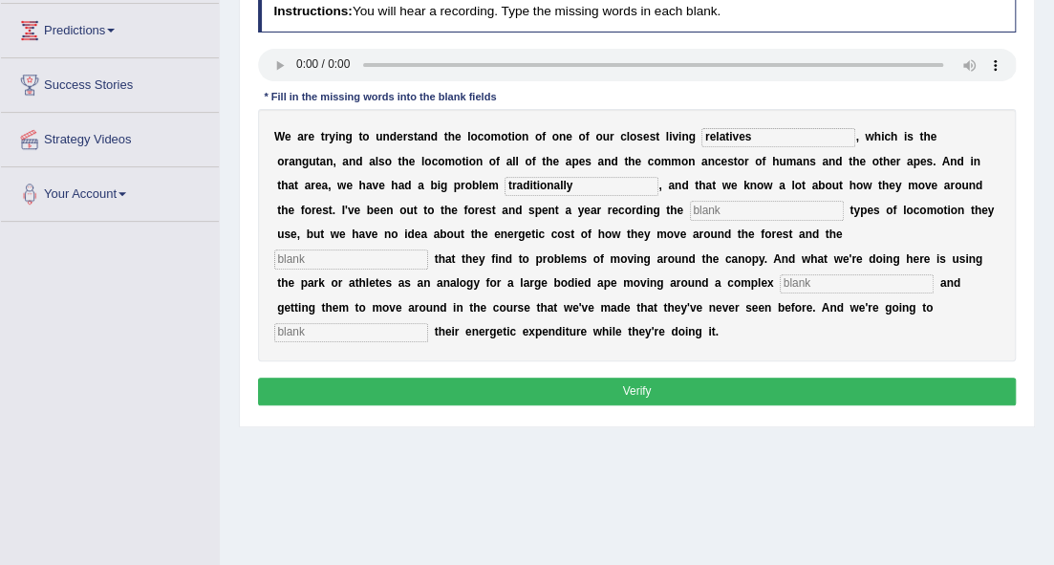
click at [723, 209] on input "text" at bounding box center [767, 210] width 154 height 19
type input "different"
click at [322, 252] on input "text" at bounding box center [351, 258] width 154 height 19
type input "different"
click at [811, 281] on input "text" at bounding box center [857, 283] width 154 height 19
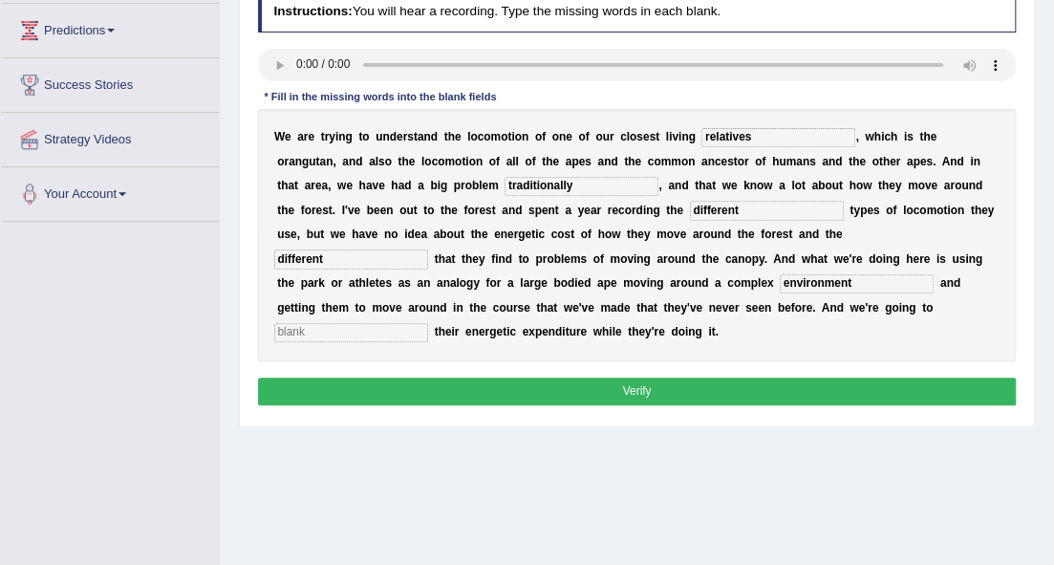
type input "environment"
click at [352, 329] on input "text" at bounding box center [351, 332] width 154 height 19
type input "record"
click at [365, 254] on input "different" at bounding box center [351, 258] width 154 height 19
type input "d"
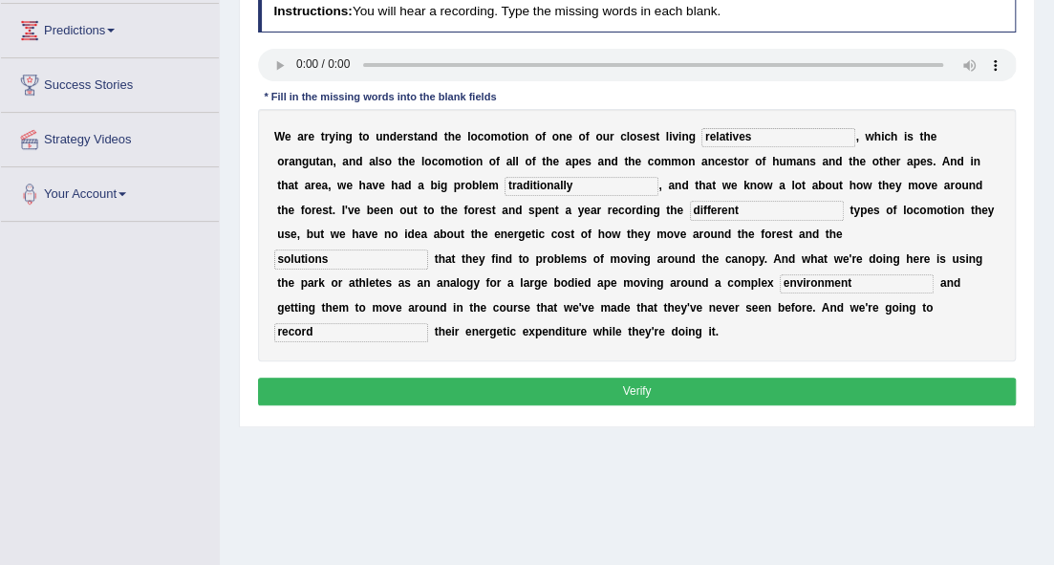
type input "solutions"
click at [466, 387] on button "Verify" at bounding box center [637, 392] width 759 height 28
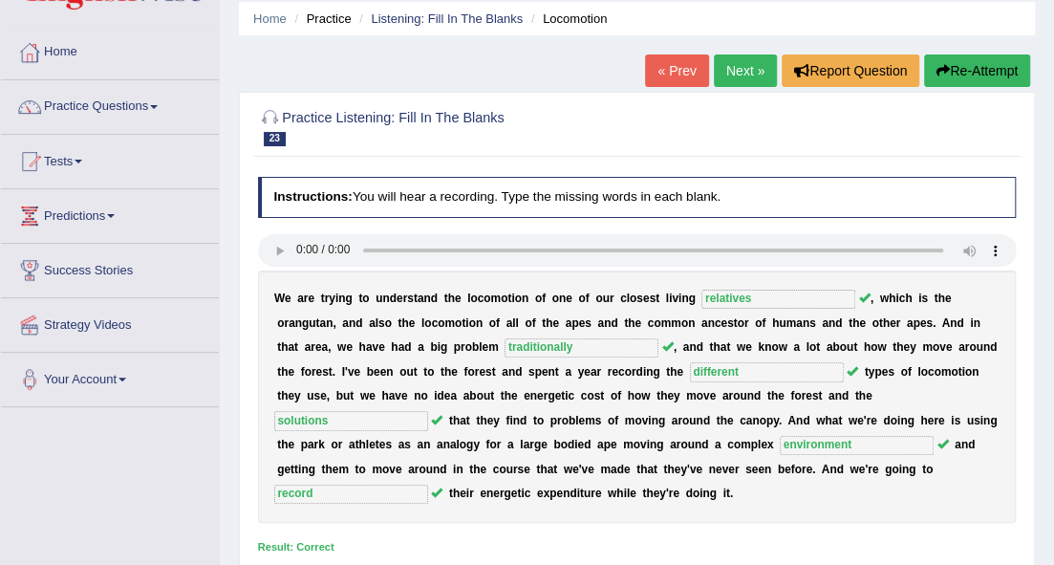
scroll to position [63, 0]
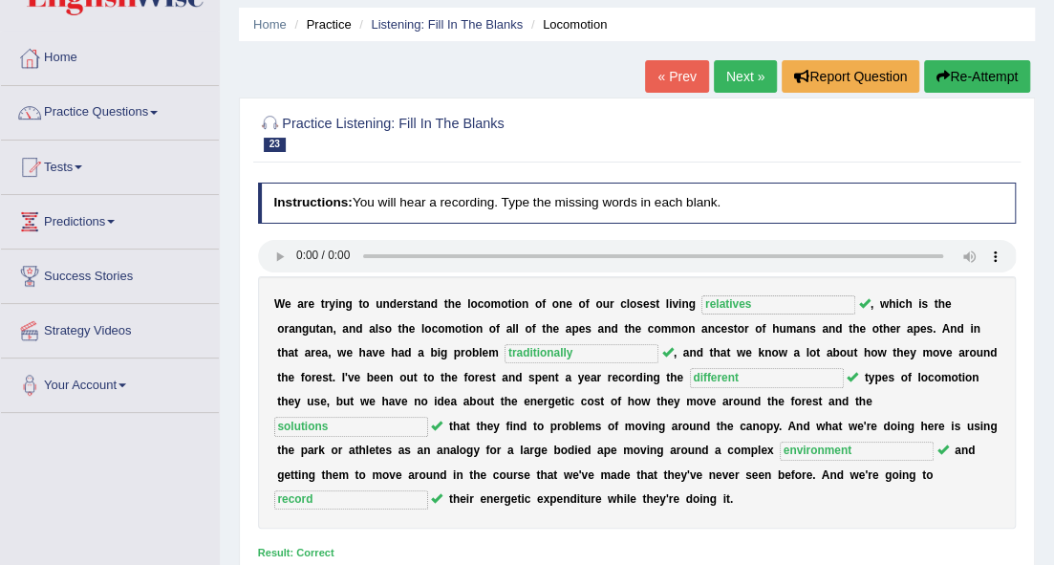
click at [738, 80] on link "Next »" at bounding box center [745, 76] width 63 height 32
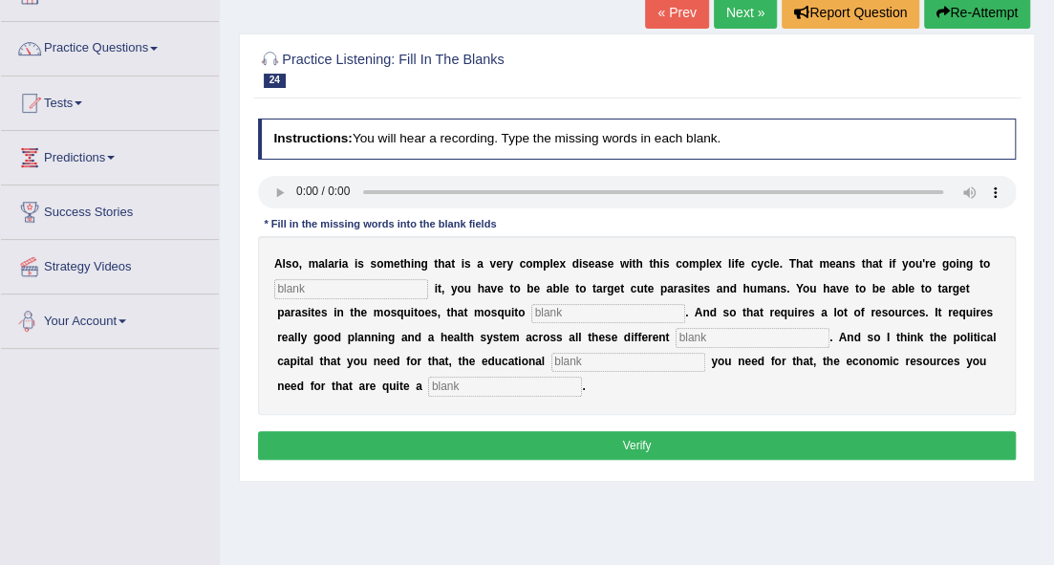
click at [315, 285] on input "text" at bounding box center [351, 288] width 154 height 19
type input "eliminate"
click at [553, 316] on input "text" at bounding box center [608, 313] width 154 height 19
type input "poculation"
click at [693, 336] on input "text" at bounding box center [753, 337] width 154 height 19
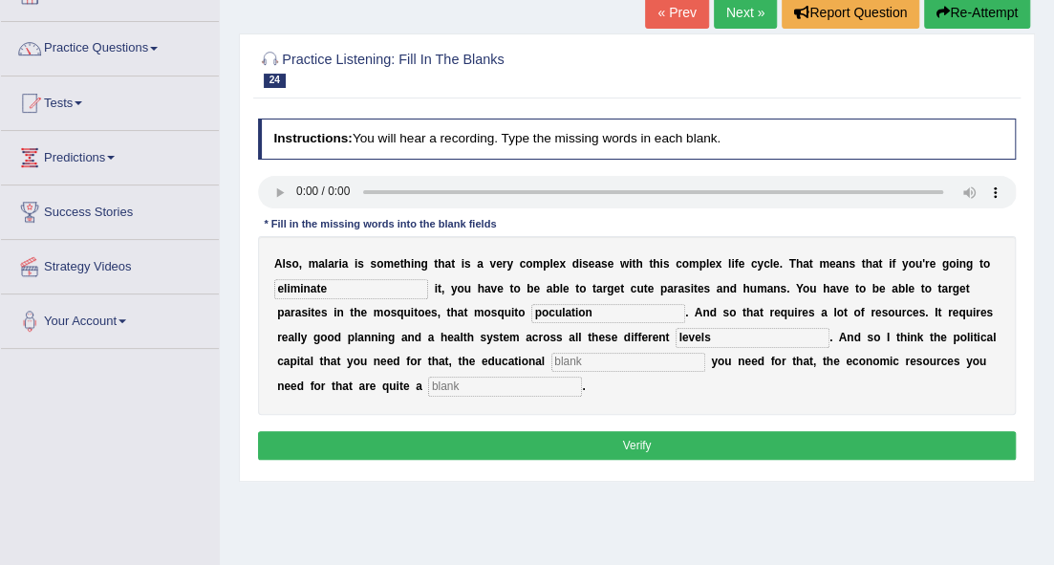
type input "levels"
click at [600, 358] on input "text" at bounding box center [629, 362] width 154 height 19
type input "infrastructure"
click at [580, 386] on input "text" at bounding box center [505, 386] width 154 height 19
type input "challenge"
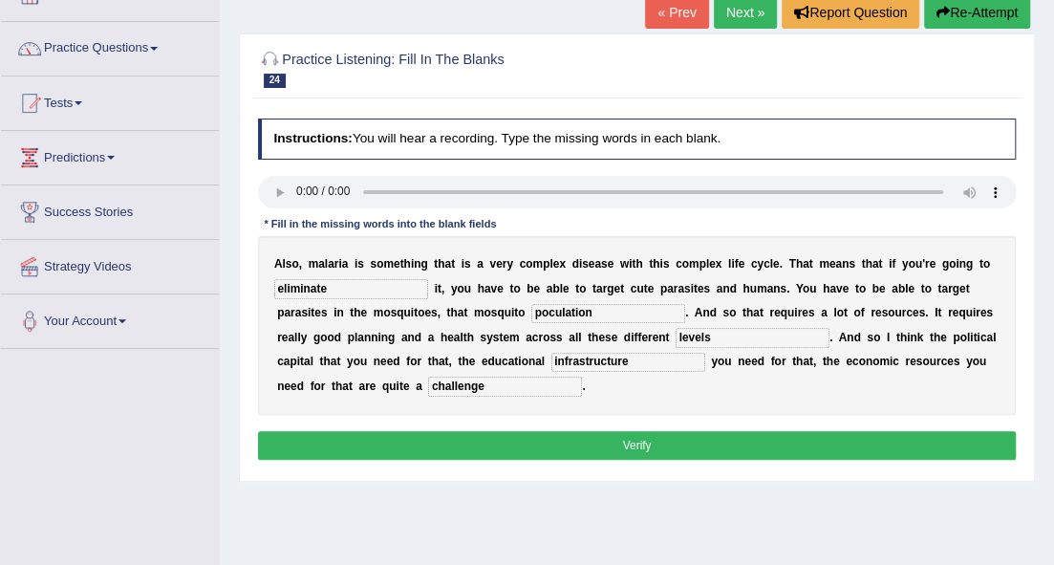
click at [604, 444] on button "Verify" at bounding box center [637, 445] width 759 height 28
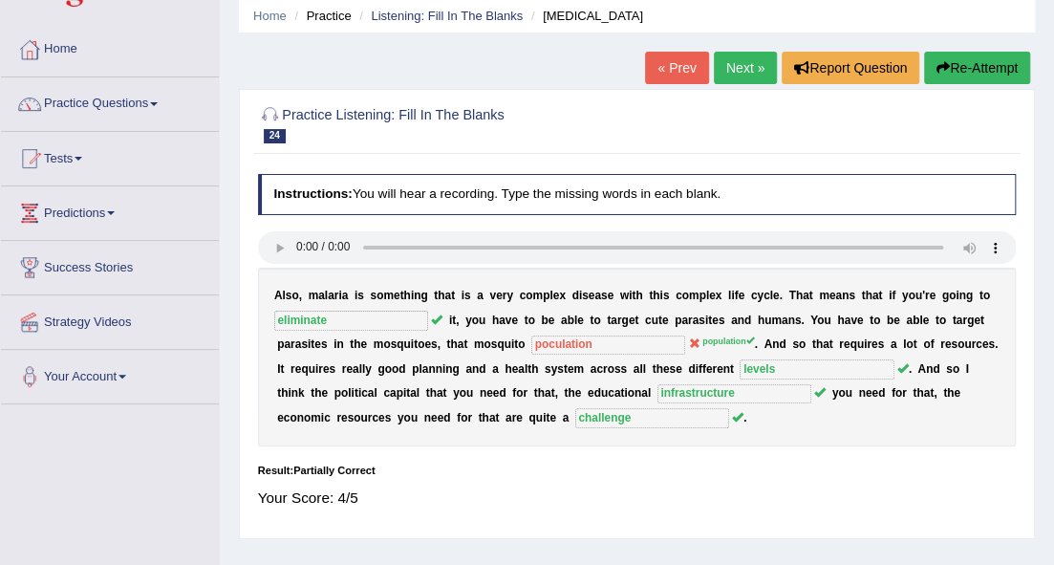
scroll to position [127, 0]
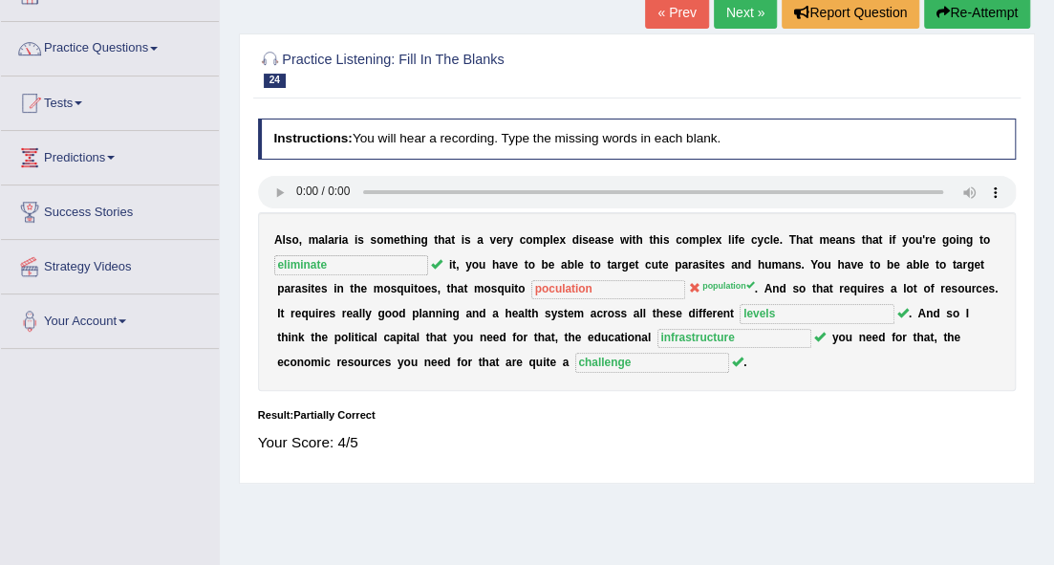
click at [731, 11] on link "Next »" at bounding box center [745, 12] width 63 height 32
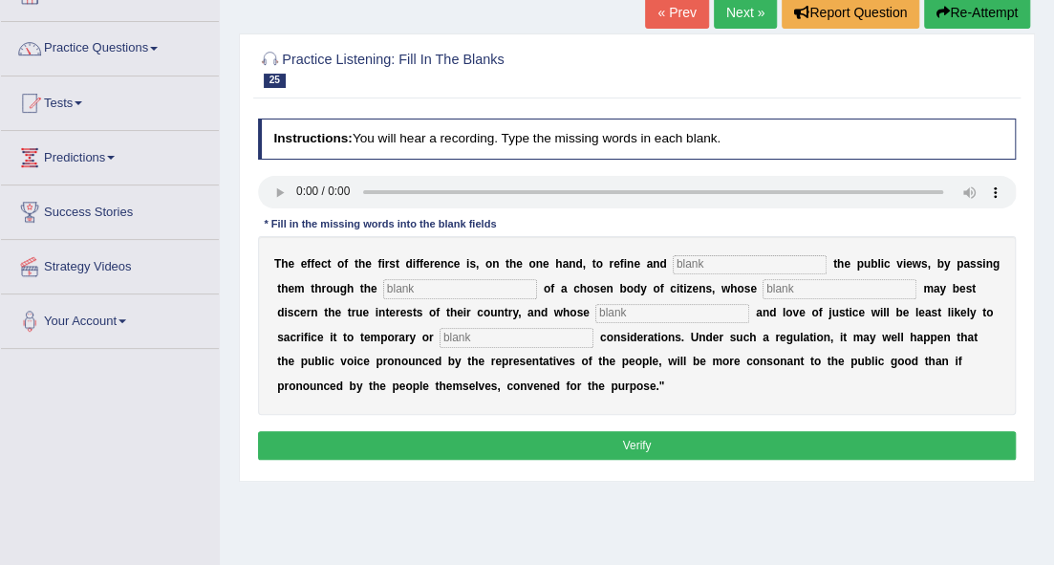
click at [736, 260] on input "text" at bounding box center [750, 264] width 154 height 19
type input "enlarge"
click at [537, 283] on input "text" at bounding box center [460, 288] width 154 height 19
type input "medium"
click at [853, 294] on input "text" at bounding box center [840, 288] width 154 height 19
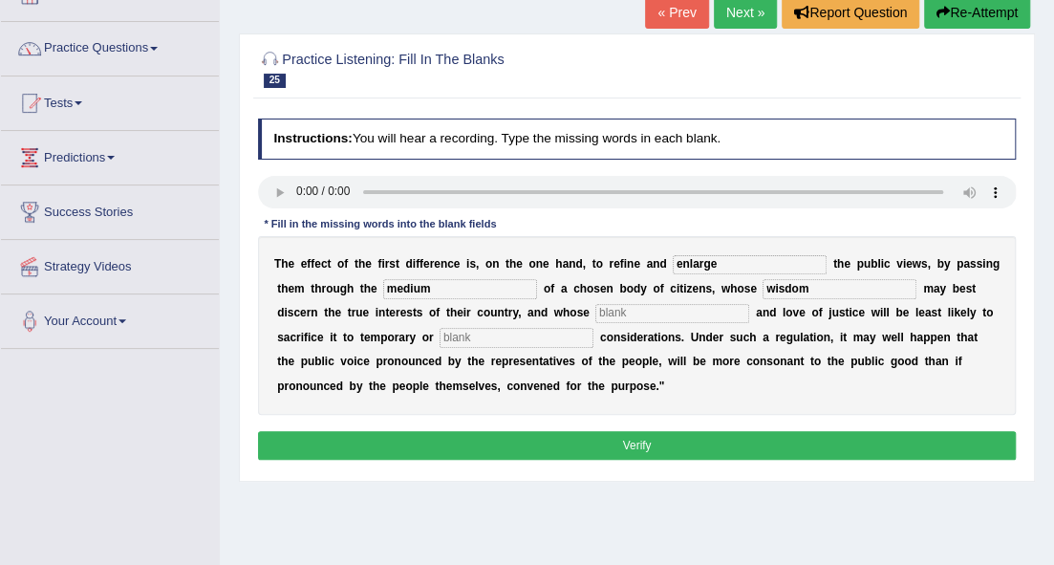
type input "wisdom"
click at [718, 314] on input "text" at bounding box center [672, 313] width 154 height 19
type input "patriotism"
click at [594, 343] on input "text" at bounding box center [517, 337] width 154 height 19
type input "partial"
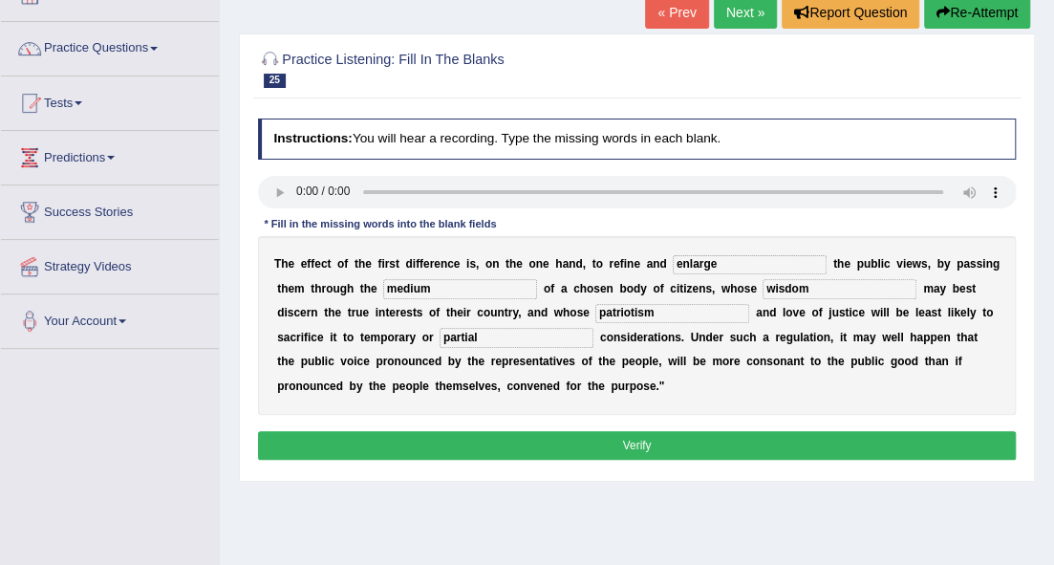
click at [671, 434] on button "Verify" at bounding box center [637, 445] width 759 height 28
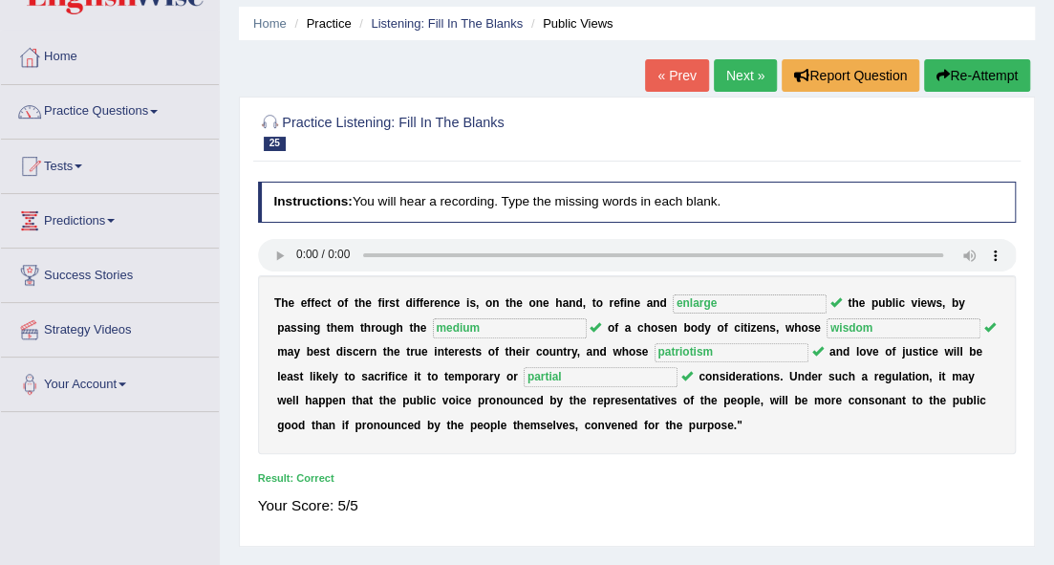
scroll to position [63, 0]
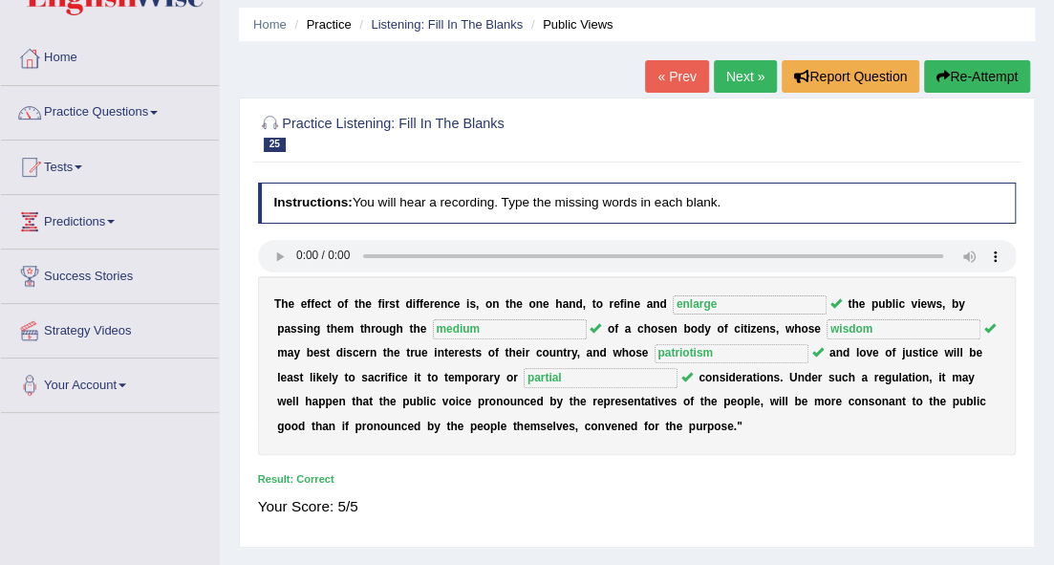
click at [751, 80] on link "Next »" at bounding box center [745, 76] width 63 height 32
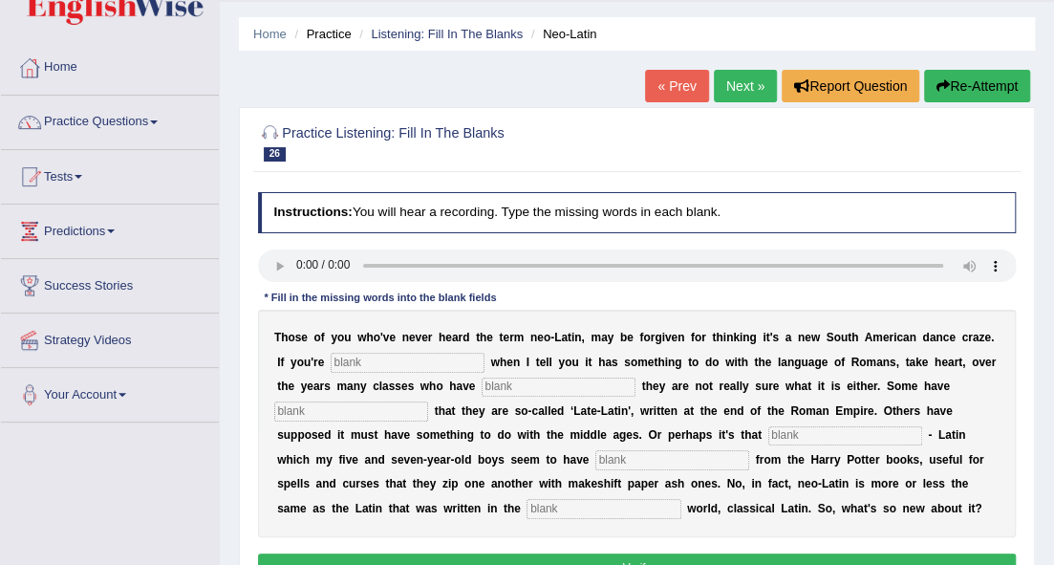
scroll to position [127, 0]
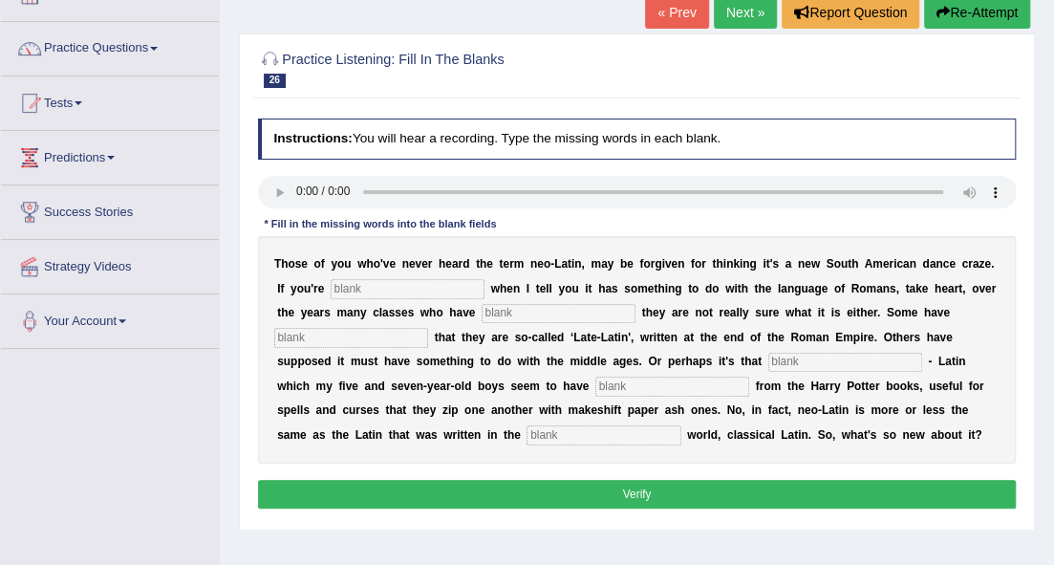
click at [405, 289] on input "text" at bounding box center [408, 288] width 154 height 19
type input "puzzled"
click at [524, 312] on input "text" at bounding box center [559, 313] width 154 height 19
type input "confessed"
click at [375, 333] on input "text" at bounding box center [351, 337] width 154 height 19
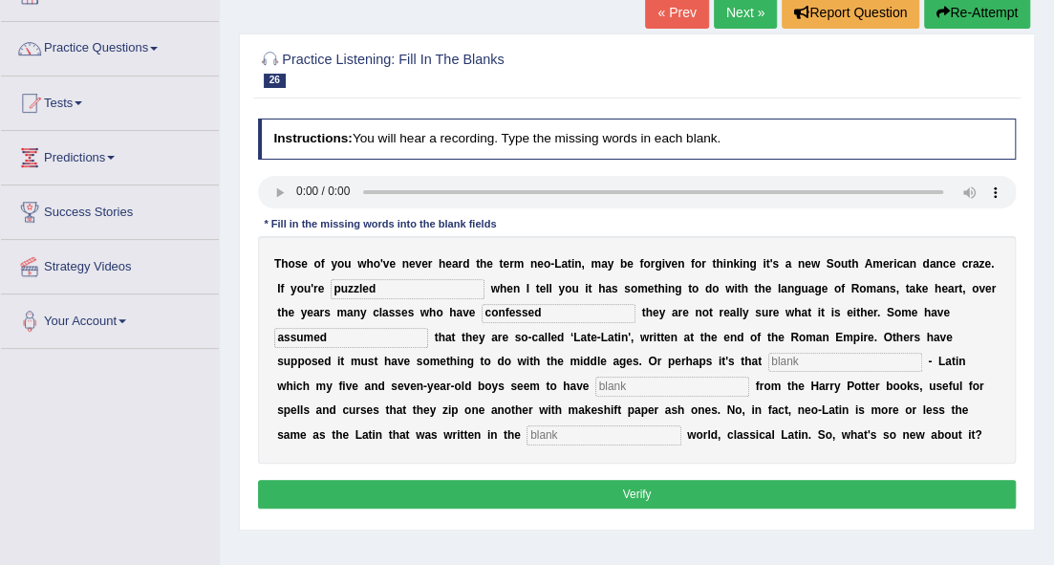
type input "assumed"
click at [795, 361] on input "text" at bounding box center [846, 362] width 154 height 19
type input "suitable"
click at [618, 390] on input "text" at bounding box center [672, 386] width 154 height 19
click at [593, 432] on input "text" at bounding box center [604, 434] width 154 height 19
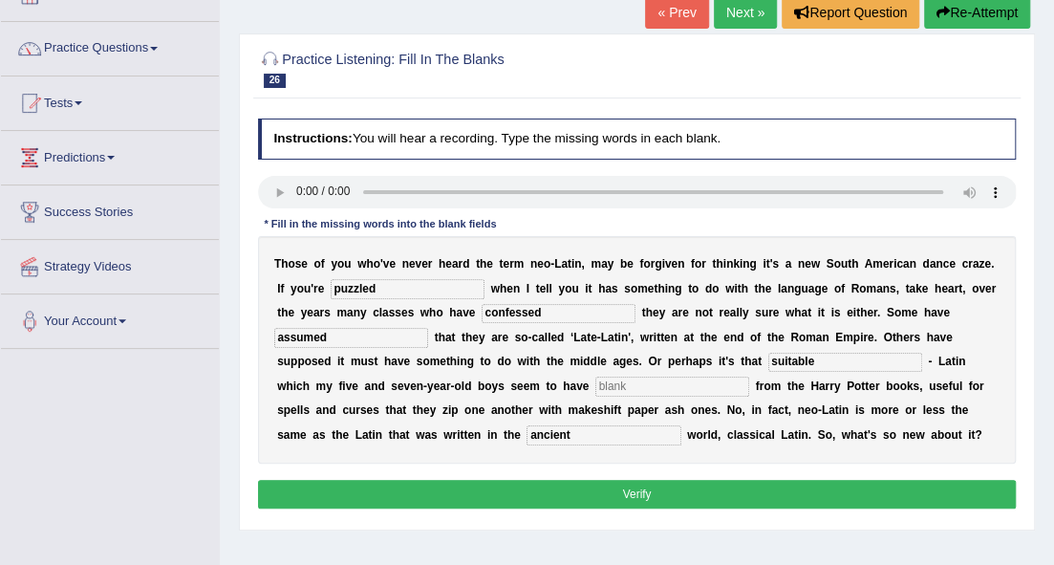
type input "ancient"
click at [595, 492] on button "Verify" at bounding box center [637, 494] width 759 height 28
click at [629, 382] on input "text" at bounding box center [672, 386] width 154 height 19
type input "d"
click at [609, 499] on button "Verify" at bounding box center [637, 494] width 759 height 28
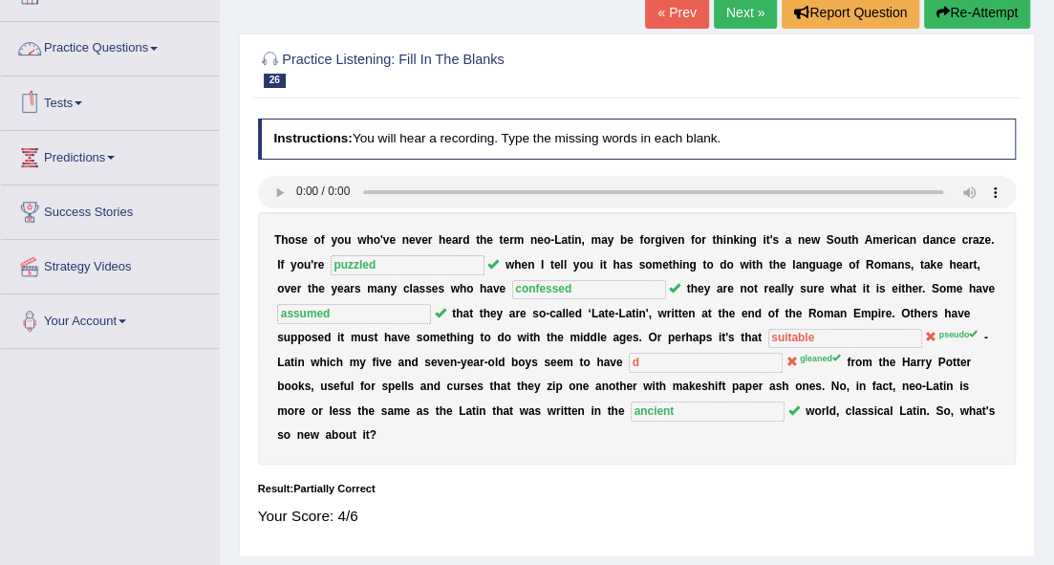
click at [120, 48] on link "Practice Questions" at bounding box center [110, 46] width 218 height 48
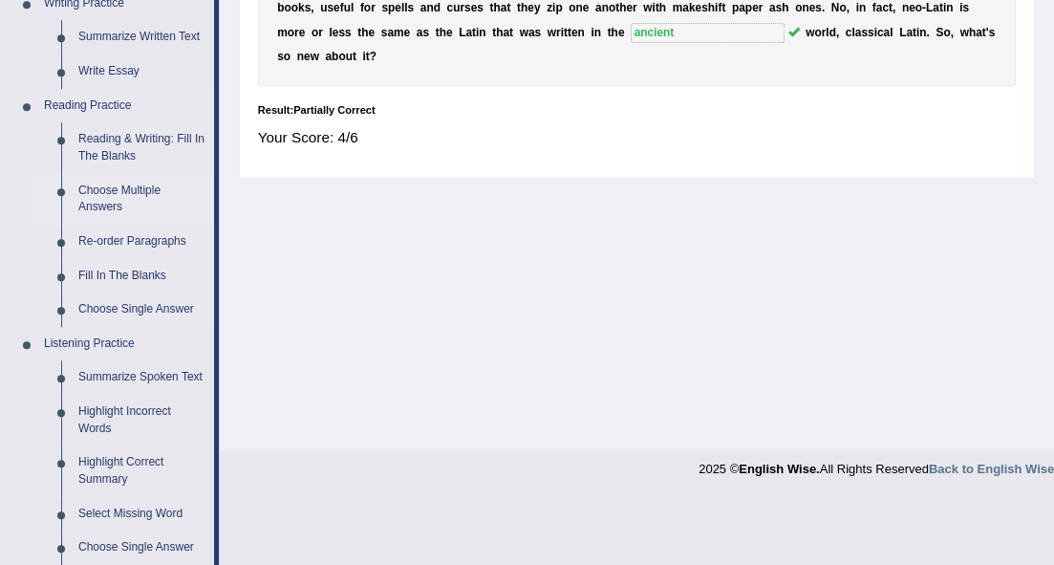
scroll to position [509, 0]
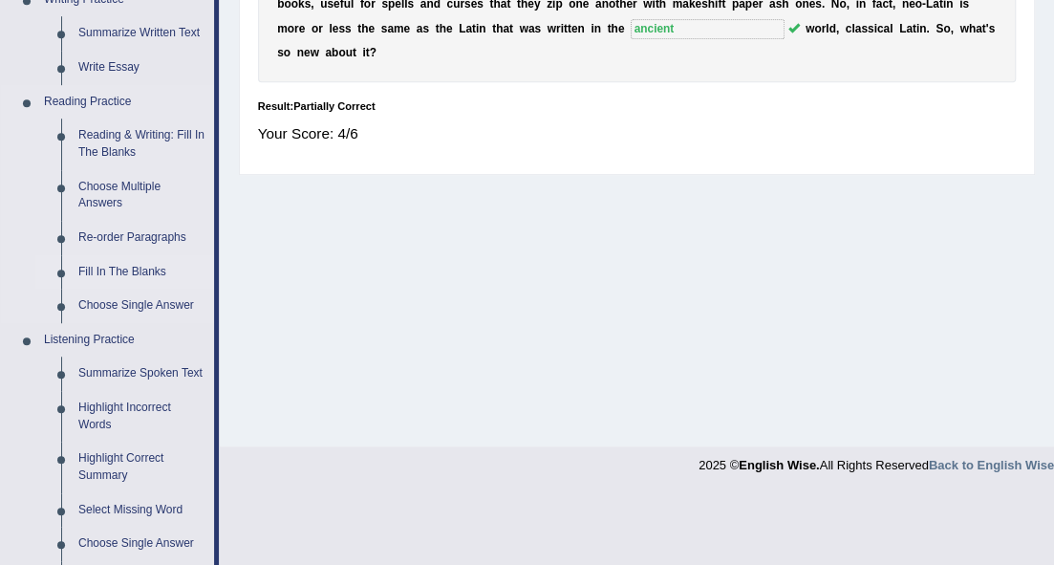
click at [115, 271] on link "Fill In The Blanks" at bounding box center [142, 272] width 144 height 34
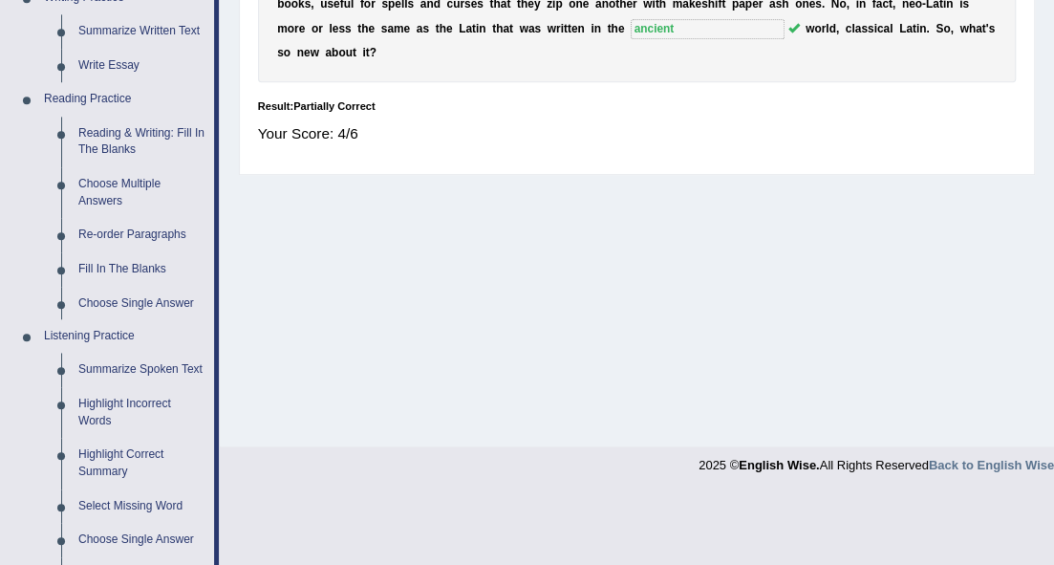
click at [116, 271] on ul "Home Practice Questions Speaking Practice Read Aloud Repeat Sentence Describe I…" at bounding box center [110, 282] width 218 height 1394
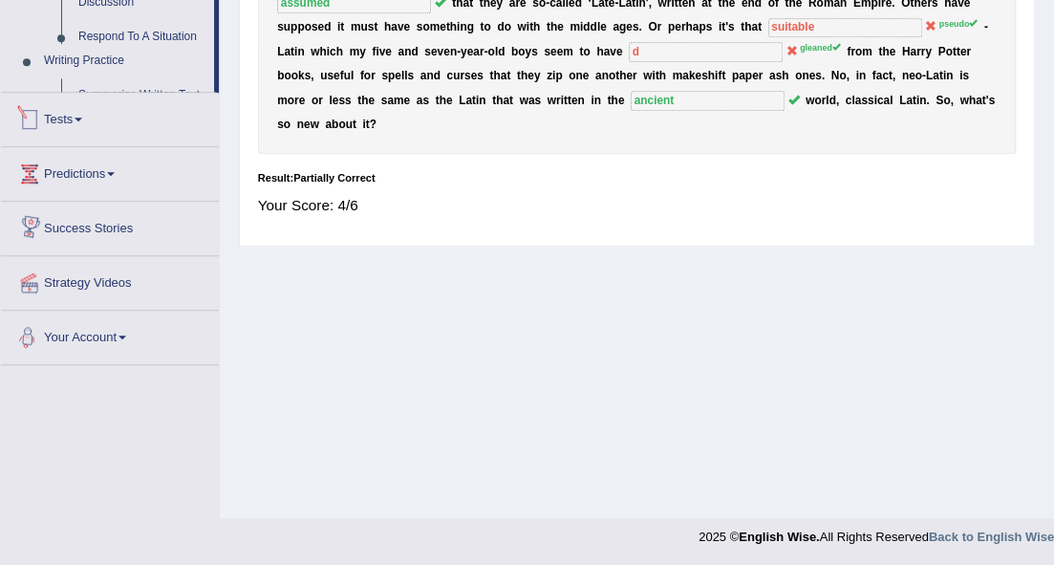
scroll to position [929, 0]
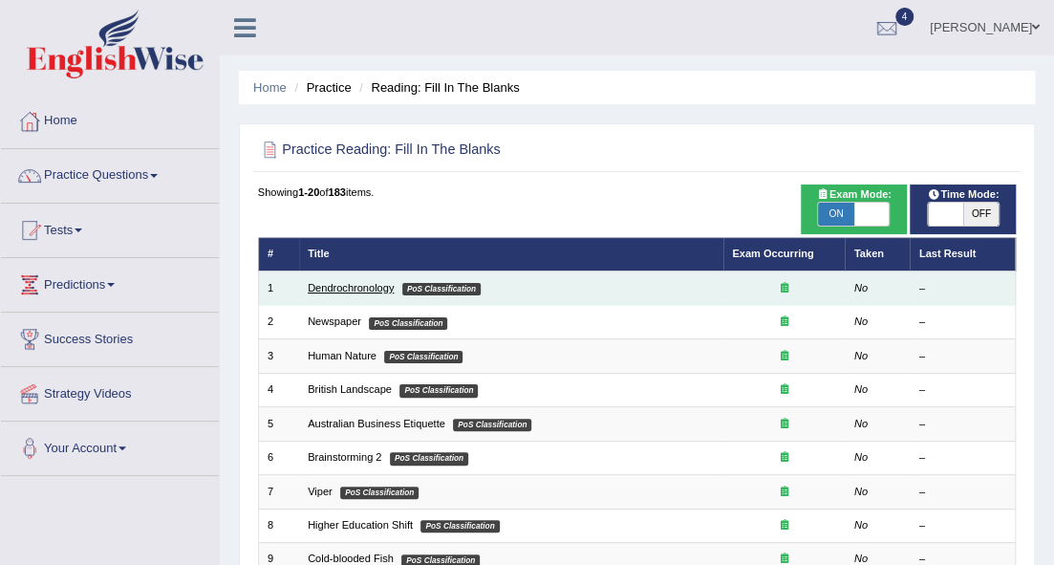
click at [324, 287] on link "Dendrochronology" at bounding box center [351, 287] width 86 height 11
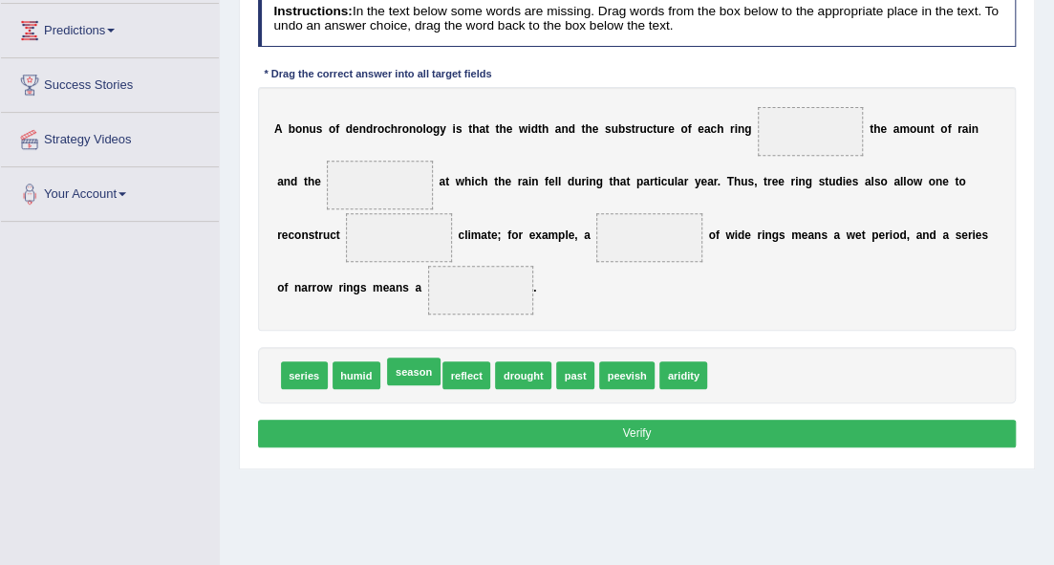
drag, startPoint x: 422, startPoint y: 376, endPoint x: 395, endPoint y: 262, distance: 116.9
click at [398, 357] on span "season" at bounding box center [413, 371] width 53 height 28
click at [376, 190] on span at bounding box center [380, 185] width 106 height 49
drag, startPoint x: 410, startPoint y: 385, endPoint x: 387, endPoint y: 161, distance: 225.8
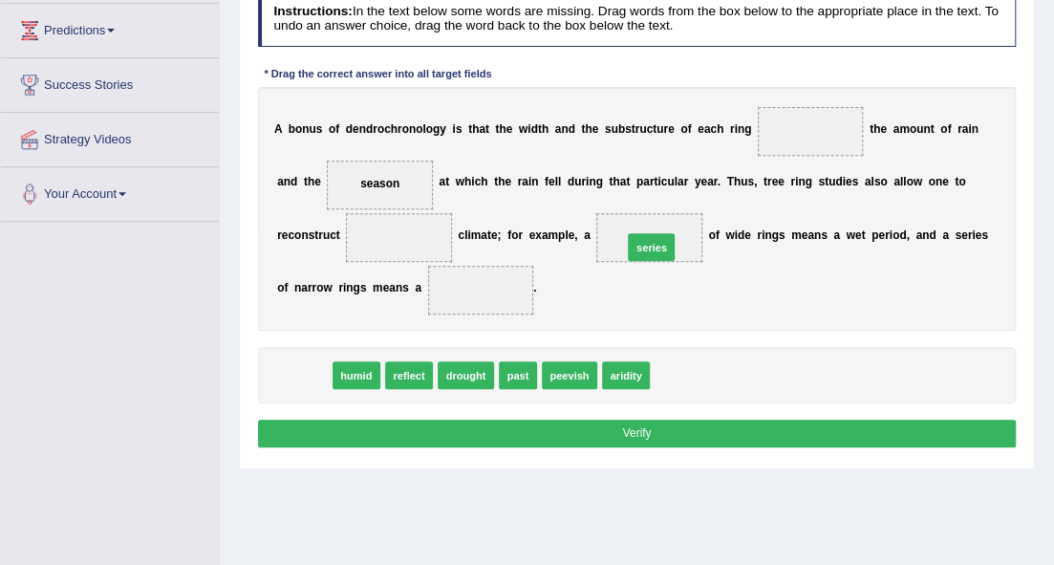
drag, startPoint x: 298, startPoint y: 367, endPoint x: 705, endPoint y: 216, distance: 434.3
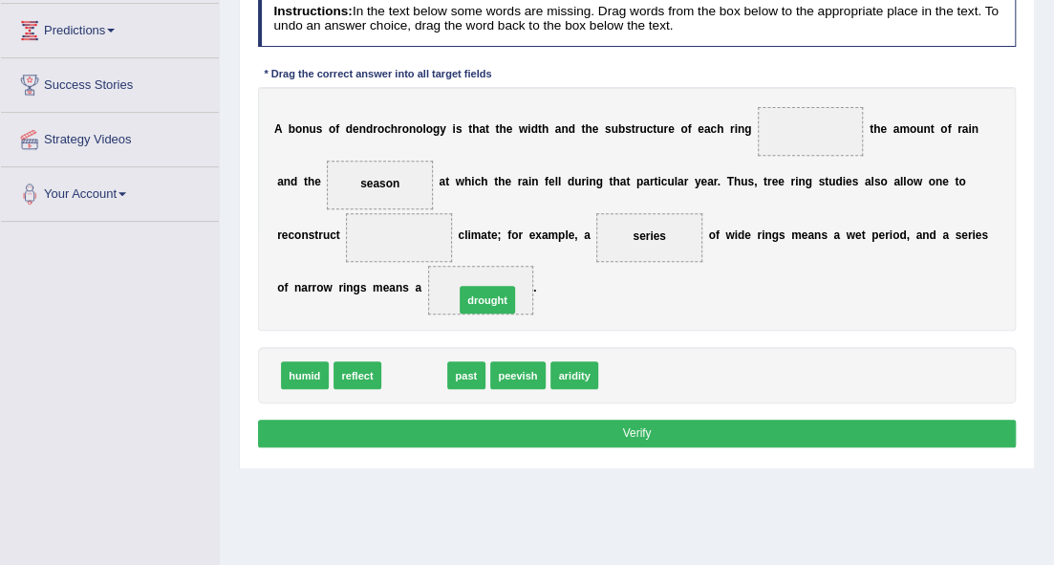
drag, startPoint x: 413, startPoint y: 367, endPoint x: 500, endPoint y: 277, distance: 125.1
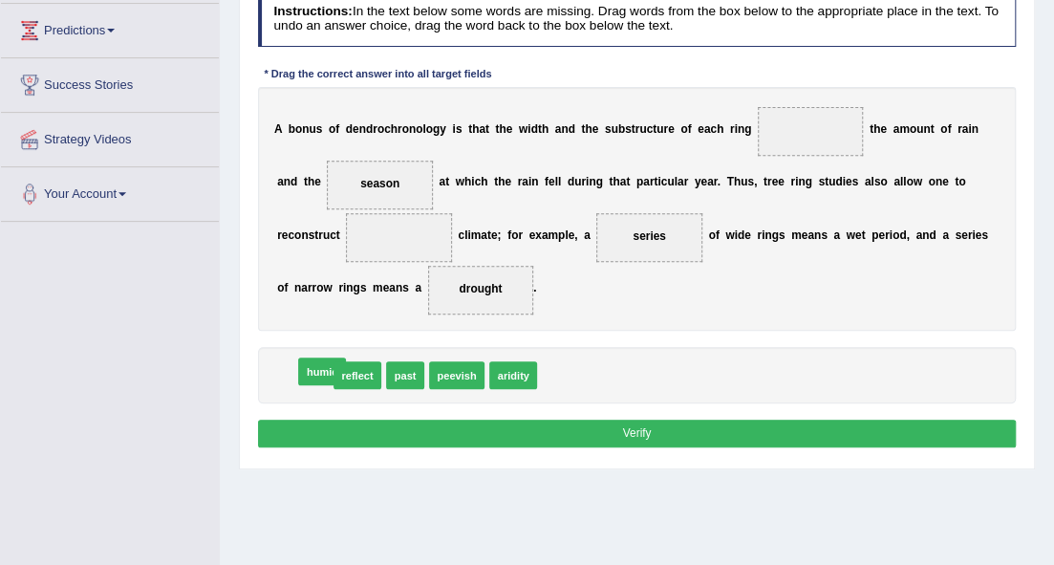
drag, startPoint x: 312, startPoint y: 373, endPoint x: 330, endPoint y: 372, distance: 18.2
drag, startPoint x: 350, startPoint y: 372, endPoint x: 385, endPoint y: 215, distance: 160.7
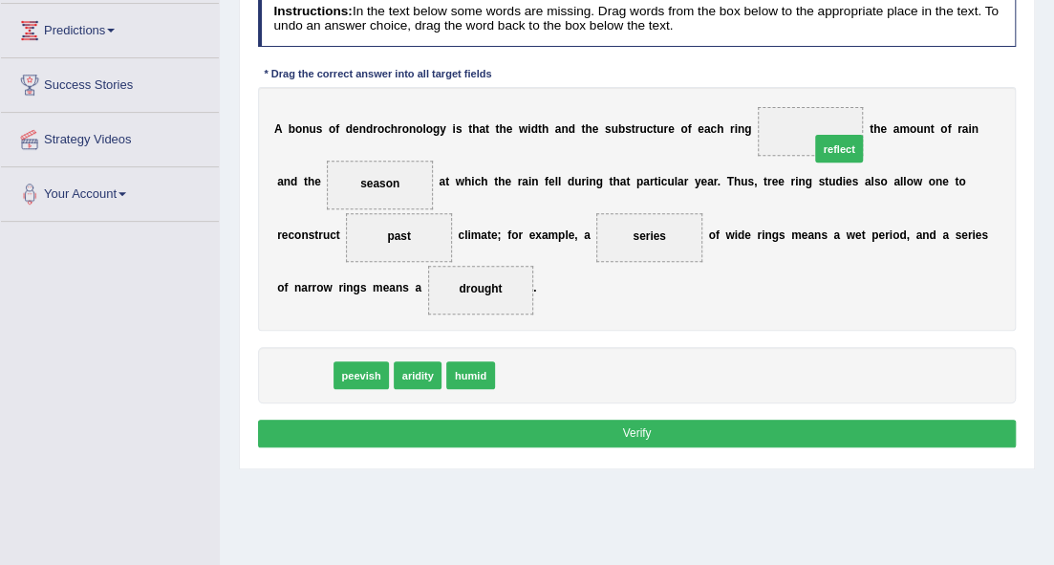
drag, startPoint x: 300, startPoint y: 371, endPoint x: 929, endPoint y: 103, distance: 683.5
click at [580, 426] on button "Verify" at bounding box center [637, 434] width 759 height 28
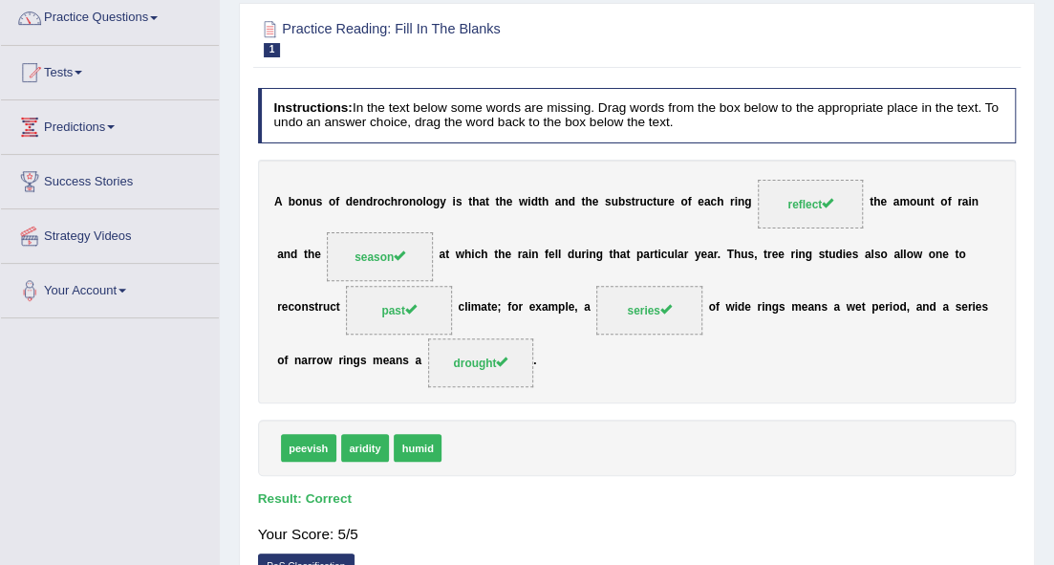
scroll to position [63, 0]
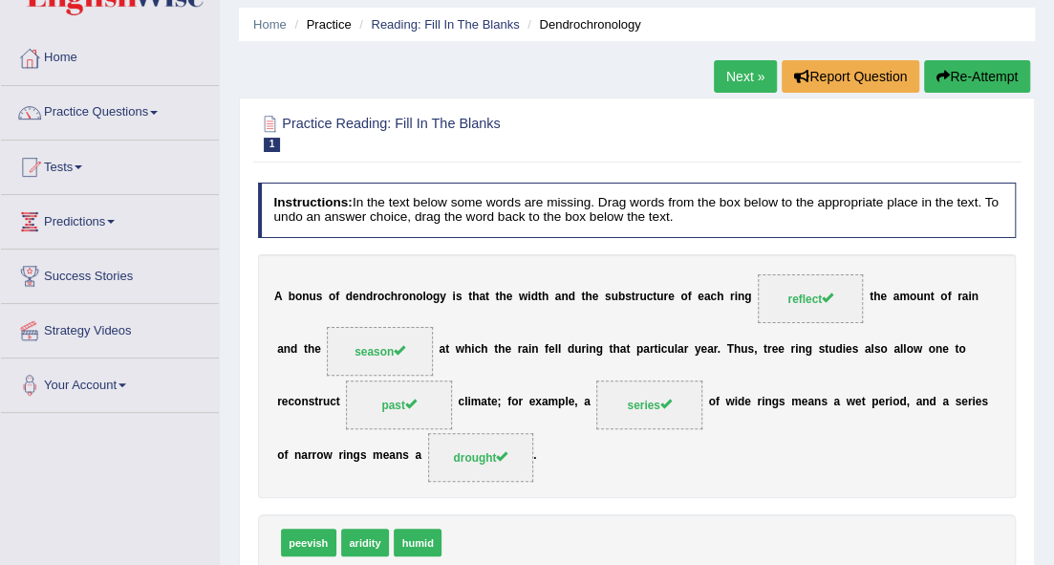
click at [749, 68] on link "Next »" at bounding box center [745, 76] width 63 height 32
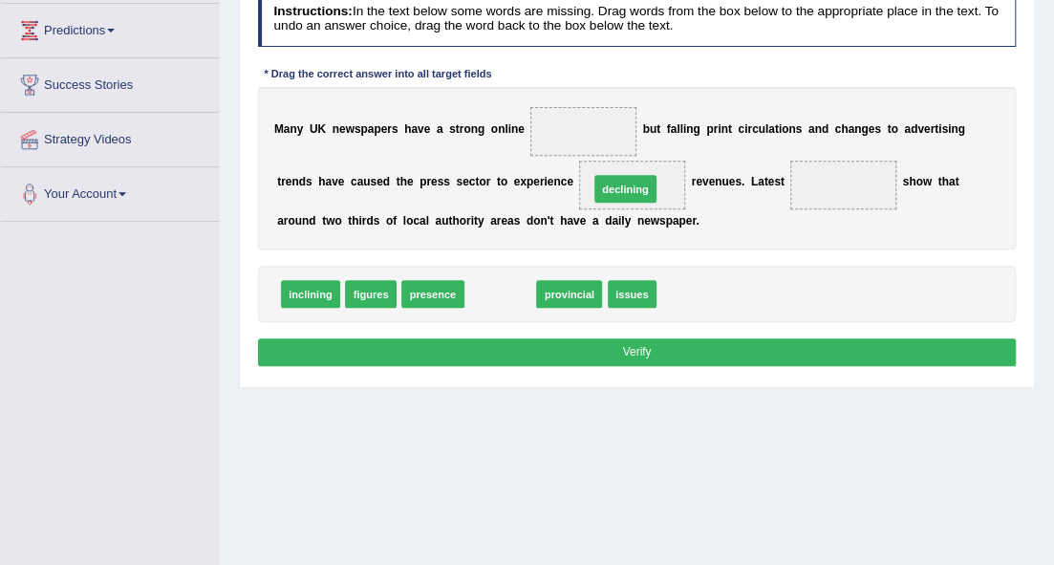
drag, startPoint x: 507, startPoint y: 285, endPoint x: 654, endPoint y: 160, distance: 193.3
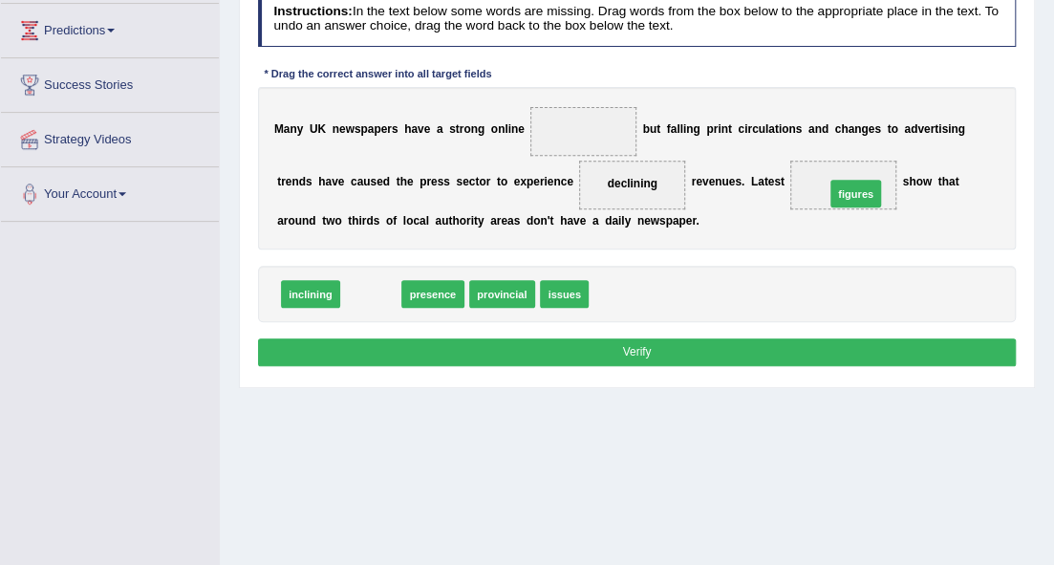
drag, startPoint x: 372, startPoint y: 291, endPoint x: 942, endPoint y: 172, distance: 582.8
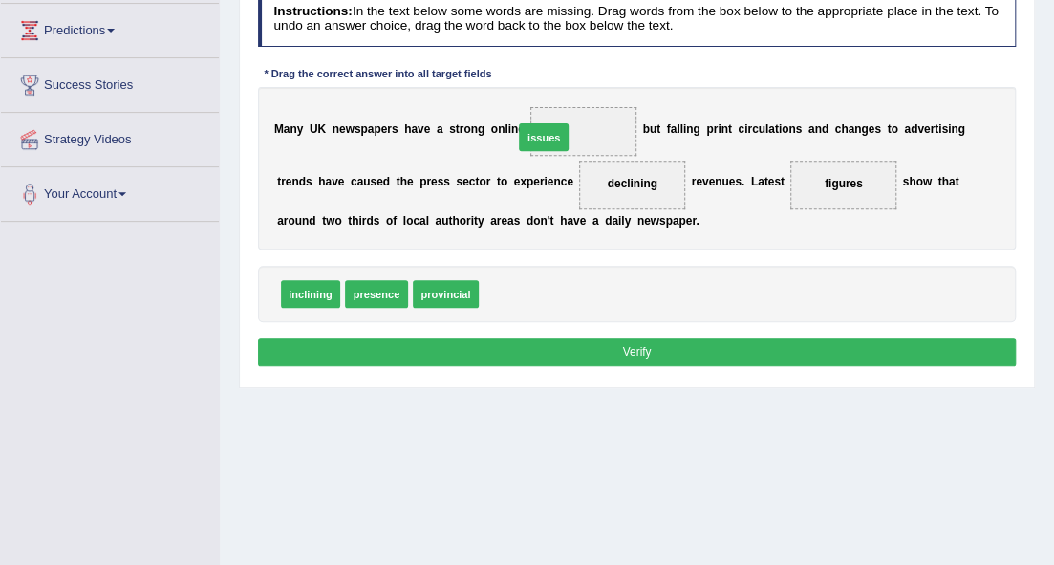
drag, startPoint x: 501, startPoint y: 286, endPoint x: 545, endPoint y: 99, distance: 191.5
click at [549, 354] on button "Verify" at bounding box center [637, 352] width 759 height 28
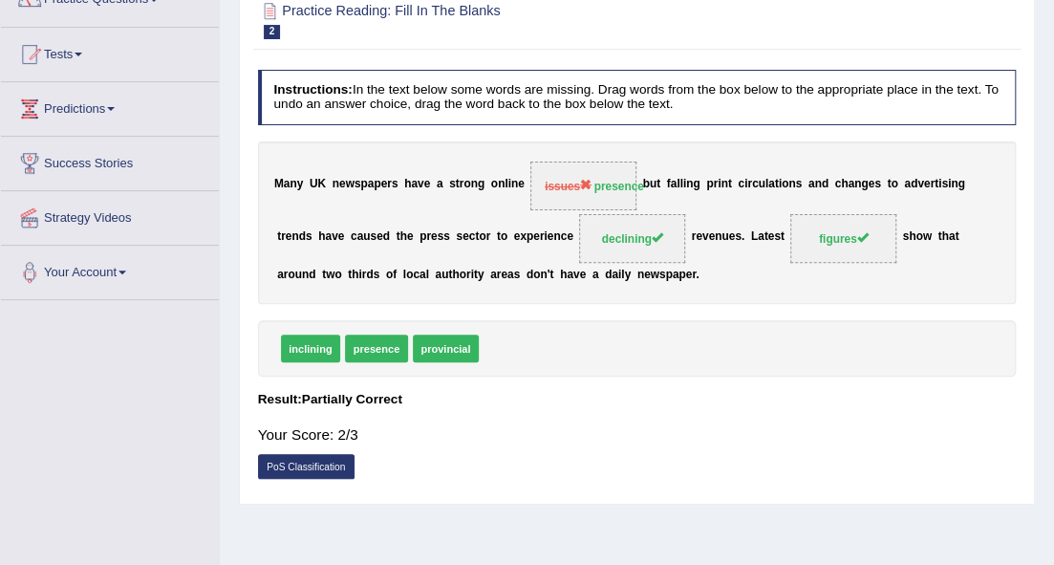
scroll to position [63, 0]
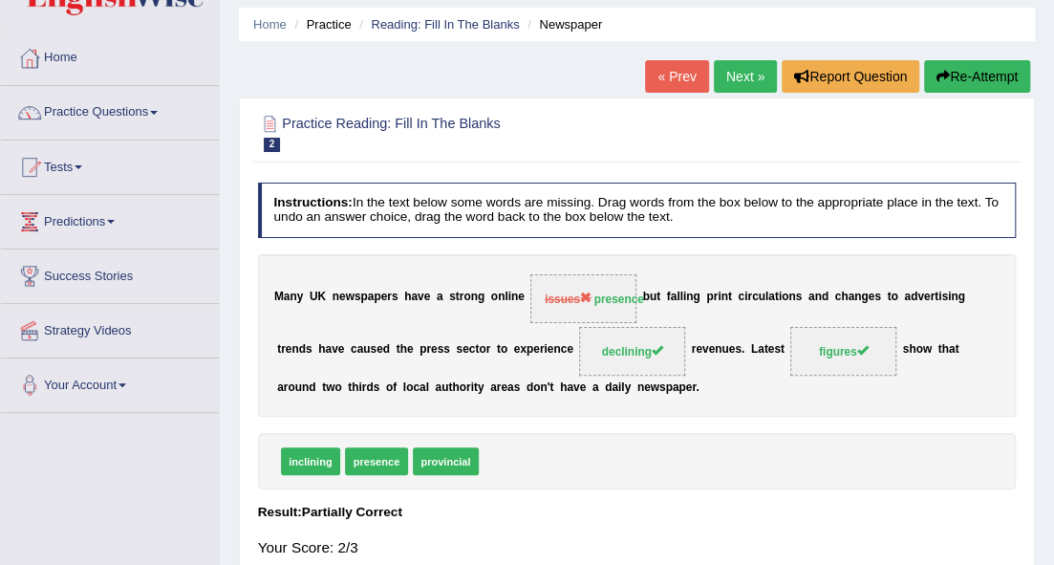
click at [736, 86] on link "Next »" at bounding box center [745, 76] width 63 height 32
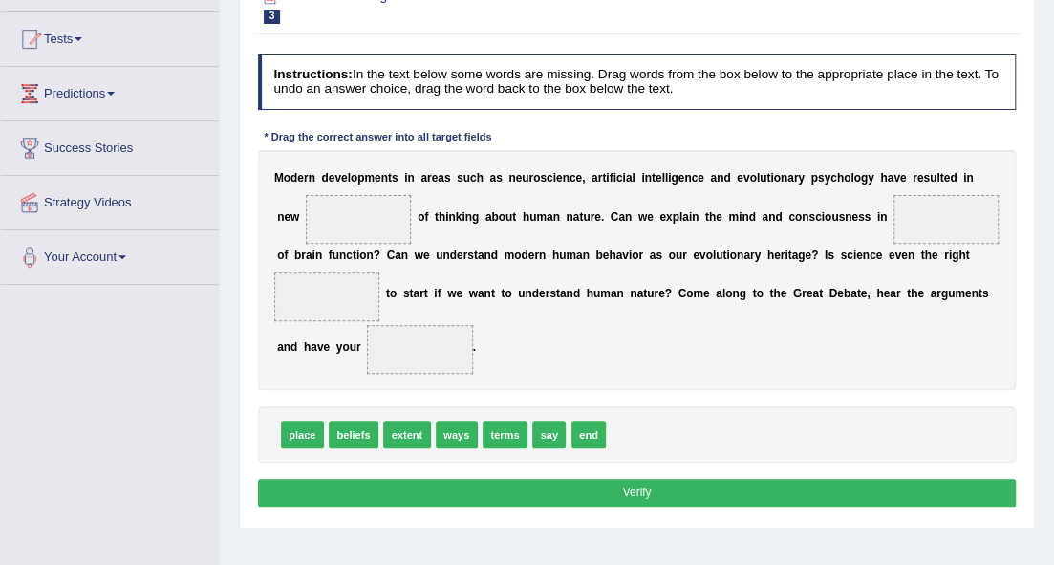
scroll to position [254, 0]
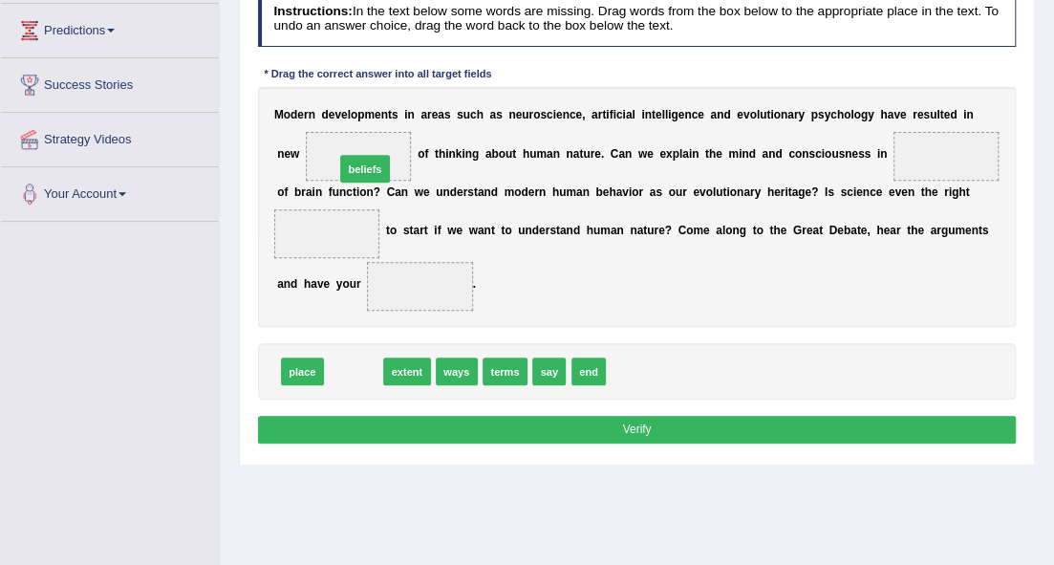
drag, startPoint x: 352, startPoint y: 368, endPoint x: 366, endPoint y: 129, distance: 239.4
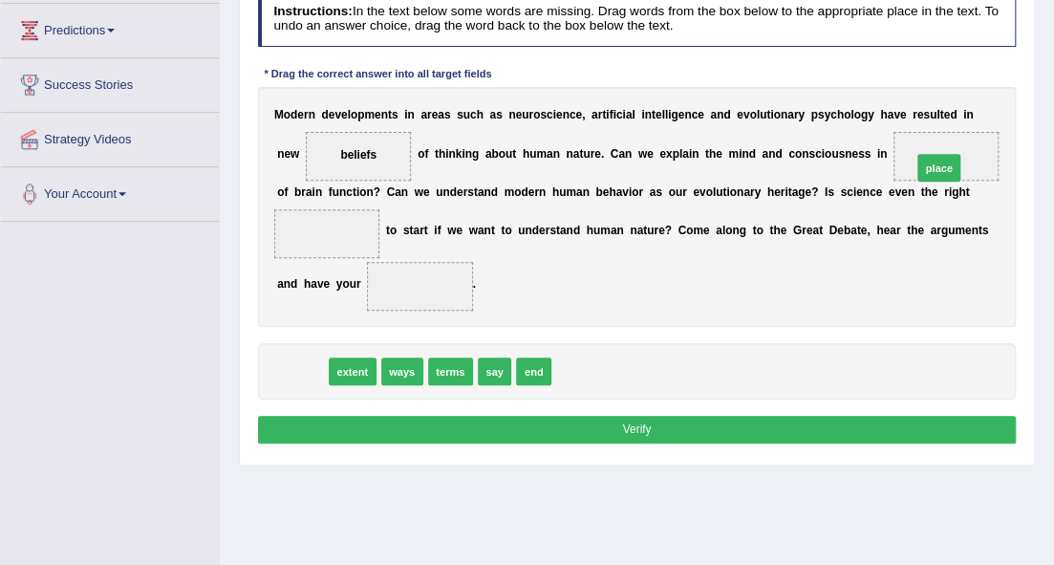
drag, startPoint x: 306, startPoint y: 365, endPoint x: 1055, endPoint y: 120, distance: 788.3
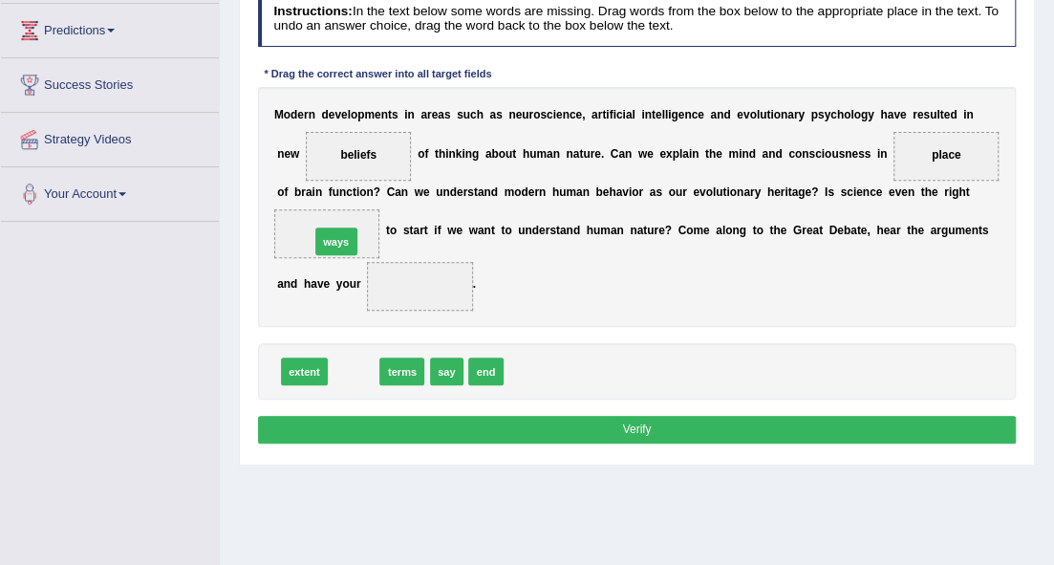
drag, startPoint x: 361, startPoint y: 366, endPoint x: 340, endPoint y: 214, distance: 153.4
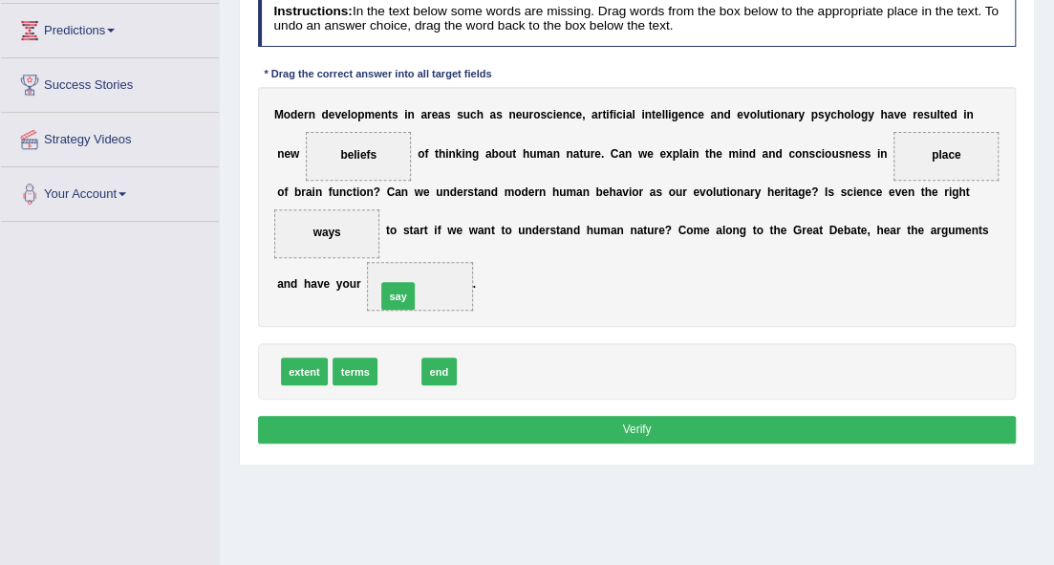
drag, startPoint x: 392, startPoint y: 373, endPoint x: 390, endPoint y: 279, distance: 93.7
click at [407, 428] on button "Verify" at bounding box center [637, 430] width 759 height 28
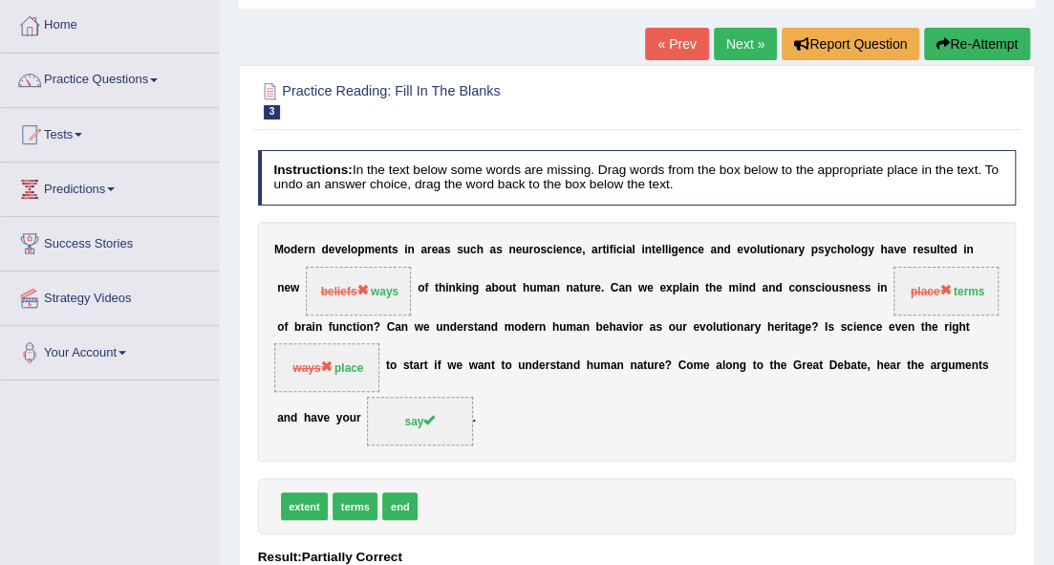
scroll to position [63, 0]
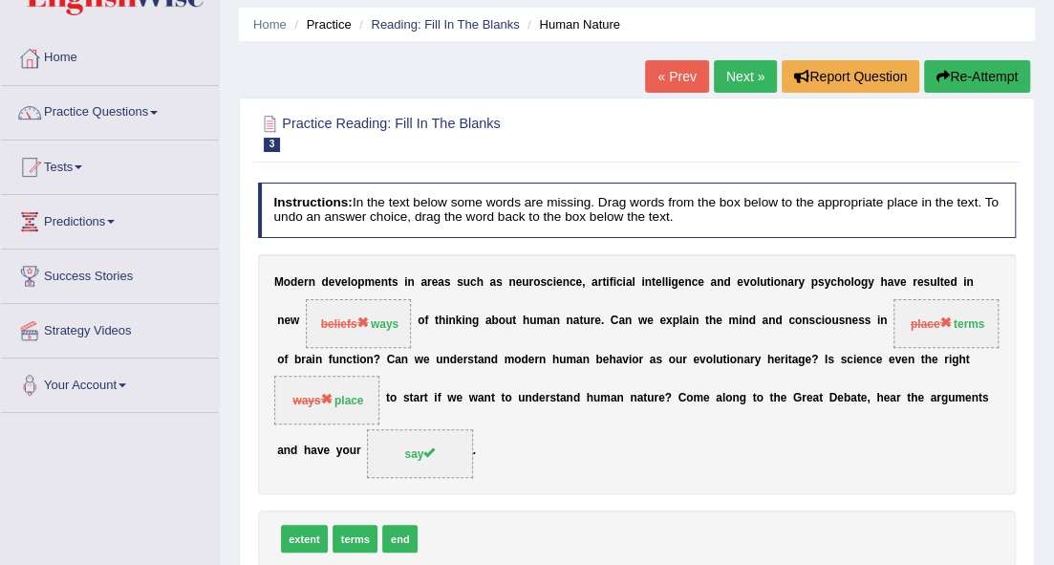
click at [736, 83] on link "Next »" at bounding box center [745, 76] width 63 height 32
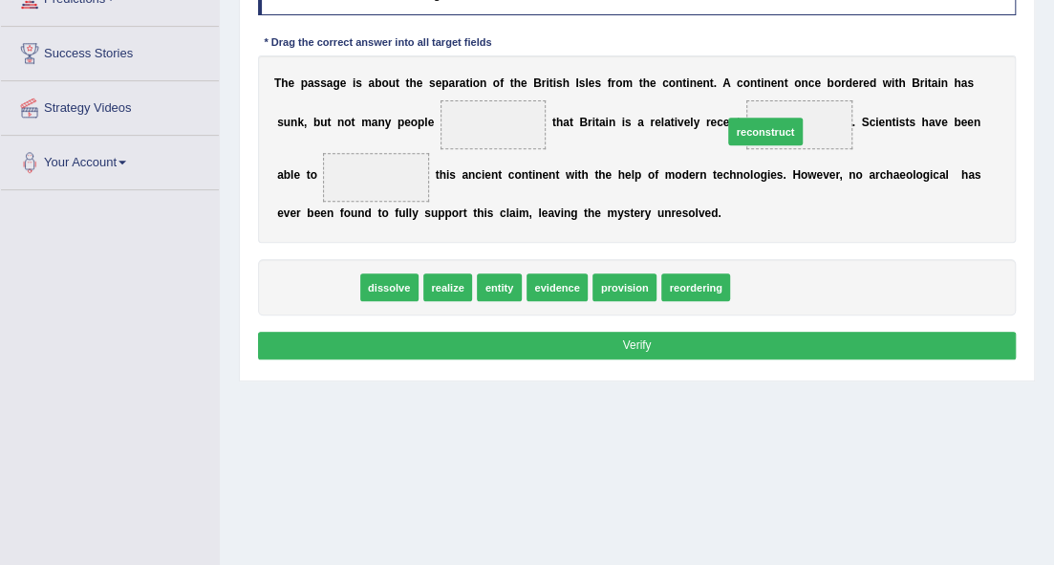
drag, startPoint x: 318, startPoint y: 281, endPoint x: 848, endPoint y: 97, distance: 560.8
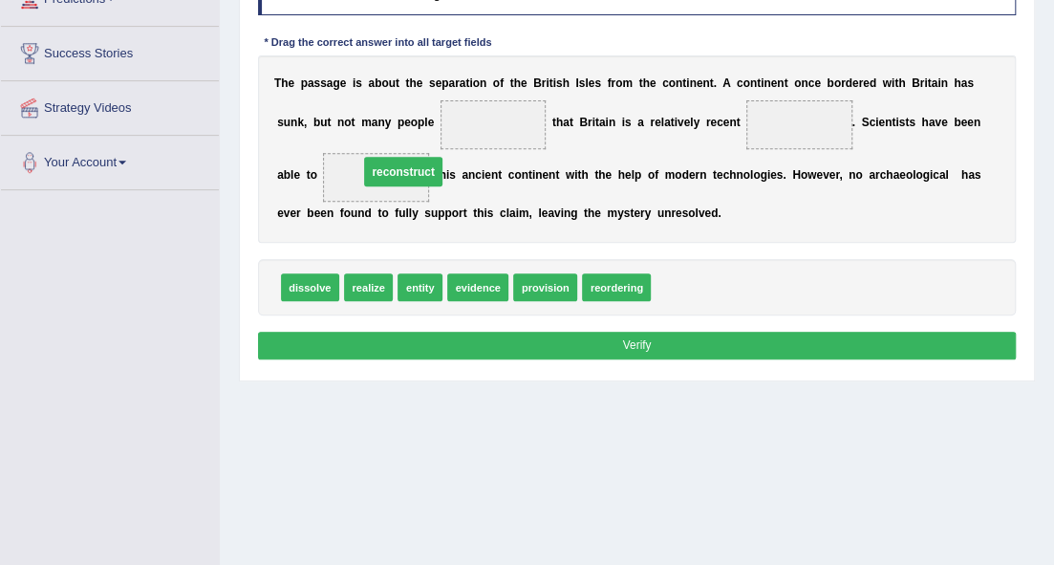
drag, startPoint x: 770, startPoint y: 123, endPoint x: 298, endPoint y: 184, distance: 476.0
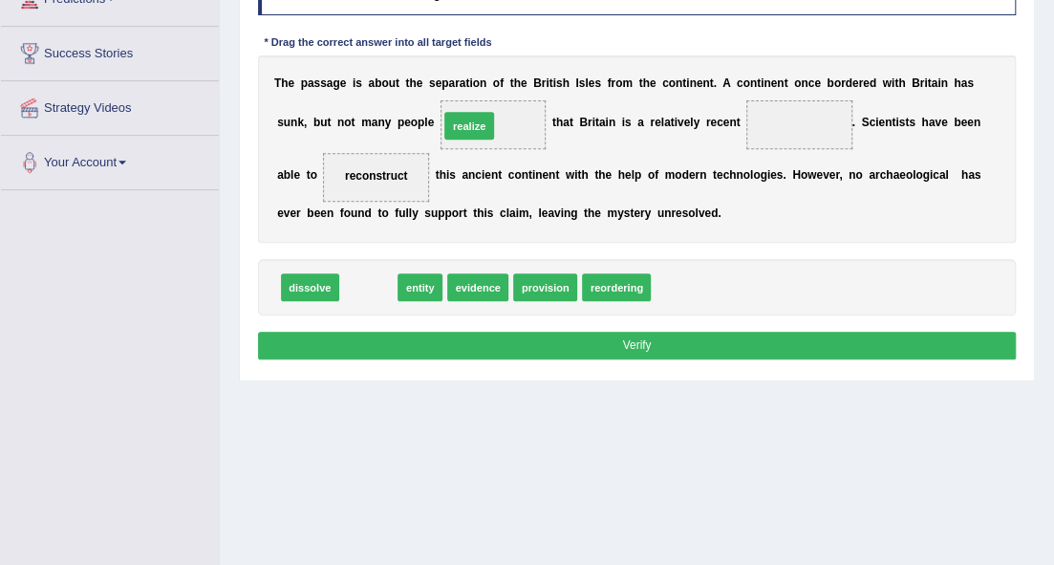
drag, startPoint x: 353, startPoint y: 281, endPoint x: 476, endPoint y: 89, distance: 228.3
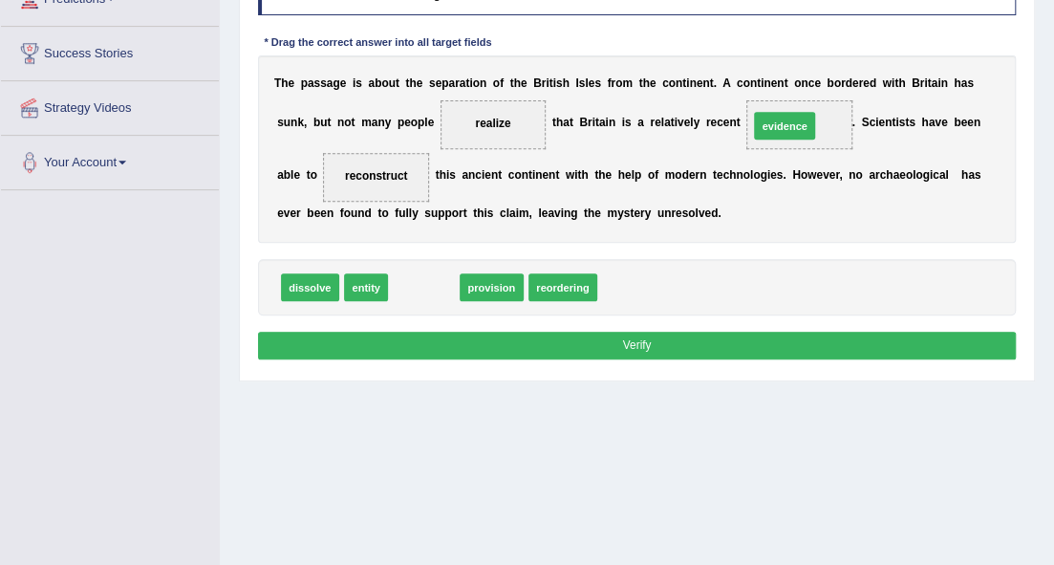
drag, startPoint x: 407, startPoint y: 289, endPoint x: 832, endPoint y: 100, distance: 464.3
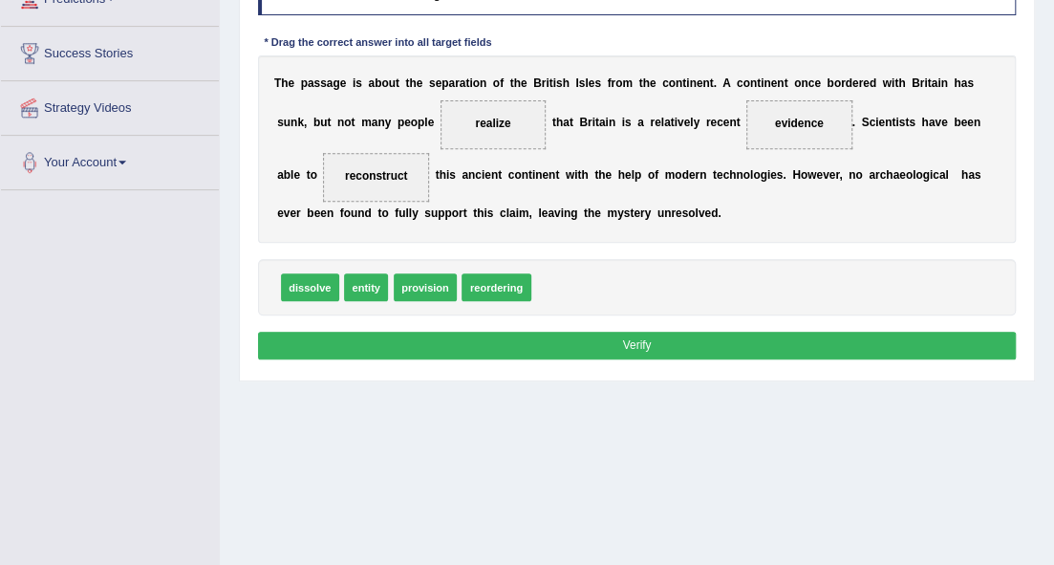
click at [635, 338] on button "Verify" at bounding box center [637, 346] width 759 height 28
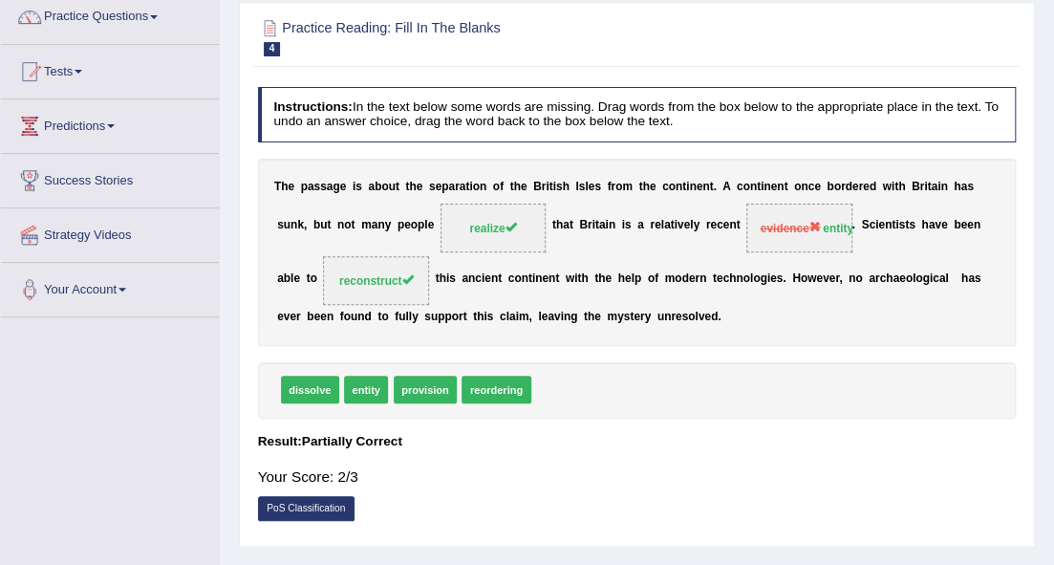
scroll to position [95, 0]
